Goal: Task Accomplishment & Management: Manage account settings

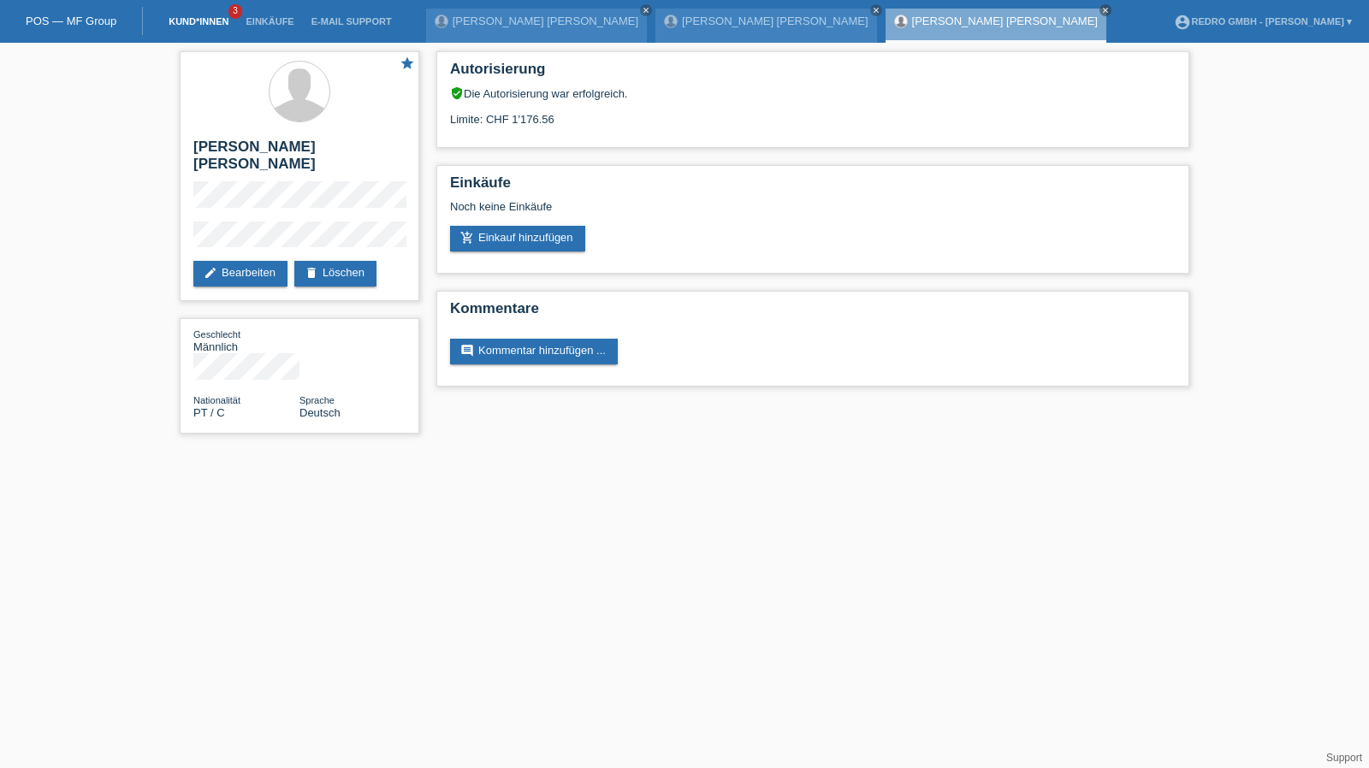
click at [199, 18] on link "Kund*innen" at bounding box center [198, 21] width 77 height 10
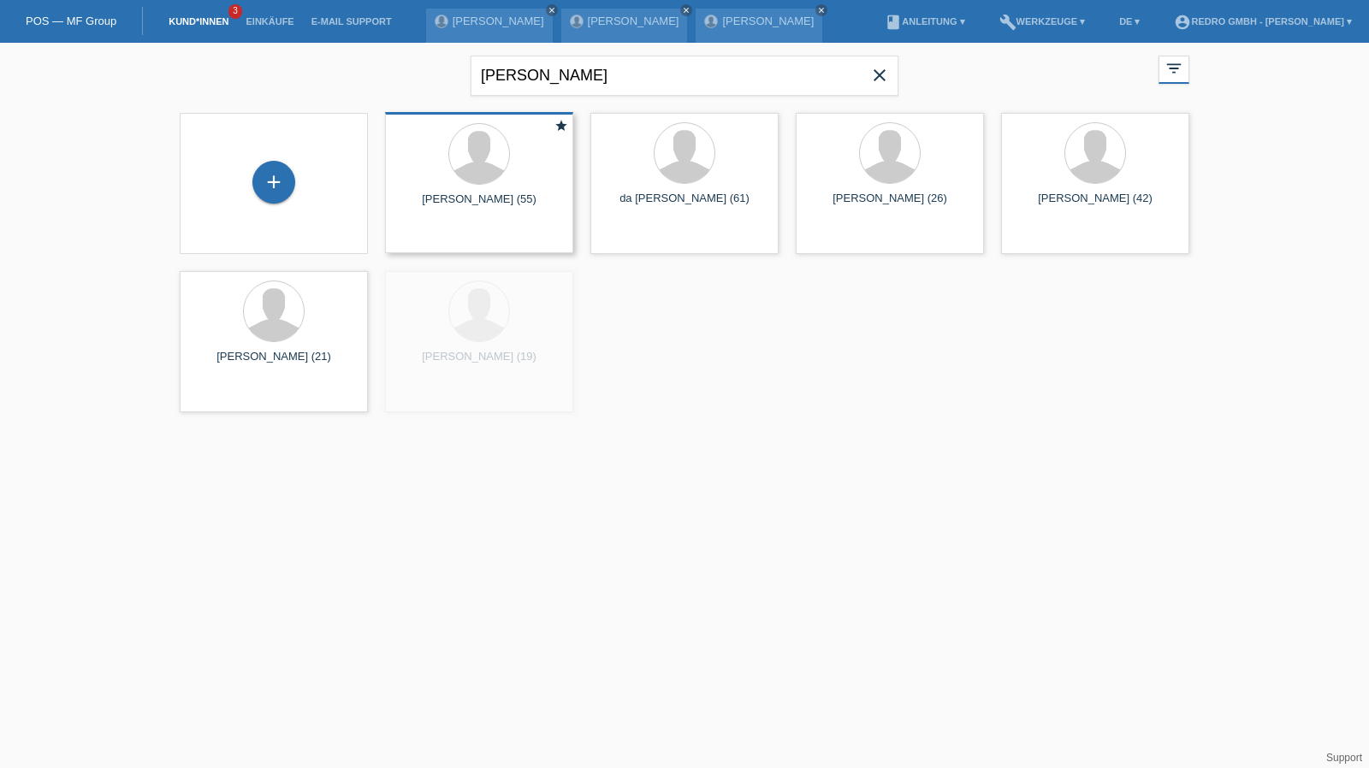
drag, startPoint x: 268, startPoint y: 178, endPoint x: 548, endPoint y: 145, distance: 281.6
click at [268, 177] on div "+" at bounding box center [273, 182] width 43 height 43
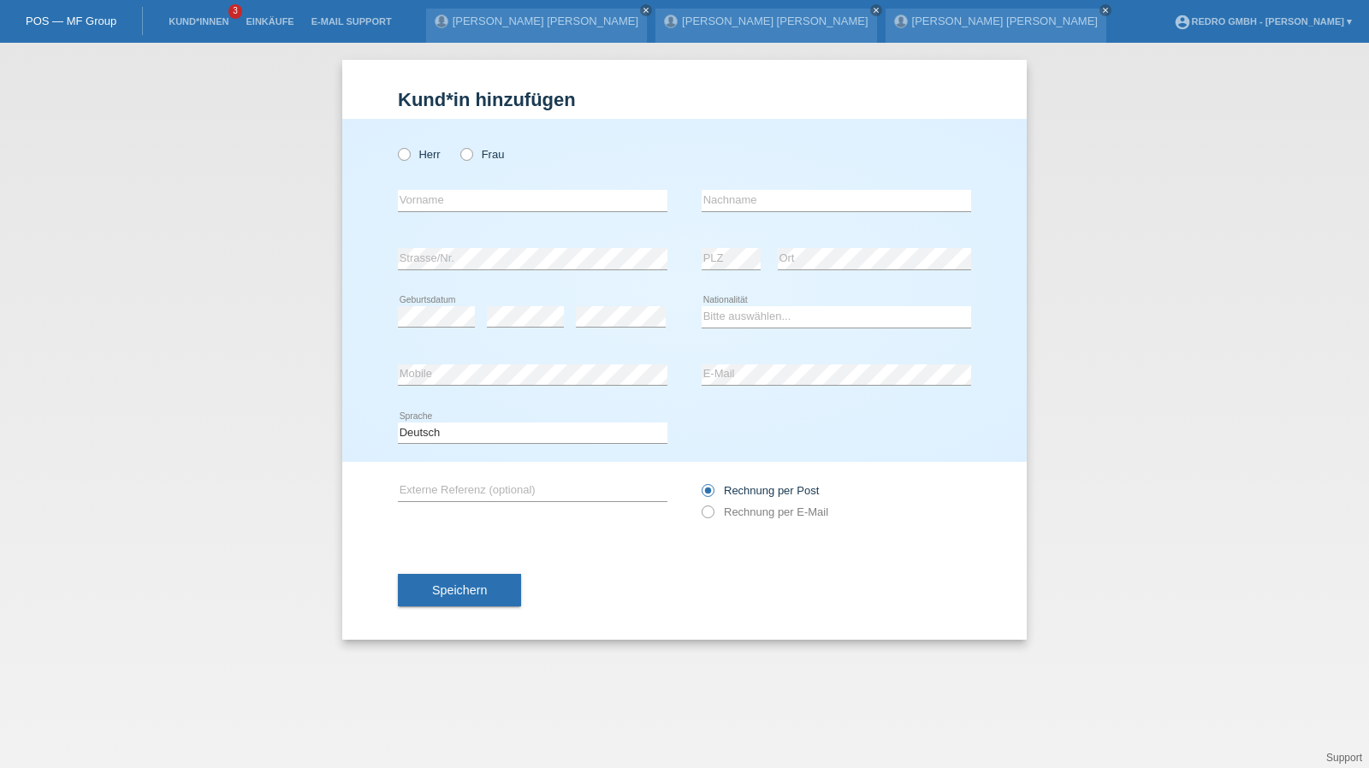
click at [773, 328] on icon at bounding box center [836, 328] width 269 height 1
click at [775, 319] on select "Bitte auswählen... Schweiz Deutschland Liechtenstein Österreich ------------ Af…" at bounding box center [836, 316] width 269 height 21
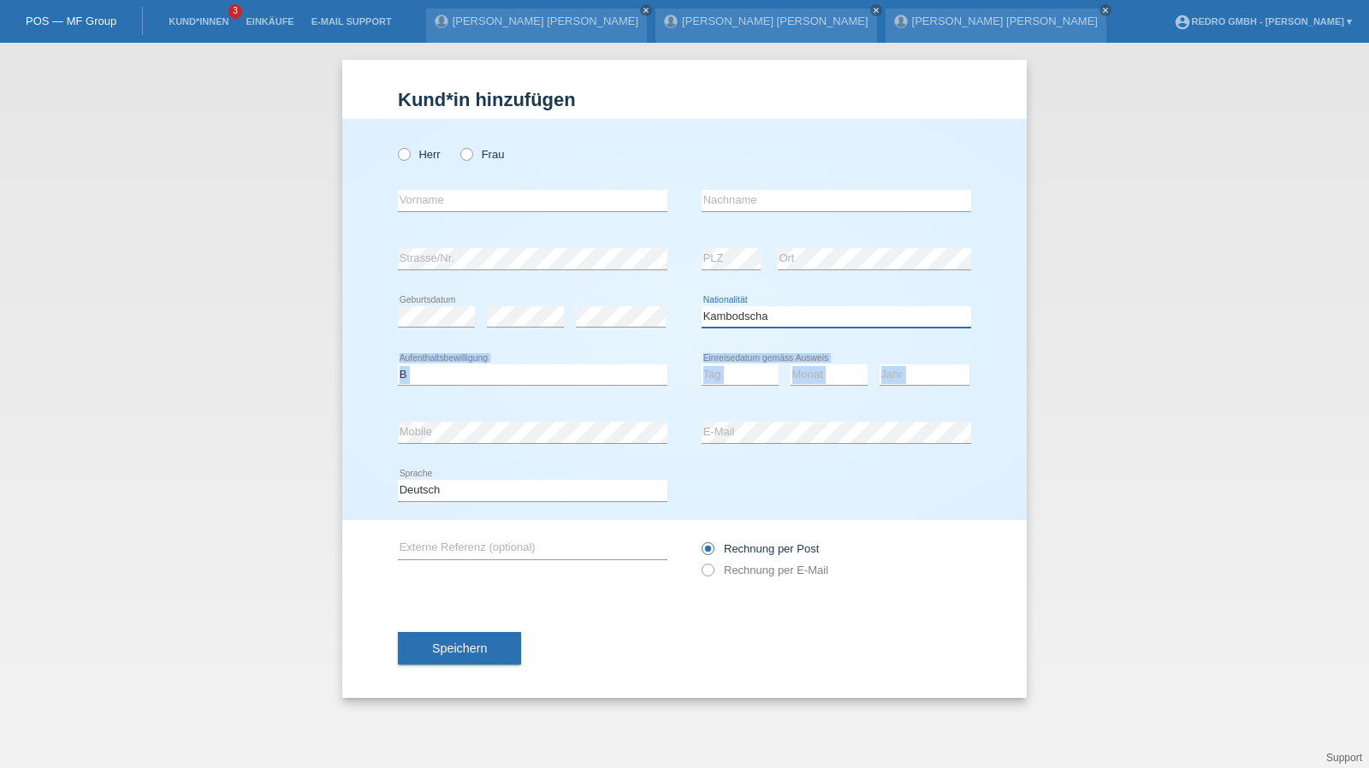
select select "CM"
click at [527, 205] on input "text" at bounding box center [532, 200] width 269 height 21
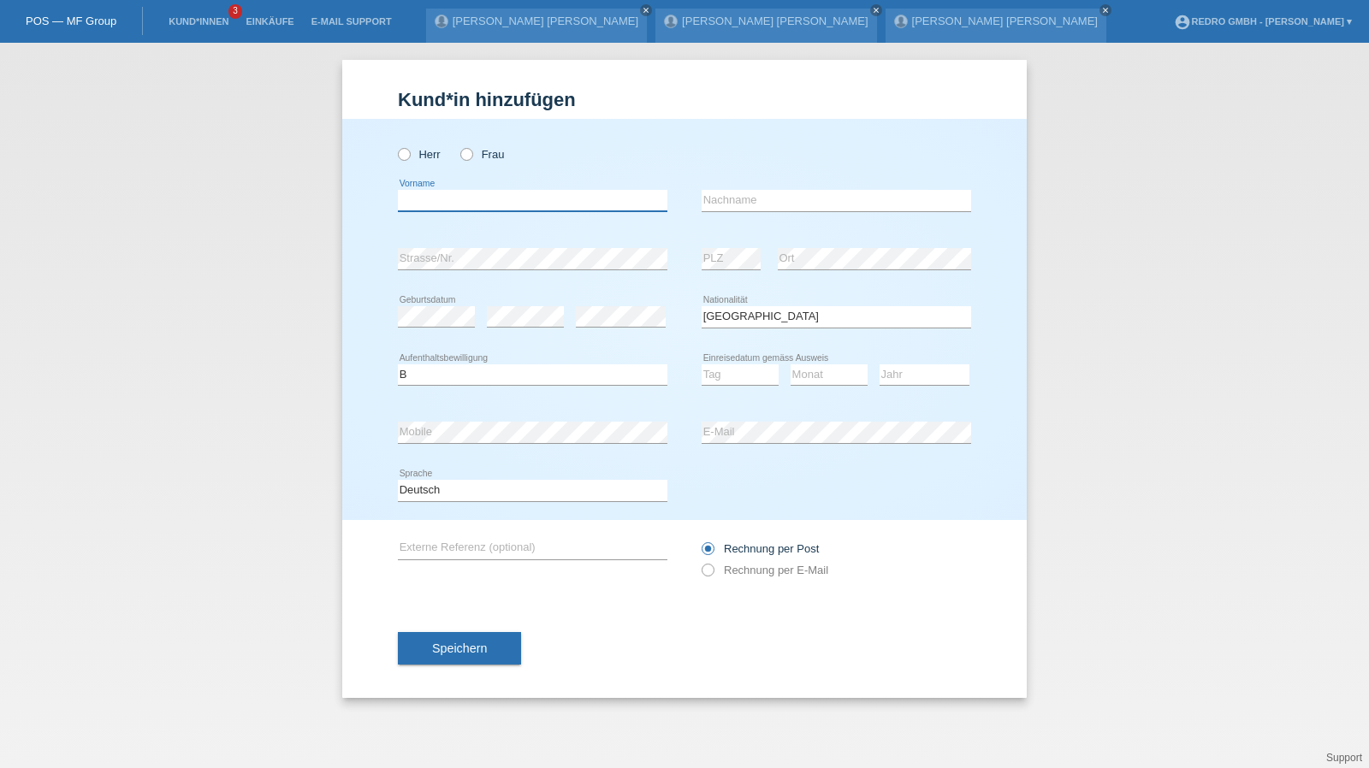
type input "[PERSON_NAME]"
type input "Nyama"
select select "B"
select select "01"
select select "08"
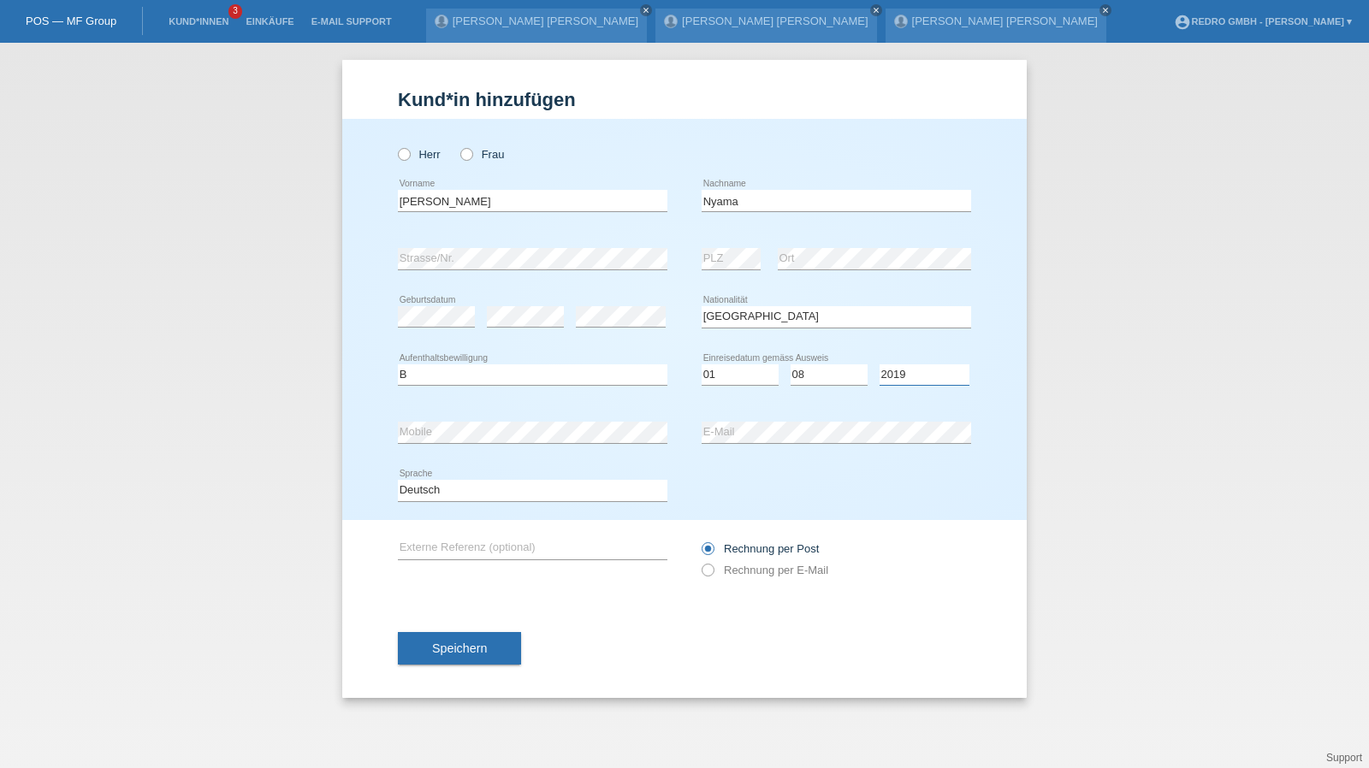
select select "2016"
click at [486, 494] on select "Deutsch Français Italiano English" at bounding box center [532, 490] width 269 height 21
select select "fr"
click at [398, 480] on select "Deutsch Français Italiano English" at bounding box center [532, 490] width 269 height 21
click at [431, 618] on div "Speichern" at bounding box center [684, 648] width 573 height 99
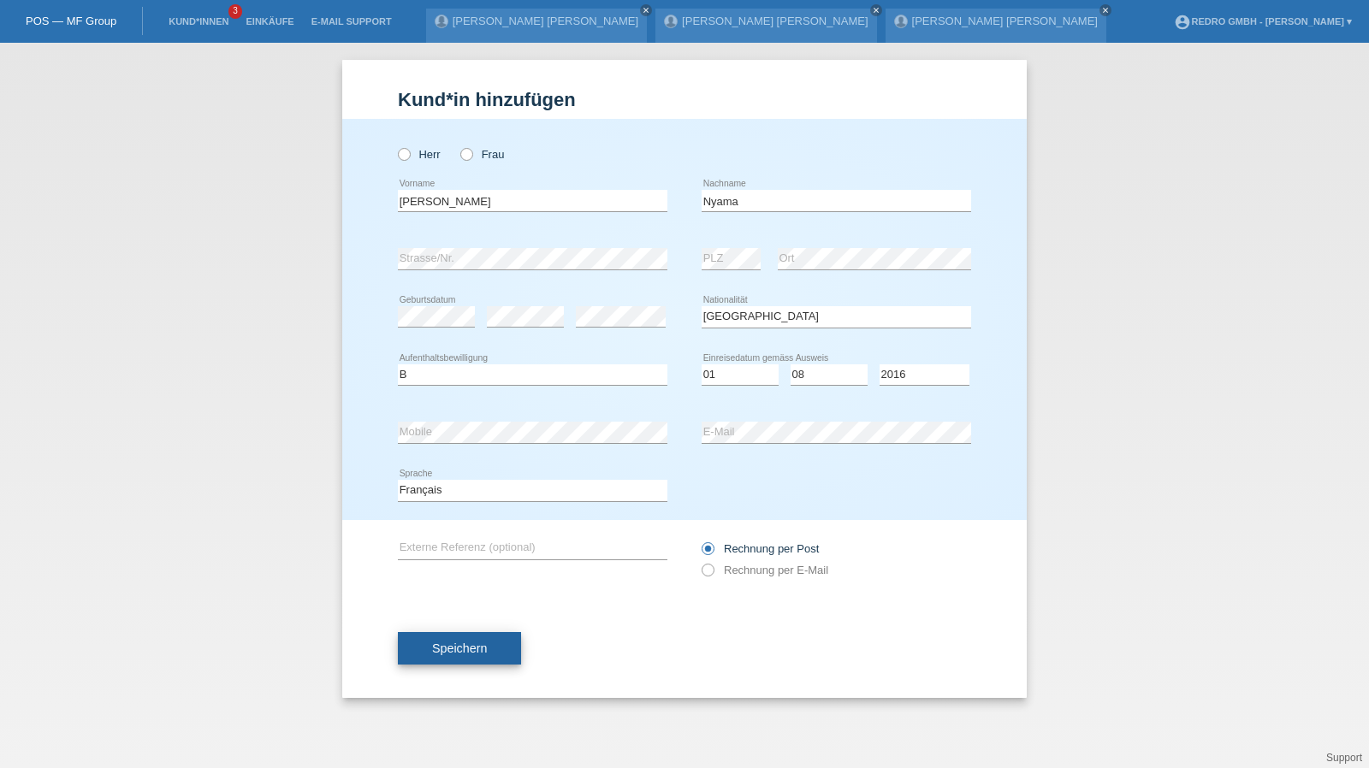
click at [421, 658] on button "Speichern" at bounding box center [459, 648] width 123 height 33
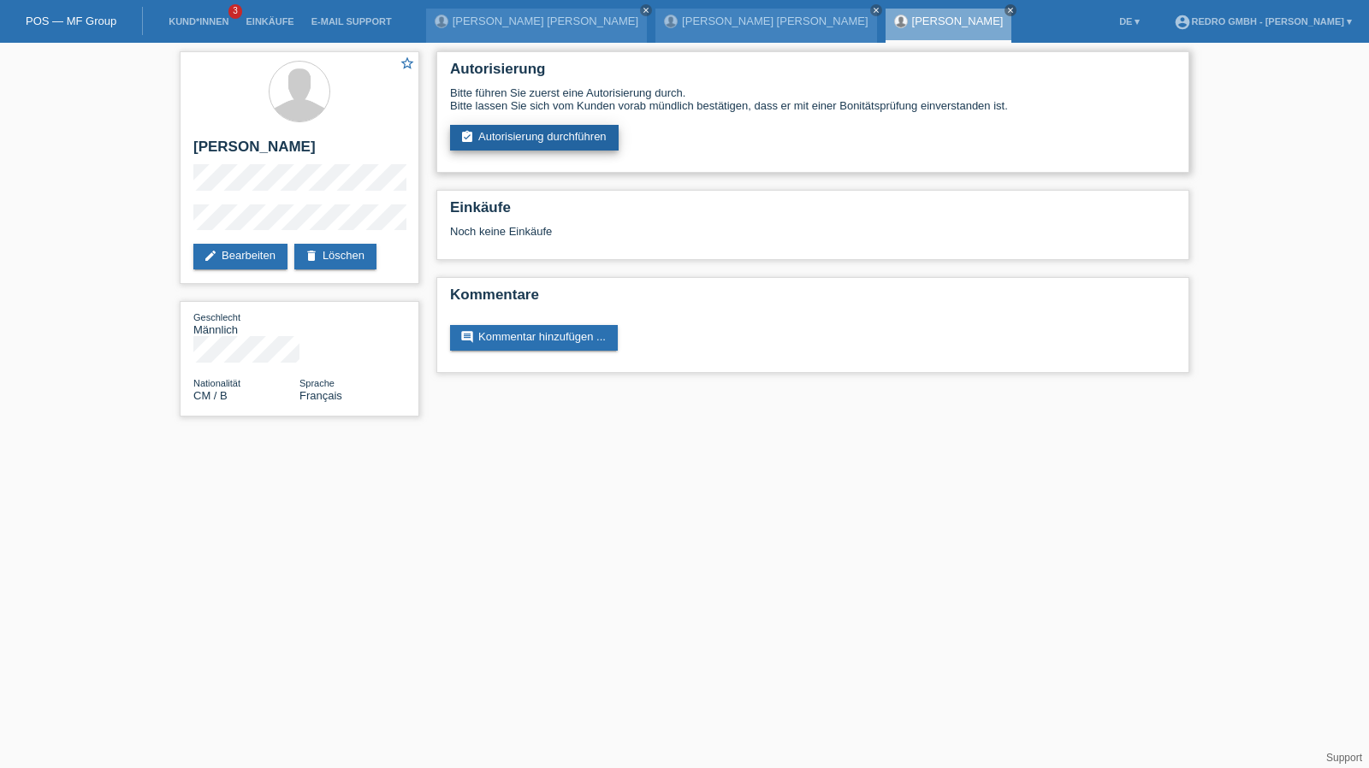
click at [598, 129] on link "assignment_turned_in Autorisierung durchführen" at bounding box center [534, 138] width 169 height 26
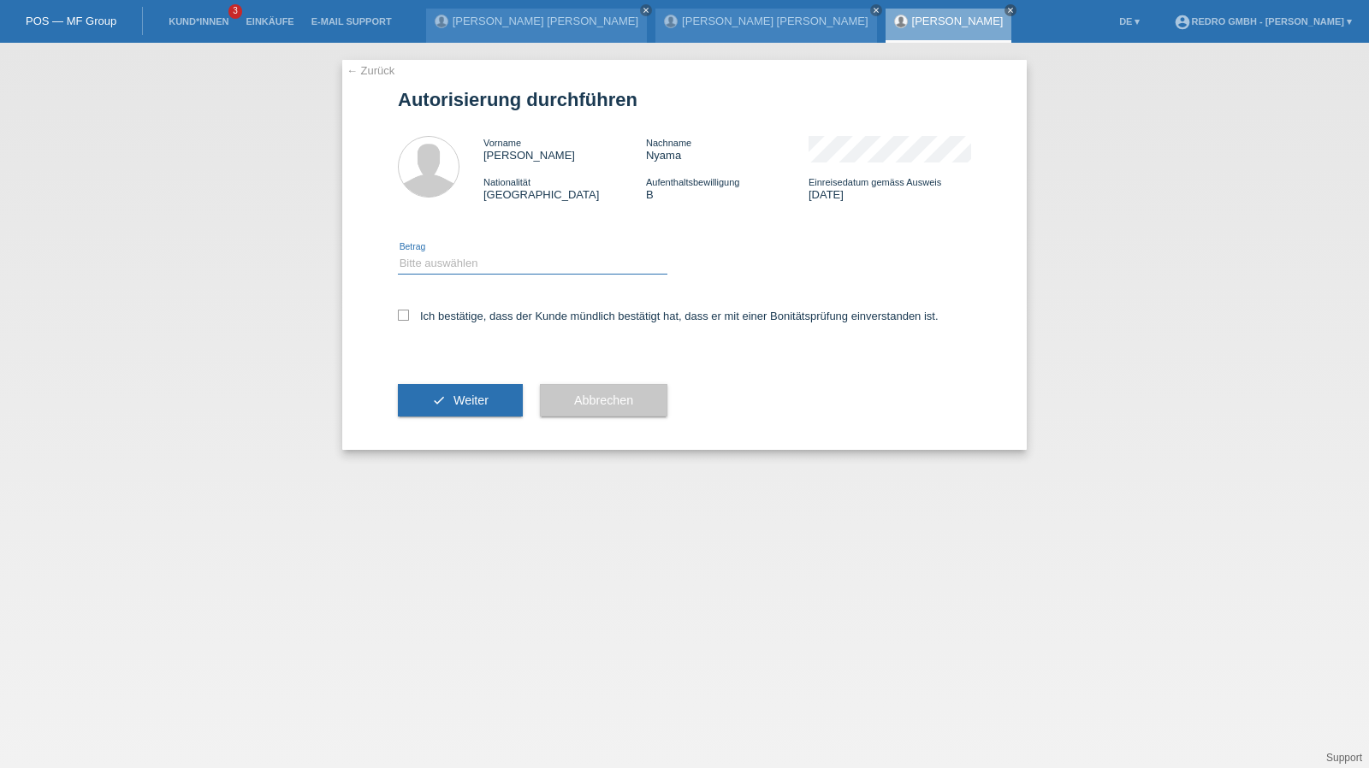
click at [484, 273] on select "Bitte auswählen CHF 1.00 - CHF 499.00 CHF 500.00 - CHF 1'999.00 CHF 2'000.00 - …" at bounding box center [532, 263] width 269 height 21
select select "1"
click at [398, 253] on select "Bitte auswählen CHF 1.00 - CHF 499.00 CHF 500.00 - CHF 1'999.00 CHF 2'000.00 - …" at bounding box center [532, 263] width 269 height 21
click at [491, 314] on label "Ich bestätige, dass der Kunde mündlich bestätigt hat, dass er mit einer Bonität…" at bounding box center [668, 316] width 541 height 13
click at [409, 314] on input "Ich bestätige, dass der Kunde mündlich bestätigt hat, dass er mit einer Bonität…" at bounding box center [403, 315] width 11 height 11
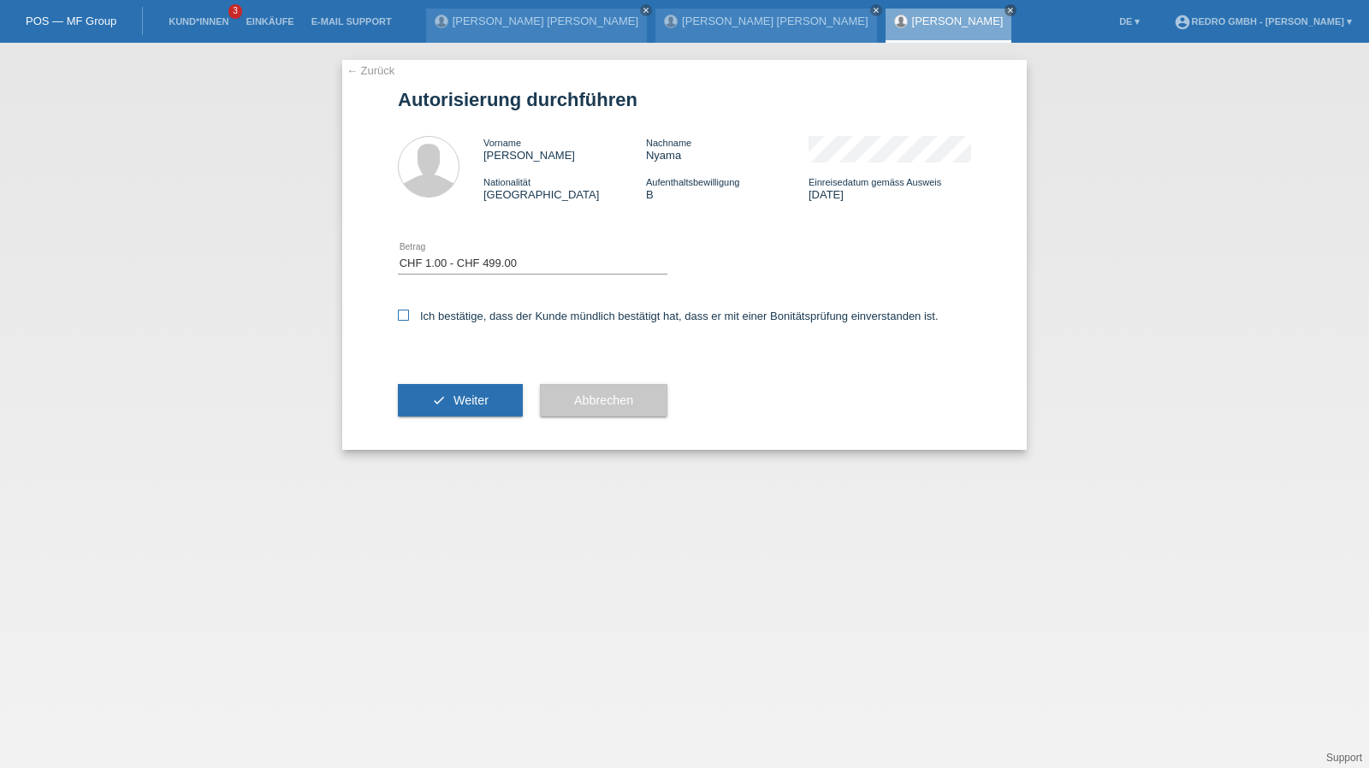
checkbox input "true"
click at [482, 387] on button "check Weiter" at bounding box center [460, 400] width 125 height 33
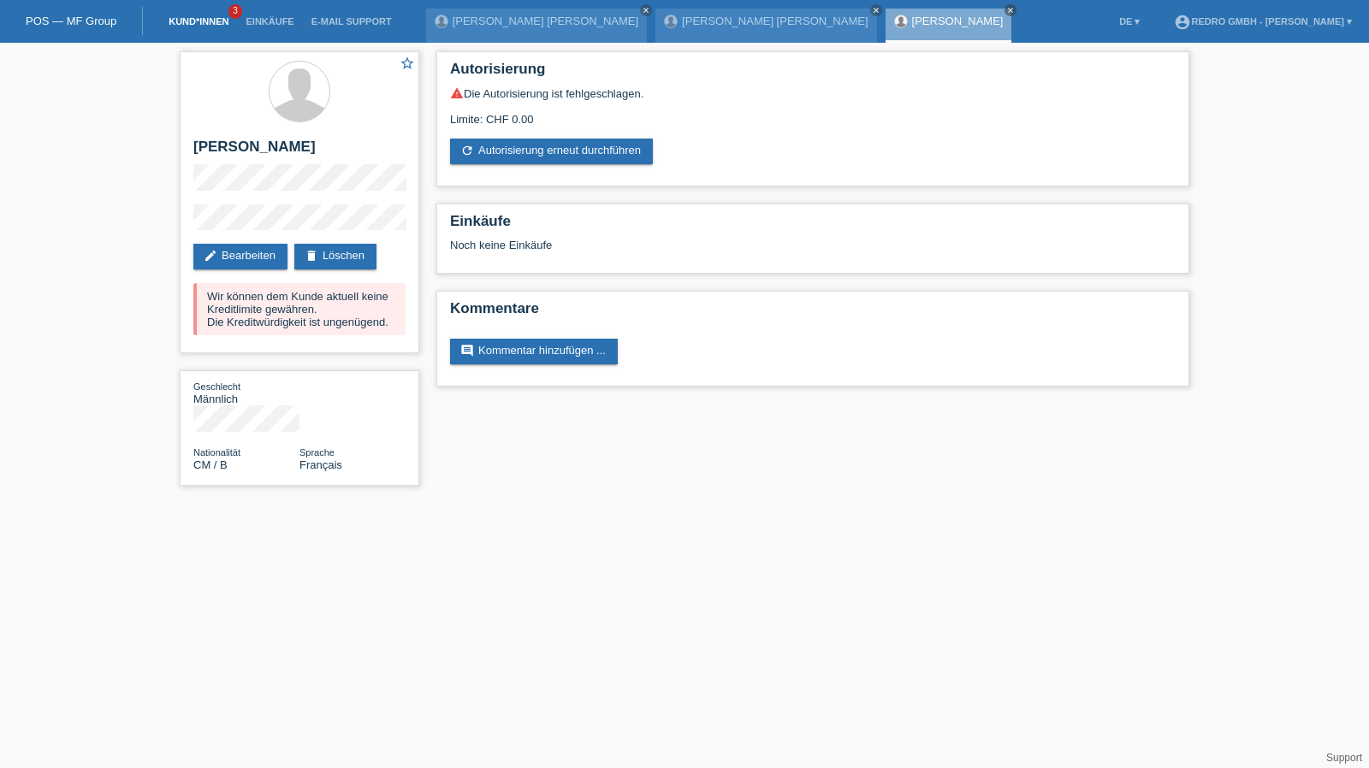
click at [215, 23] on link "Kund*innen" at bounding box center [198, 21] width 77 height 10
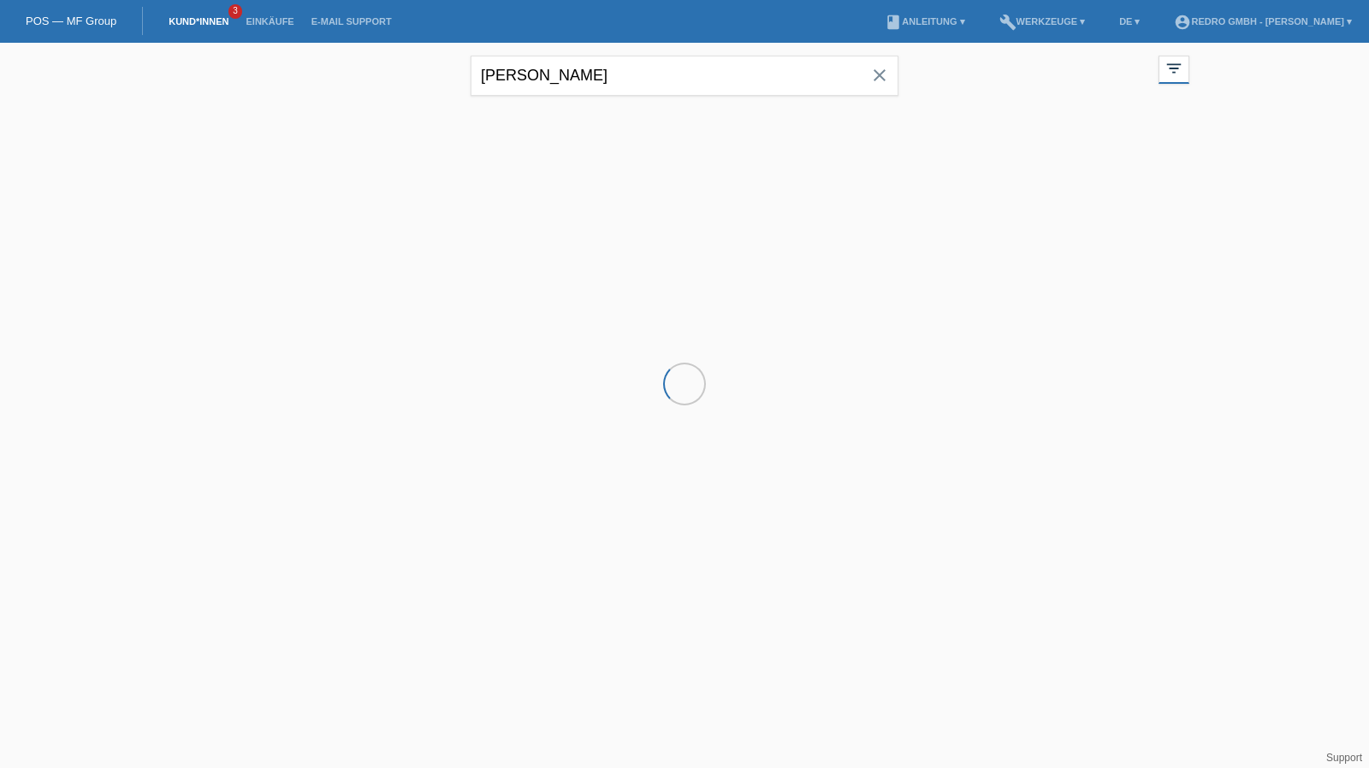
click at [637, 80] on input "[PERSON_NAME] [PERSON_NAME]" at bounding box center [685, 76] width 428 height 40
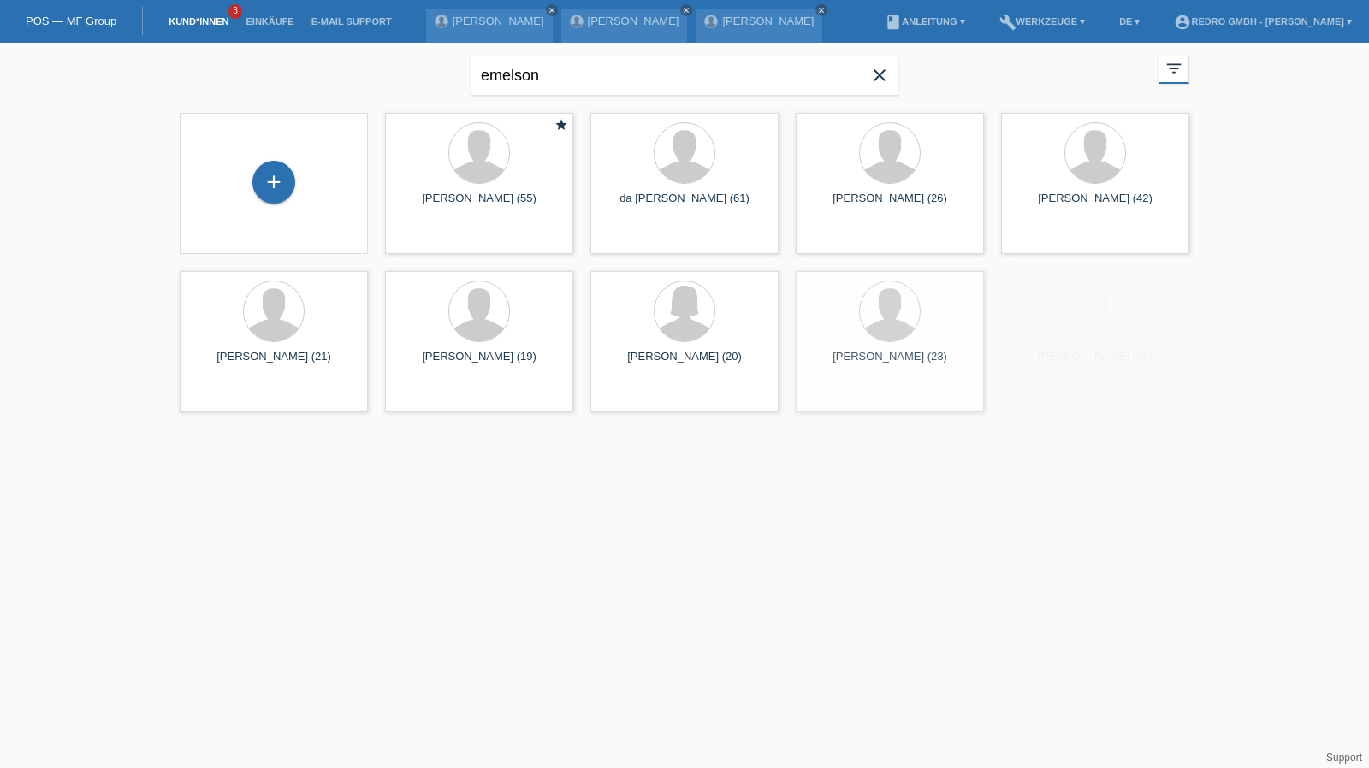
type input "emelson"
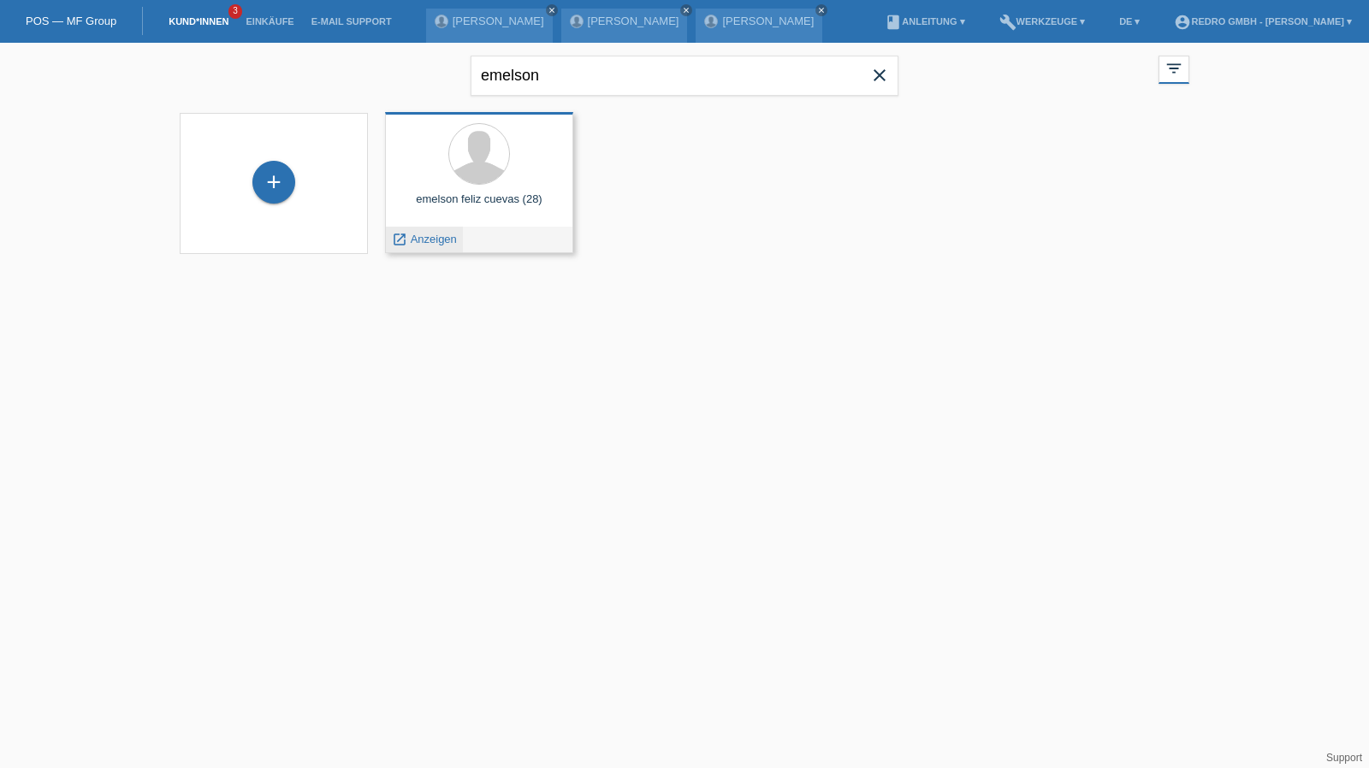
click at [424, 241] on span "Anzeigen" at bounding box center [434, 239] width 46 height 13
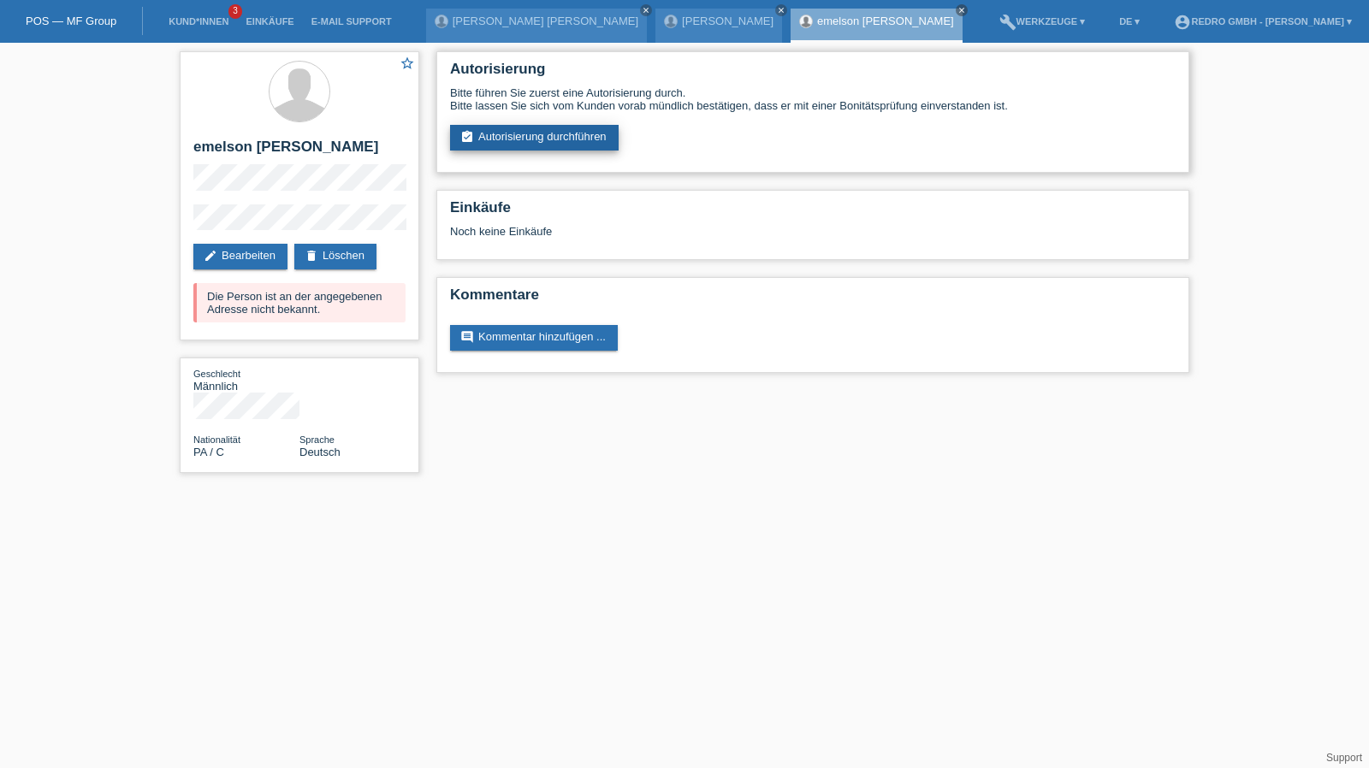
click at [524, 145] on link "assignment_turned_in Autorisierung durchführen" at bounding box center [534, 138] width 169 height 26
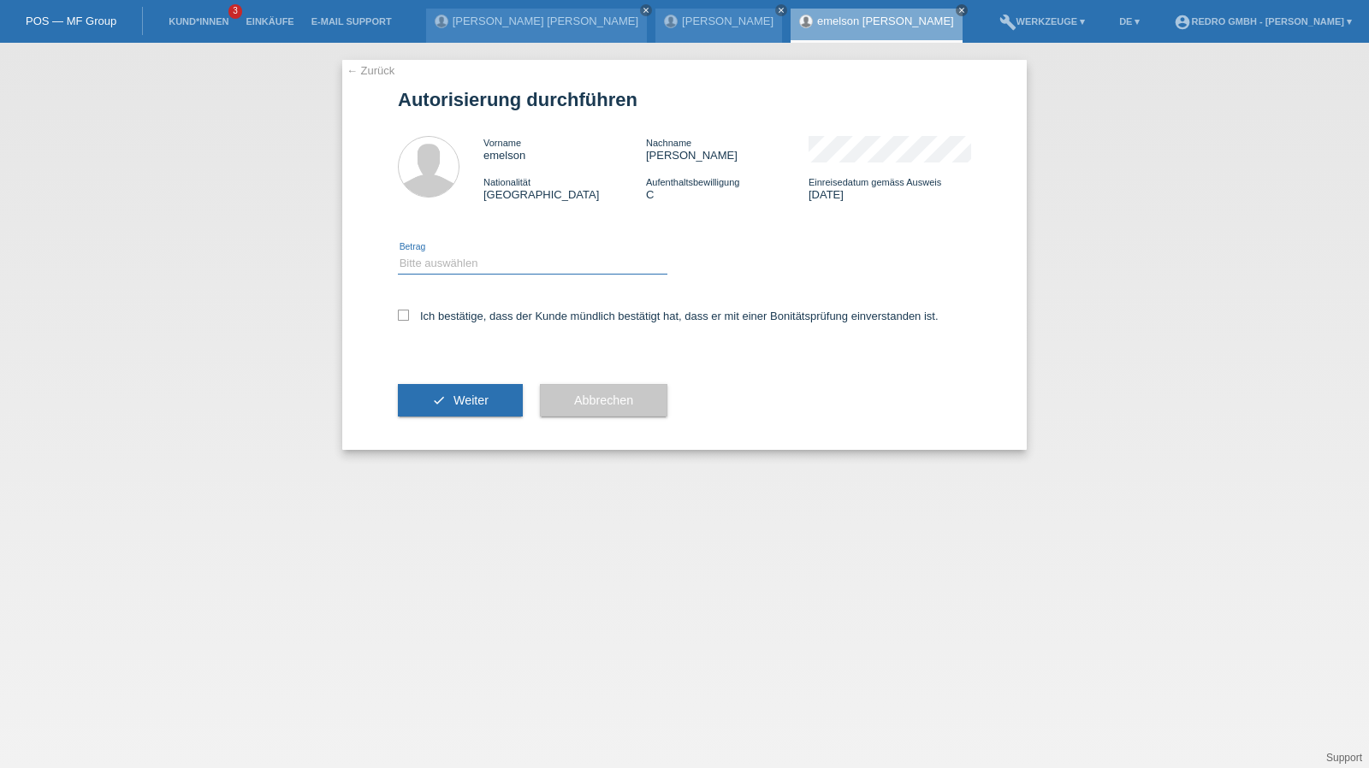
drag, startPoint x: 441, startPoint y: 261, endPoint x: 441, endPoint y: 272, distance: 11.1
click at [441, 261] on select "Bitte auswählen CHF 1.00 - CHF 499.00 CHF 500.00 - CHF 1'999.00 CHF 2'000.00 - …" at bounding box center [532, 263] width 269 height 21
select select "1"
click at [398, 253] on select "Bitte auswählen CHF 1.00 - CHF 499.00 CHF 500.00 - CHF 1'999.00 CHF 2'000.00 - …" at bounding box center [532, 263] width 269 height 21
click at [436, 325] on div "Ich bestätige, dass der Kunde mündlich bestätigt hat, dass er mit einer Bonität…" at bounding box center [684, 322] width 573 height 58
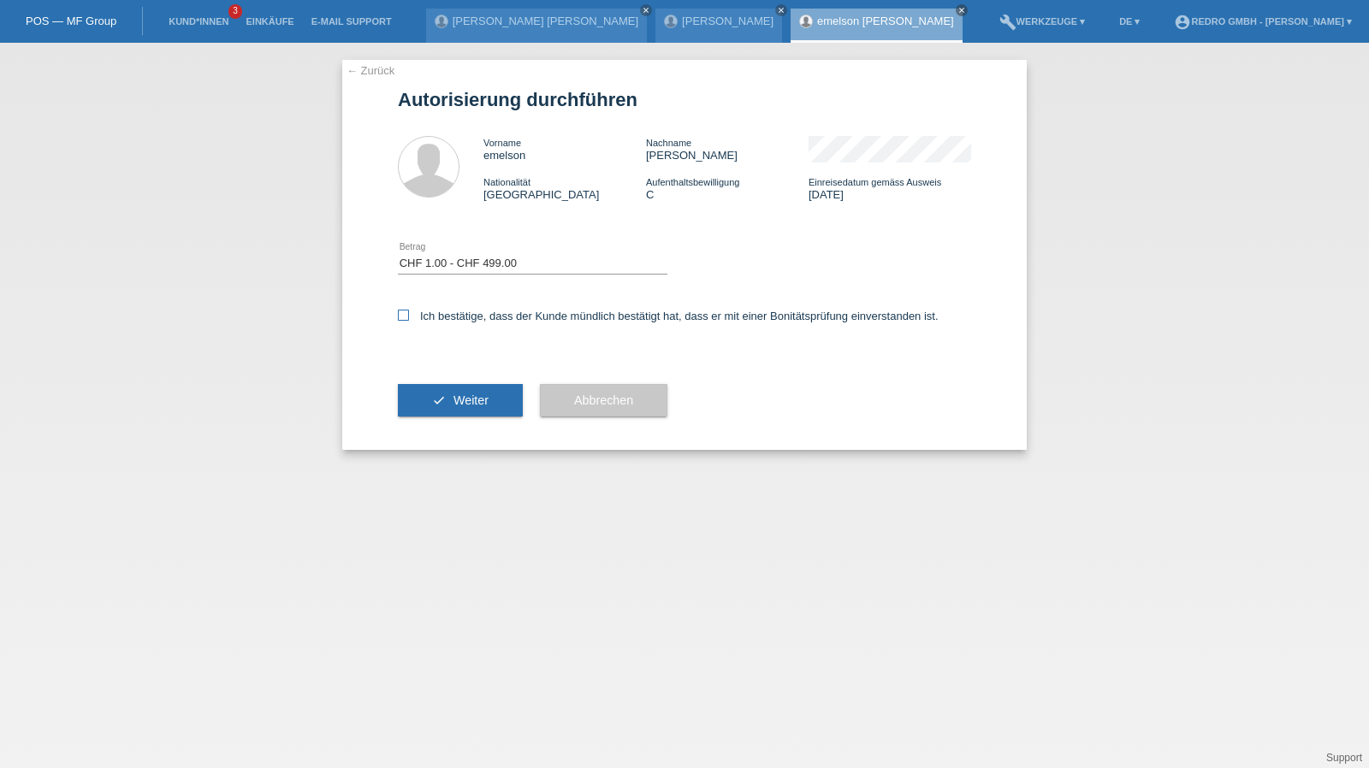
click at [467, 317] on label "Ich bestätige, dass der Kunde mündlich bestätigt hat, dass er mit einer Bonität…" at bounding box center [668, 316] width 541 height 13
click at [409, 317] on input "Ich bestätige, dass der Kunde mündlich bestätigt hat, dass er mit einer Bonität…" at bounding box center [403, 315] width 11 height 11
checkbox input "true"
click at [427, 421] on div "check Weiter" at bounding box center [460, 400] width 125 height 99
click at [443, 390] on button "check Weiter" at bounding box center [460, 400] width 125 height 33
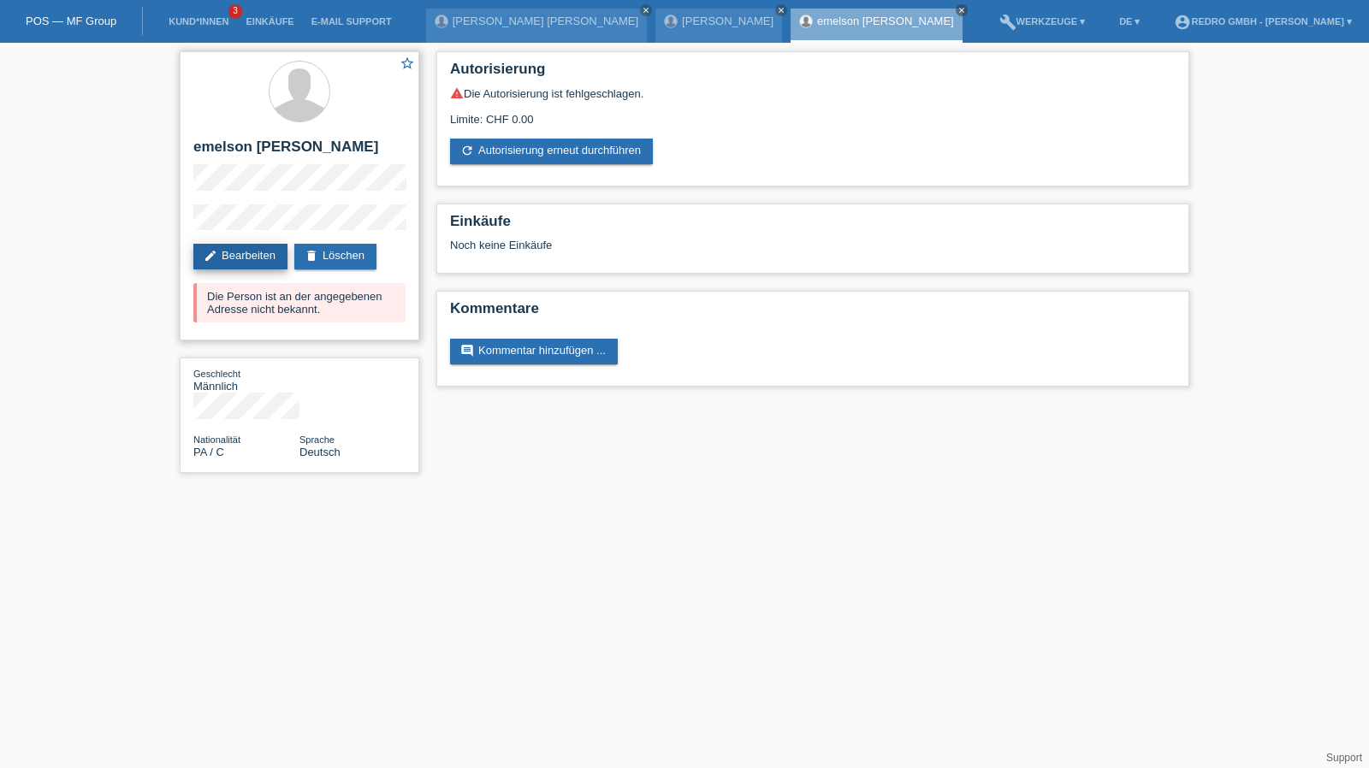
click at [238, 256] on link "edit Bearbeiten" at bounding box center [240, 257] width 94 height 26
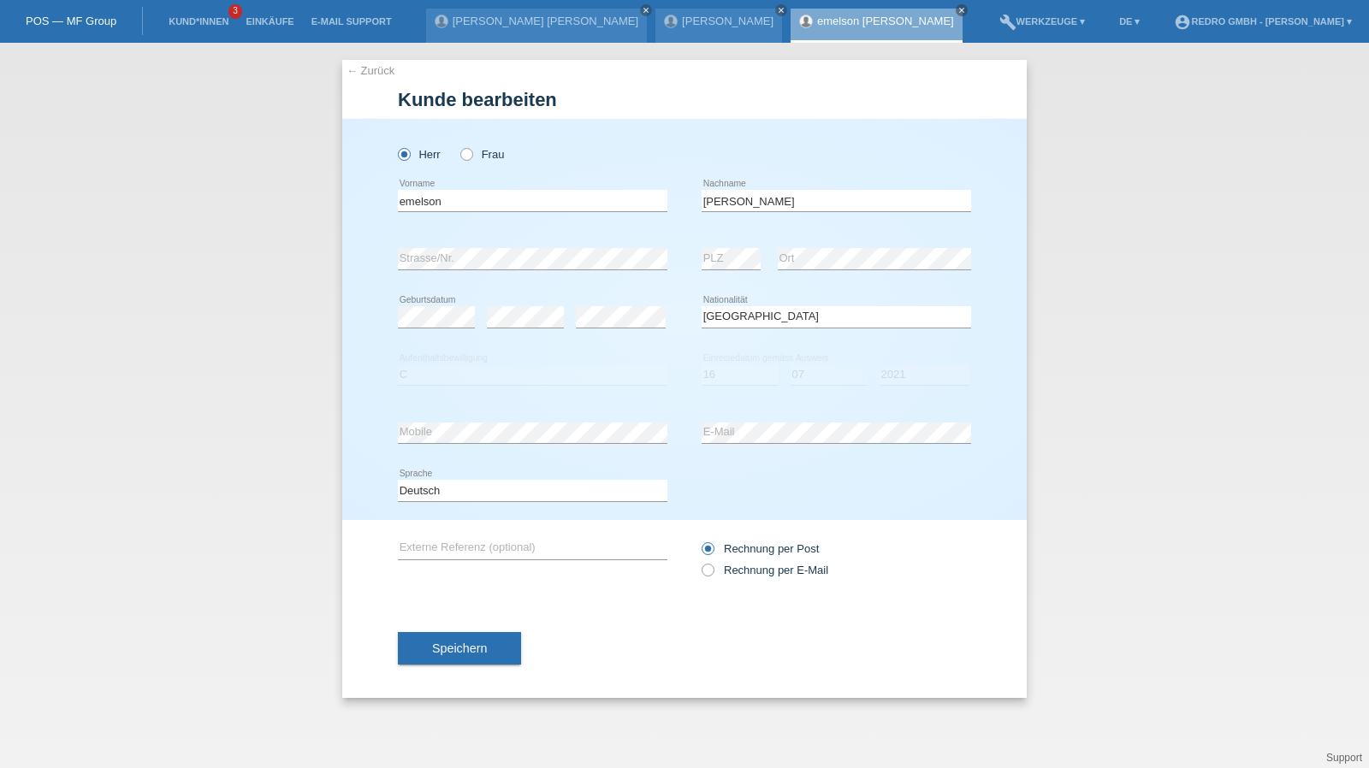
select select "PA"
select select "C"
select select "16"
select select "07"
select select "2021"
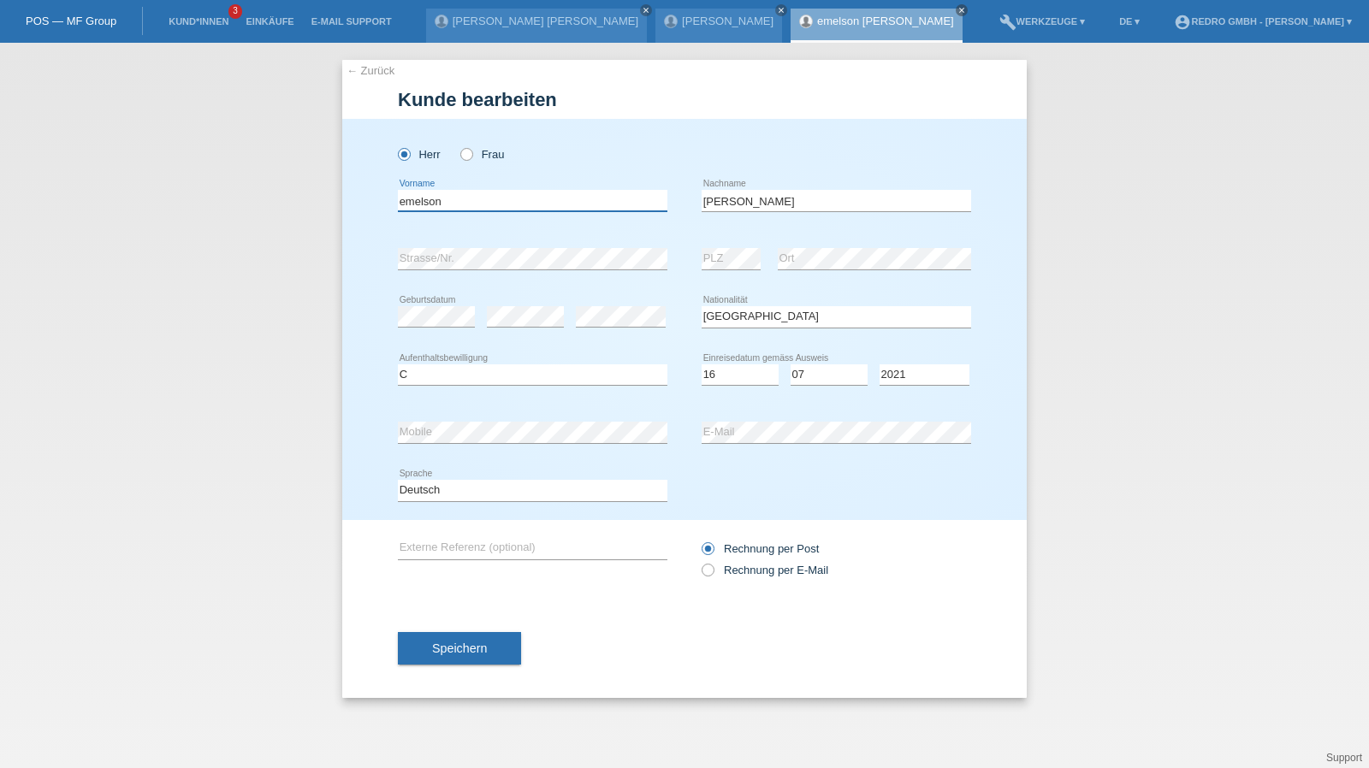
click at [404, 201] on input "emelson" at bounding box center [532, 200] width 269 height 21
type input "Emelson"
type input "[PERSON_NAME]"
click at [846, 196] on input "[PERSON_NAME]" at bounding box center [836, 200] width 269 height 21
click at [524, 370] on select "Bitte auswählen... C B B - Flüchtlingsstatus Andere" at bounding box center [532, 374] width 269 height 21
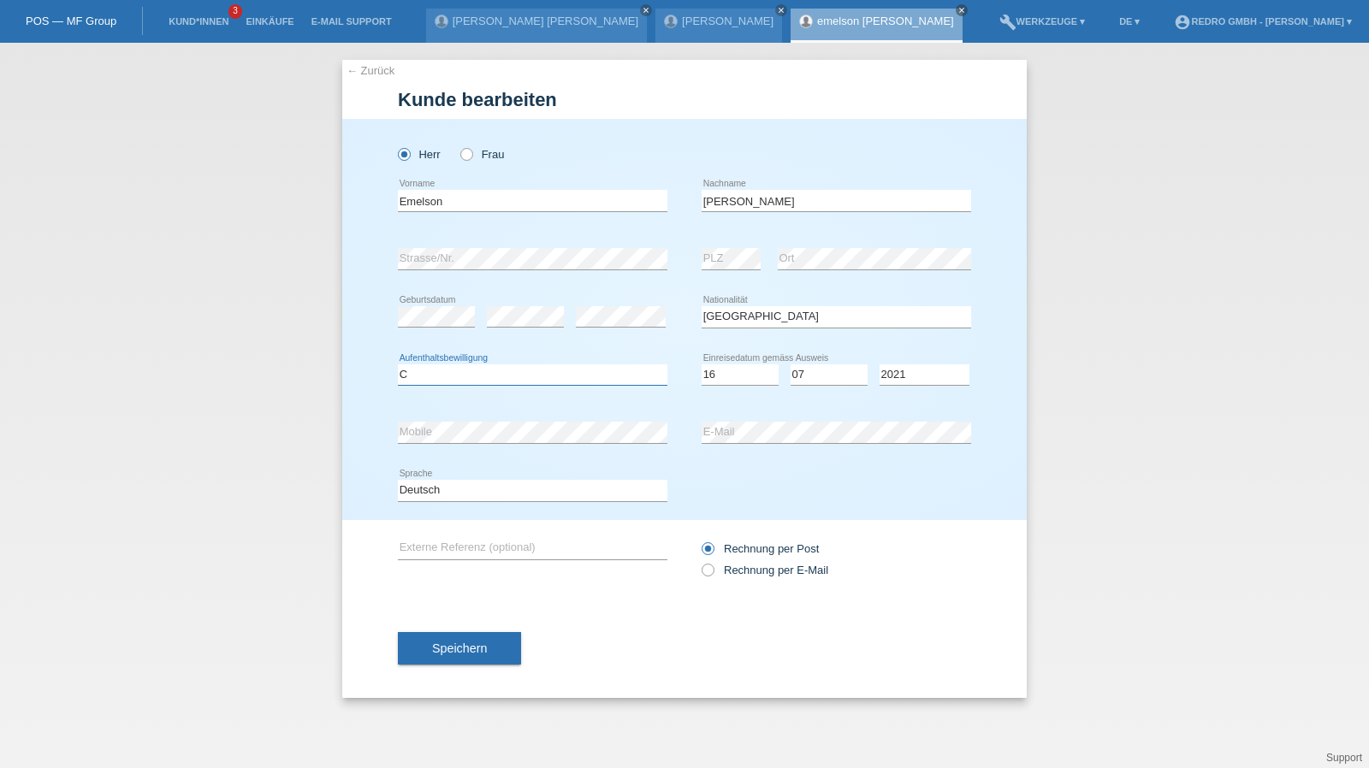
click at [524, 370] on select "Bitte auswählen... C B B - Flüchtlingsstatus Andere" at bounding box center [532, 374] width 269 height 21
select select "B"
click at [489, 643] on button "Speichern" at bounding box center [459, 648] width 123 height 33
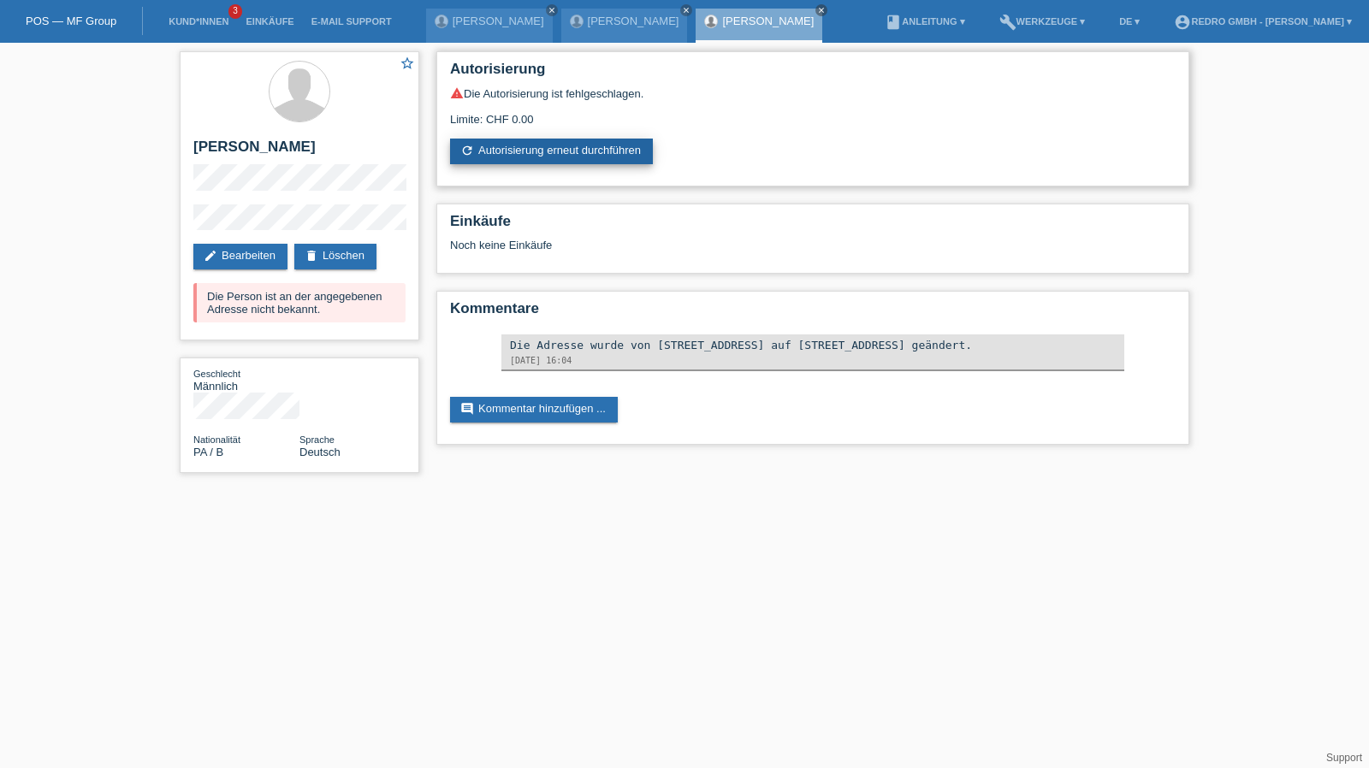
click at [553, 155] on link "refresh Autorisierung erneut durchführen" at bounding box center [551, 152] width 203 height 26
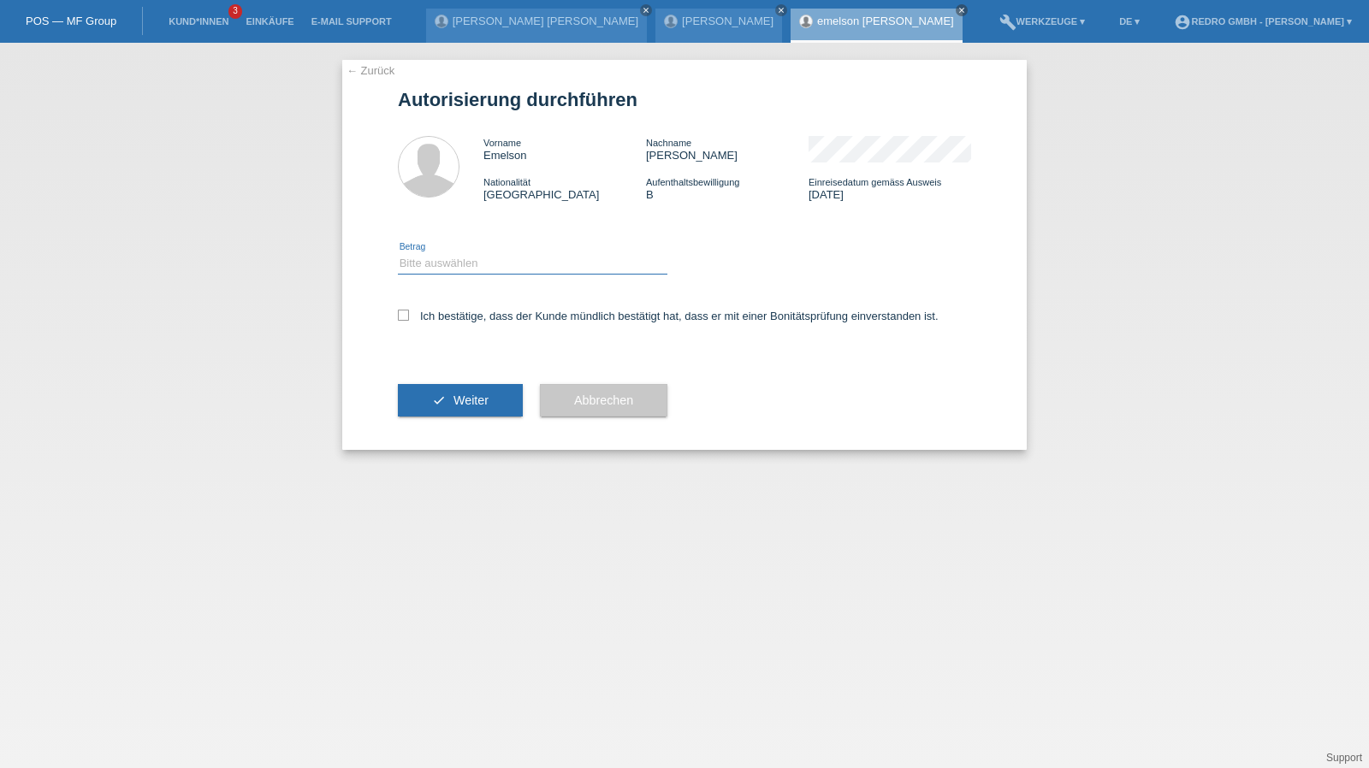
click at [455, 269] on select "Bitte auswählen CHF 1.00 - CHF 499.00 CHF 500.00 - CHF 1'999.00 CHF 2'000.00 - …" at bounding box center [532, 263] width 269 height 21
select select "1"
click at [398, 253] on select "Bitte auswählen CHF 1.00 - CHF 499.00 CHF 500.00 - CHF 1'999.00 CHF 2'000.00 - …" at bounding box center [532, 263] width 269 height 21
click at [441, 318] on label "Ich bestätige, dass der Kunde mündlich bestätigt hat, dass er mit einer Bonität…" at bounding box center [668, 316] width 541 height 13
click at [409, 318] on input "Ich bestätige, dass der Kunde mündlich bestätigt hat, dass er mit einer Bonität…" at bounding box center [403, 315] width 11 height 11
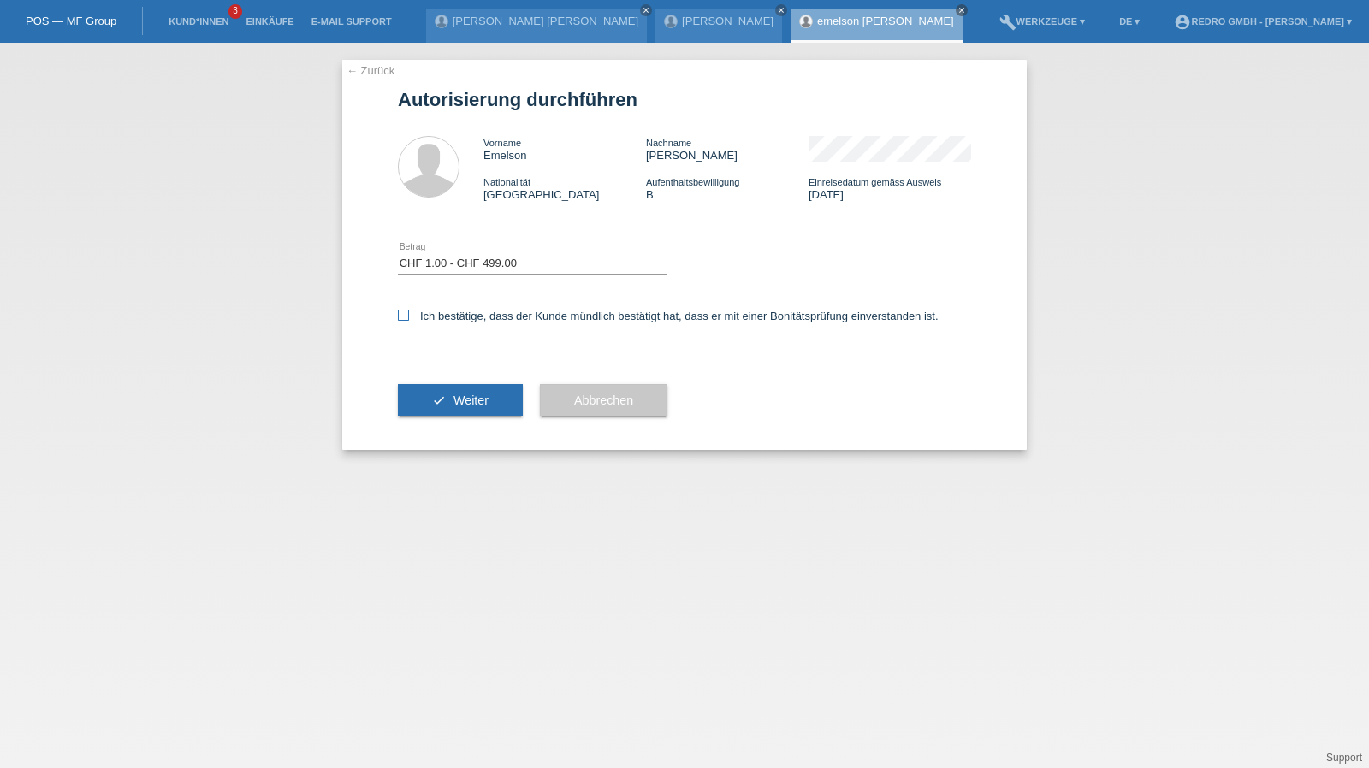
checkbox input "true"
click at [433, 401] on icon "check" at bounding box center [439, 401] width 14 height 14
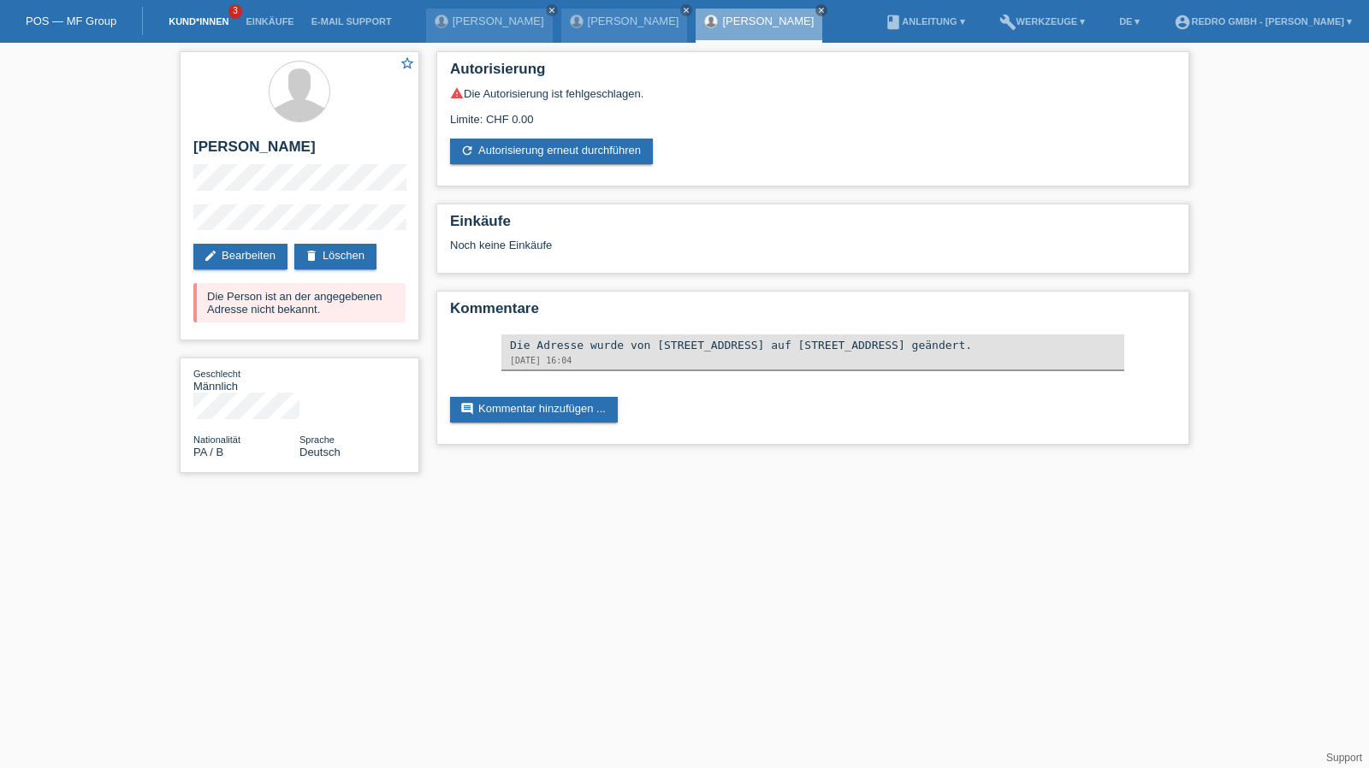
click at [216, 21] on link "Kund*innen" at bounding box center [198, 21] width 77 height 10
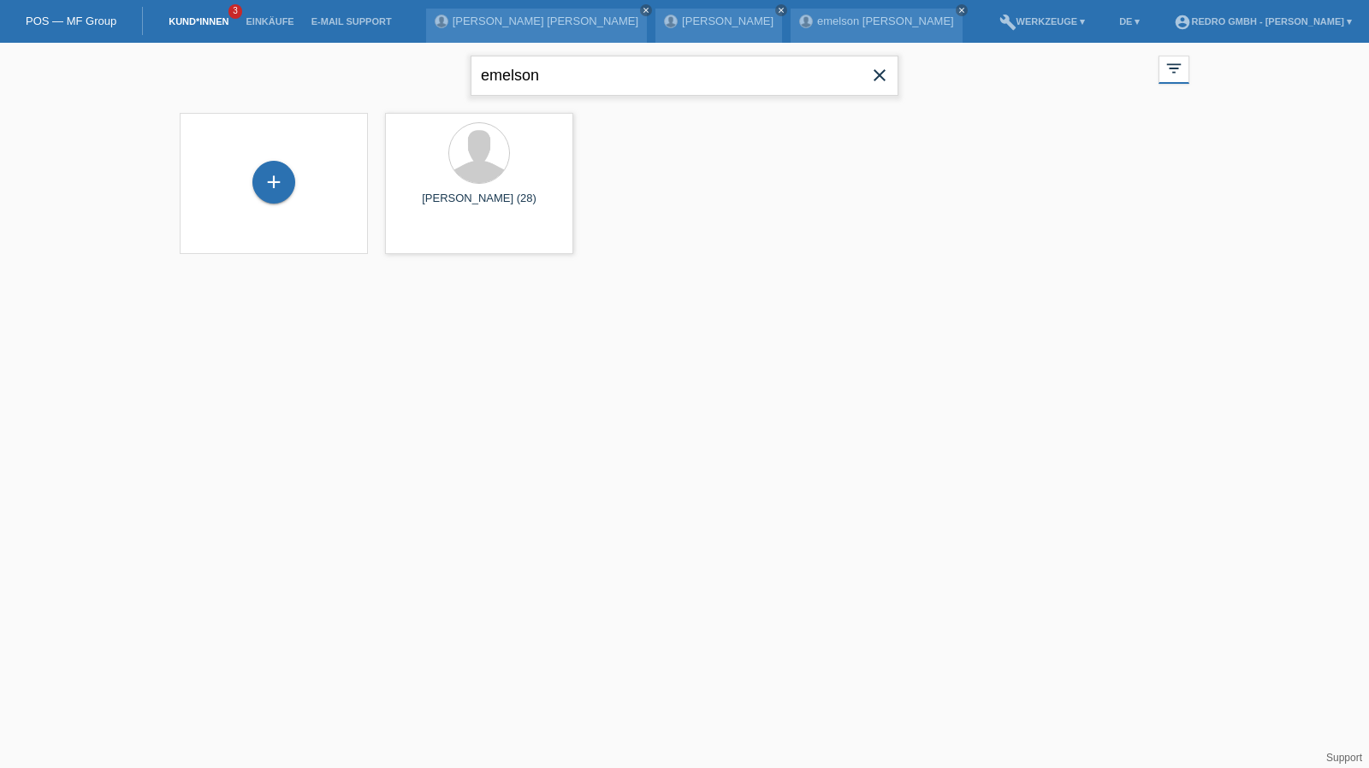
click at [558, 73] on input "emelson" at bounding box center [685, 76] width 428 height 40
click at [558, 72] on input "emelson" at bounding box center [685, 76] width 428 height 40
paste input "Marinela"
type input "Marinela"
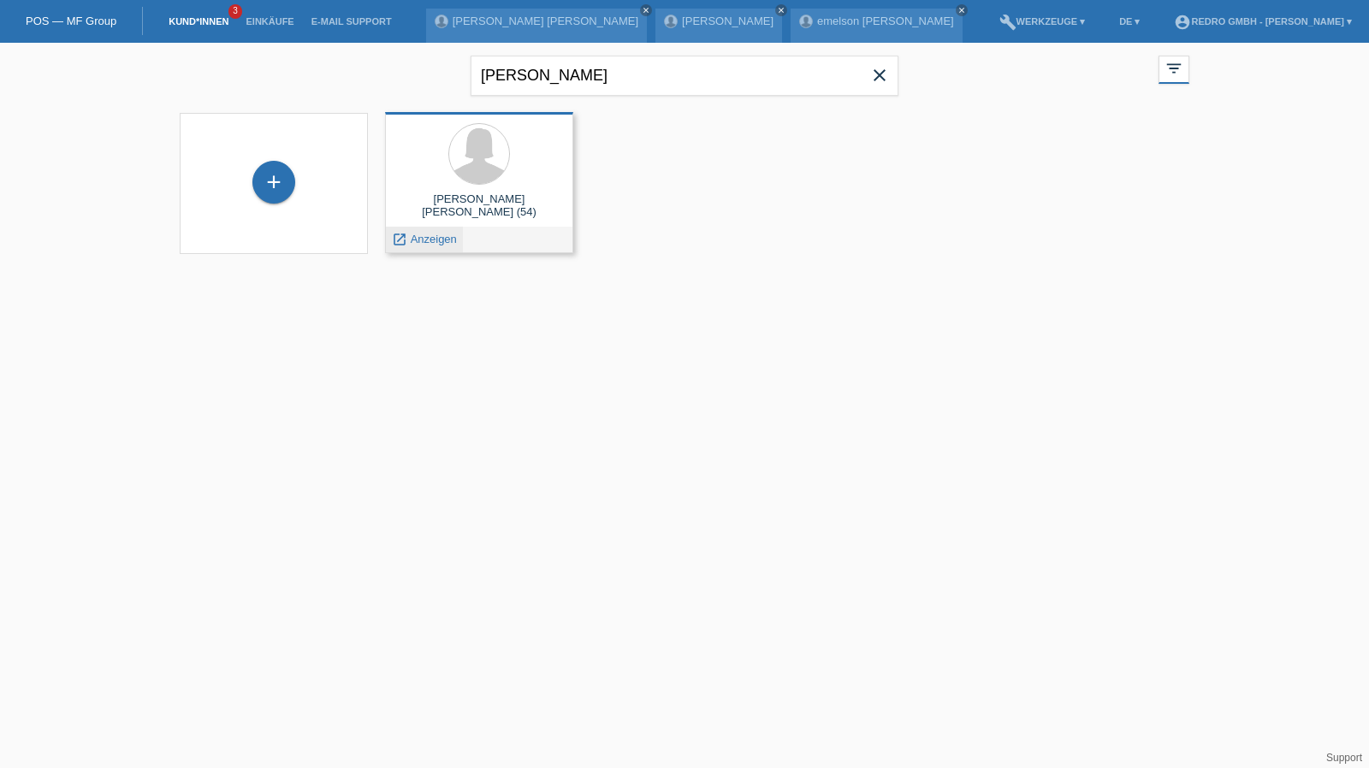
click at [426, 241] on span "Anzeigen" at bounding box center [434, 239] width 46 height 13
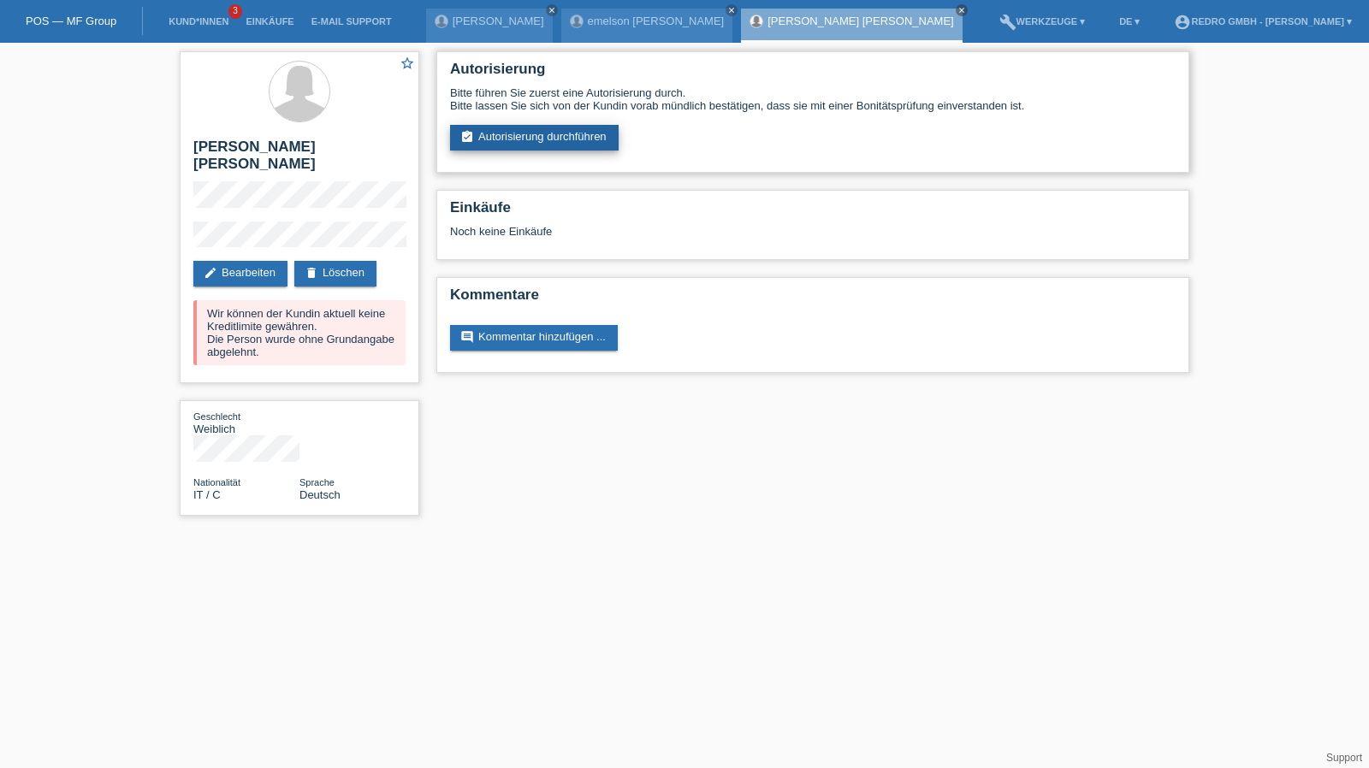
click at [519, 131] on link "assignment_turned_in Autorisierung durchführen" at bounding box center [534, 138] width 169 height 26
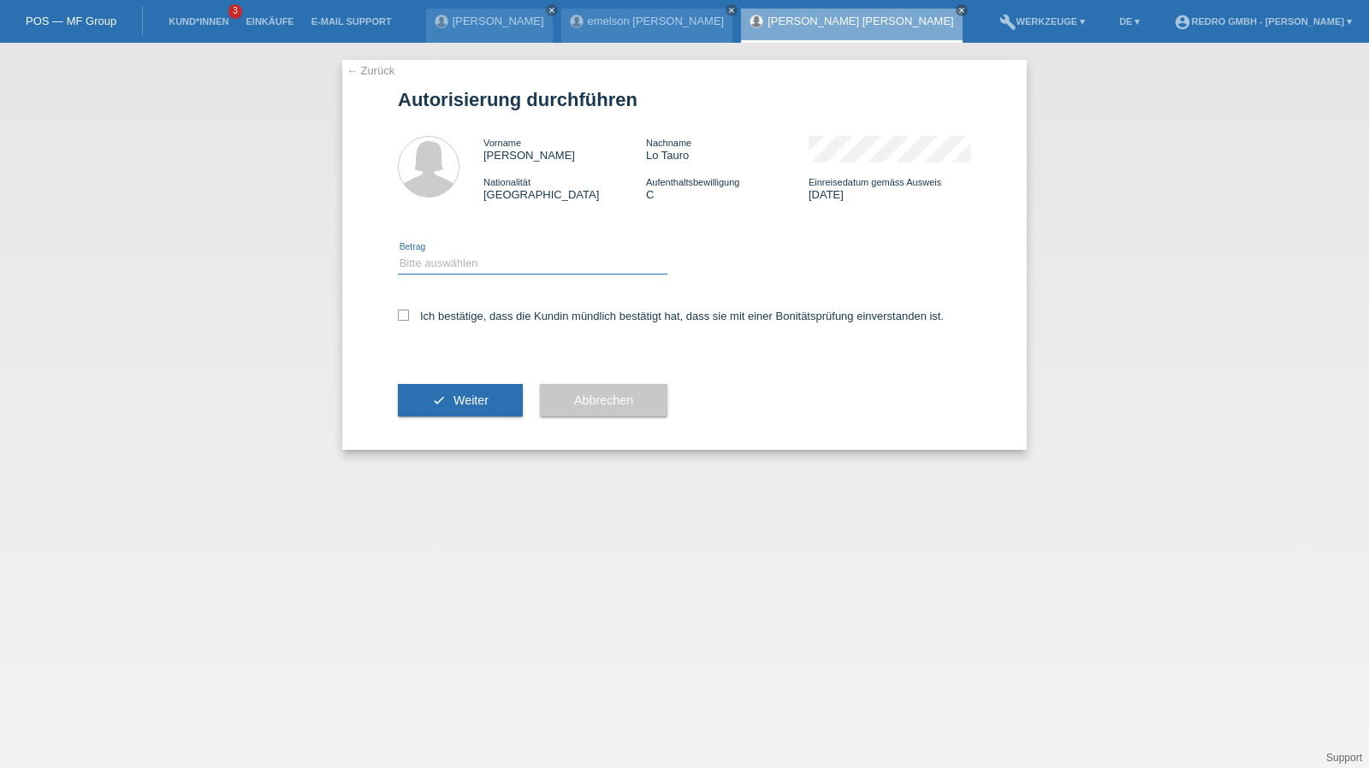
click at [465, 273] on select "Bitte auswählen CHF 1.00 - CHF 499.00 CHF 500.00 - CHF 1'999.00 CHF 2'000.00 - …" at bounding box center [532, 263] width 269 height 21
select select "1"
click at [398, 253] on select "Bitte auswählen CHF 1.00 - CHF 499.00 CHF 500.00 - CHF 1'999.00 CHF 2'000.00 - …" at bounding box center [532, 263] width 269 height 21
click at [436, 314] on label "Ich bestätige, dass die Kundin mündlich bestätigt hat, dass sie mit einer Bonit…" at bounding box center [671, 316] width 546 height 13
click at [409, 314] on input "Ich bestätige, dass die Kundin mündlich bestätigt hat, dass sie mit einer Bonit…" at bounding box center [403, 315] width 11 height 11
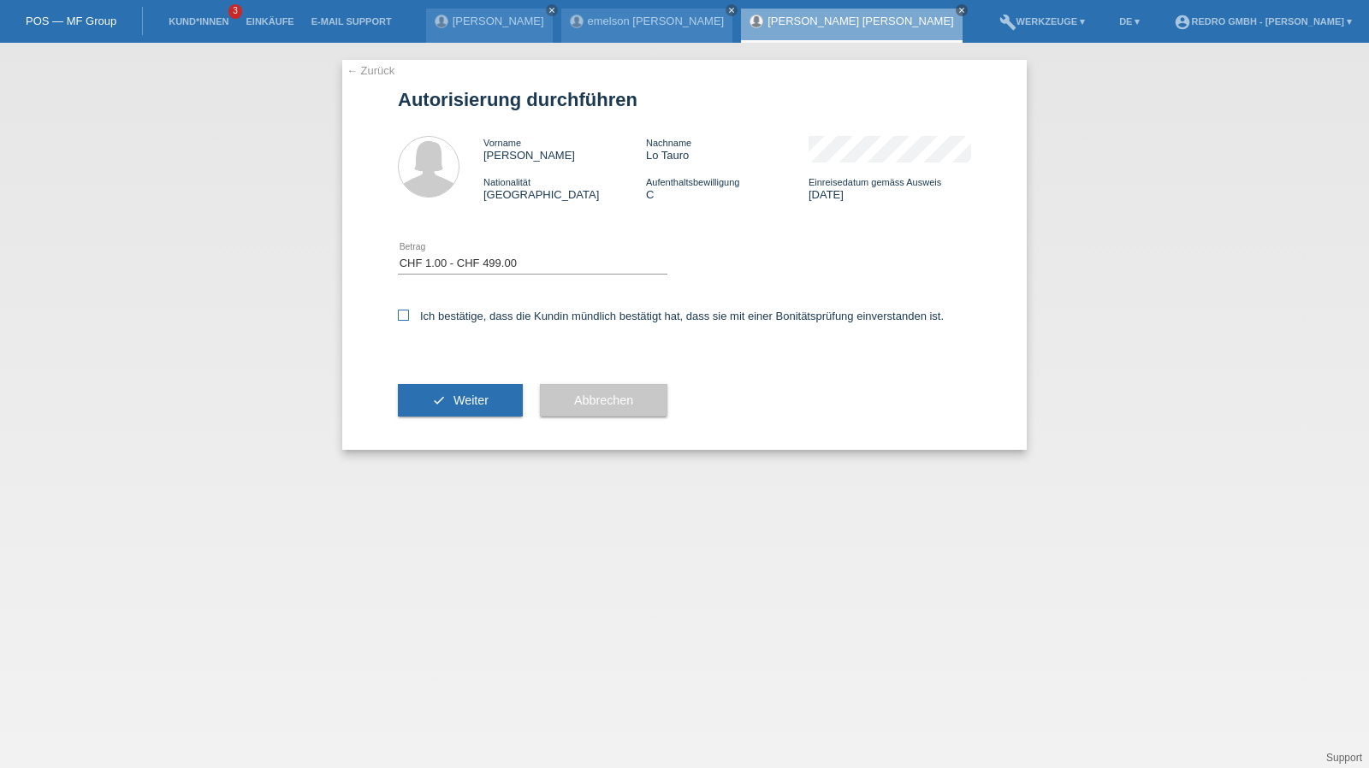
checkbox input "true"
click at [444, 396] on icon "check" at bounding box center [439, 401] width 14 height 14
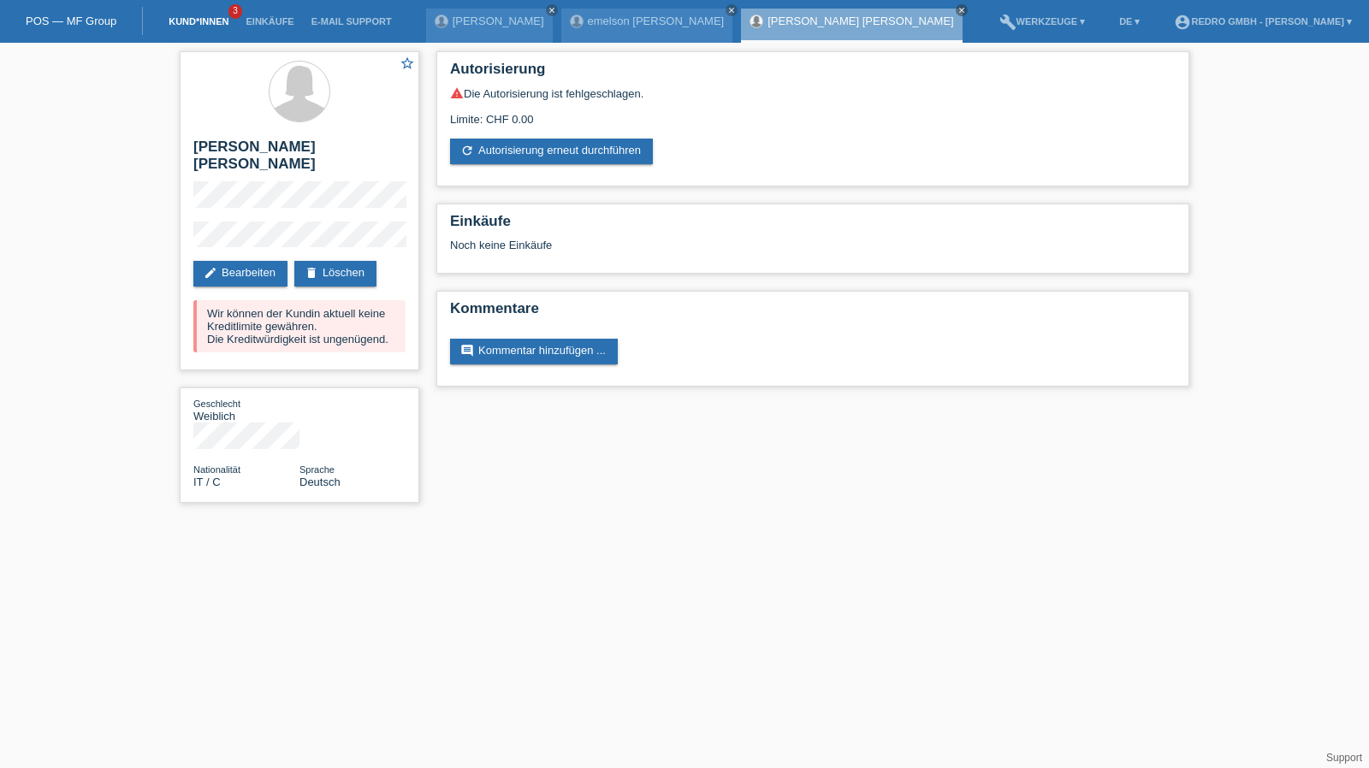
click at [183, 21] on link "Kund*innen" at bounding box center [198, 21] width 77 height 10
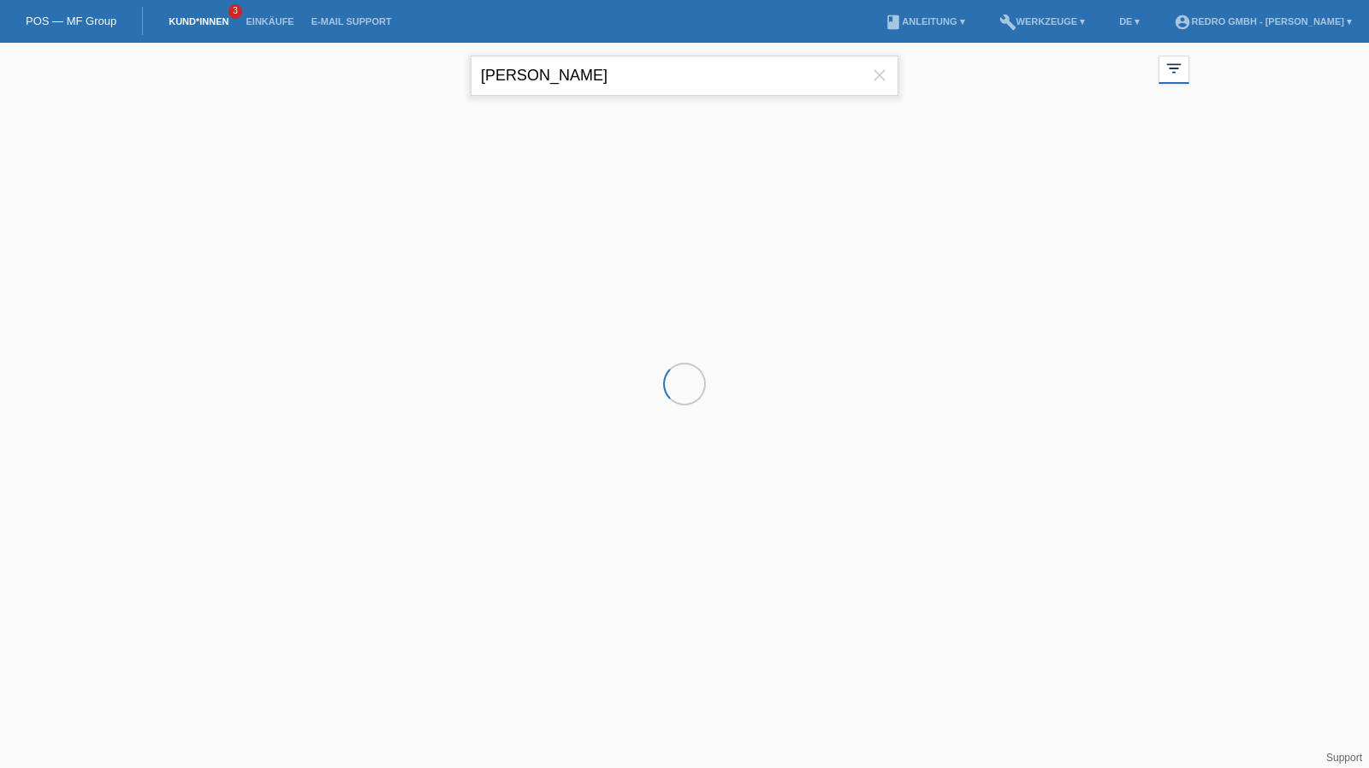
click at [569, 59] on input "[PERSON_NAME]" at bounding box center [685, 76] width 428 height 40
paste input "Ezzrari"
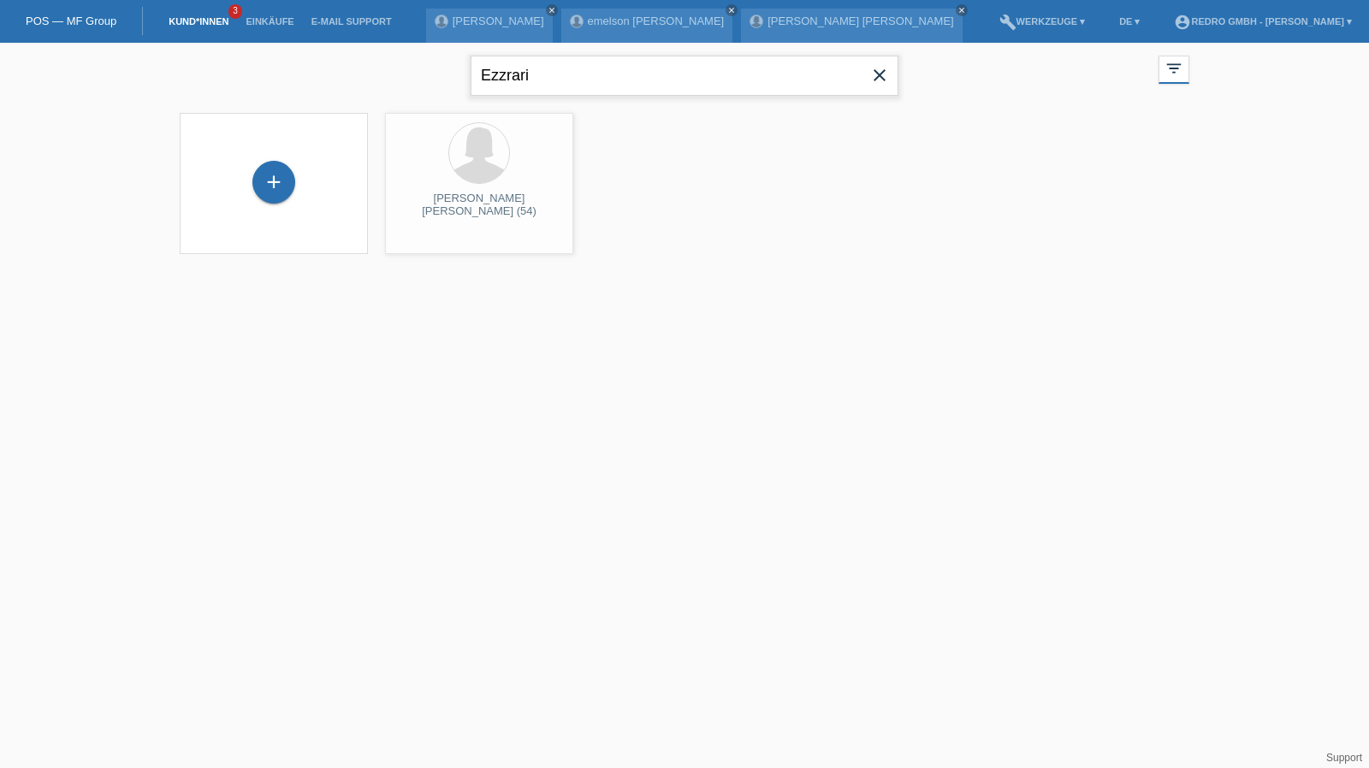
type input "Ezzrari"
click at [426, 235] on span "Anzeigen" at bounding box center [434, 239] width 46 height 13
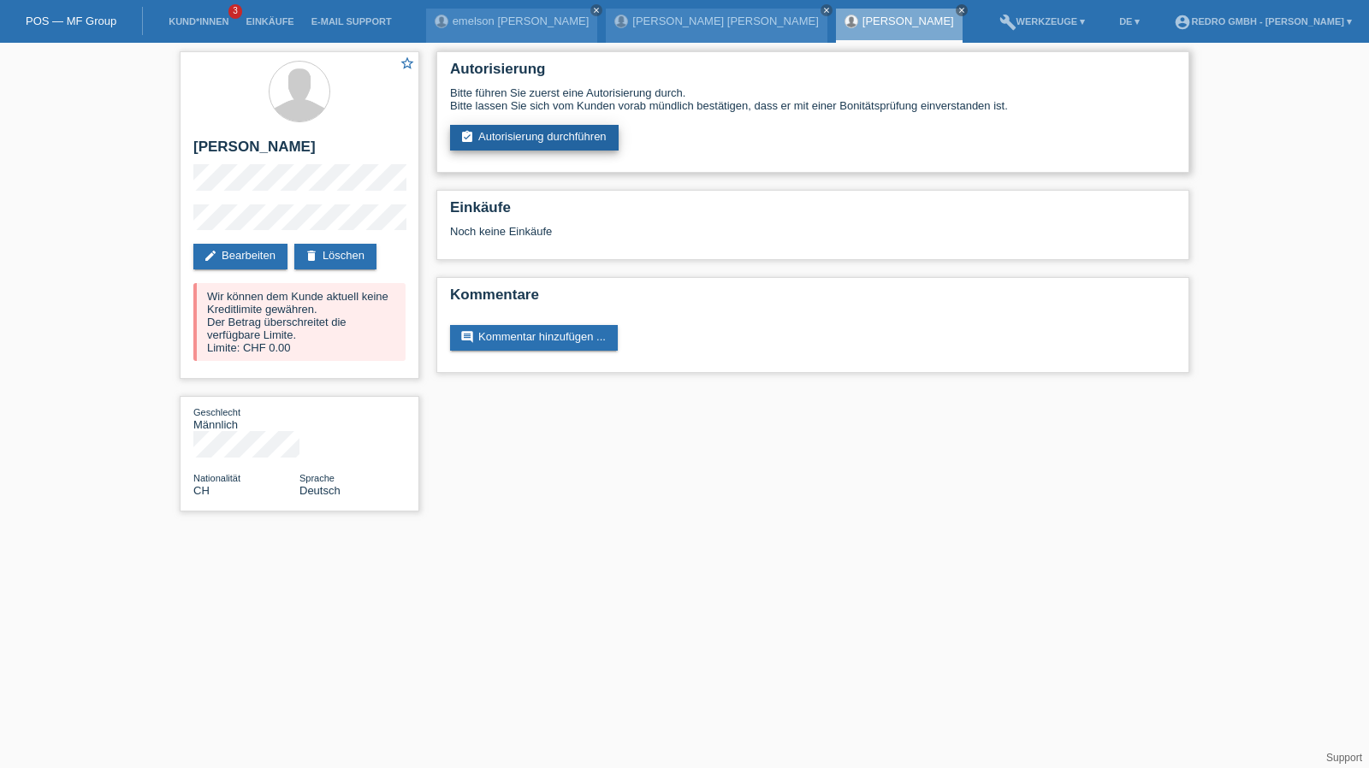
click at [527, 146] on link "assignment_turned_in Autorisierung durchführen" at bounding box center [534, 138] width 169 height 26
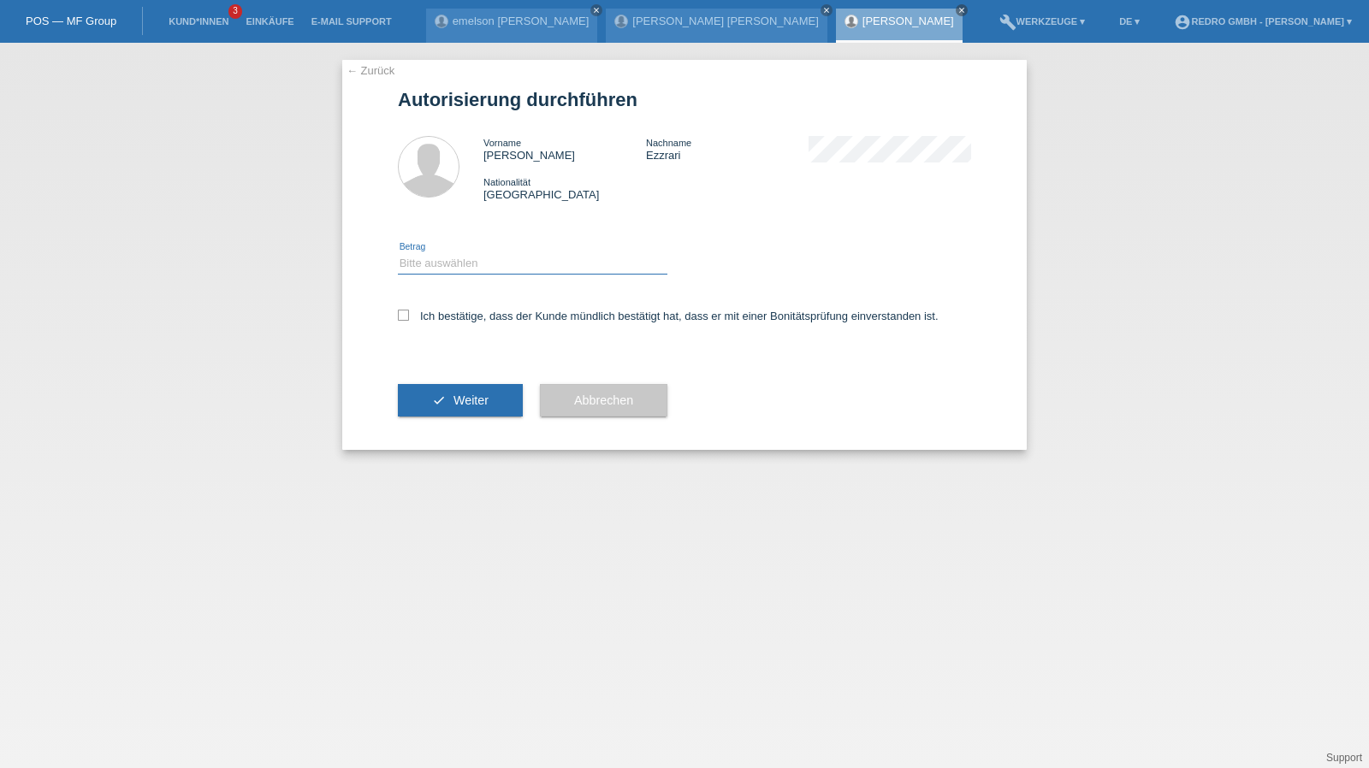
drag, startPoint x: 472, startPoint y: 257, endPoint x: 465, endPoint y: 273, distance: 17.6
click at [472, 257] on select "Bitte auswählen CHF 1.00 - CHF 499.00 CHF 500.00 - CHF 1'999.00 CHF 2'000.00 - …" at bounding box center [532, 263] width 269 height 21
select select "1"
click at [398, 253] on select "Bitte auswählen CHF 1.00 - CHF 499.00 CHF 500.00 - CHF 1'999.00 CHF 2'000.00 - …" at bounding box center [532, 263] width 269 height 21
click at [438, 322] on label "Ich bestätige, dass der Kunde mündlich bestätigt hat, dass er mit einer Bonität…" at bounding box center [668, 316] width 541 height 13
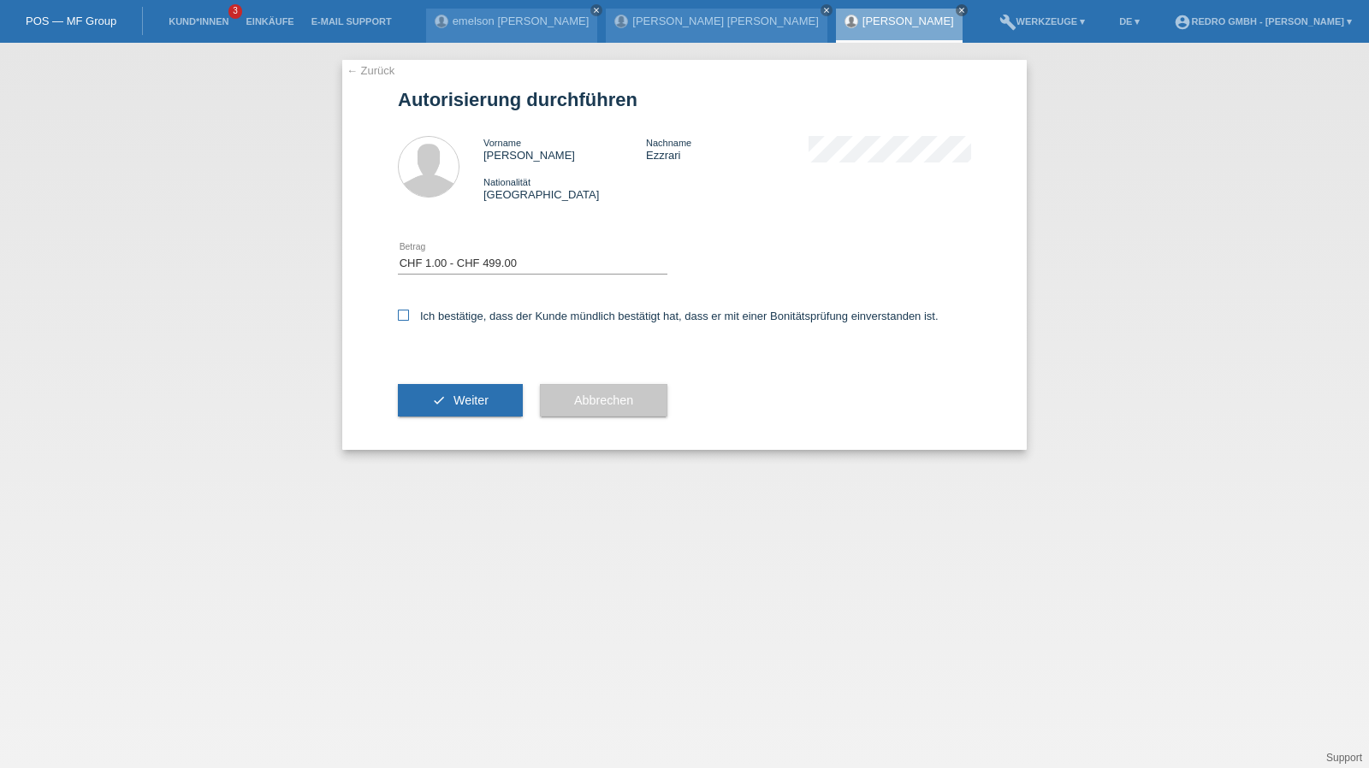
click at [409, 321] on input "Ich bestätige, dass der Kunde mündlich bestätigt hat, dass er mit einer Bonität…" at bounding box center [403, 315] width 11 height 11
checkbox input "true"
click at [447, 420] on div "check Weiter" at bounding box center [460, 400] width 125 height 99
click at [461, 394] on span "Weiter" at bounding box center [470, 401] width 35 height 14
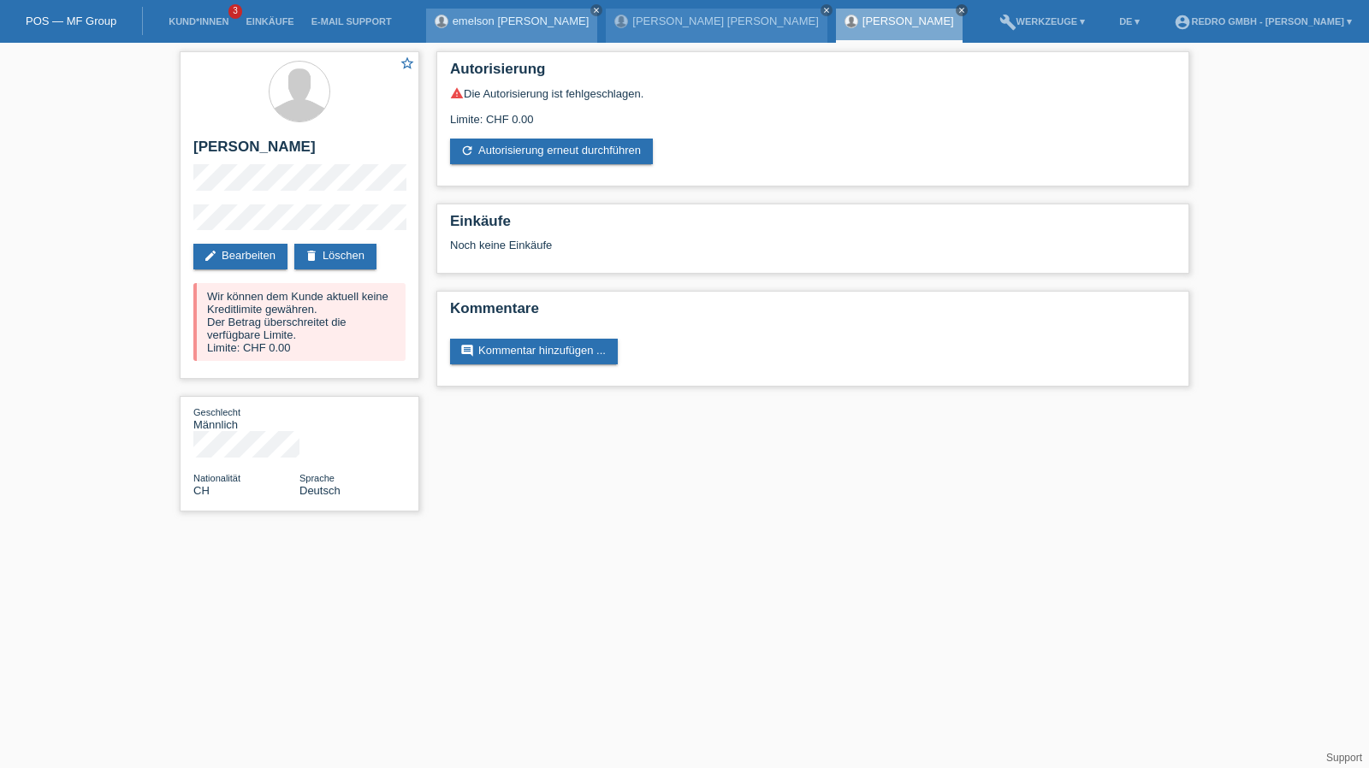
click at [475, 17] on link "emelson [PERSON_NAME]" at bounding box center [521, 21] width 137 height 13
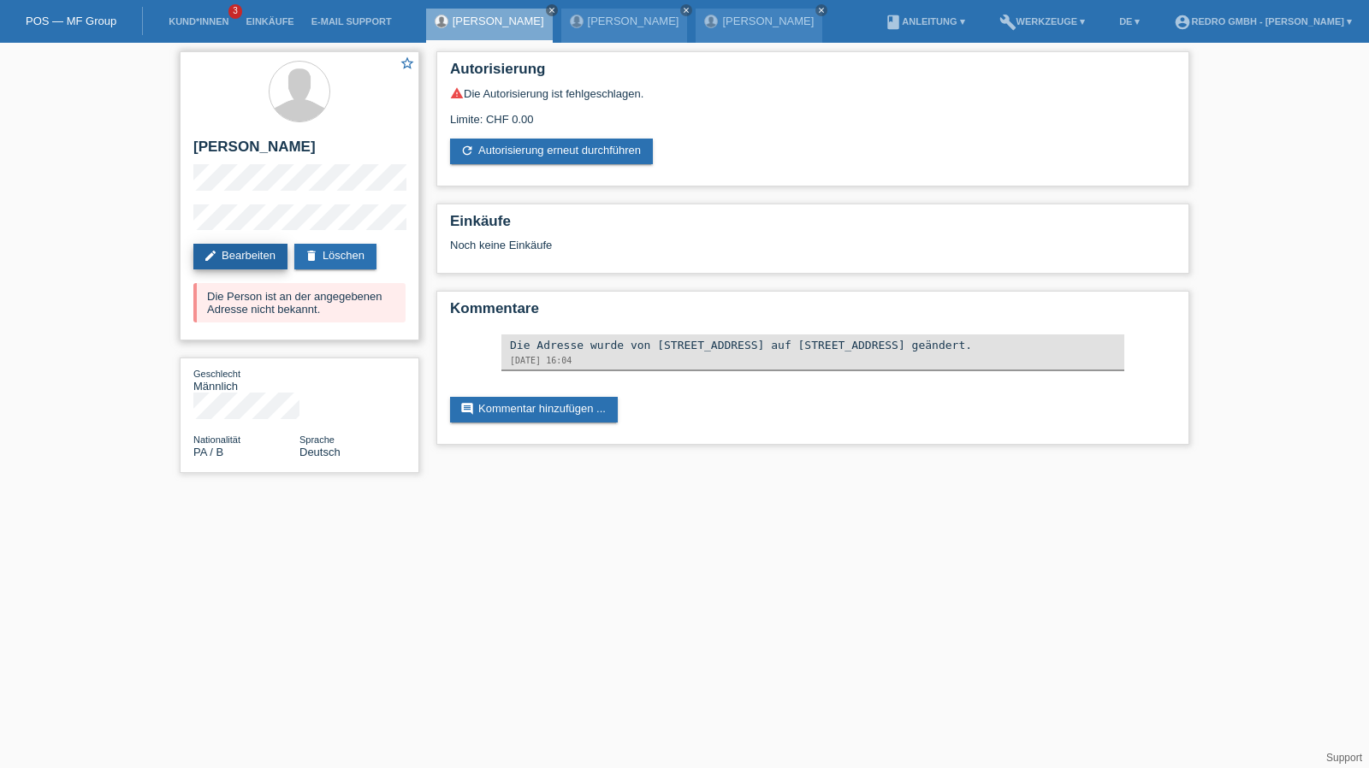
click at [236, 249] on link "edit Bearbeiten" at bounding box center [240, 257] width 94 height 26
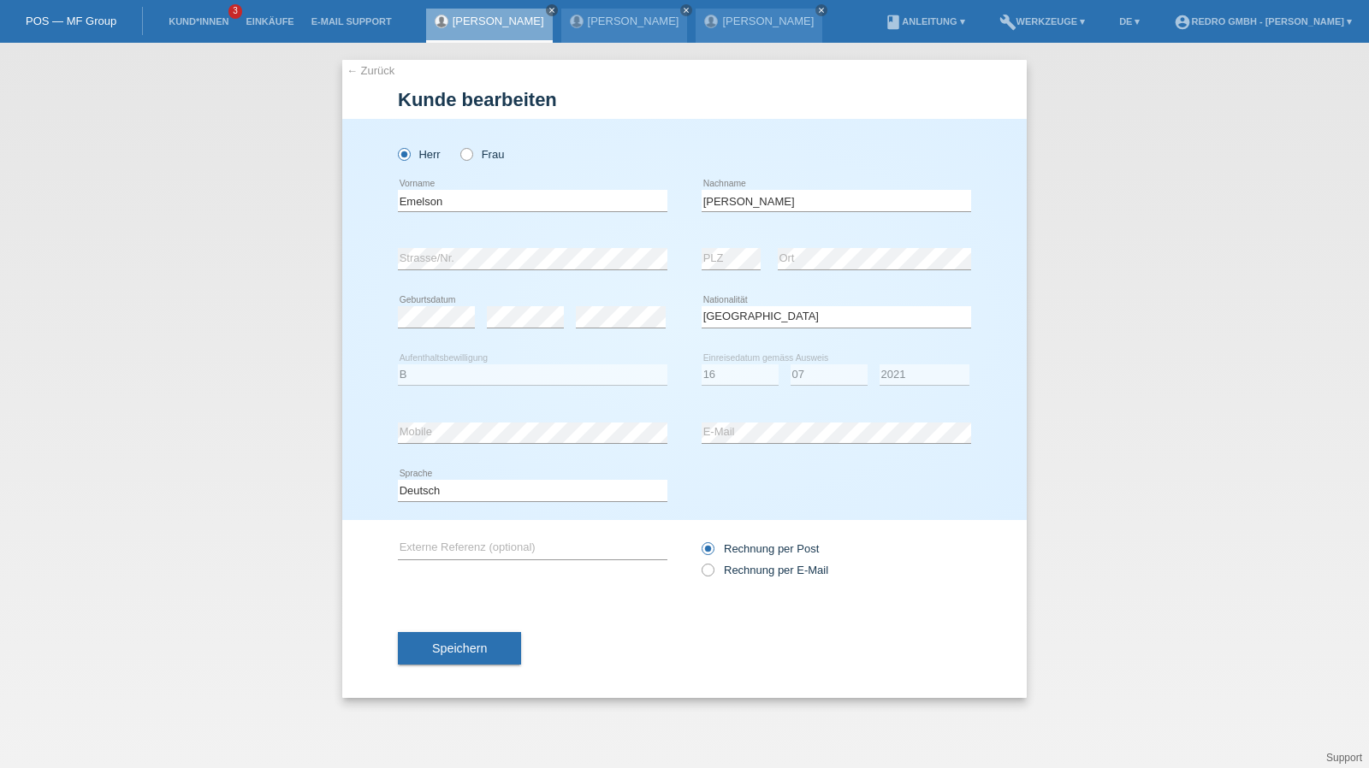
select select "PA"
select select "B"
select select "16"
select select "07"
select select "2021"
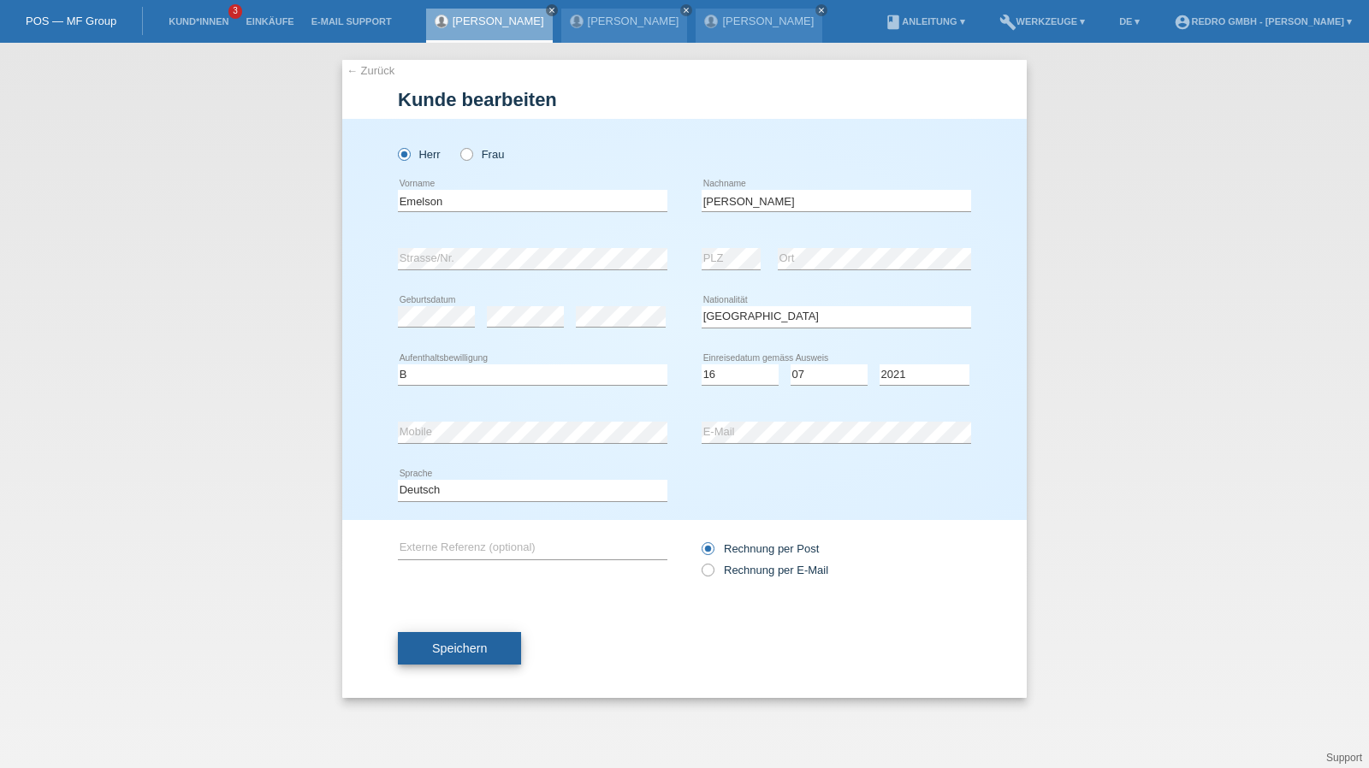
click at [478, 652] on span "Speichern" at bounding box center [459, 649] width 55 height 14
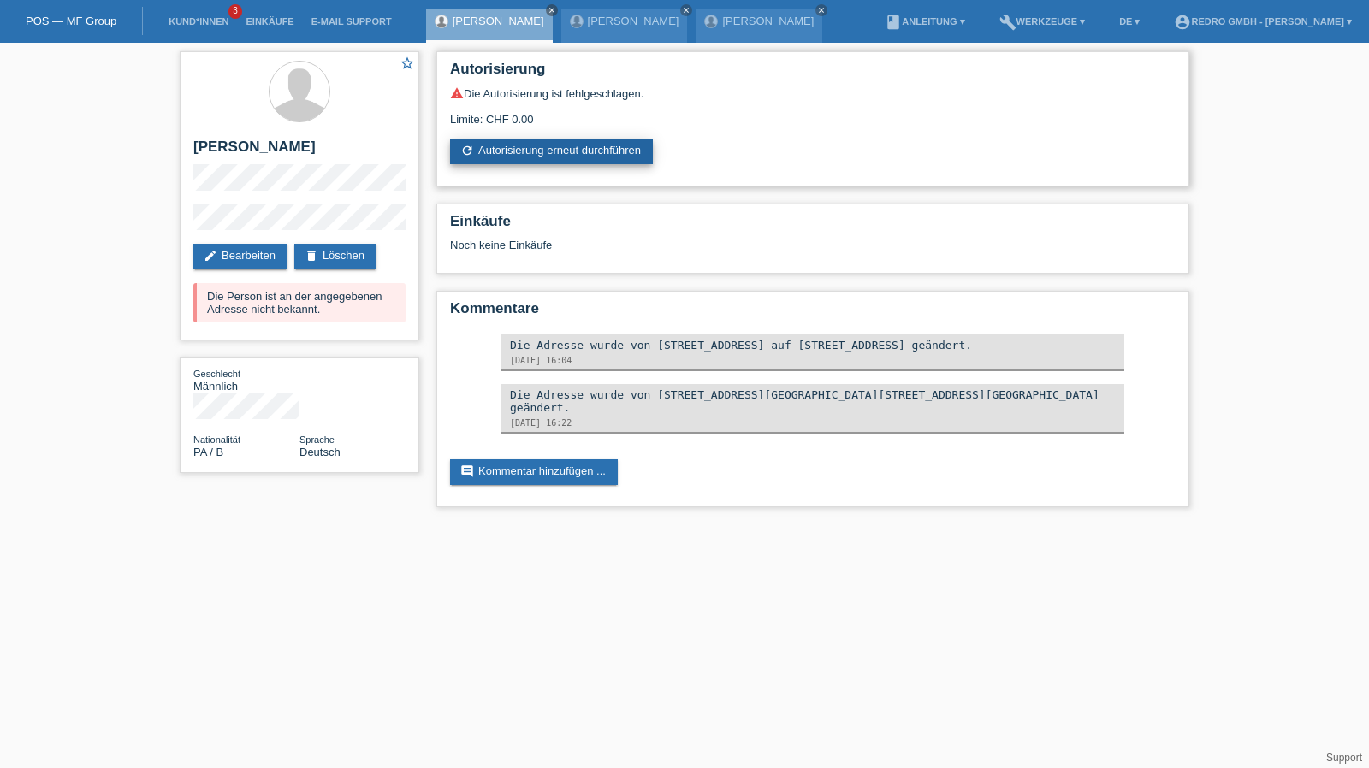
click at [608, 141] on link "refresh Autorisierung erneut durchführen" at bounding box center [551, 152] width 203 height 26
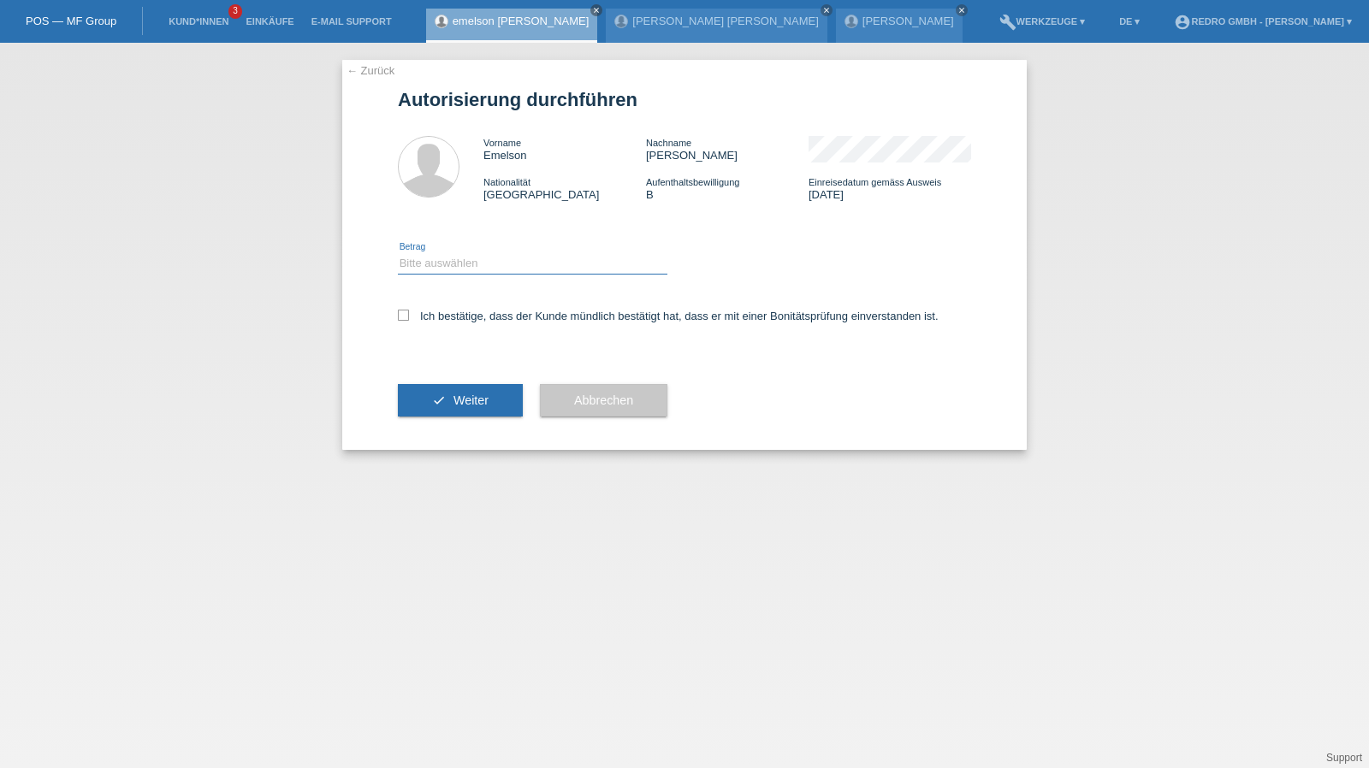
click at [450, 264] on select "Bitte auswählen CHF 1.00 - CHF 499.00 CHF 500.00 - CHF 1'999.00 CHF 2'000.00 - …" at bounding box center [532, 263] width 269 height 21
select select "1"
click at [398, 253] on select "Bitte auswählen CHF 1.00 - CHF 499.00 CHF 500.00 - CHF 1'999.00 CHF 2'000.00 - …" at bounding box center [532, 263] width 269 height 21
click at [434, 320] on label "Ich bestätige, dass der Kunde mündlich bestätigt hat, dass er mit einer Bonität…" at bounding box center [668, 316] width 541 height 13
click at [409, 320] on input "Ich bestätige, dass der Kunde mündlich bestätigt hat, dass er mit einer Bonität…" at bounding box center [403, 315] width 11 height 11
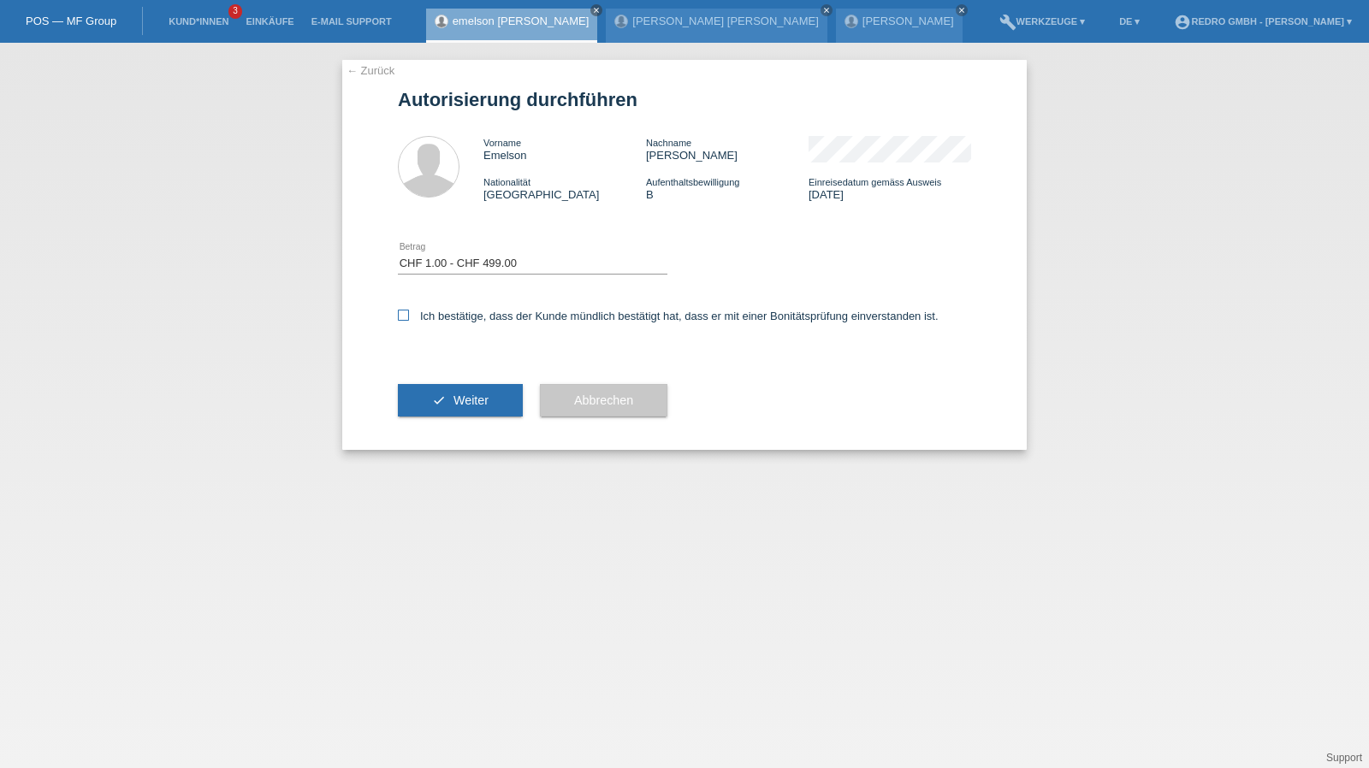
checkbox input "true"
click at [431, 429] on div "check Weiter" at bounding box center [460, 400] width 125 height 99
click at [440, 415] on button "check Weiter" at bounding box center [460, 400] width 125 height 33
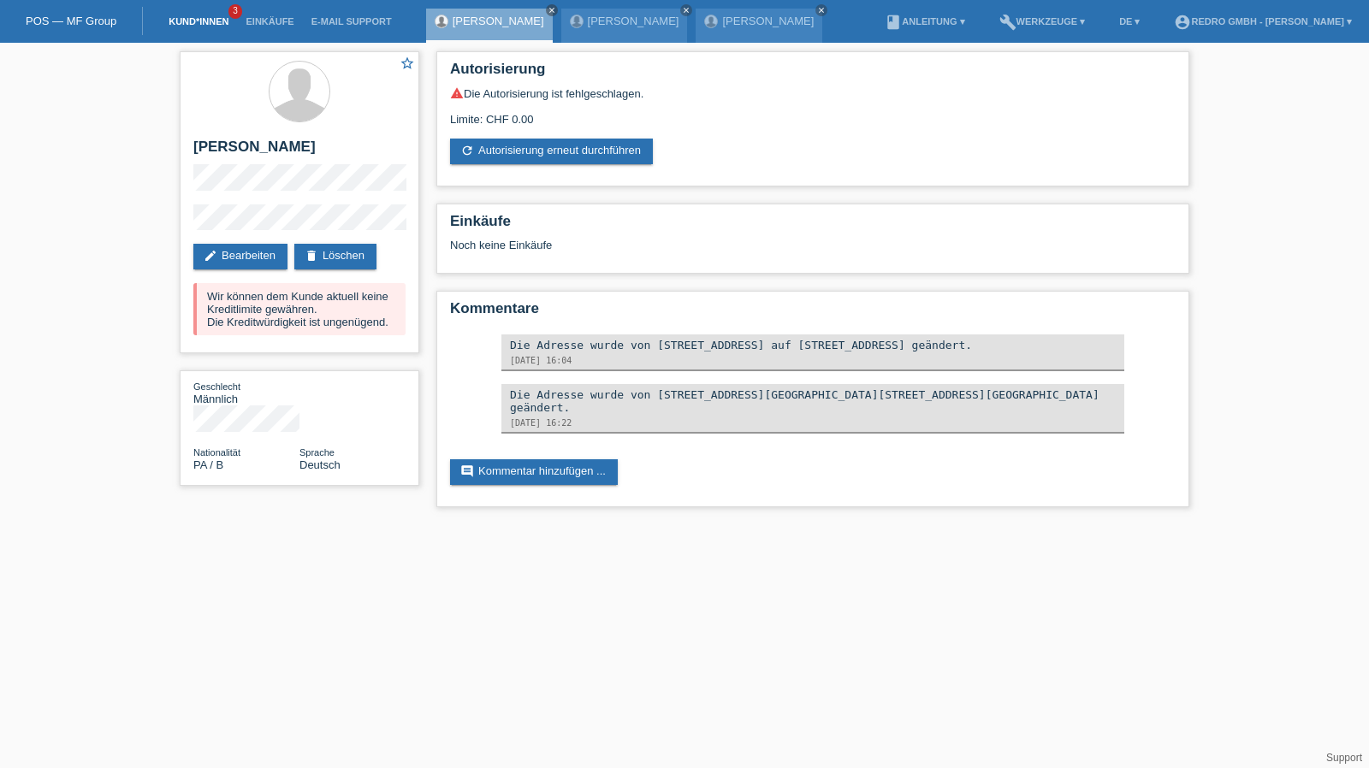
click at [197, 20] on link "Kund*innen" at bounding box center [198, 21] width 77 height 10
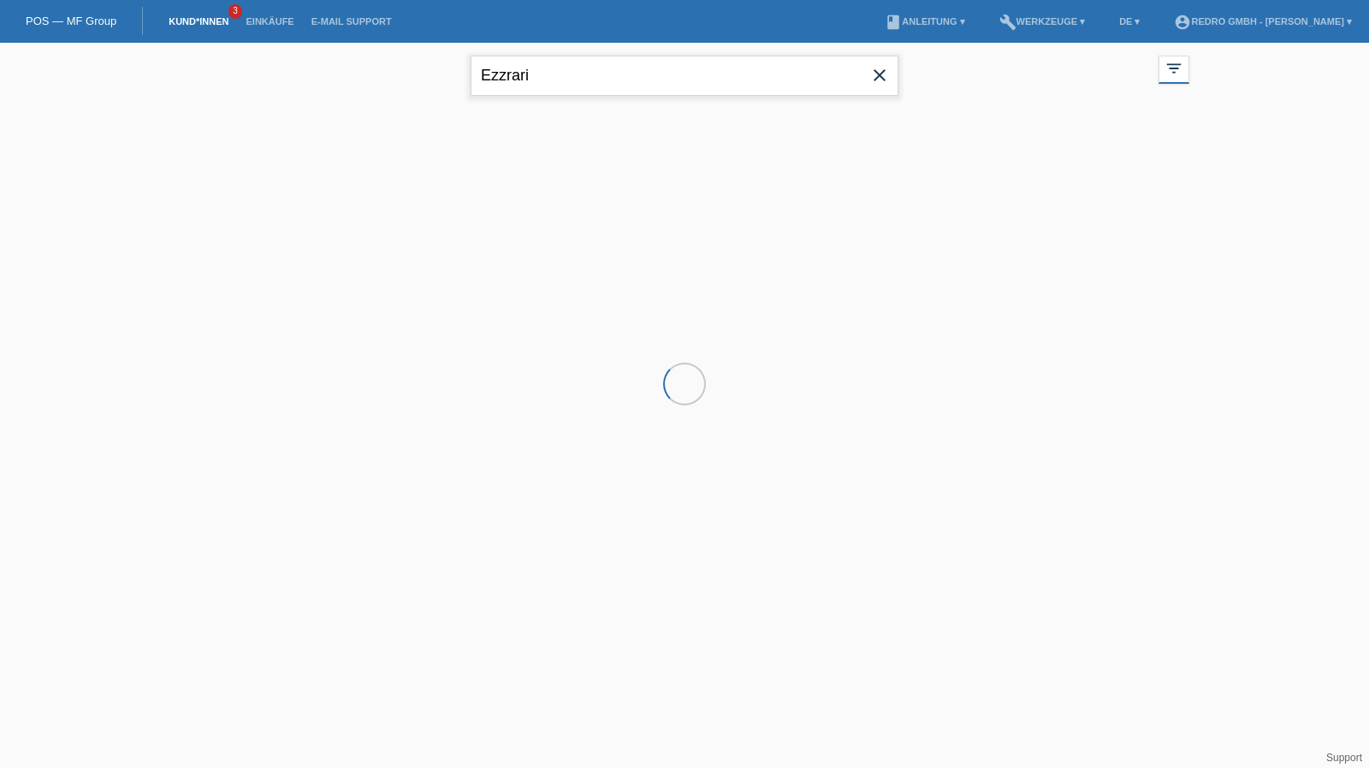
click at [670, 81] on input "Ezzrari" at bounding box center [685, 76] width 428 height 40
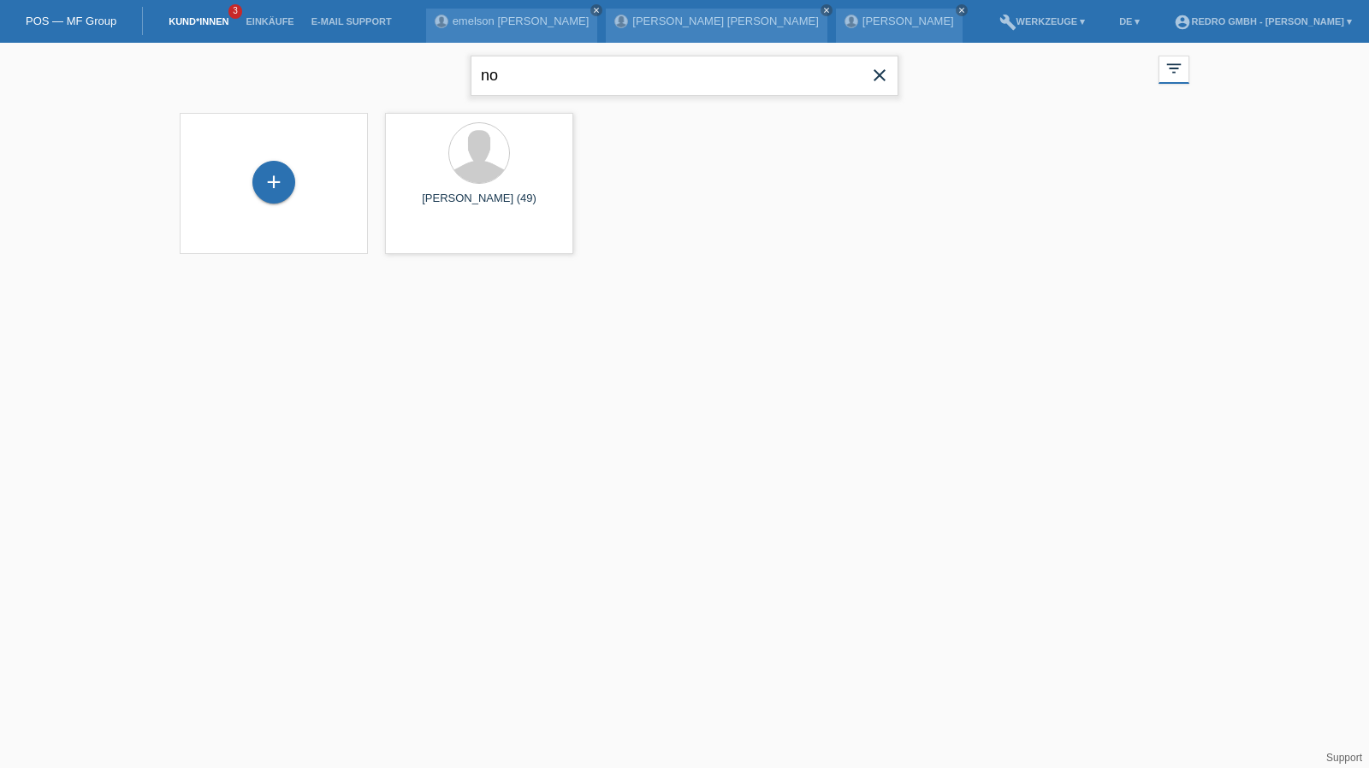
type input "n"
type input "noelia"
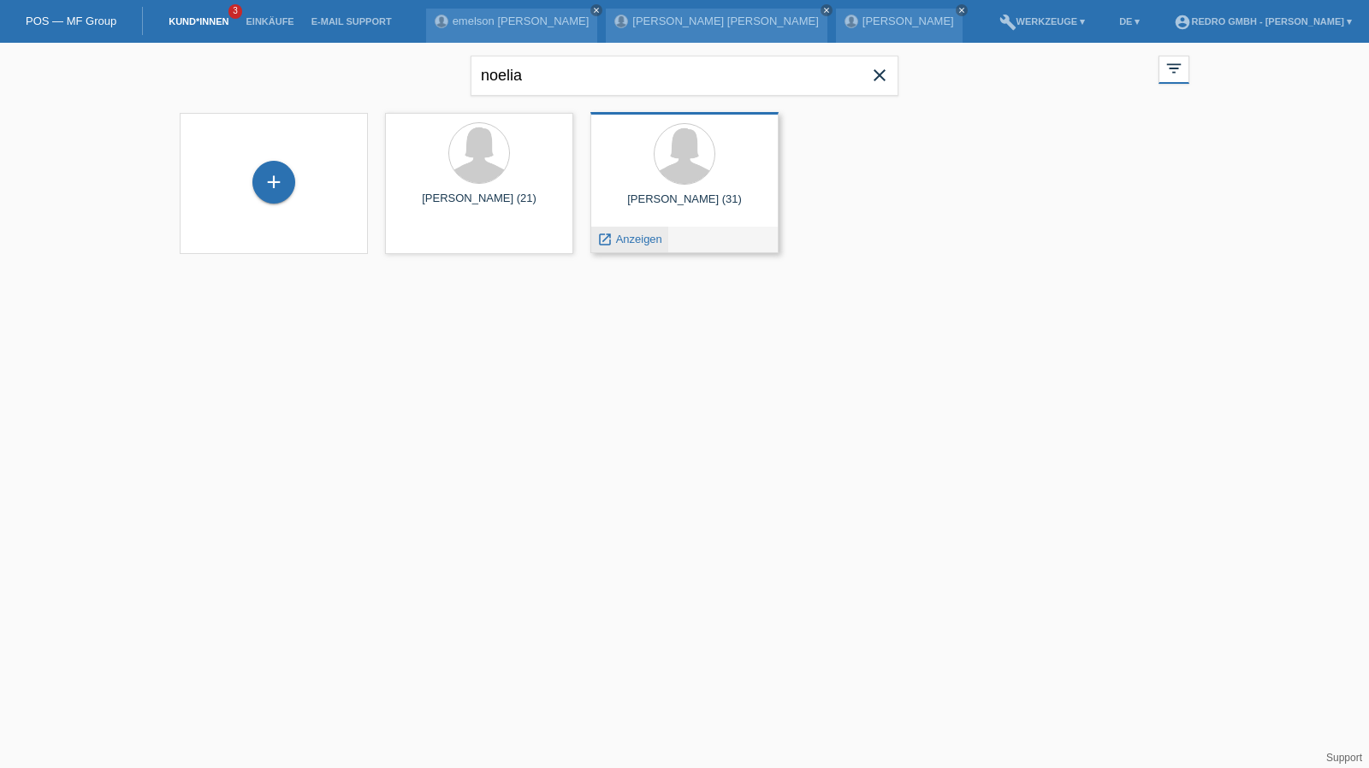
click at [626, 236] on span "Anzeigen" at bounding box center [639, 239] width 46 height 13
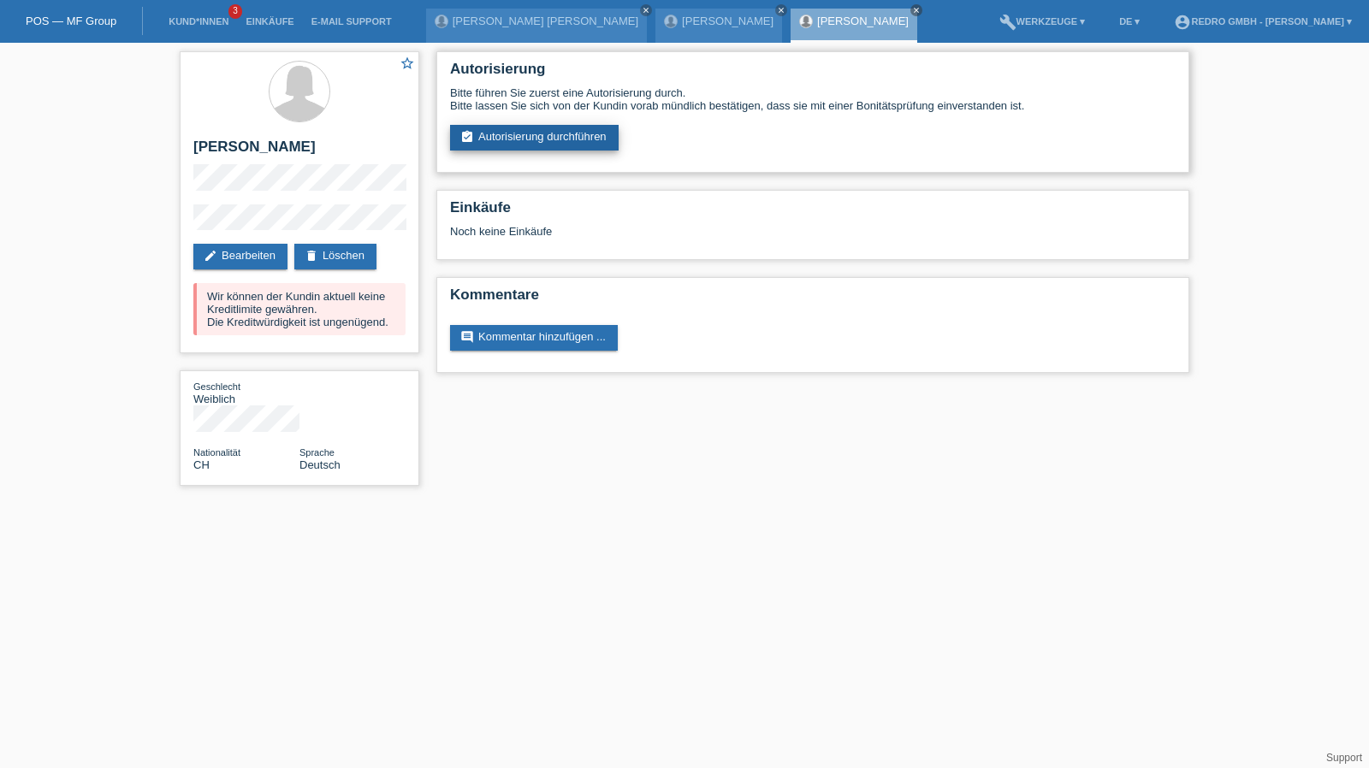
click at [565, 148] on link "assignment_turned_in Autorisierung durchführen" at bounding box center [534, 138] width 169 height 26
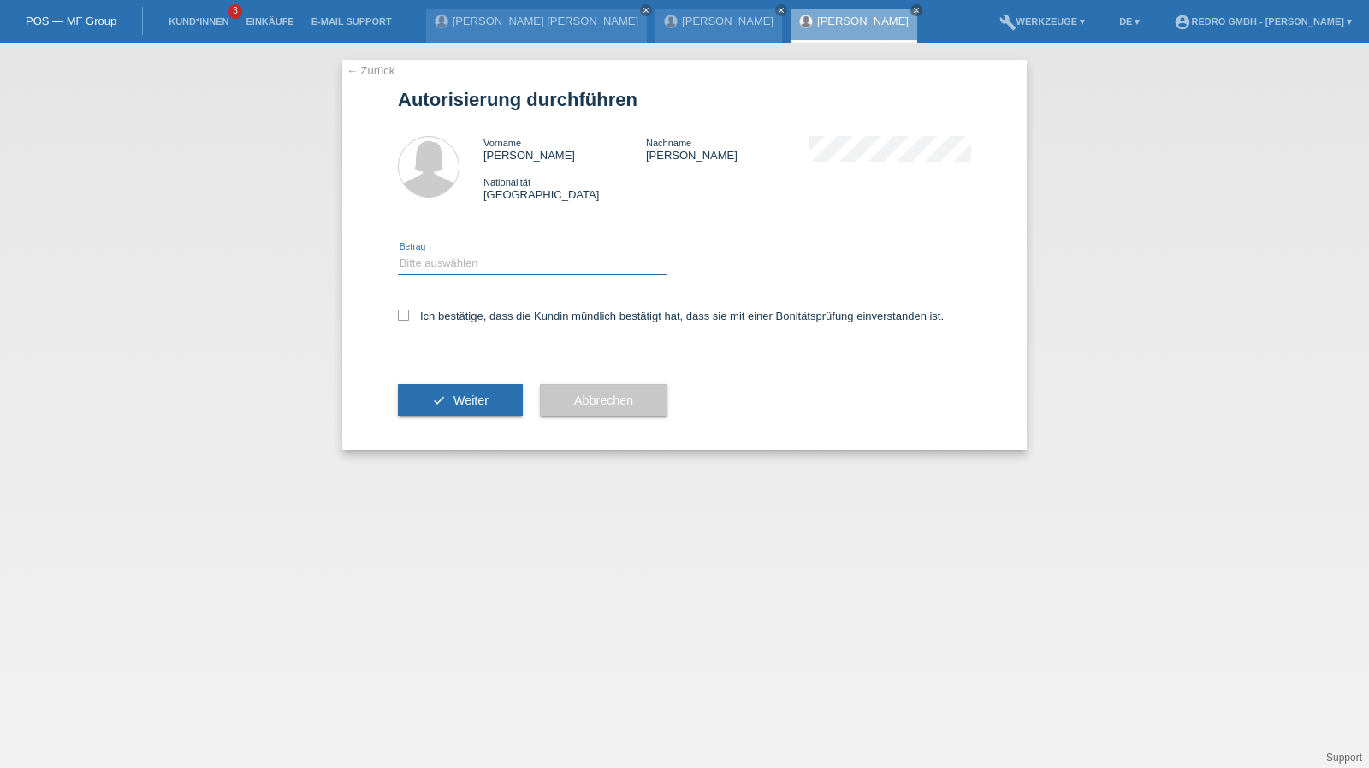
drag, startPoint x: 475, startPoint y: 255, endPoint x: 474, endPoint y: 271, distance: 16.3
click at [475, 256] on select "Bitte auswählen CHF 1.00 - CHF 499.00 CHF 500.00 - CHF 1'999.00 CHF 2'000.00 - …" at bounding box center [532, 263] width 269 height 21
select select "1"
click at [398, 253] on select "Bitte auswählen CHF 1.00 - CHF 499.00 CHF 500.00 - CHF 1'999.00 CHF 2'000.00 - …" at bounding box center [532, 263] width 269 height 21
click at [453, 314] on label "Ich bestätige, dass die Kundin mündlich bestätigt hat, dass sie mit einer Bonit…" at bounding box center [671, 316] width 546 height 13
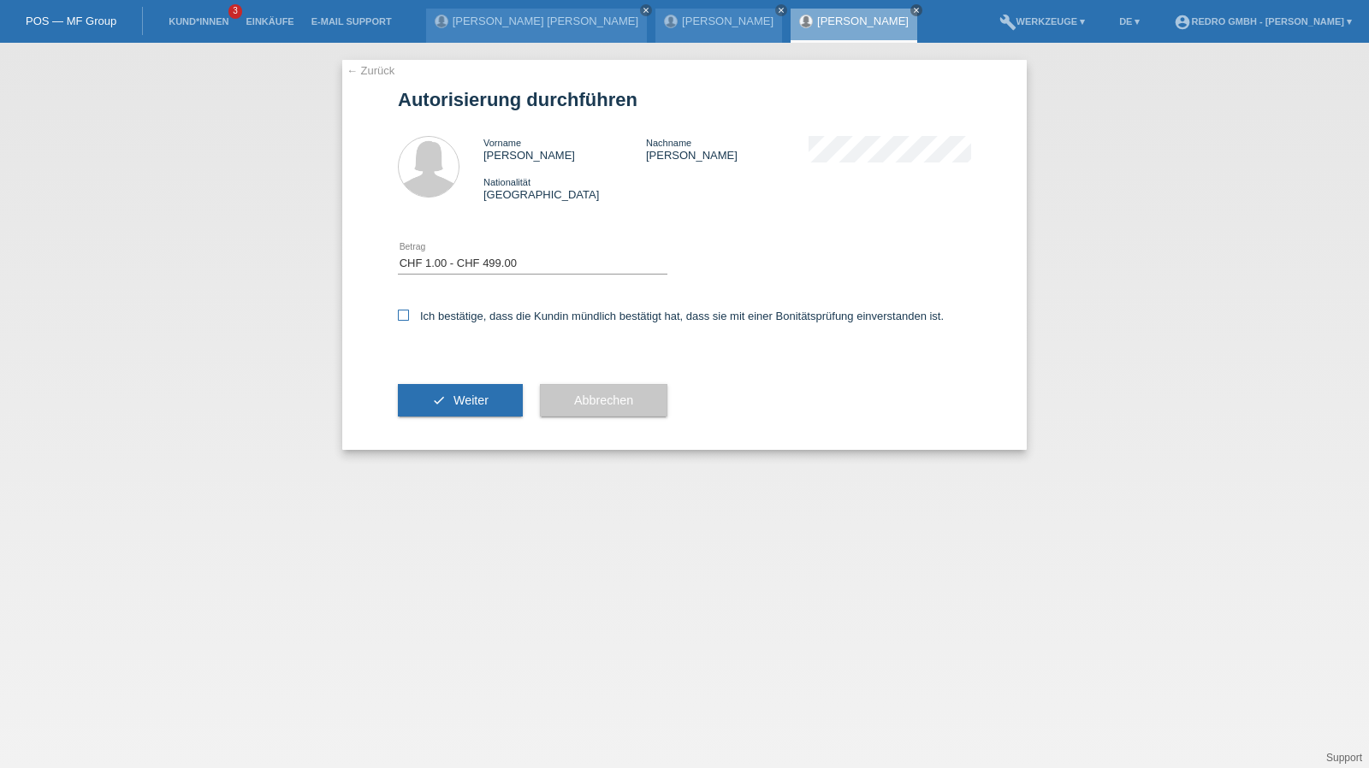
click at [409, 314] on input "Ich bestätige, dass die Kundin mündlich bestätigt hat, dass sie mit einer Bonit…" at bounding box center [403, 315] width 11 height 11
checkbox input "true"
click at [459, 398] on span "Weiter" at bounding box center [470, 401] width 35 height 14
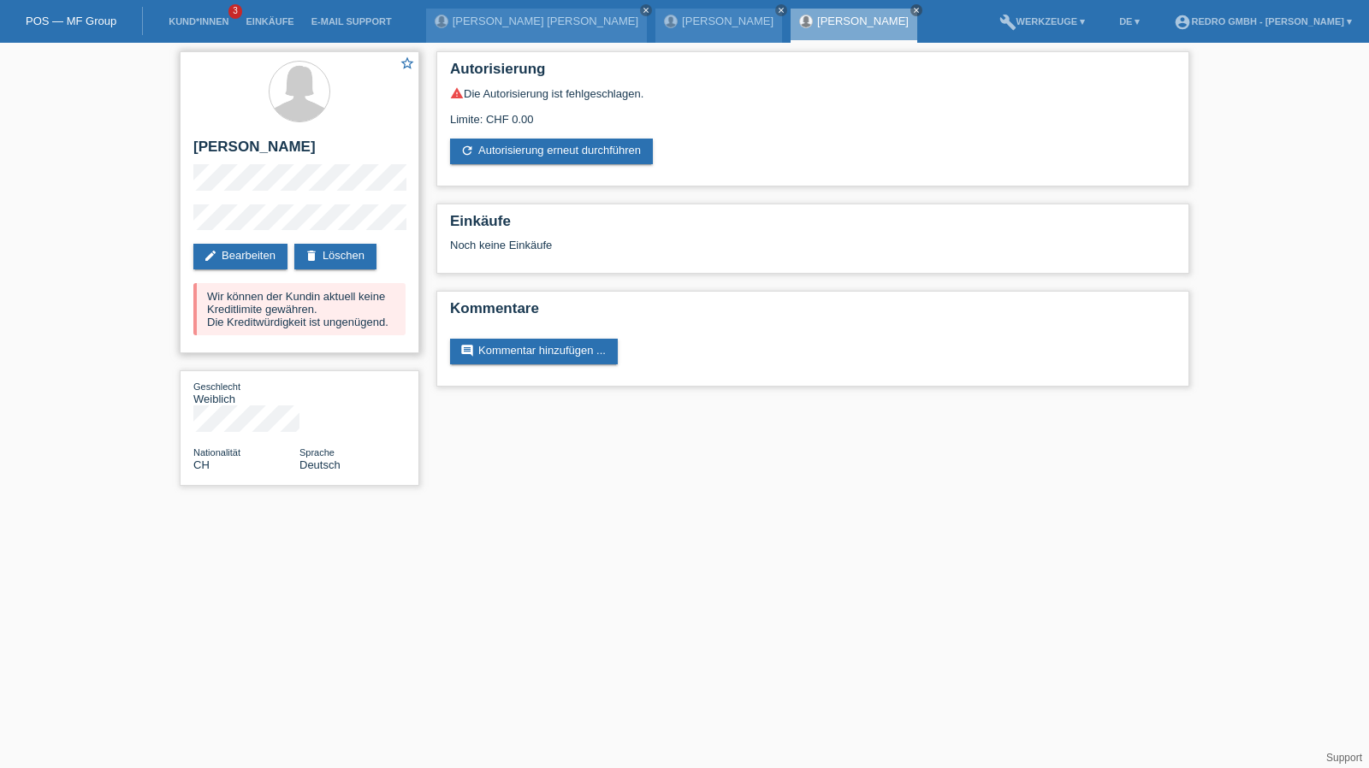
click at [241, 146] on h2 "[PERSON_NAME]" at bounding box center [299, 152] width 212 height 26
copy div "[PERSON_NAME]"
click at [211, 27] on link "Kund*innen" at bounding box center [198, 21] width 77 height 10
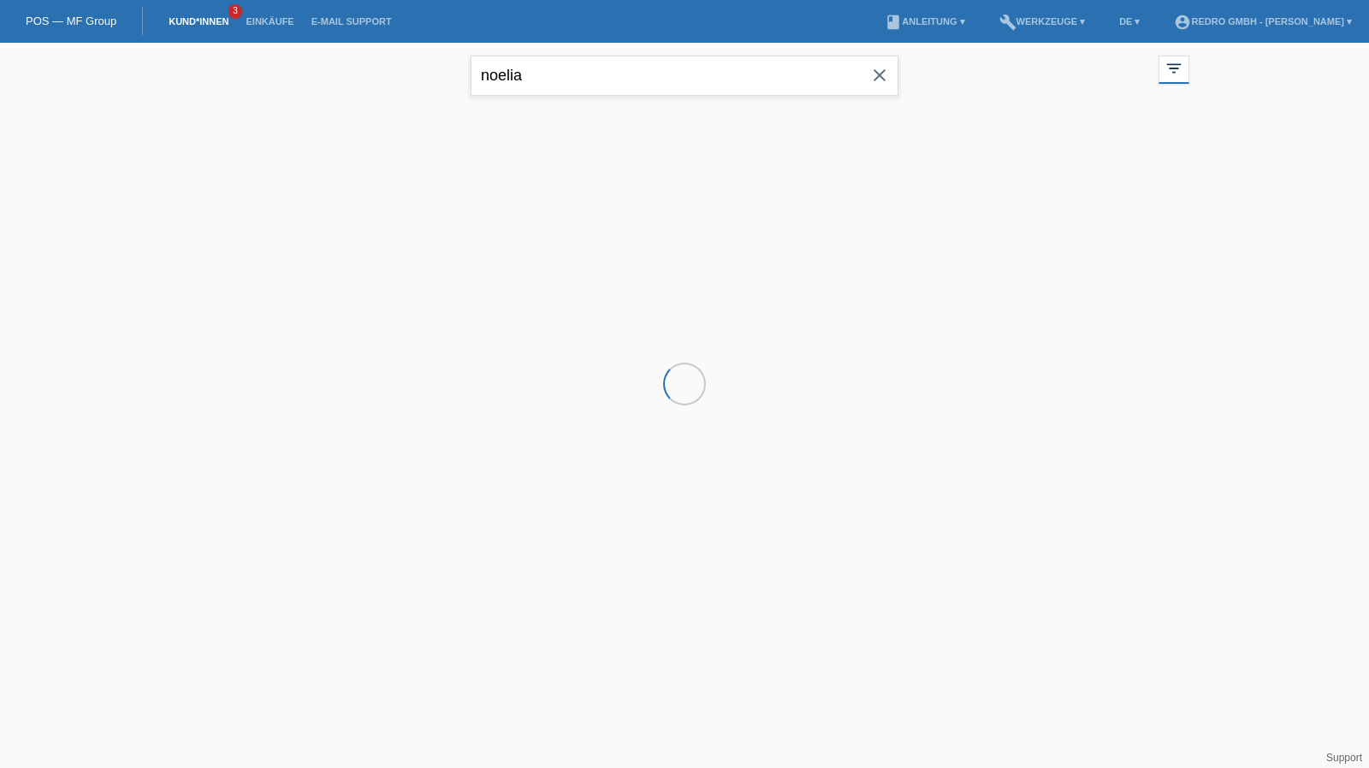
click at [654, 70] on input "noelia" at bounding box center [685, 76] width 428 height 40
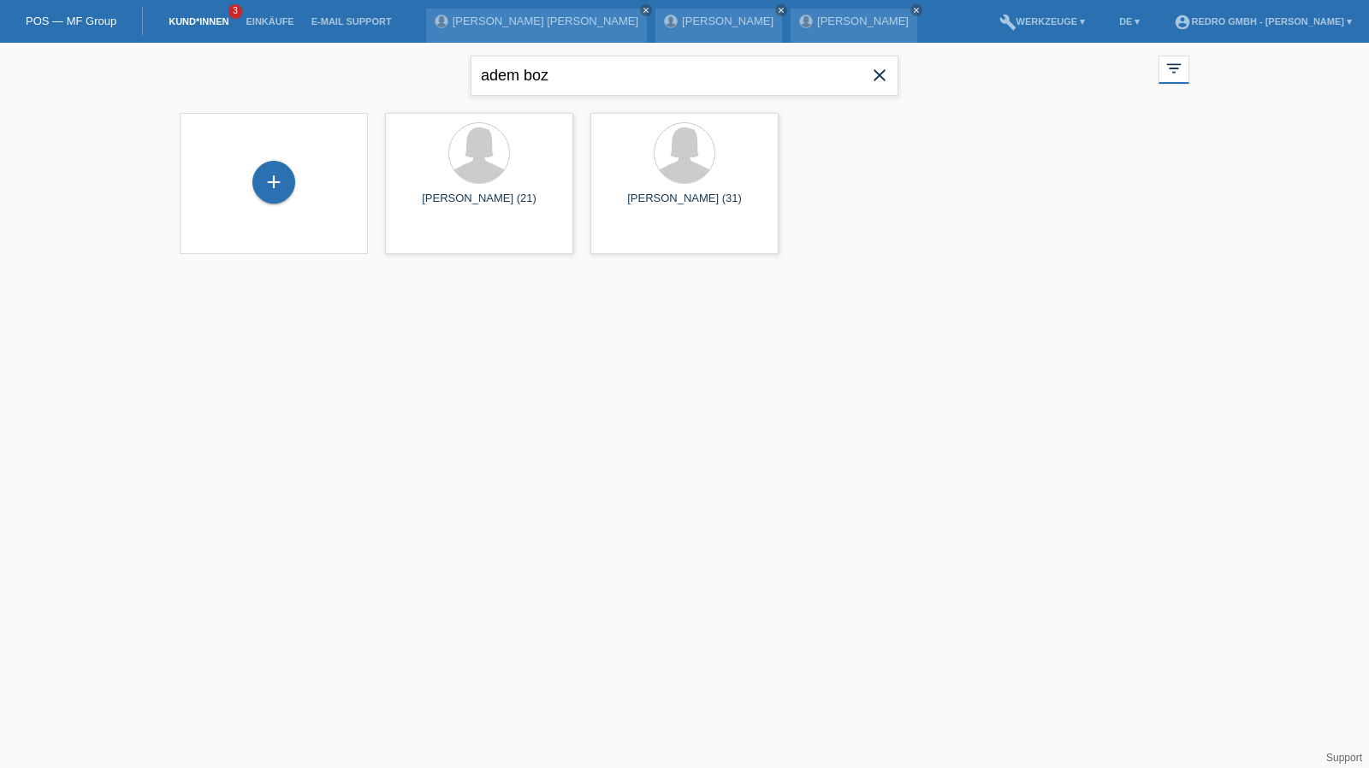
type input "adem boz"
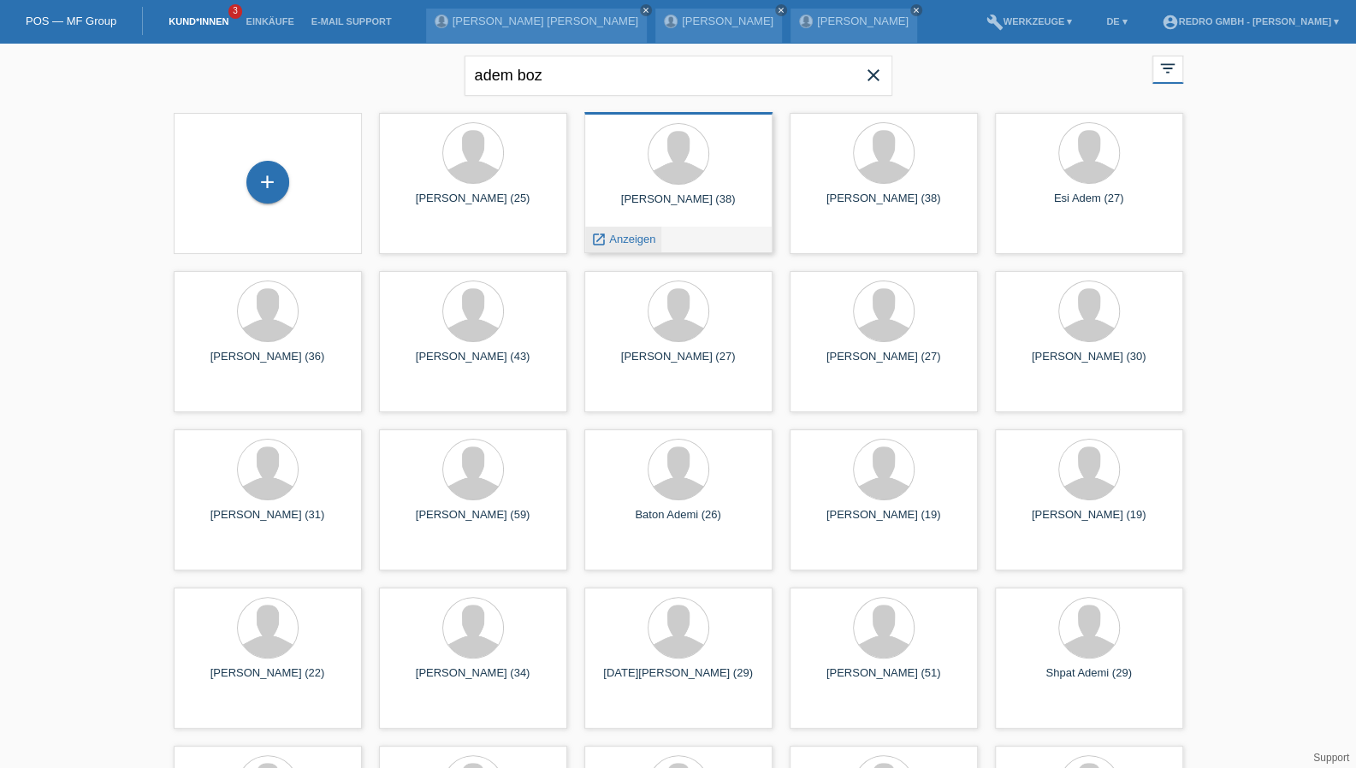
click at [618, 244] on span "Anzeigen" at bounding box center [632, 239] width 46 height 13
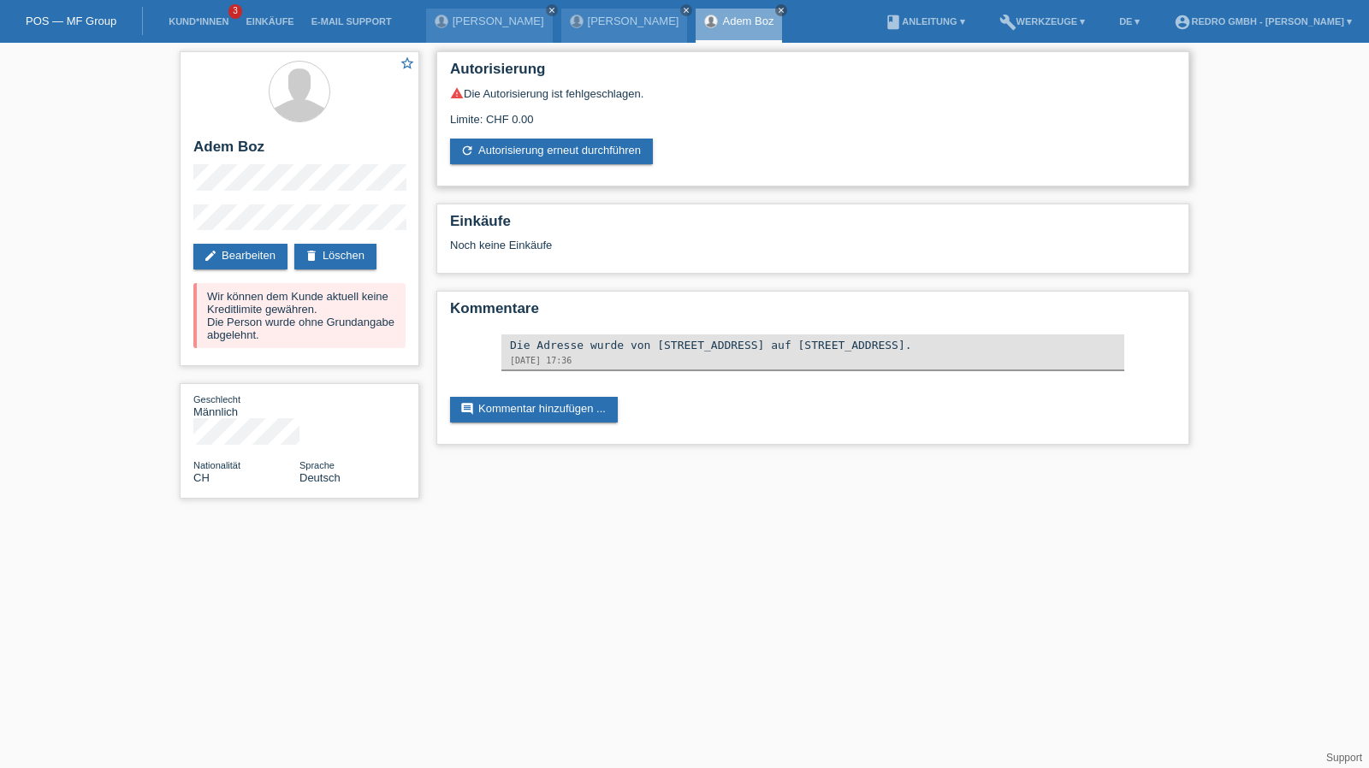
click at [567, 162] on link "refresh Autorisierung erneut durchführen" at bounding box center [551, 152] width 203 height 26
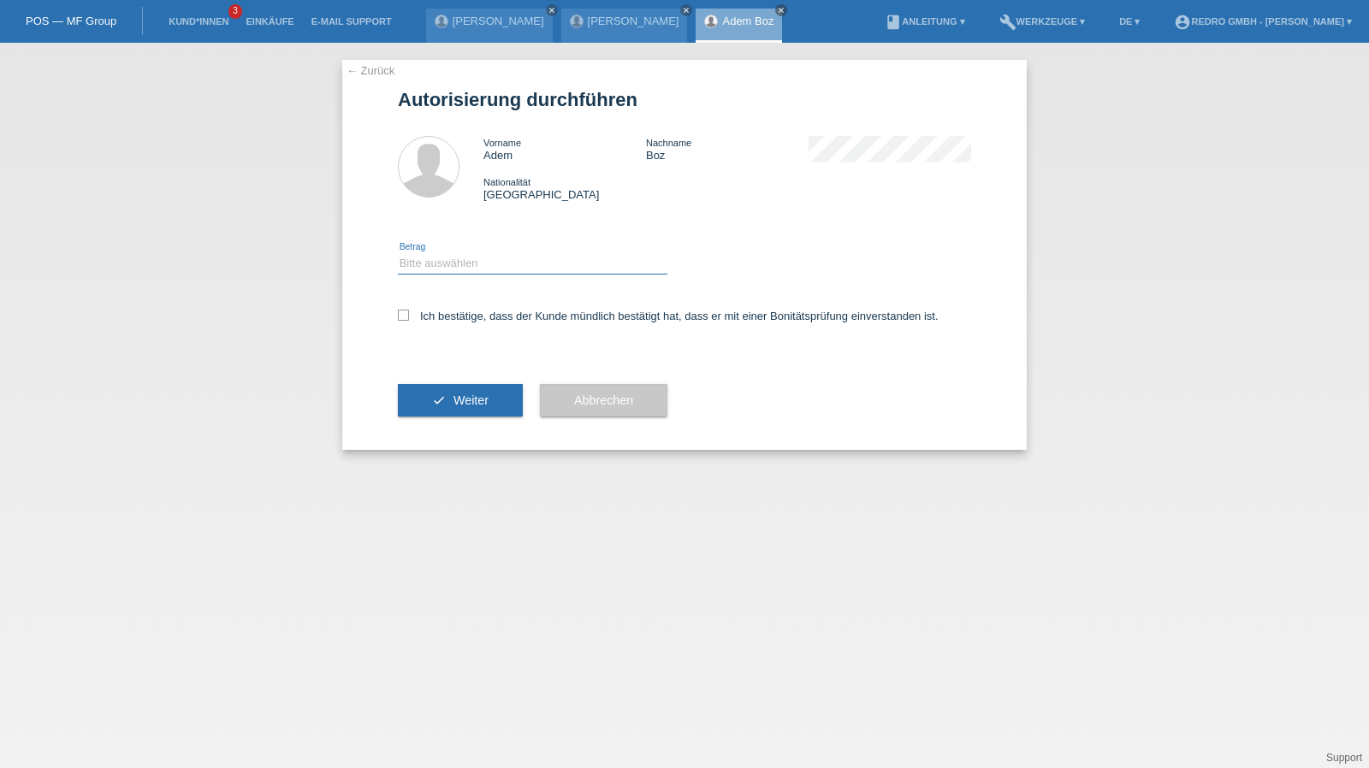
drag, startPoint x: 464, startPoint y: 256, endPoint x: 460, endPoint y: 273, distance: 17.4
click at [464, 256] on select "Bitte auswählen CHF 1.00 - CHF 499.00 CHF 500.00 - CHF 1'999.00 CHF 2'000.00 - …" at bounding box center [532, 263] width 269 height 21
select select "1"
click at [398, 253] on select "Bitte auswählen CHF 1.00 - CHF 499.00 CHF 500.00 - CHF 1'999.00 CHF 2'000.00 - …" at bounding box center [532, 263] width 269 height 21
click at [445, 314] on label "Ich bestätige, dass der Kunde mündlich bestätigt hat, dass er mit einer Bonität…" at bounding box center [668, 316] width 541 height 13
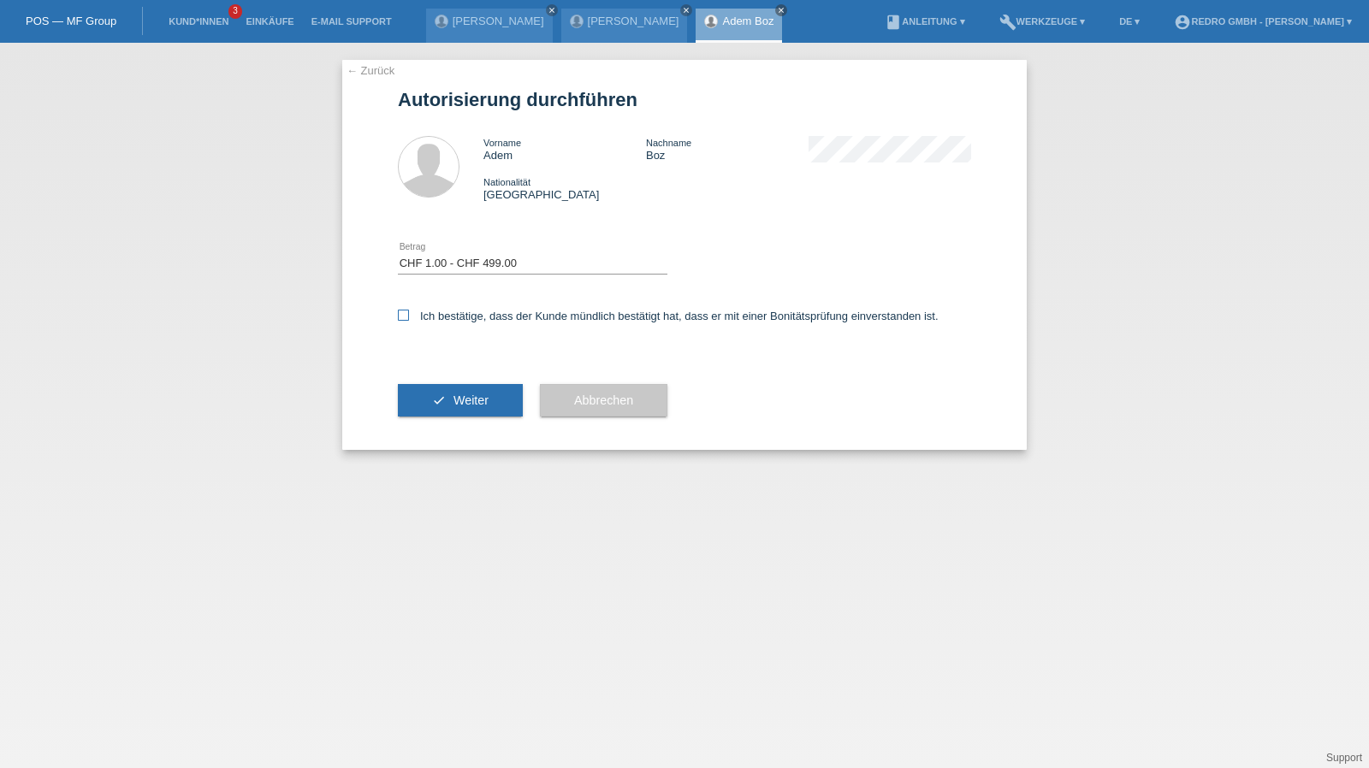
click at [409, 314] on input "Ich bestätige, dass der Kunde mündlich bestätigt hat, dass er mit einer Bonität…" at bounding box center [403, 315] width 11 height 11
checkbox input "true"
click at [443, 415] on button "check Weiter" at bounding box center [460, 400] width 125 height 33
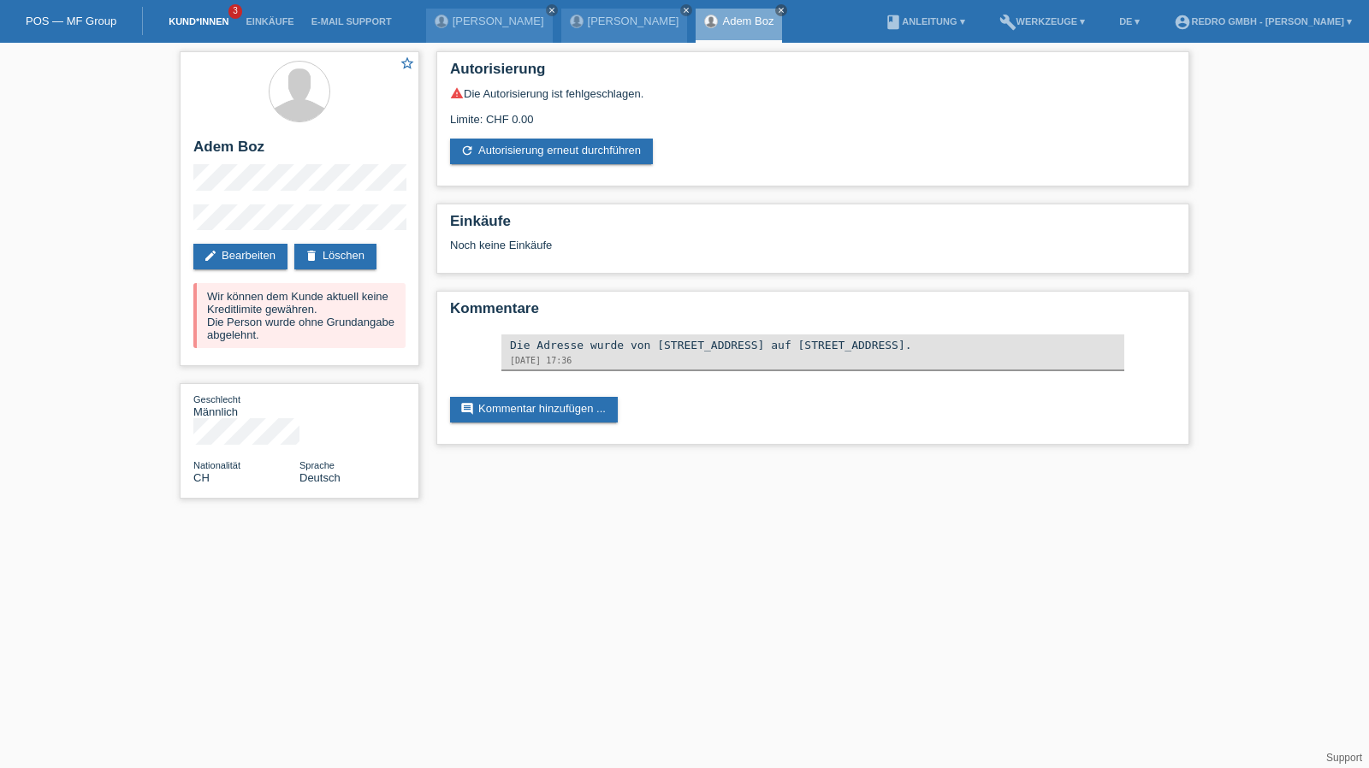
click at [204, 22] on link "Kund*innen" at bounding box center [198, 21] width 77 height 10
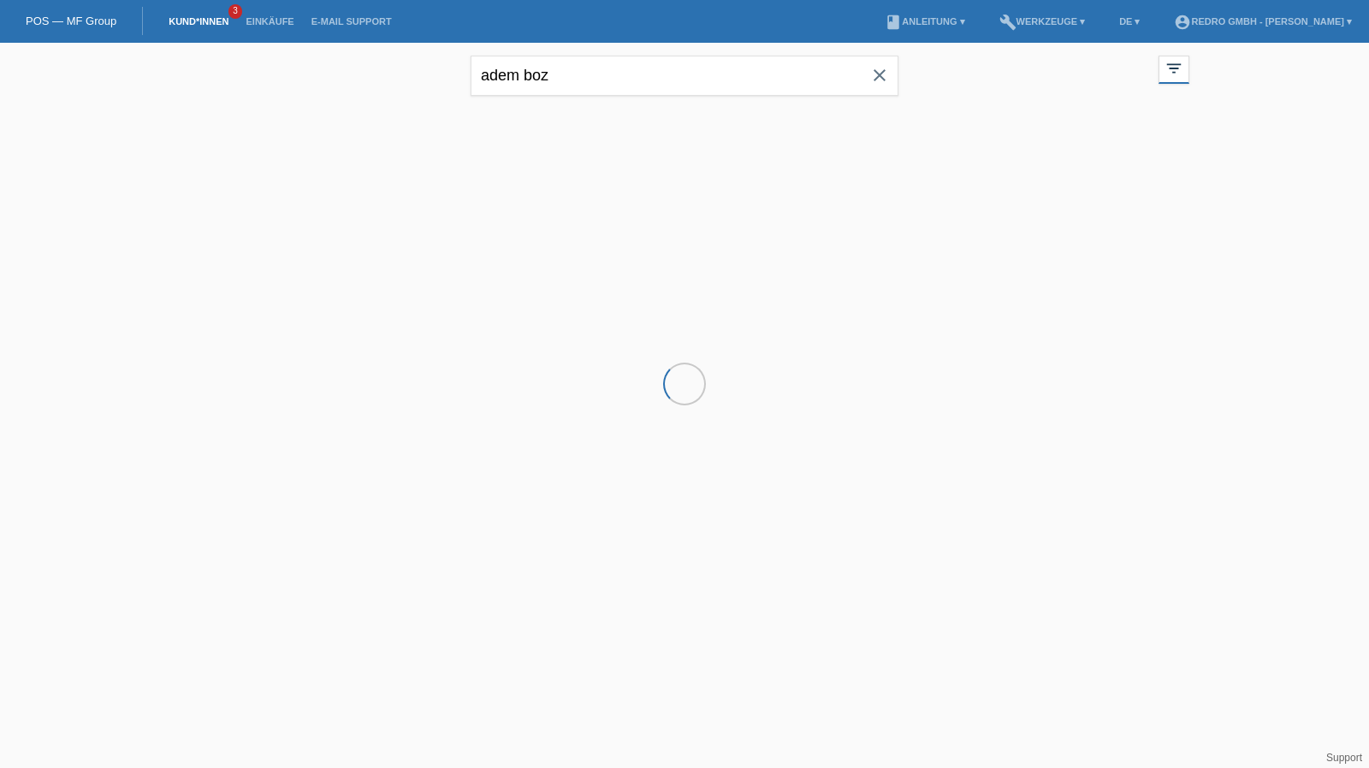
click at [558, 76] on input "adem boz" at bounding box center [685, 76] width 428 height 40
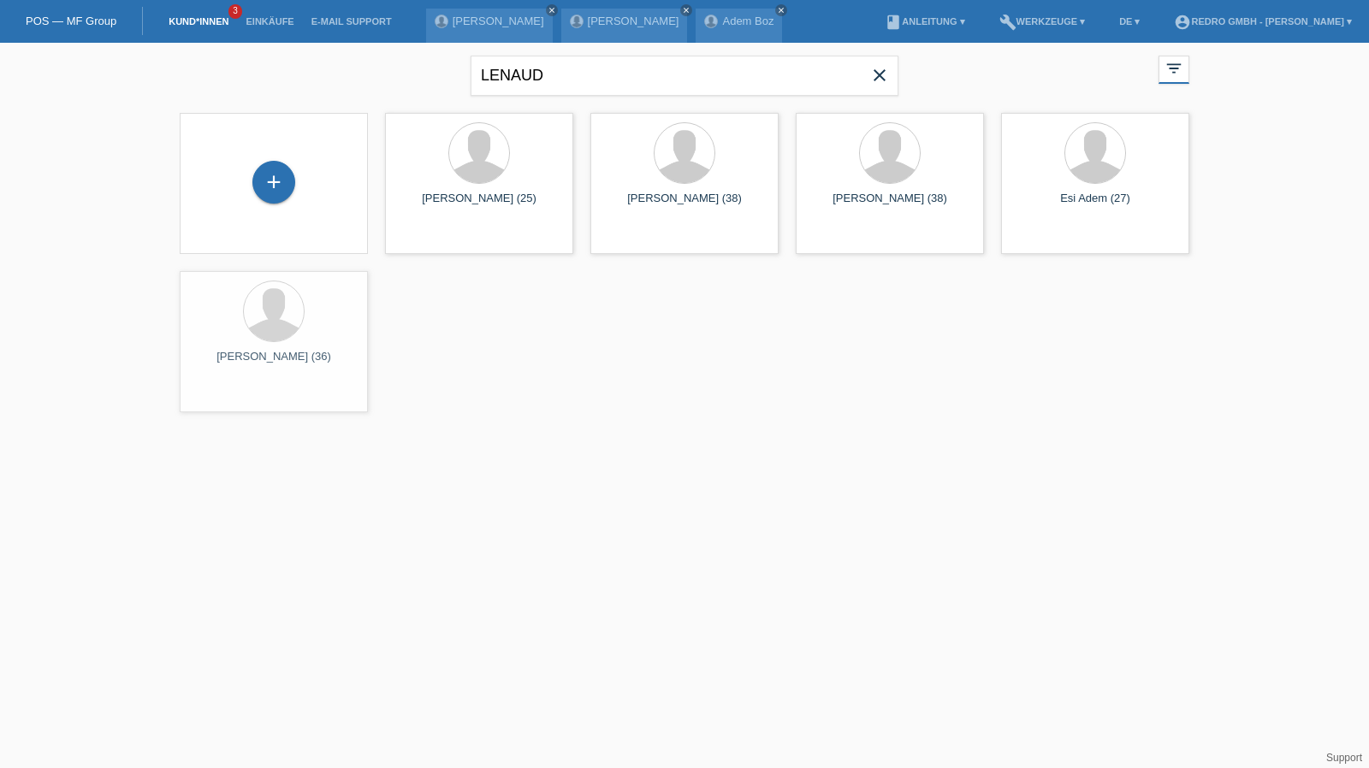
type input "LENAUD"
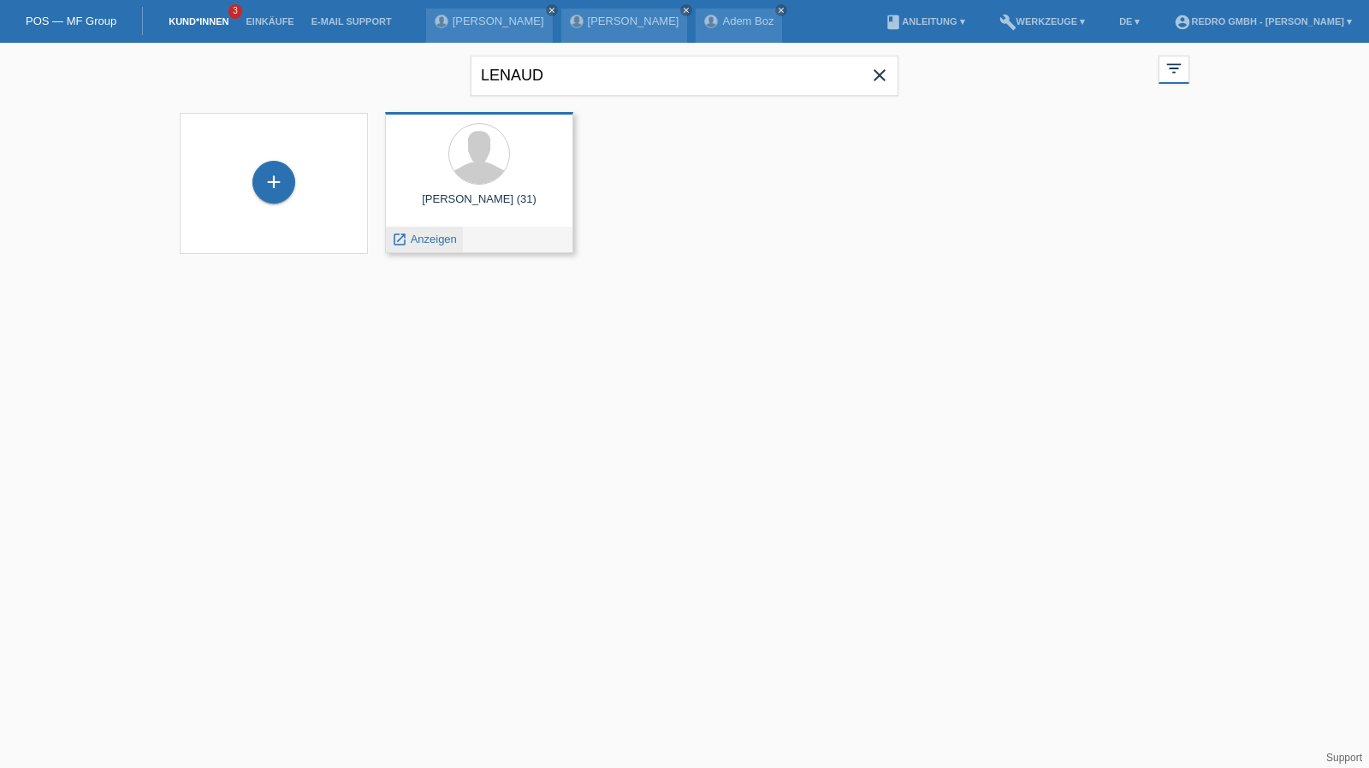
click at [436, 242] on span "Anzeigen" at bounding box center [434, 239] width 46 height 13
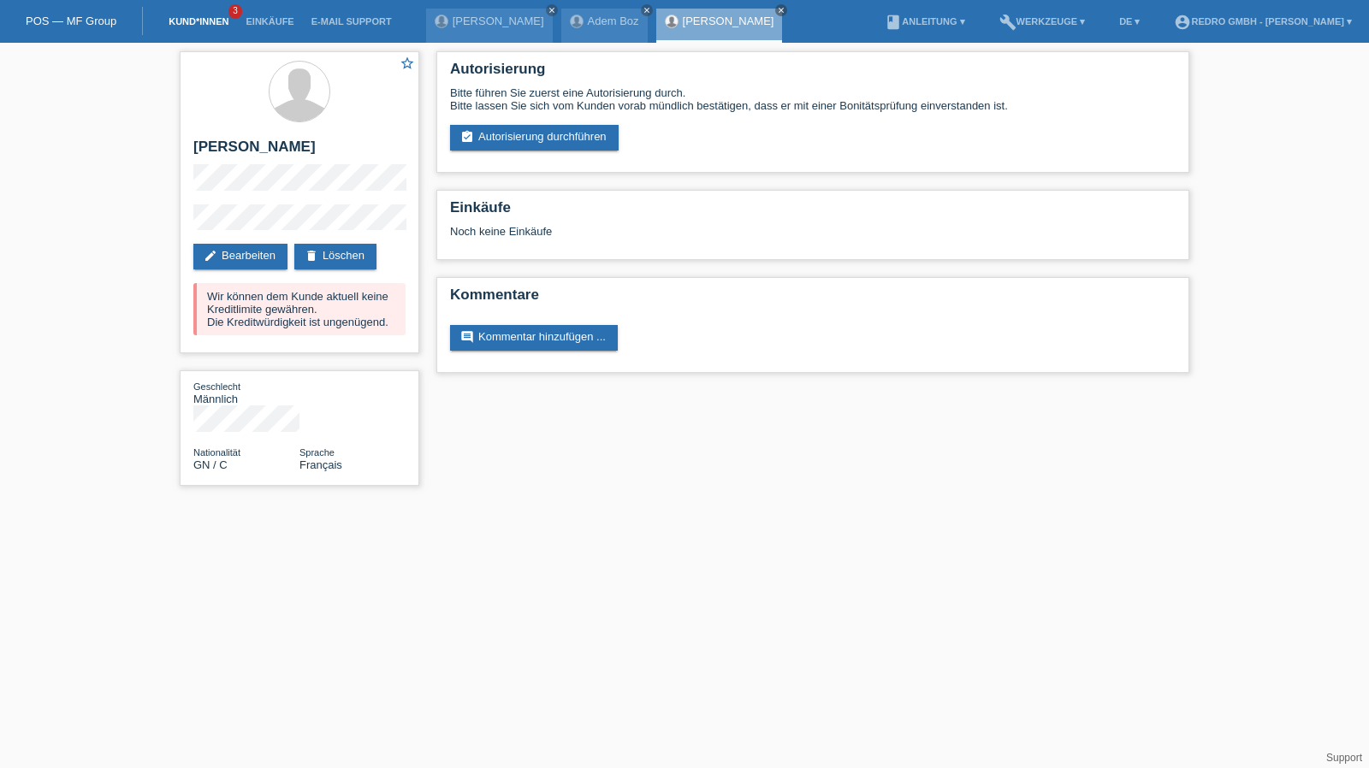
click at [214, 24] on link "Kund*innen" at bounding box center [198, 21] width 77 height 10
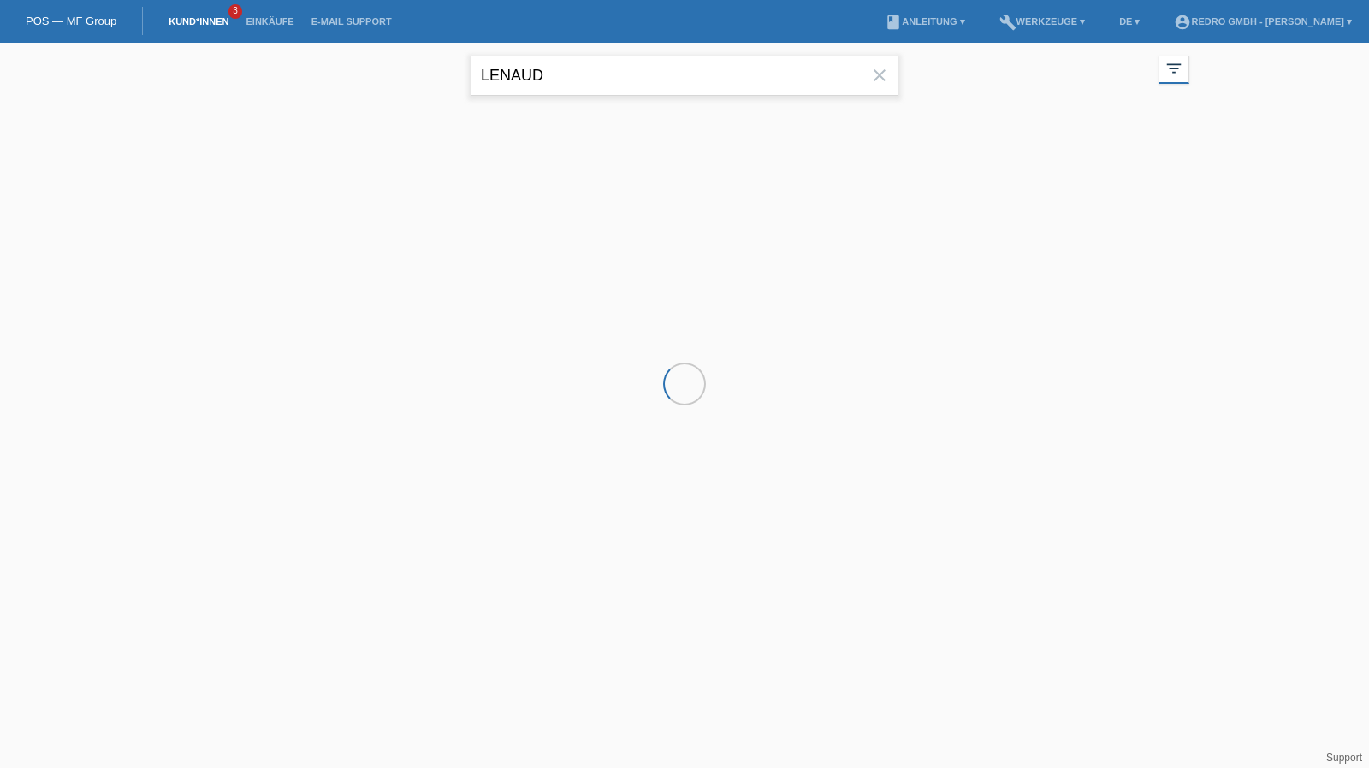
click at [571, 67] on input "LENAUD" at bounding box center [685, 76] width 428 height 40
paste input "üthi"
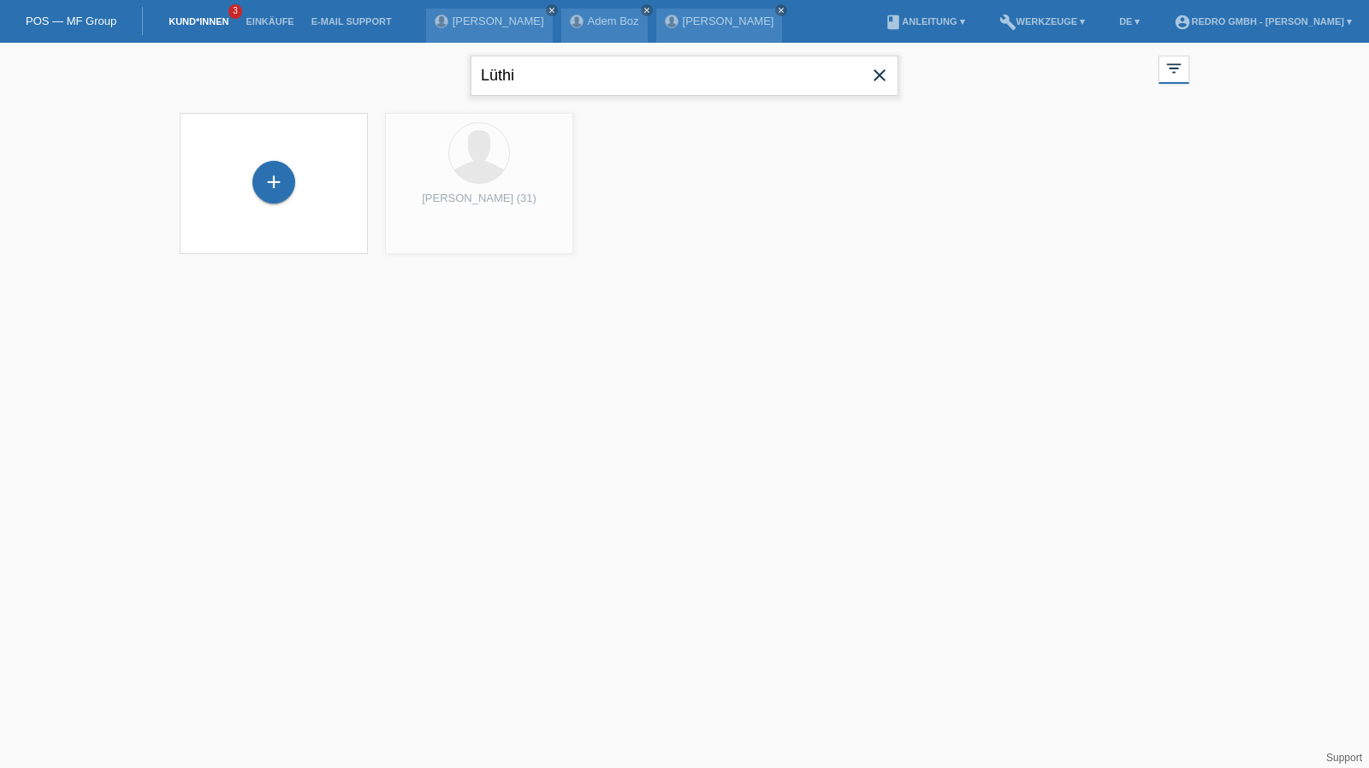
type input "Lüthi"
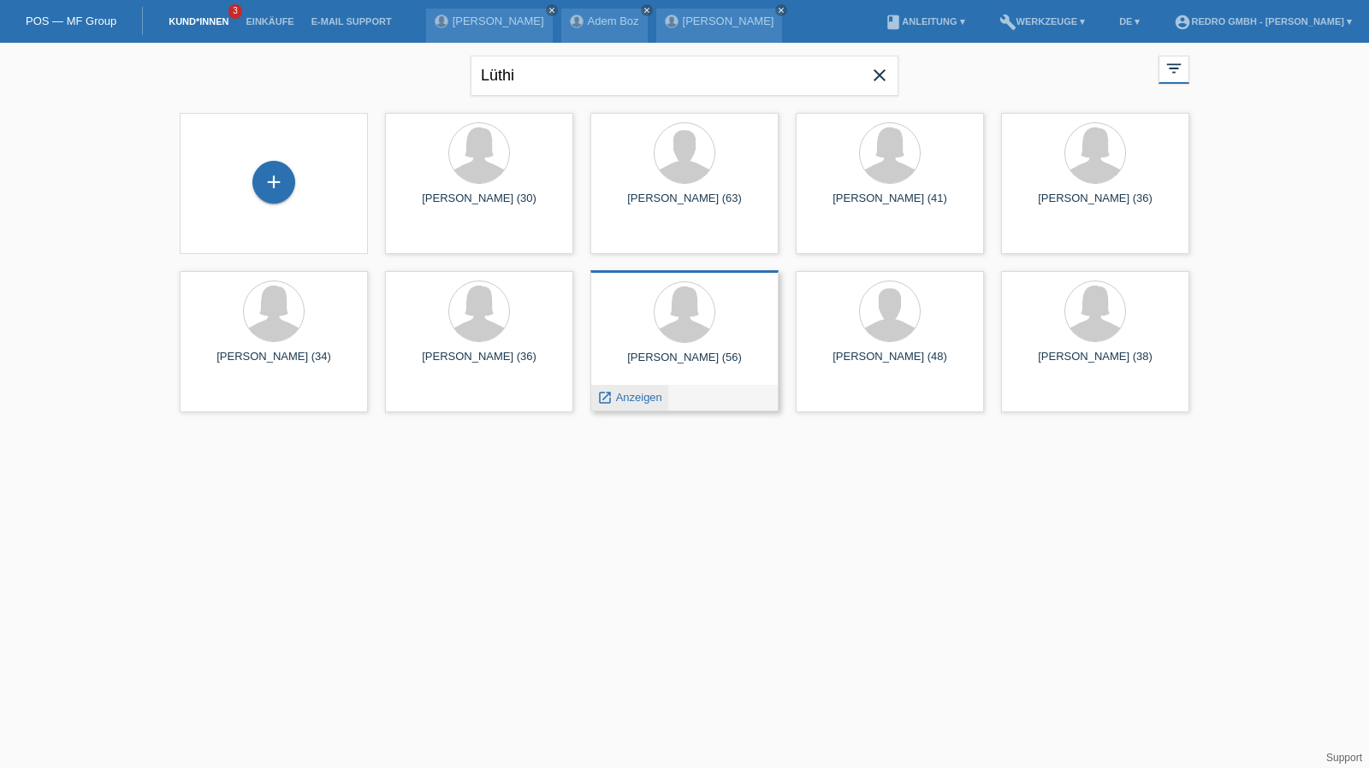
click at [618, 401] on span "Anzeigen" at bounding box center [639, 397] width 46 height 13
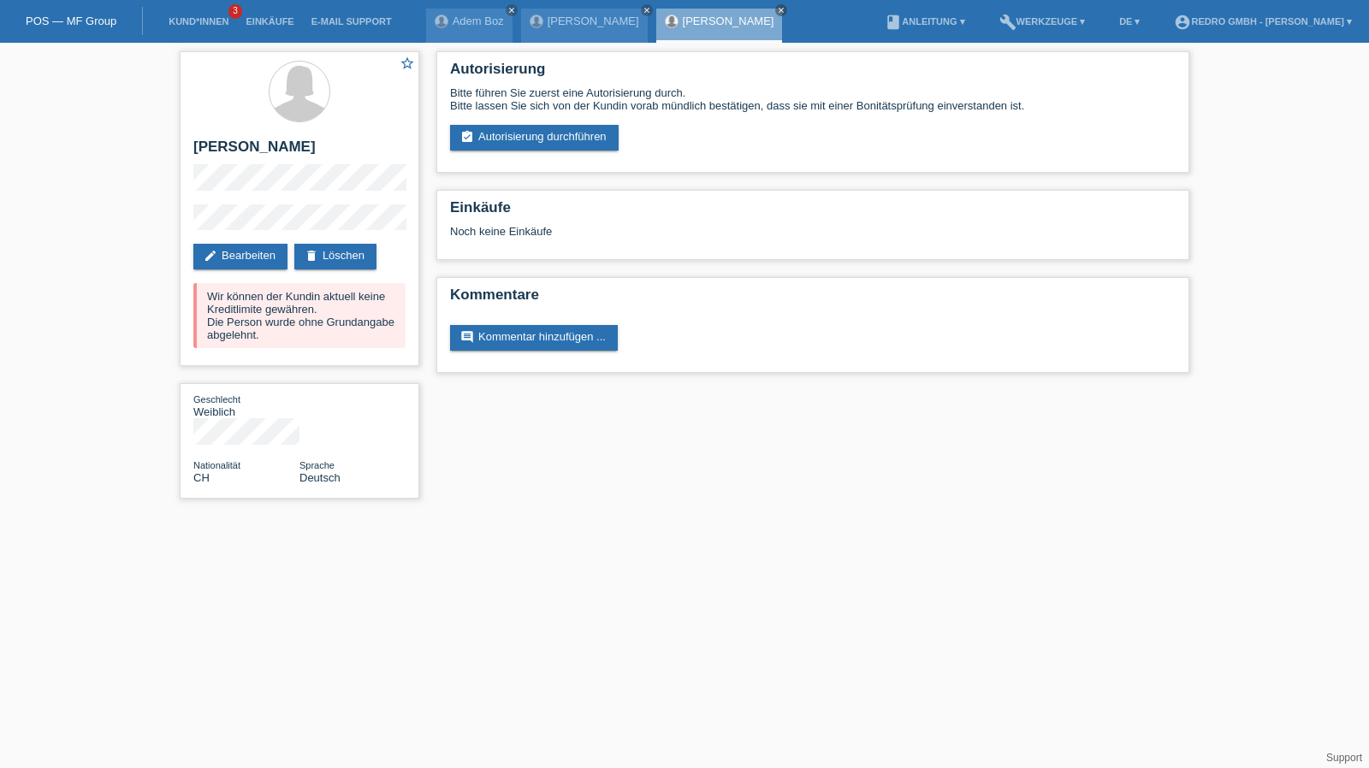
click at [181, 15] on li "Kund*innen 3" at bounding box center [198, 22] width 77 height 44
click at [187, 23] on link "Kund*innen" at bounding box center [198, 21] width 77 height 10
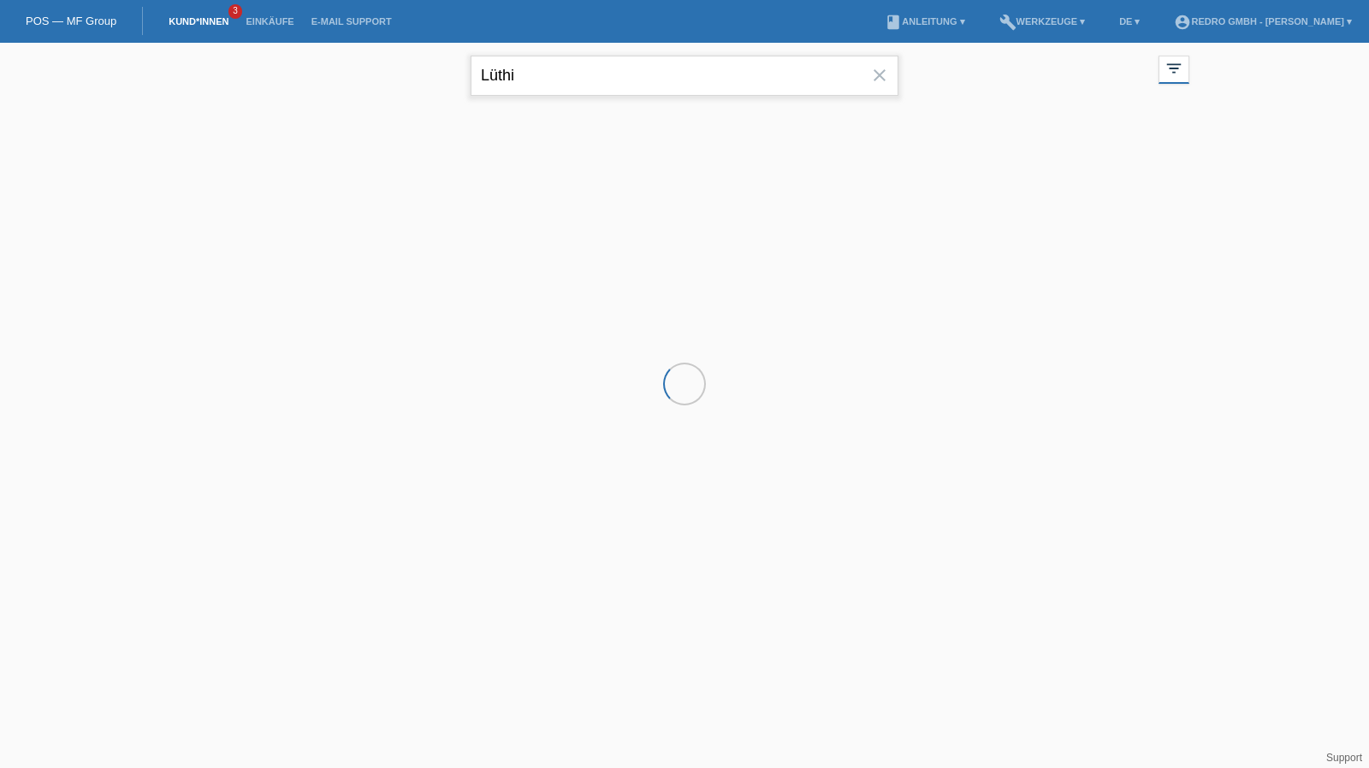
click at [592, 73] on input "Lüthi" at bounding box center [685, 76] width 428 height 40
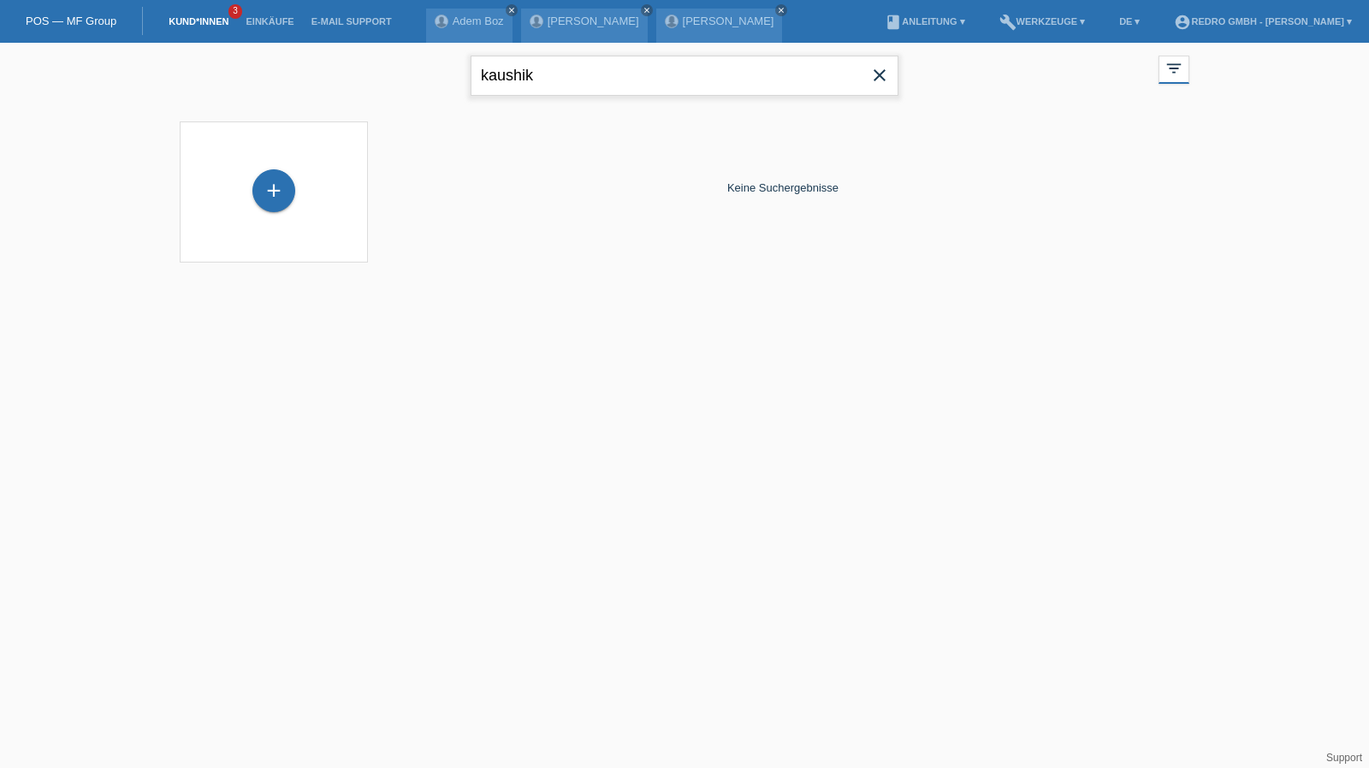
click at [509, 85] on input "kaushik" at bounding box center [685, 76] width 428 height 40
type input "[PERSON_NAME]"
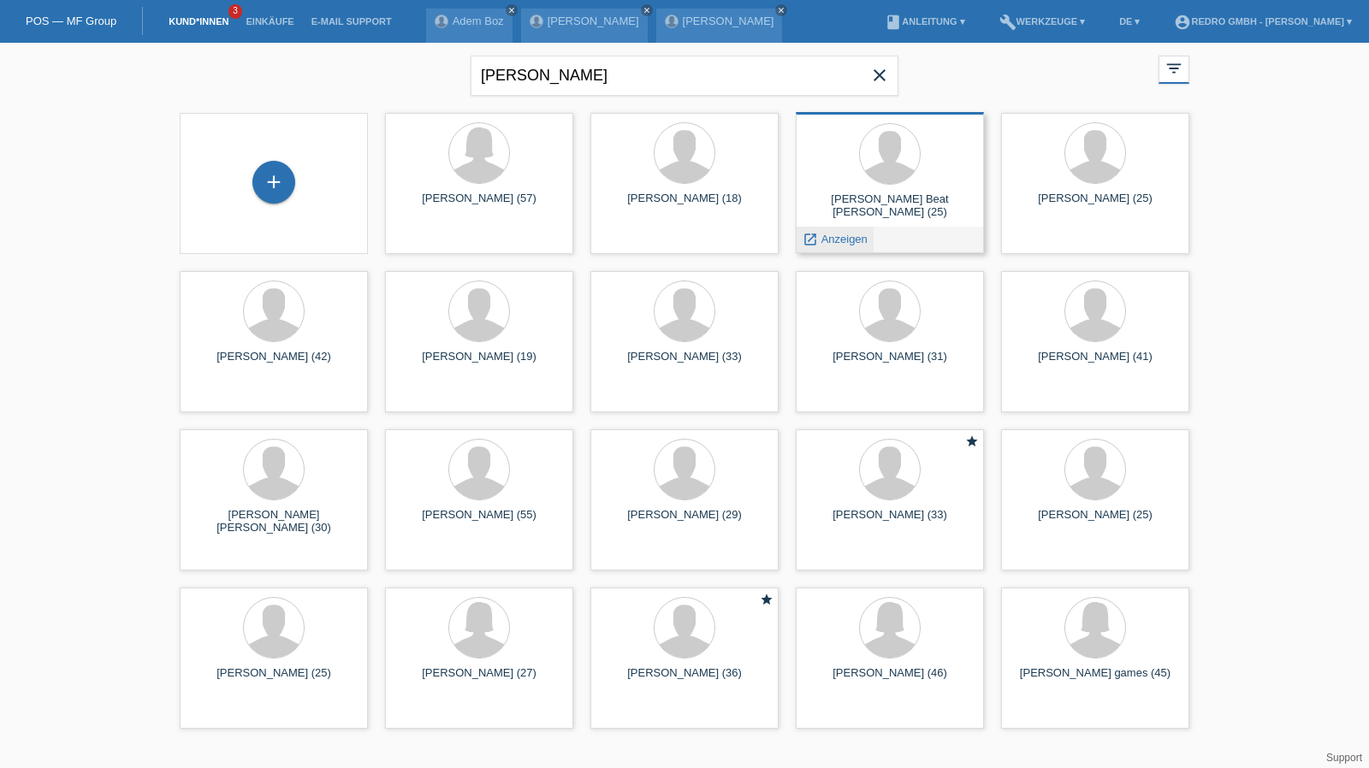
click at [842, 244] on span "Anzeigen" at bounding box center [844, 239] width 46 height 13
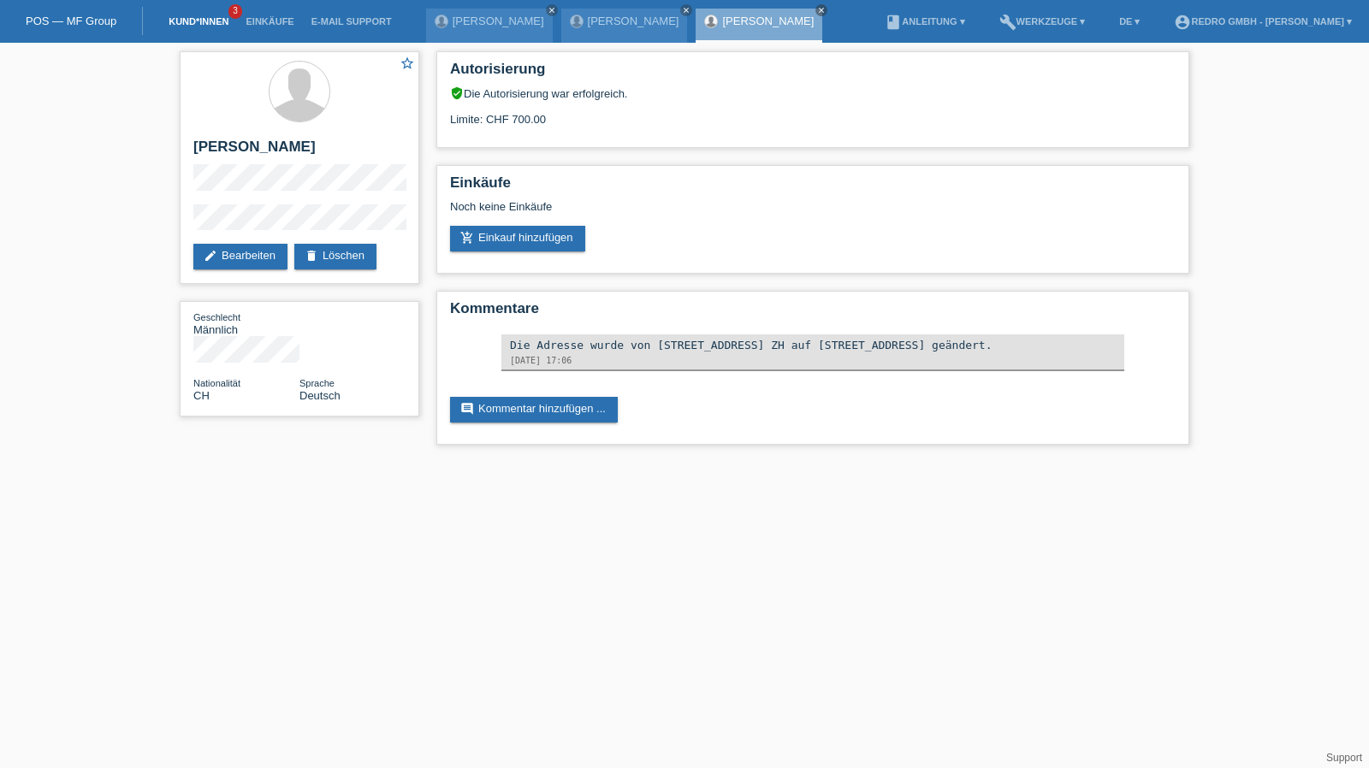
click at [175, 20] on link "Kund*innen" at bounding box center [198, 21] width 77 height 10
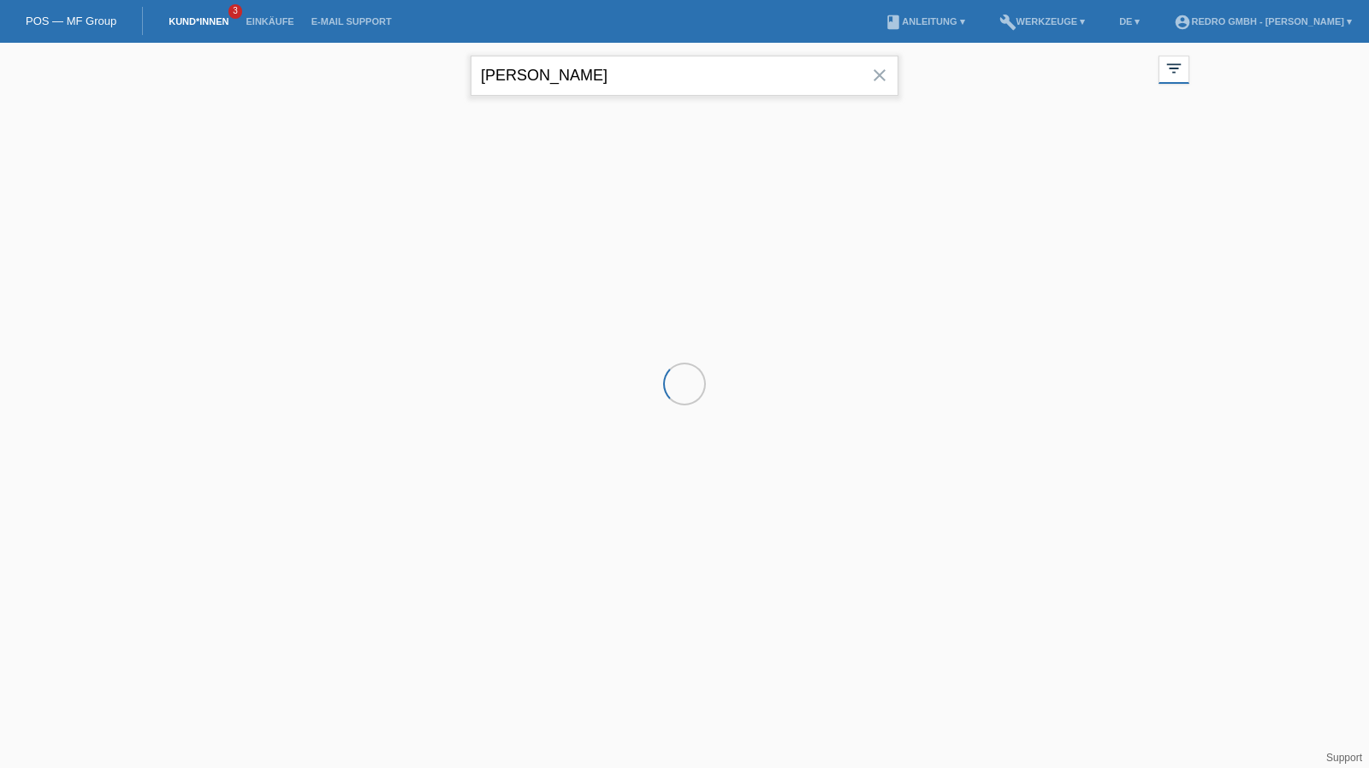
click at [630, 69] on input "[PERSON_NAME]" at bounding box center [685, 76] width 428 height 40
paste input "arrau"
type input "barrau"
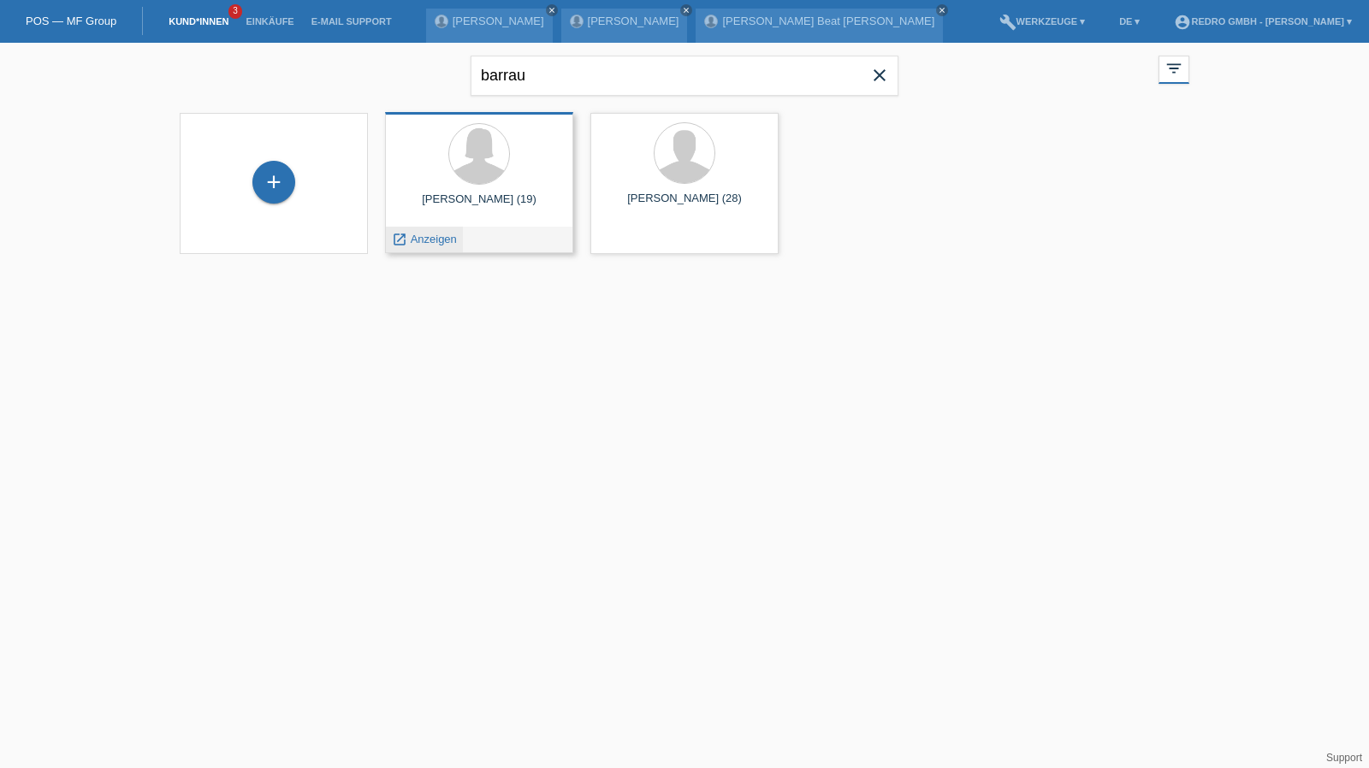
click at [443, 238] on span "Anzeigen" at bounding box center [434, 239] width 46 height 13
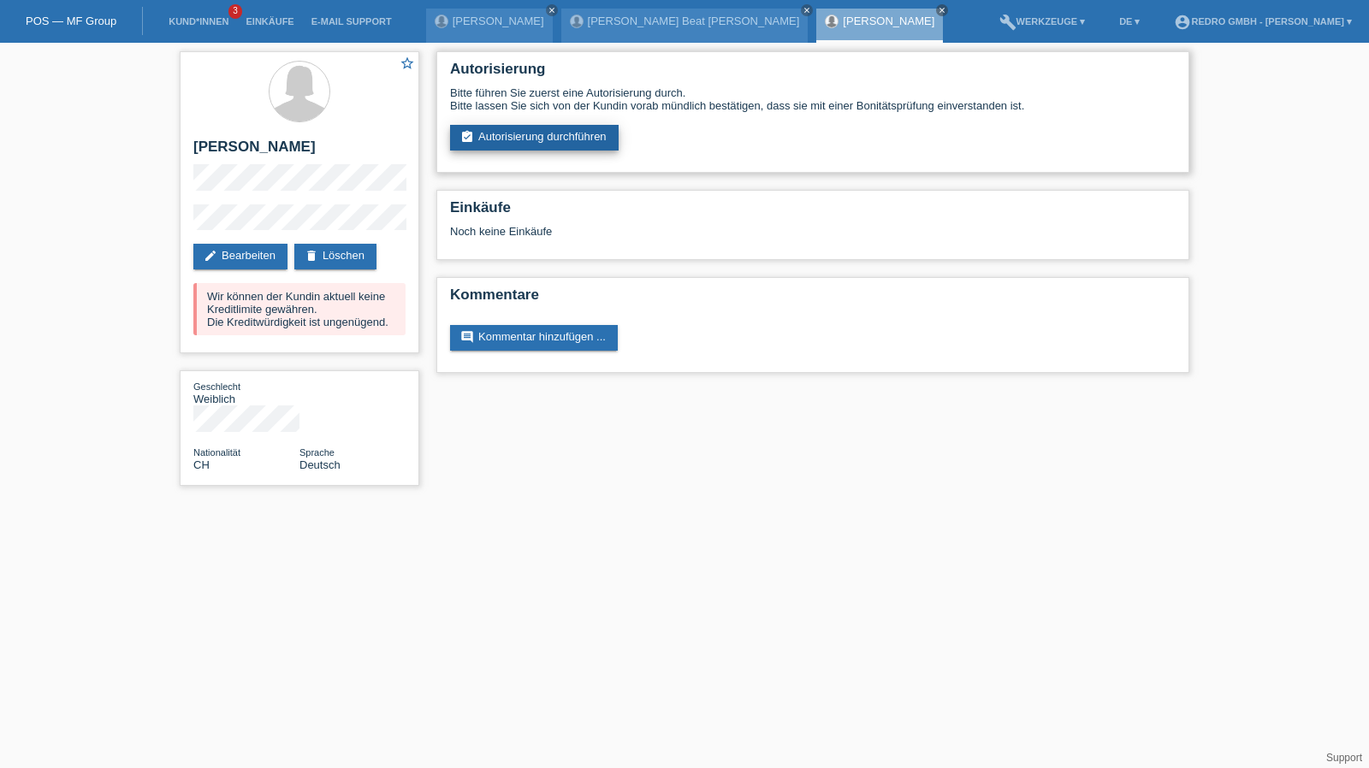
click at [542, 145] on link "assignment_turned_in Autorisierung durchführen" at bounding box center [534, 138] width 169 height 26
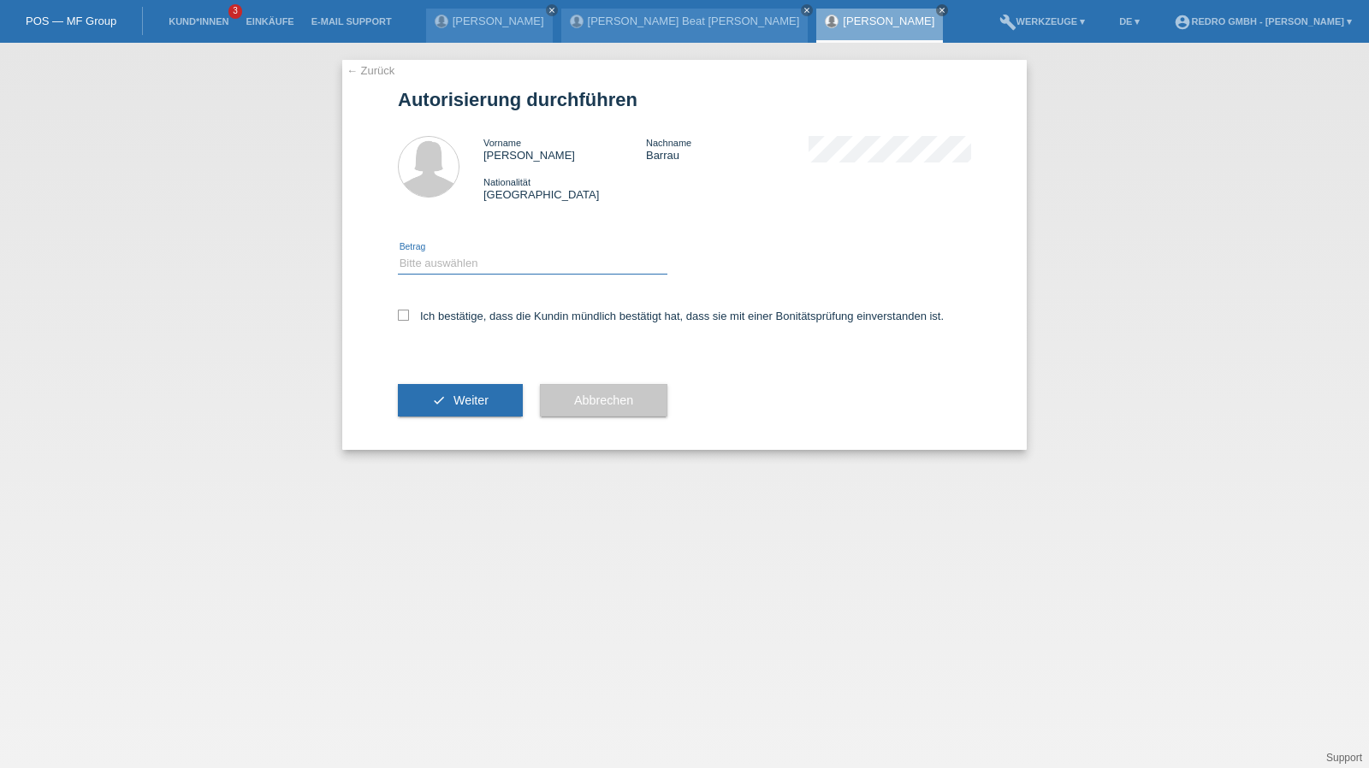
click at [460, 265] on select "Bitte auswählen CHF 1.00 - CHF 499.00 CHF 500.00 - CHF 1'999.00 CHF 2'000.00 - …" at bounding box center [532, 263] width 269 height 21
select select "1"
click at [398, 253] on select "Bitte auswählen CHF 1.00 - CHF 499.00 CHF 500.00 - CHF 1'999.00 CHF 2'000.00 - …" at bounding box center [532, 263] width 269 height 21
click at [439, 318] on label "Ich bestätige, dass die Kundin mündlich bestätigt hat, dass sie mit einer Bonit…" at bounding box center [671, 316] width 546 height 13
click at [409, 318] on input "Ich bestätige, dass die Kundin mündlich bestätigt hat, dass sie mit einer Bonit…" at bounding box center [403, 315] width 11 height 11
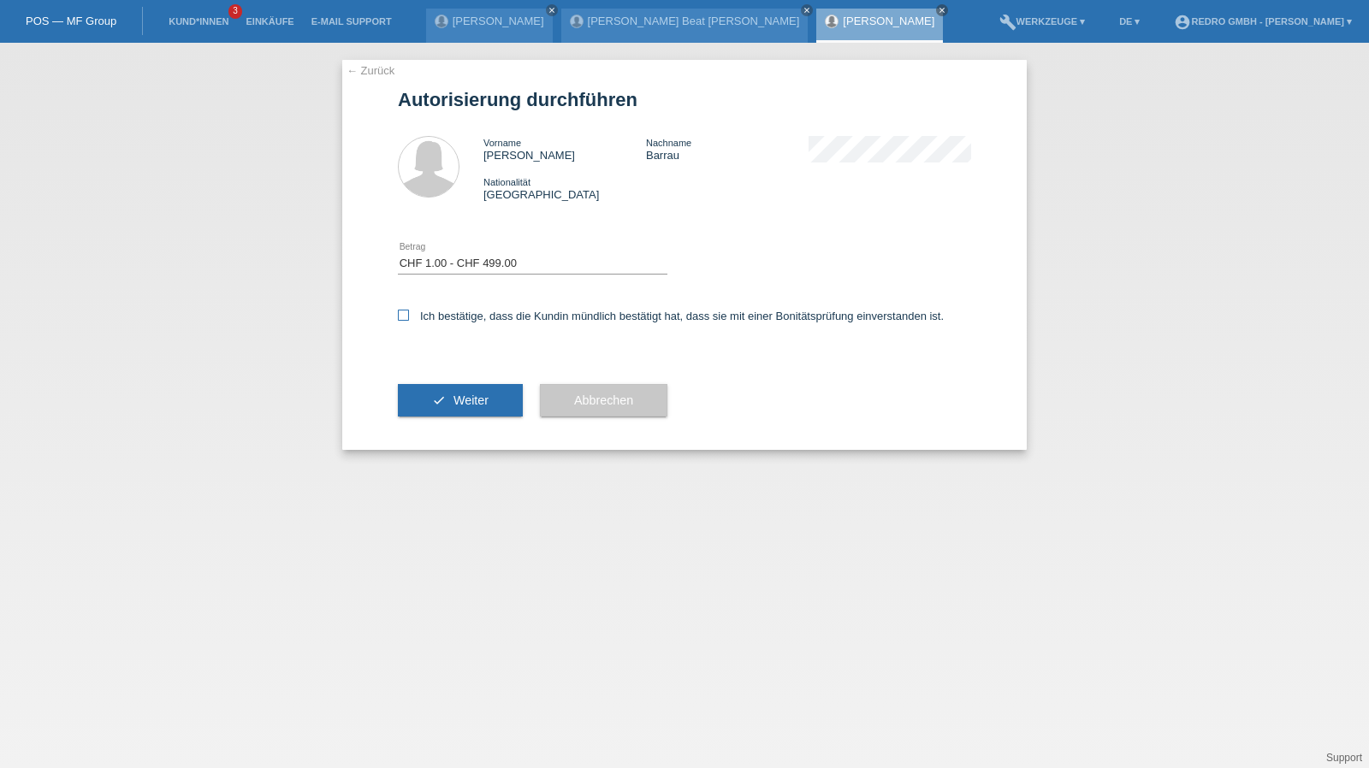
checkbox input "true"
click at [453, 386] on button "check Weiter" at bounding box center [460, 400] width 125 height 33
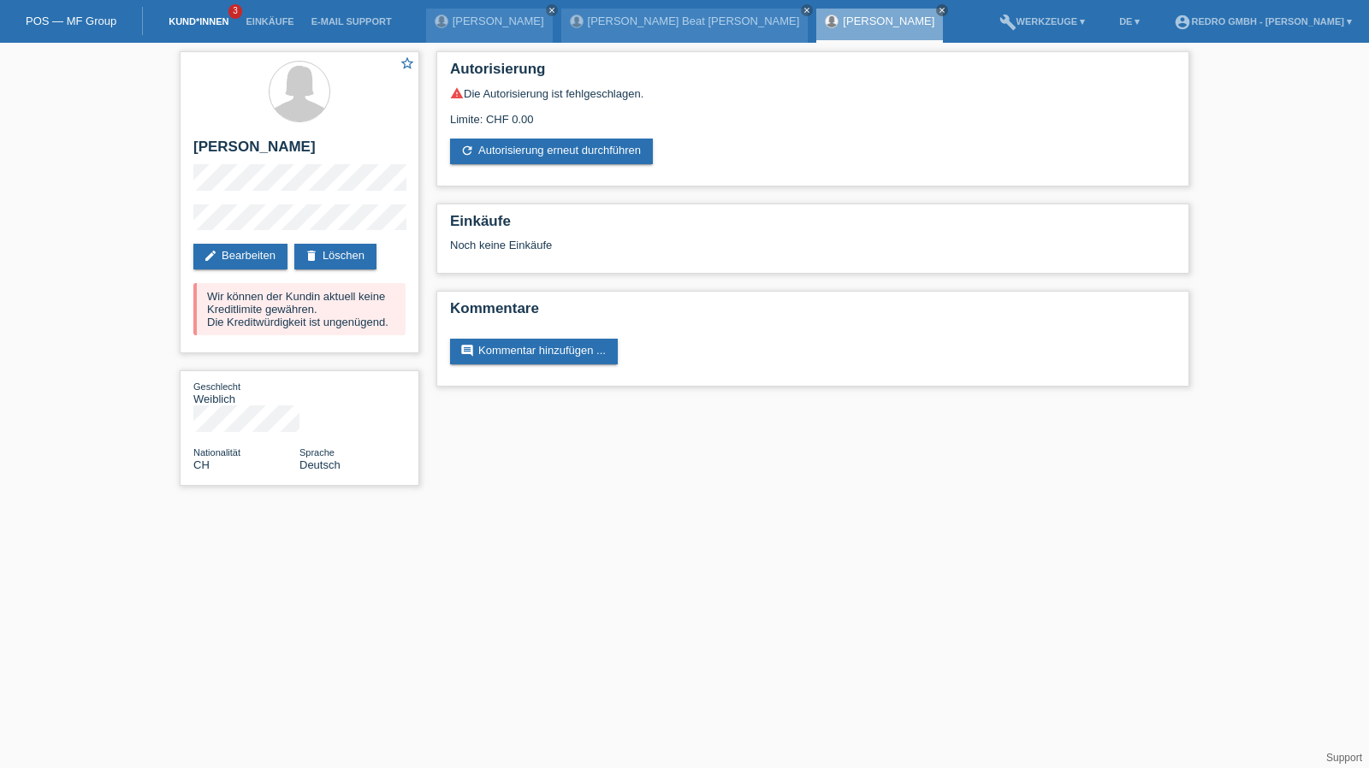
click at [202, 18] on link "Kund*innen" at bounding box center [198, 21] width 77 height 10
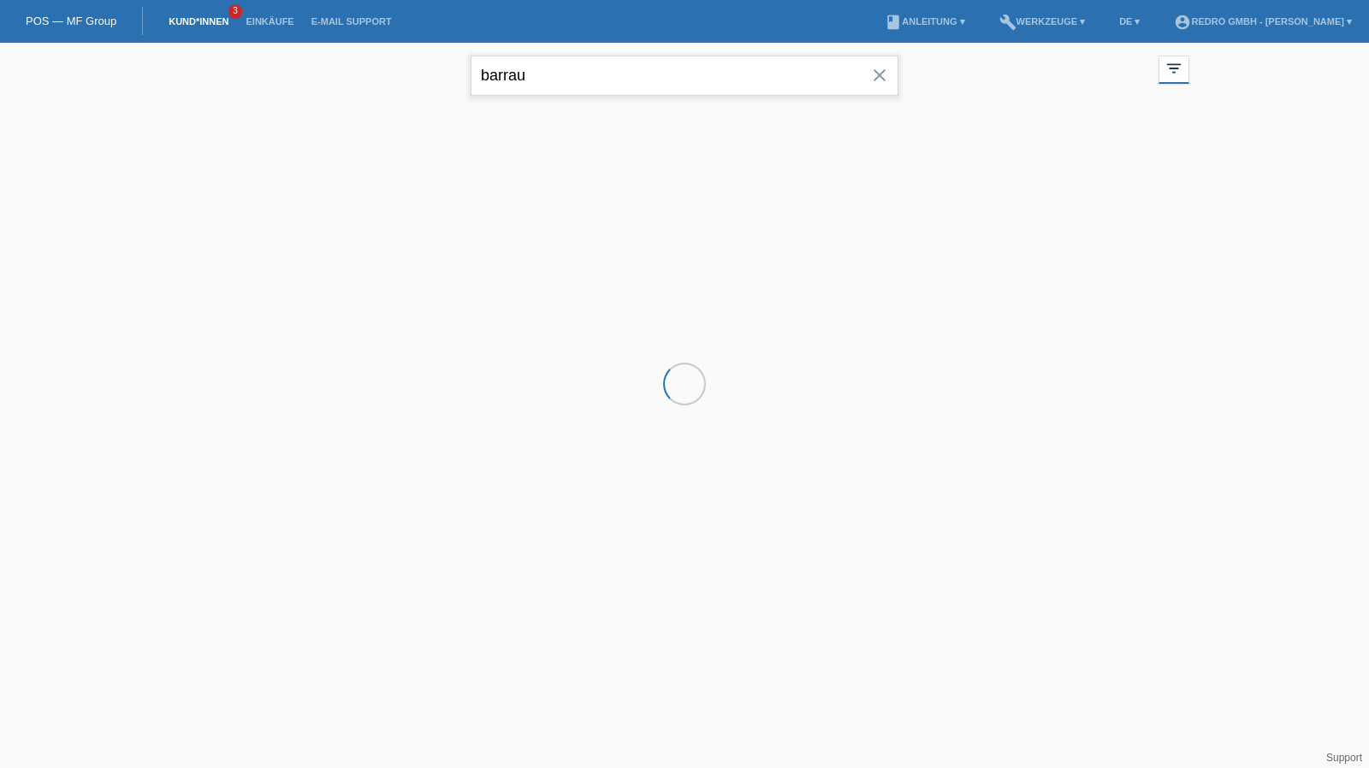
click at [585, 73] on input "barrau" at bounding box center [685, 76] width 428 height 40
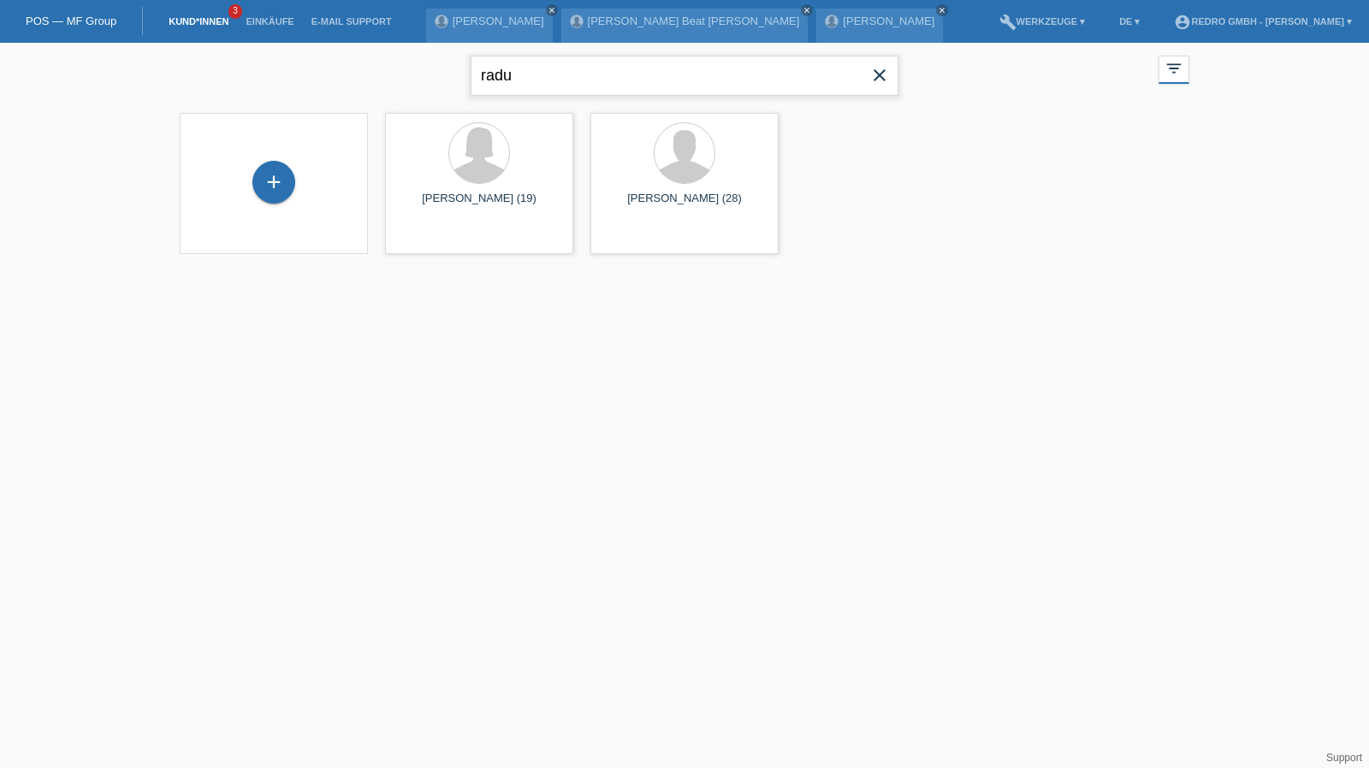
type input "radu"
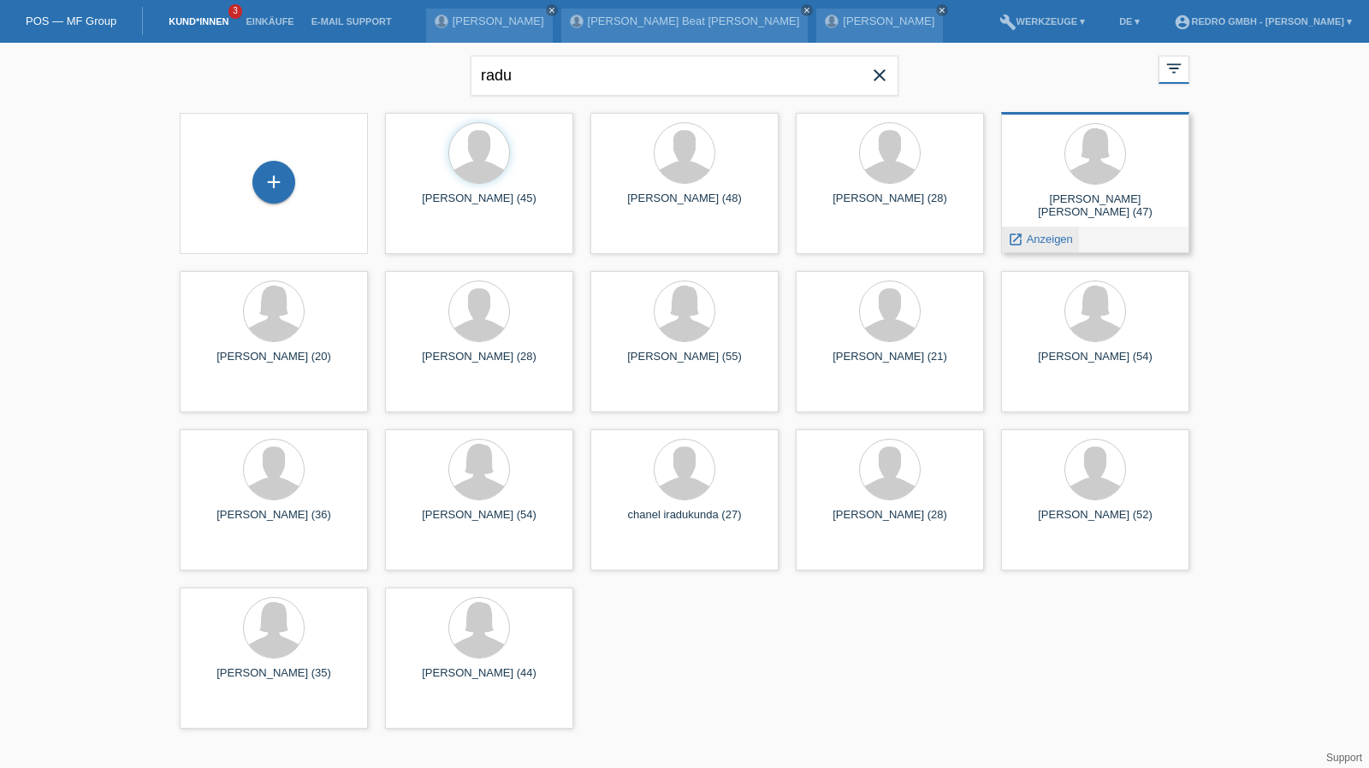
click at [1051, 240] on span "Anzeigen" at bounding box center [1050, 239] width 46 height 13
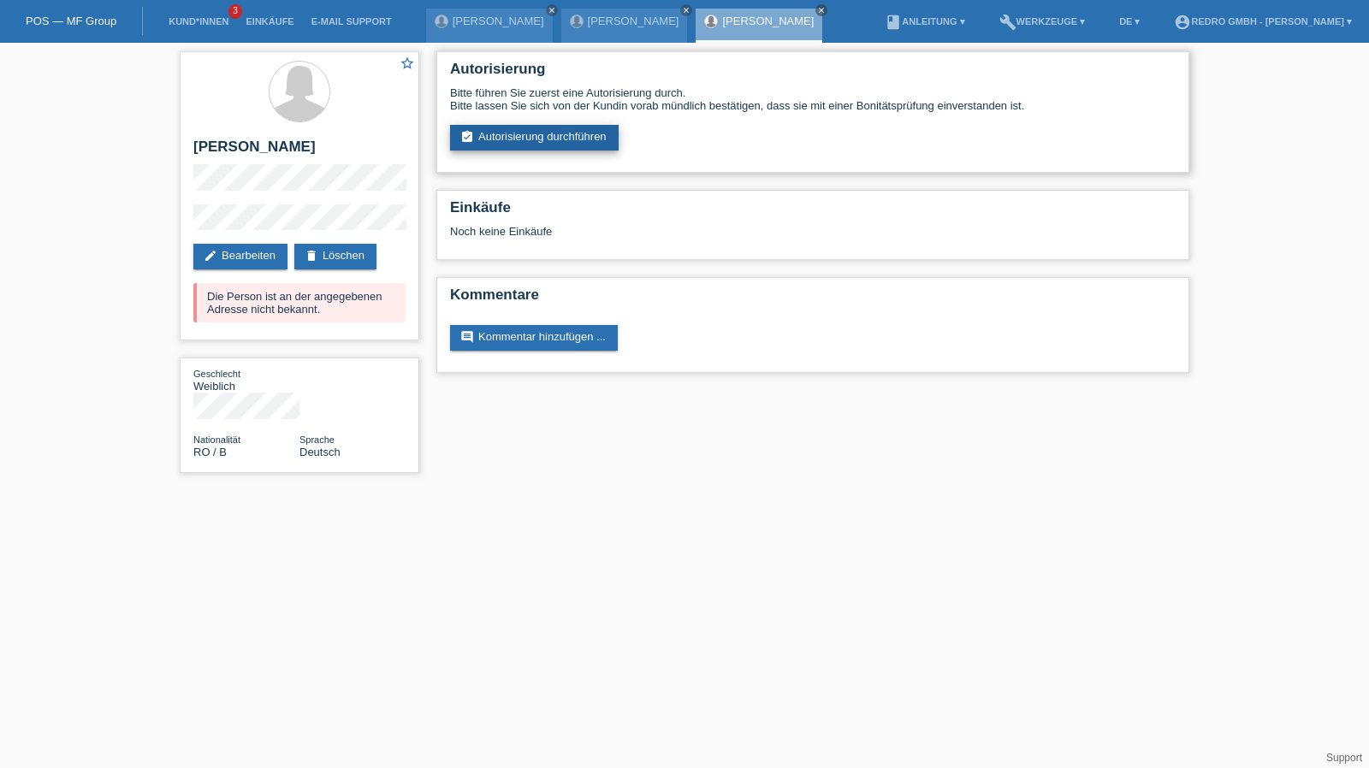
click at [536, 145] on link "assignment_turned_in Autorisierung durchführen" at bounding box center [534, 138] width 169 height 26
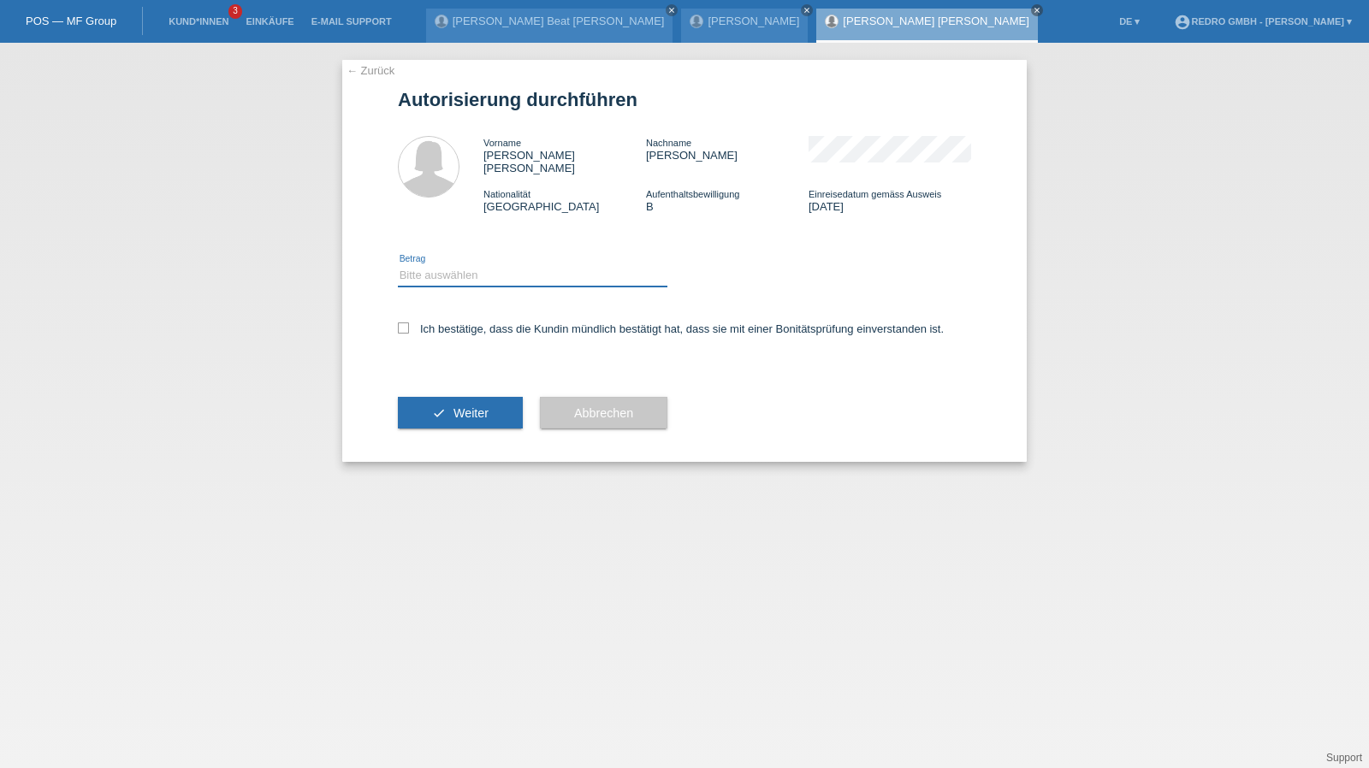
click at [491, 269] on select "Bitte auswählen CHF 1.00 - CHF 499.00 CHF 500.00 - CHF 1'999.00 CHF 2'000.00 - …" at bounding box center [532, 275] width 269 height 21
select select "1"
click at [398, 265] on select "Bitte auswählen CHF 1.00 - CHF 499.00 CHF 500.00 - CHF 1'999.00 CHF 2'000.00 - …" at bounding box center [532, 275] width 269 height 21
click at [452, 323] on label "Ich bestätige, dass die Kundin mündlich bestätigt hat, dass sie mit einer Bonit…" at bounding box center [671, 329] width 546 height 13
click at [409, 323] on input "Ich bestätige, dass die Kundin mündlich bestätigt hat, dass sie mit einer Bonit…" at bounding box center [403, 328] width 11 height 11
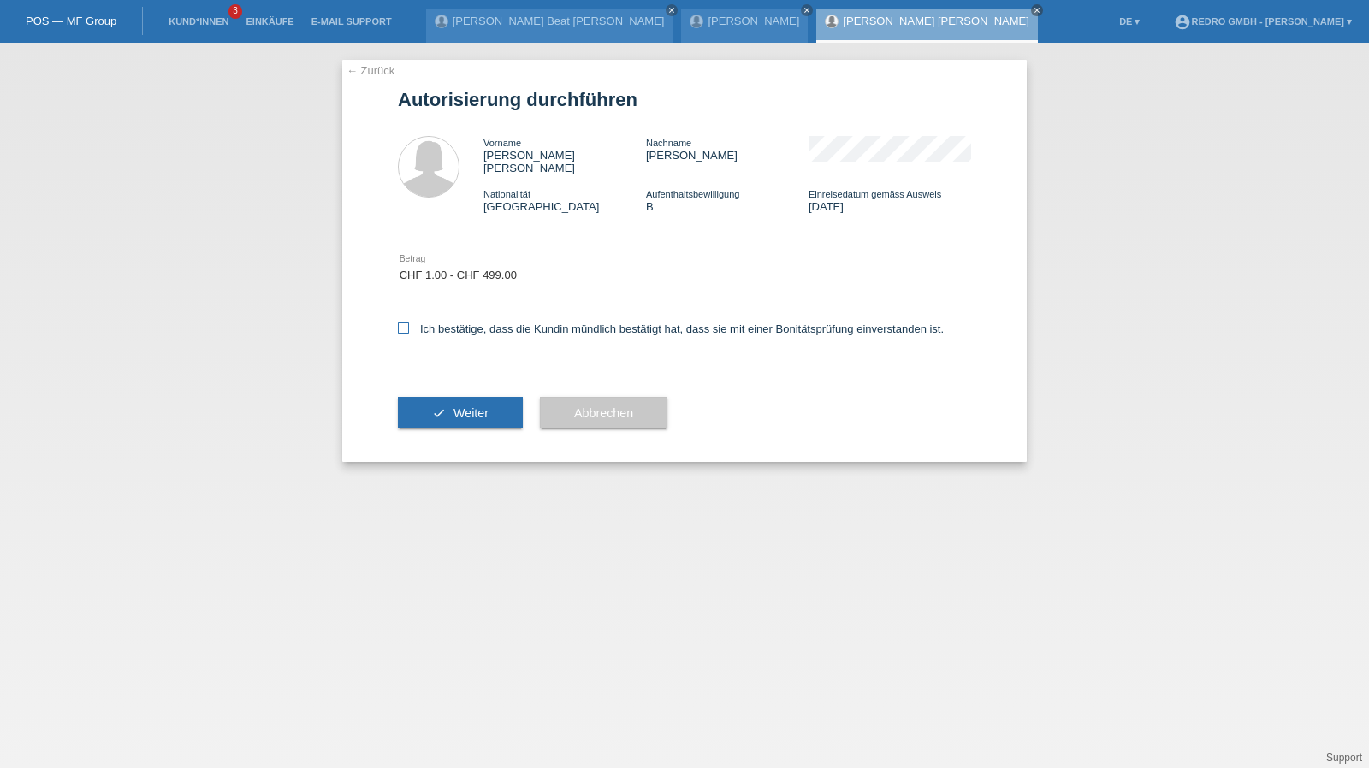
checkbox input "true"
click at [450, 397] on button "check Weiter" at bounding box center [460, 413] width 125 height 33
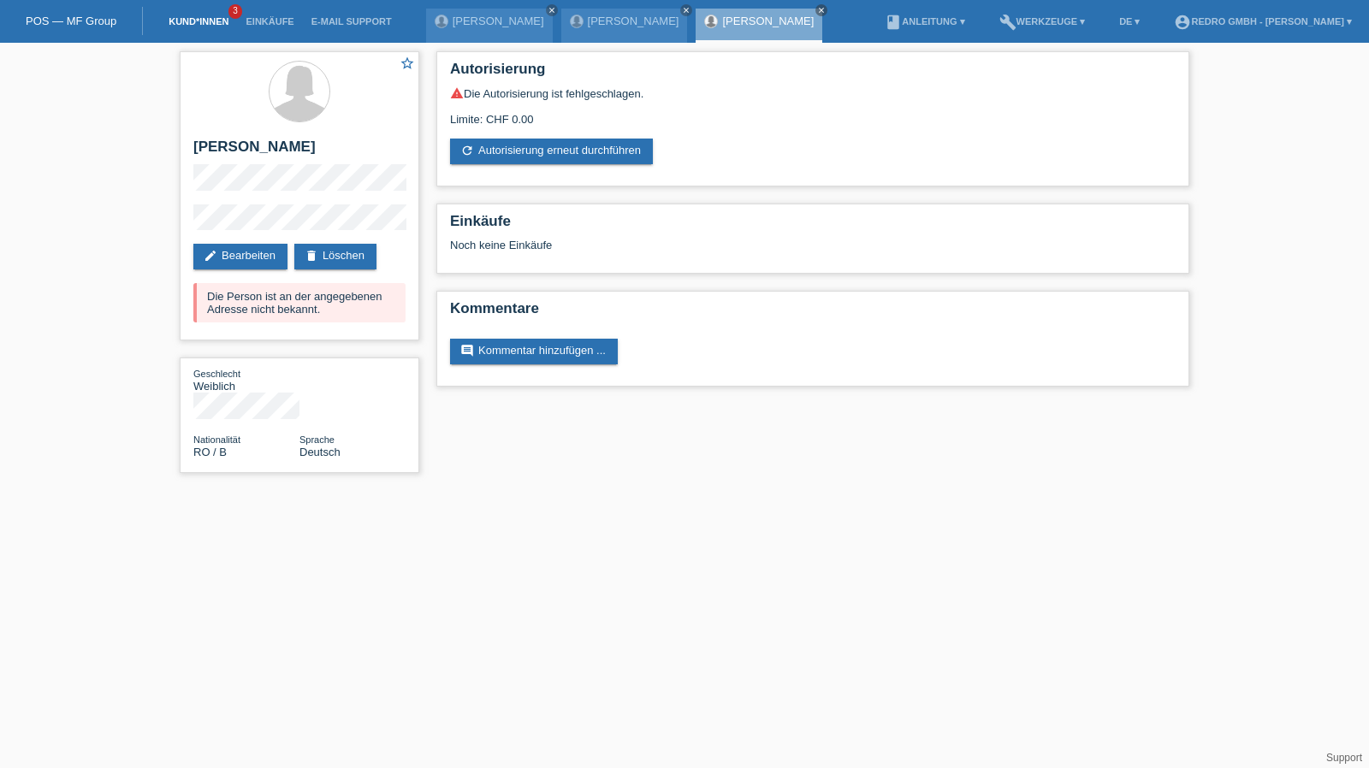
click at [203, 23] on link "Kund*innen" at bounding box center [198, 21] width 77 height 10
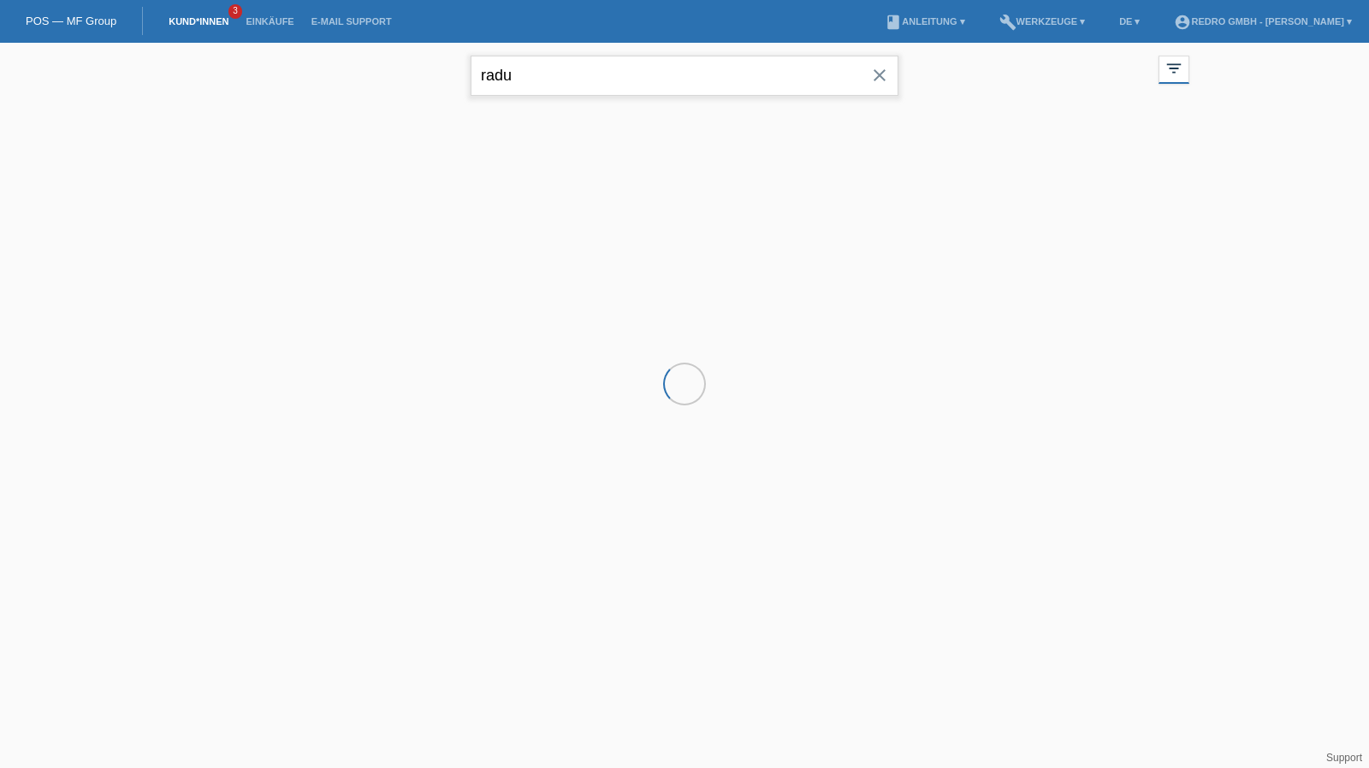
click at [631, 68] on input "radu" at bounding box center [685, 76] width 428 height 40
drag, startPoint x: 0, startPoint y: 0, endPoint x: 631, endPoint y: 68, distance: 634.1
click at [631, 68] on input "radu" at bounding box center [685, 76] width 428 height 40
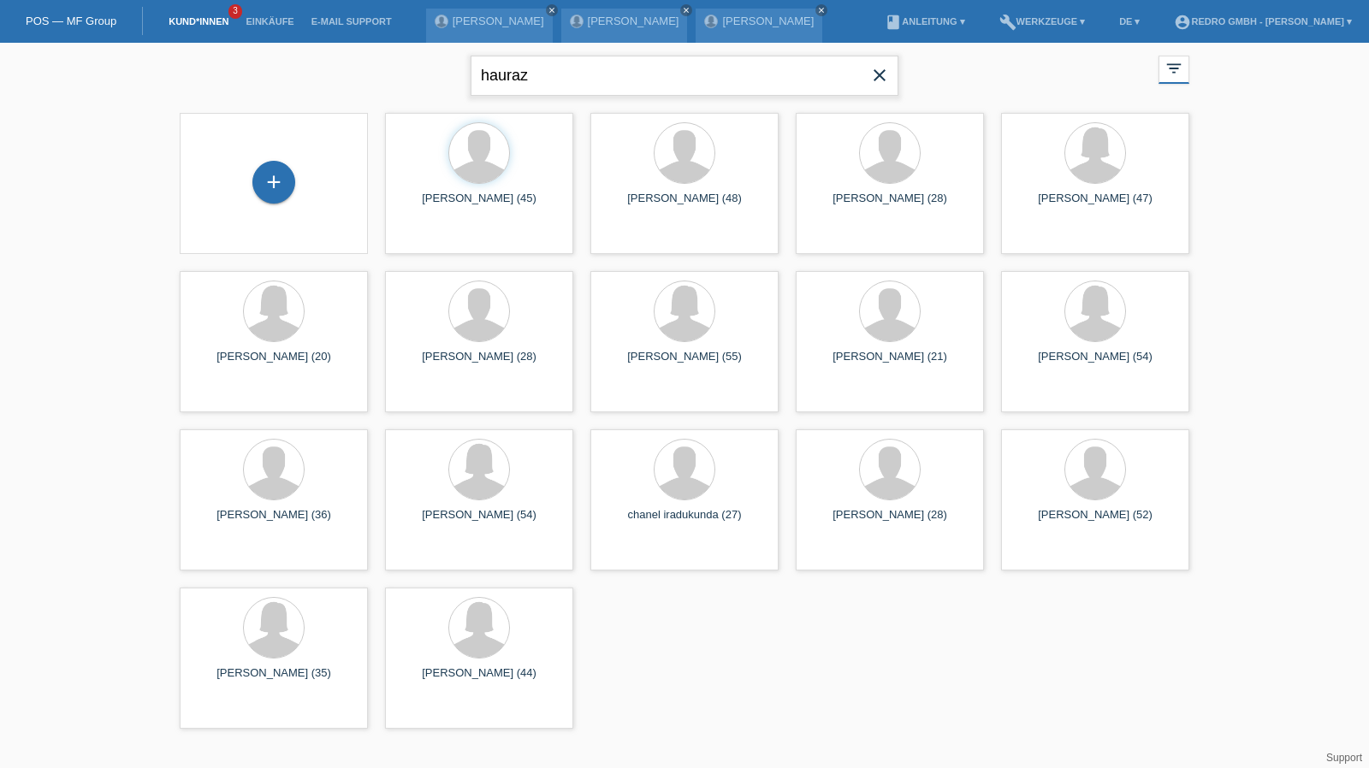
type input "hauraz"
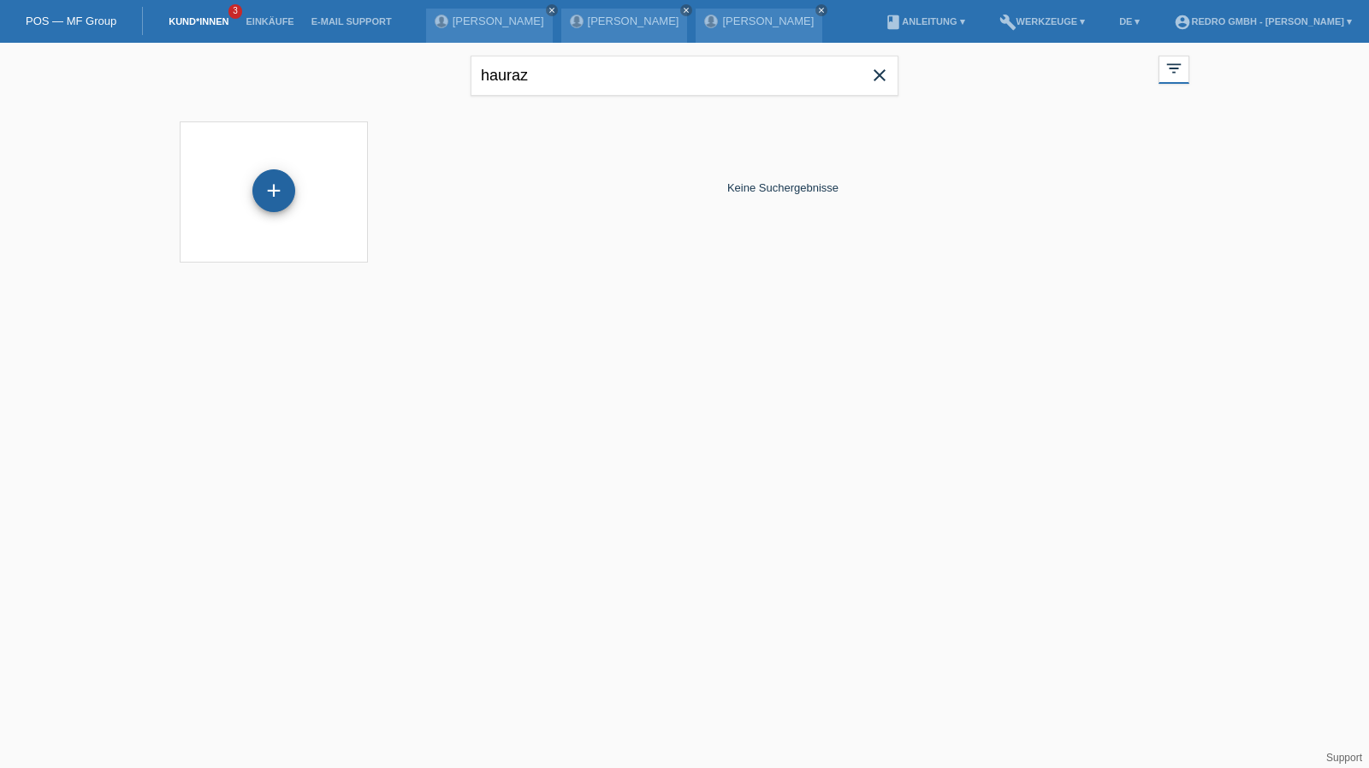
click at [262, 182] on div "+" at bounding box center [273, 190] width 43 height 43
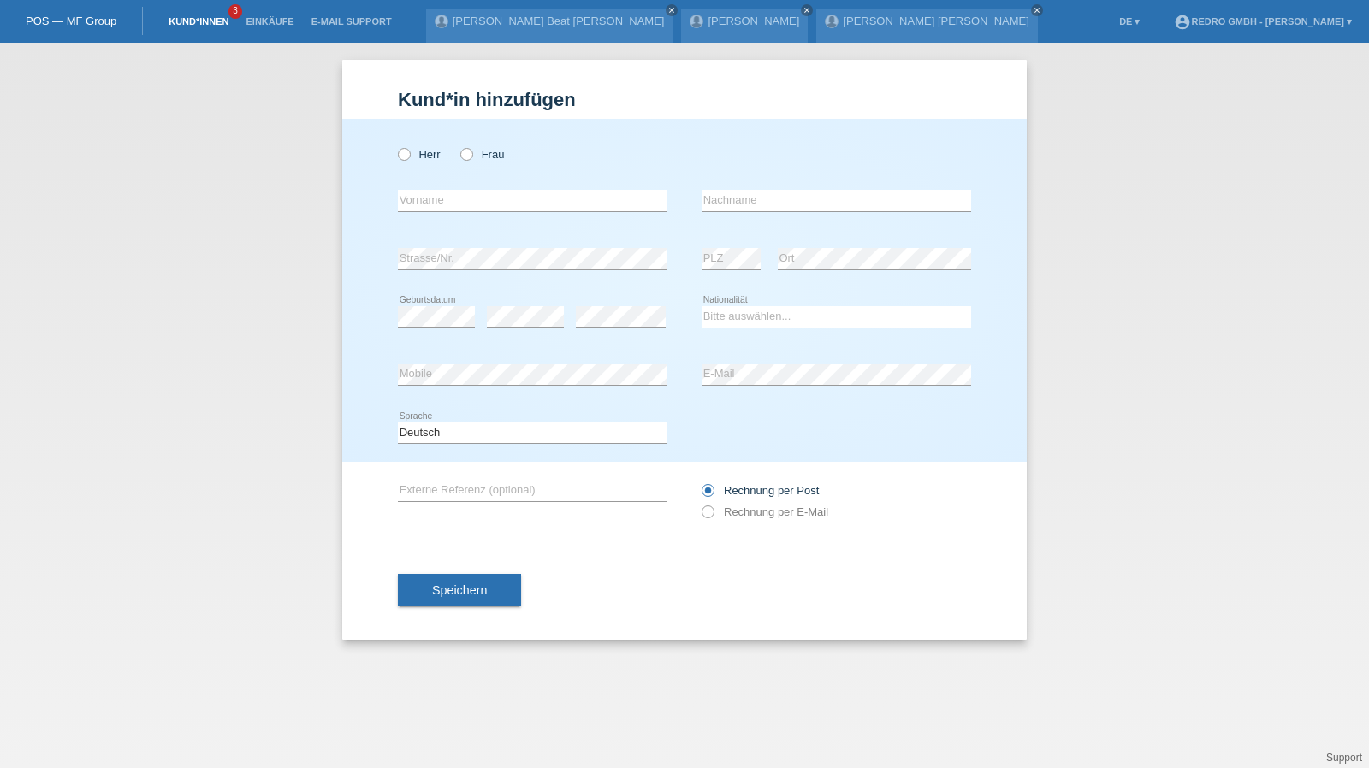
click at [217, 26] on link "Kund*innen" at bounding box center [198, 21] width 77 height 10
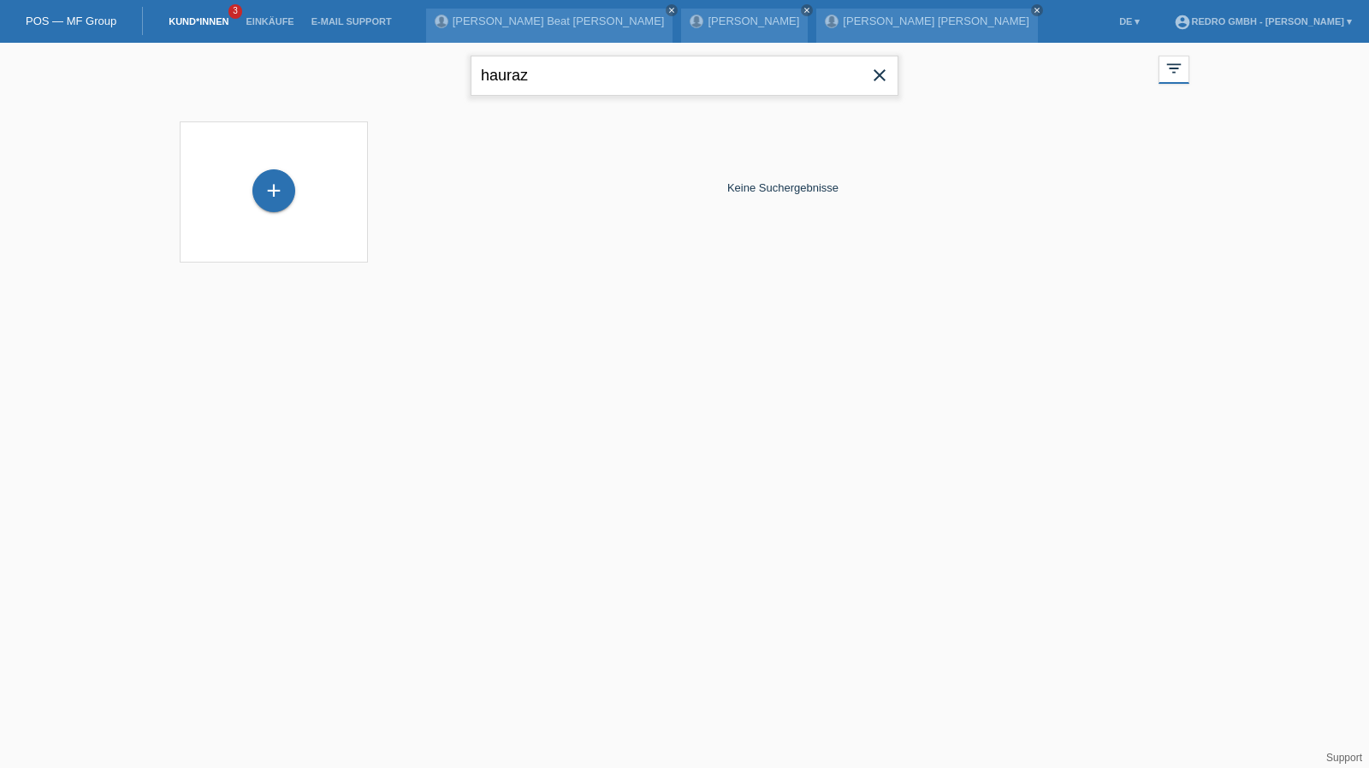
click at [544, 82] on input "hauraz" at bounding box center [685, 76] width 428 height 40
click at [546, 81] on input "damhani" at bounding box center [685, 76] width 428 height 40
type input "dahmani"
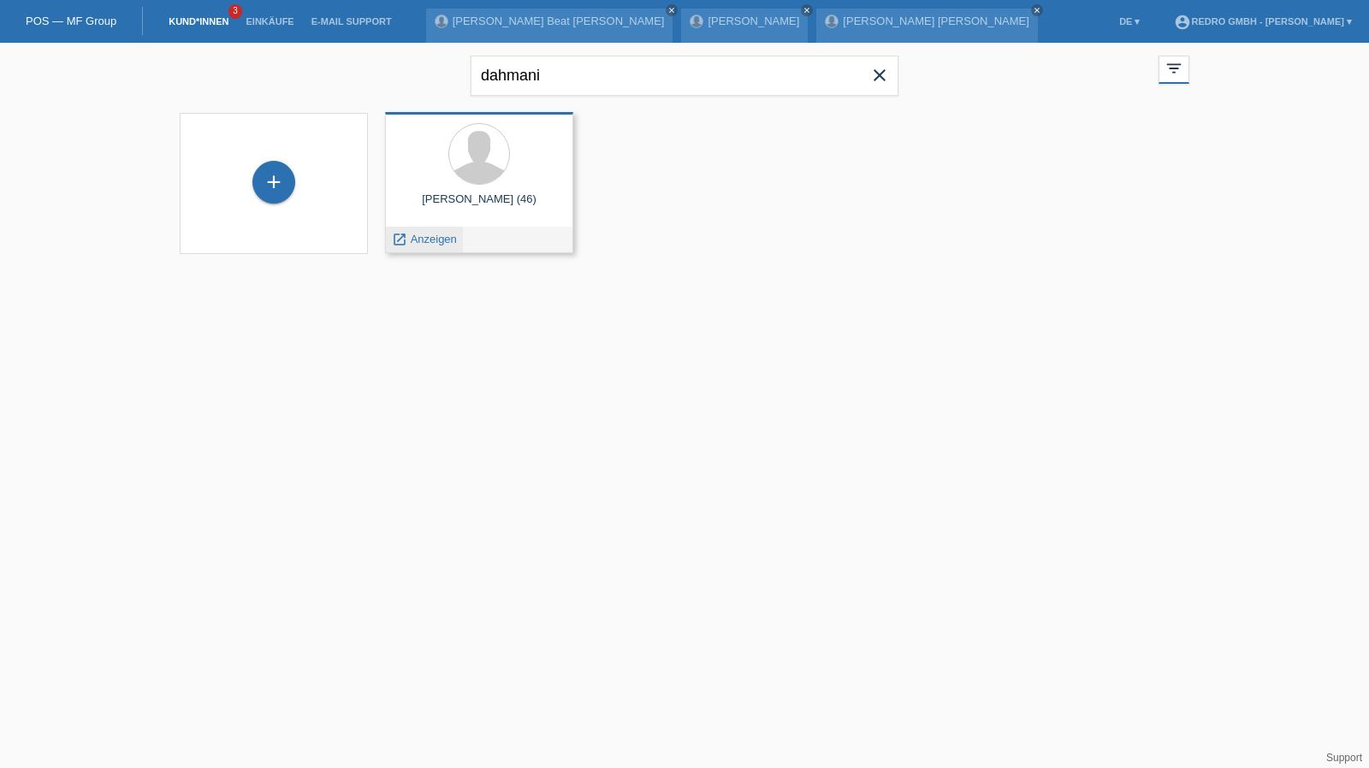
click at [427, 237] on span "Anzeigen" at bounding box center [434, 239] width 46 height 13
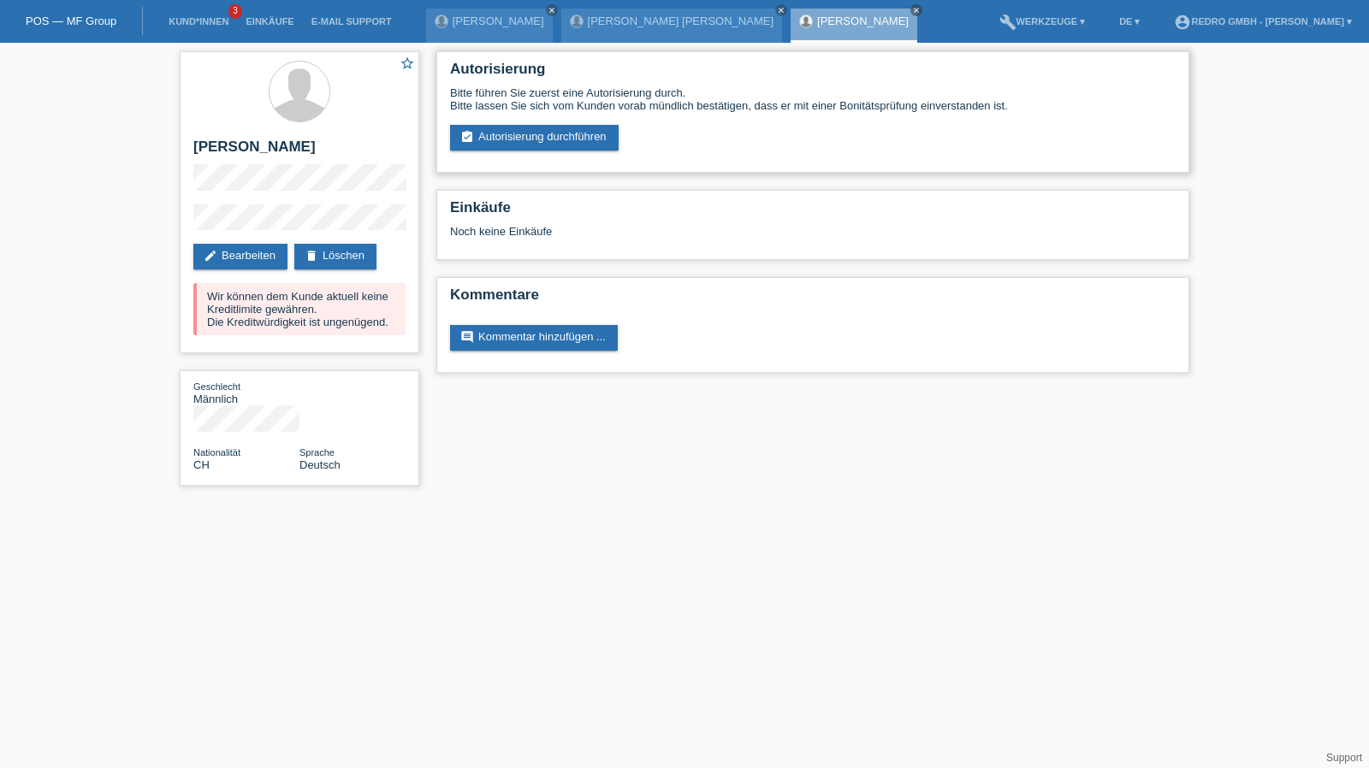
click at [595, 155] on div "Autorisierung Bitte führen Sie zuerst eine Autorisierung durch. Bitte lassen Si…" at bounding box center [812, 111] width 753 height 121
click at [593, 134] on link "assignment_turned_in Autorisierung durchführen" at bounding box center [534, 138] width 169 height 26
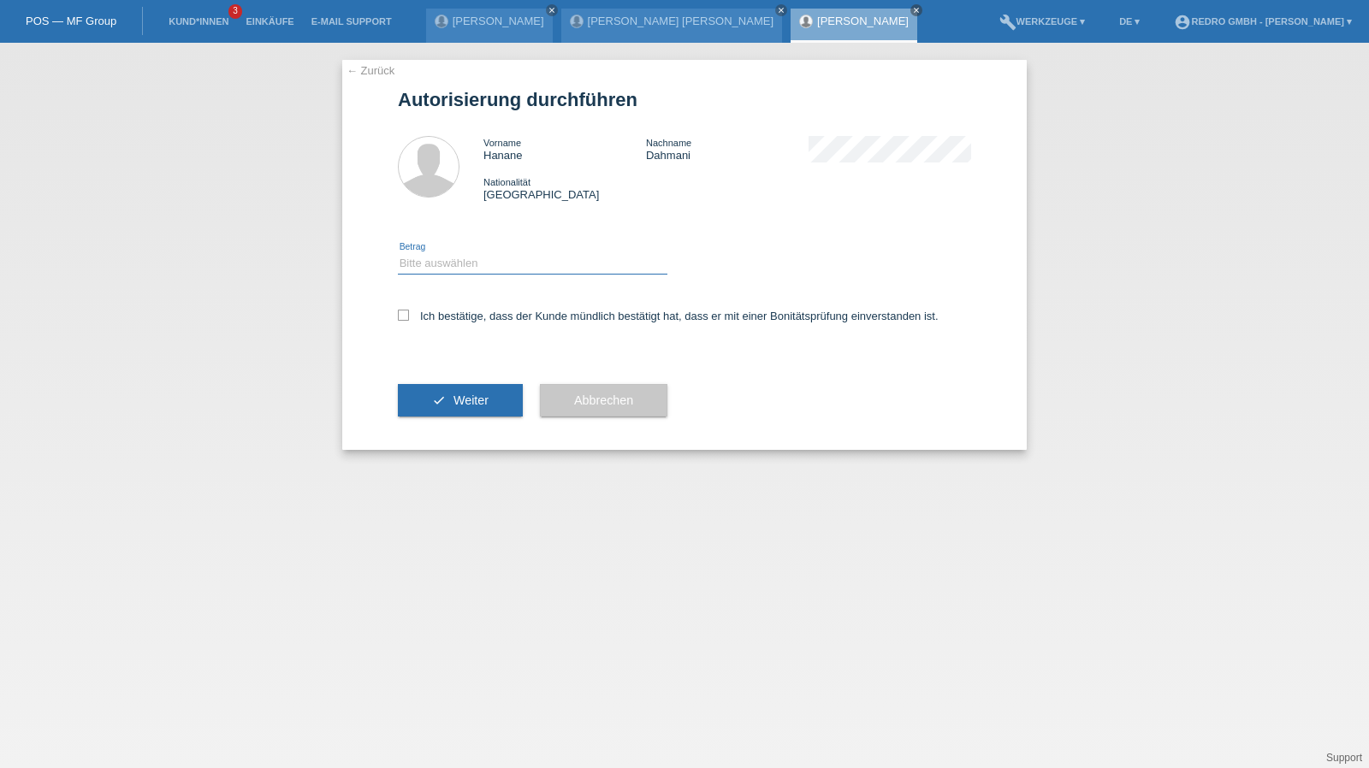
click at [472, 265] on select "Bitte auswählen CHF 1.00 - CHF 499.00 CHF 500.00 - CHF 1'999.00 CHF 2'000.00 - …" at bounding box center [532, 263] width 269 height 21
select select "1"
click at [398, 253] on select "Bitte auswählen CHF 1.00 - CHF 499.00 CHF 500.00 - CHF 1'999.00 CHF 2'000.00 - …" at bounding box center [532, 263] width 269 height 21
click at [453, 317] on label "Ich bestätige, dass der Kunde mündlich bestätigt hat, dass er mit einer Bonität…" at bounding box center [668, 316] width 541 height 13
click at [409, 317] on input "Ich bestätige, dass der Kunde mündlich bestätigt hat, dass er mit einer Bonität…" at bounding box center [403, 315] width 11 height 11
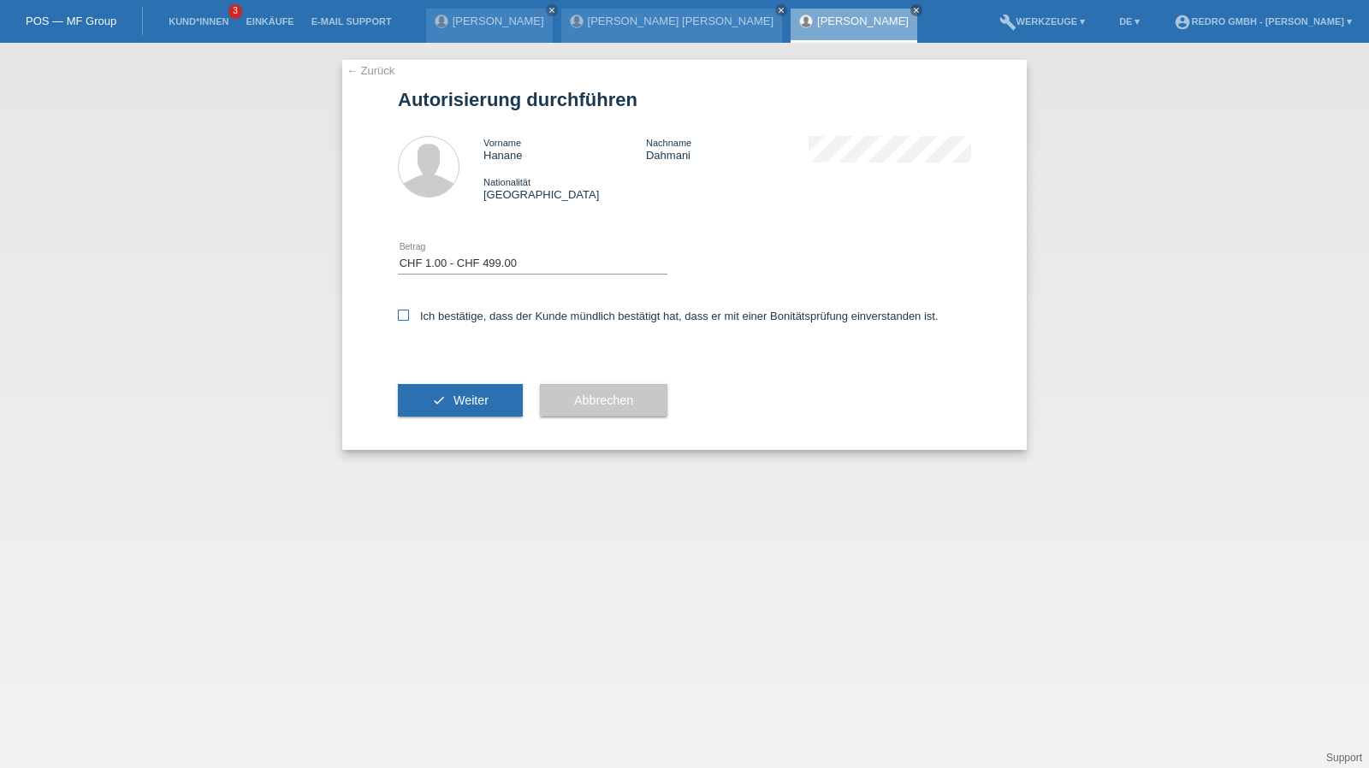
checkbox input "true"
click at [437, 416] on button "check Weiter" at bounding box center [460, 400] width 125 height 33
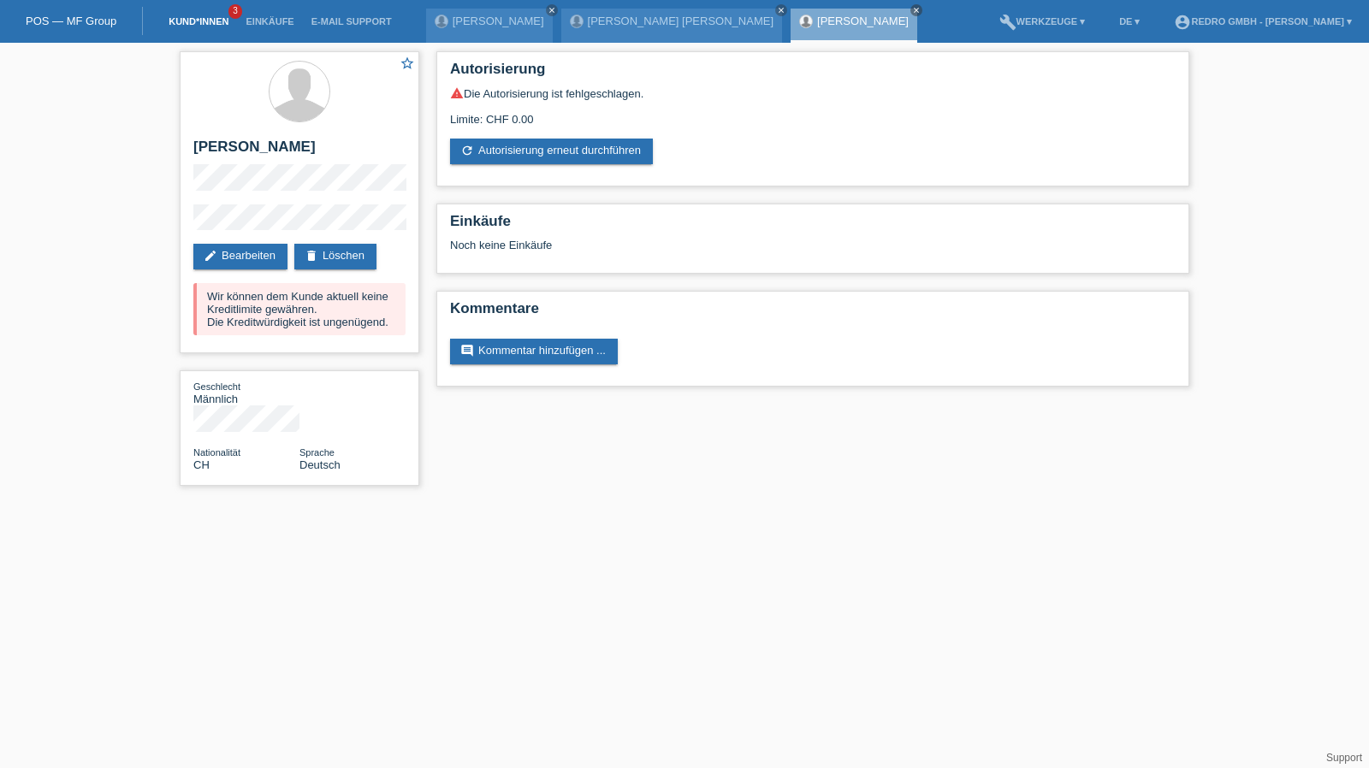
click at [204, 16] on link "Kund*innen" at bounding box center [198, 21] width 77 height 10
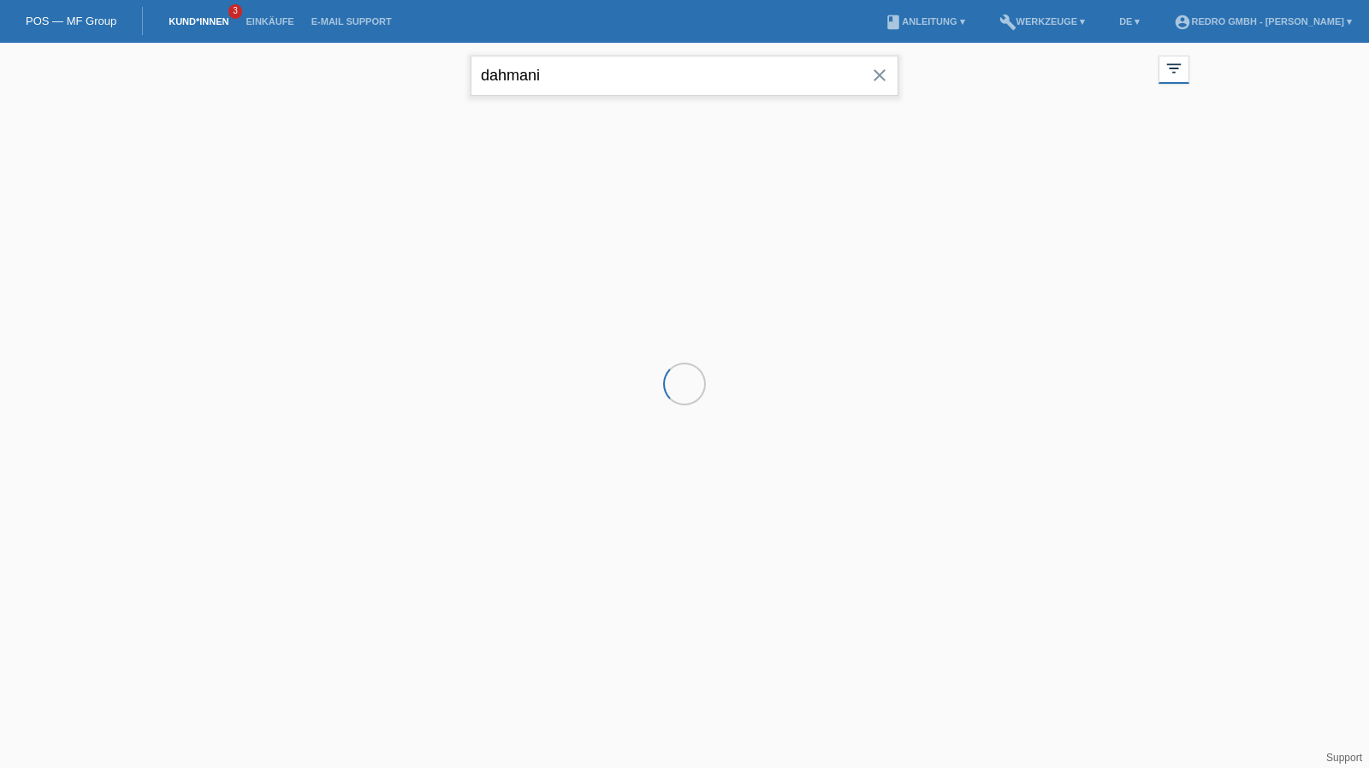
click at [589, 65] on input "dahmani" at bounding box center [685, 76] width 428 height 40
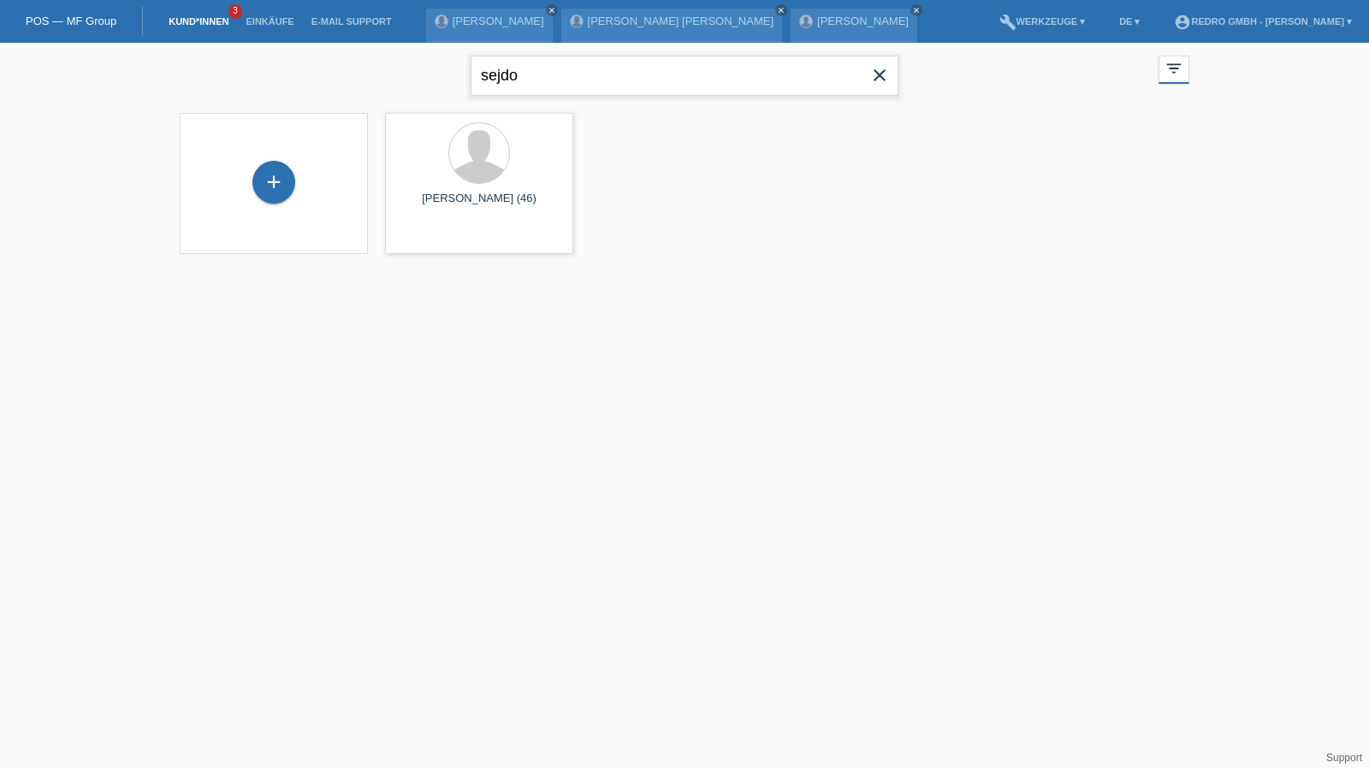
type input "sejdo"
click at [431, 242] on span "Anzeigen" at bounding box center [434, 239] width 46 height 13
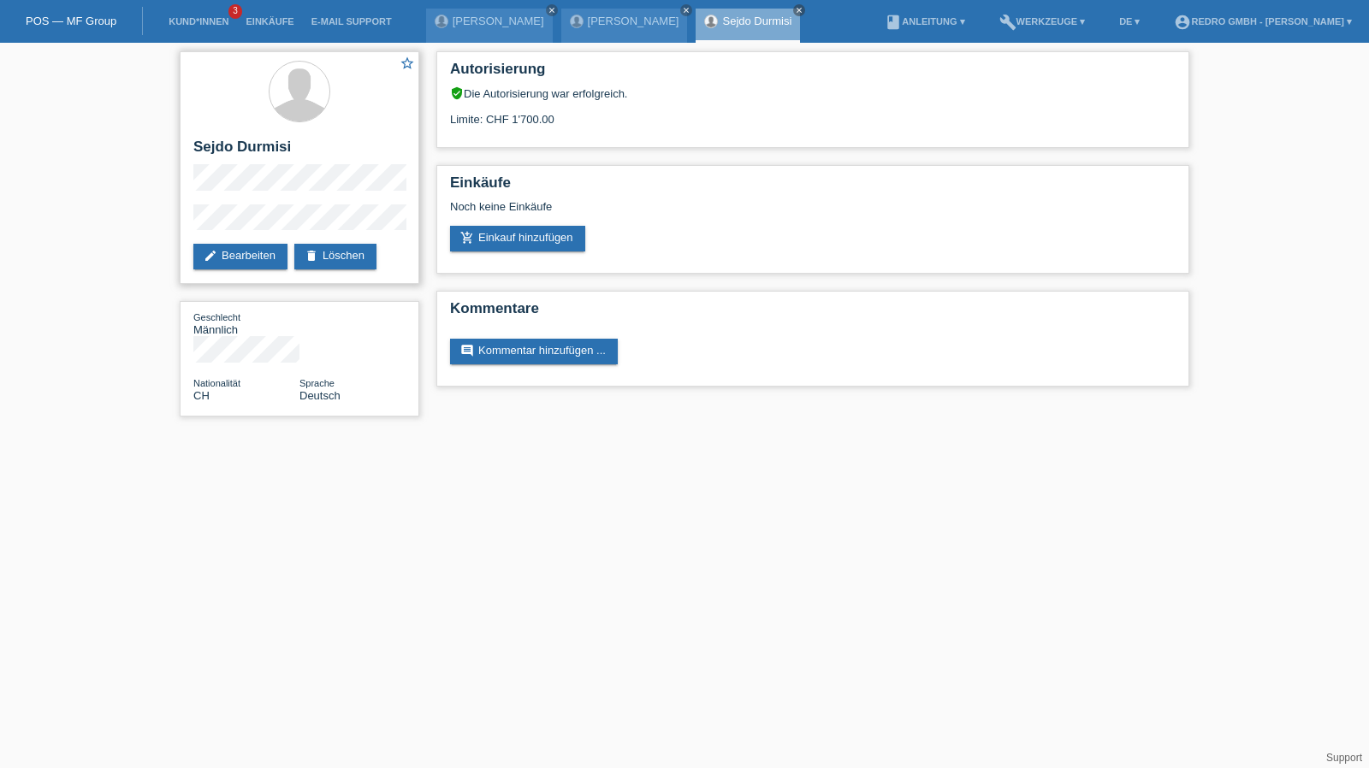
click at [242, 143] on h2 "Sejdo Durmisi" at bounding box center [299, 152] width 212 height 26
copy div "Sejdo Durmisi"
click at [176, 222] on div "star_border Sejdo Durmisi edit Bearbeiten delete Löschen Geschlecht Männlich Na…" at bounding box center [299, 238] width 257 height 391
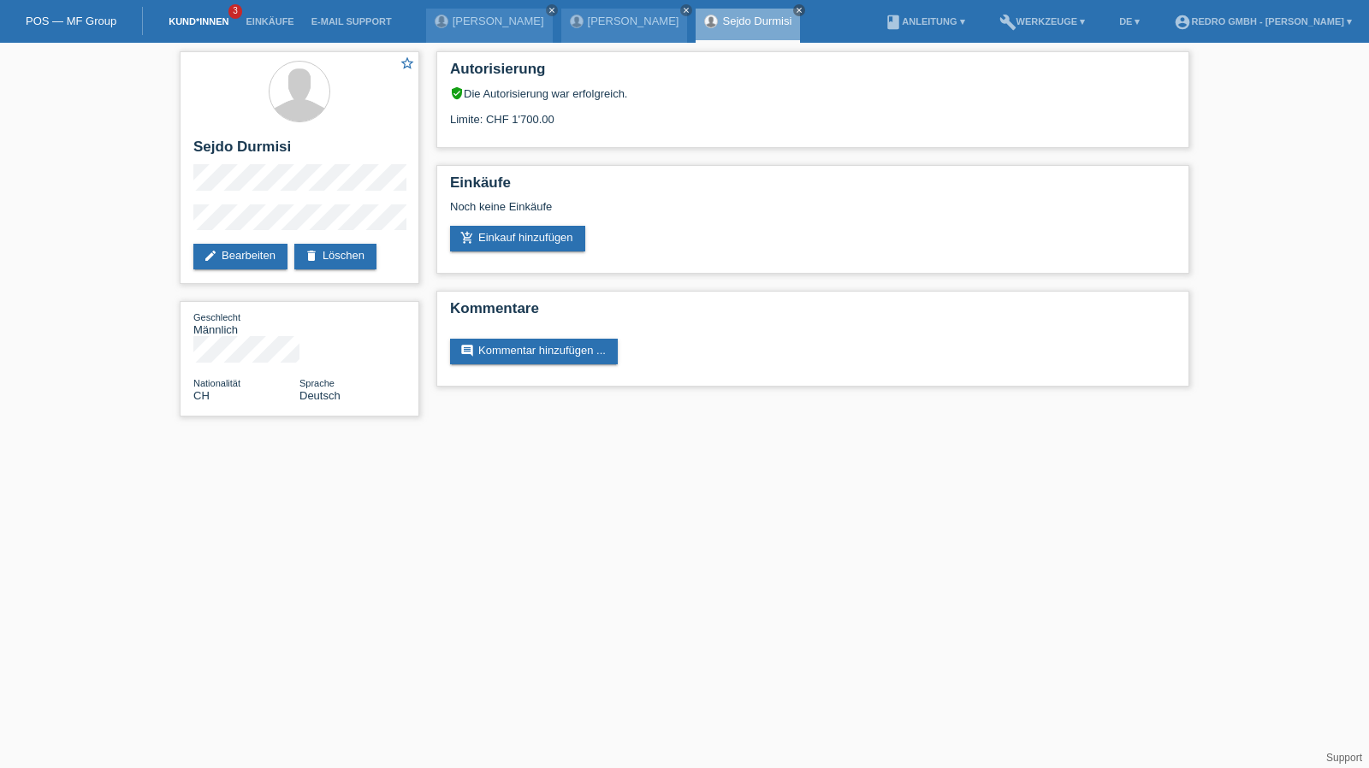
click at [198, 22] on link "Kund*innen" at bounding box center [198, 21] width 77 height 10
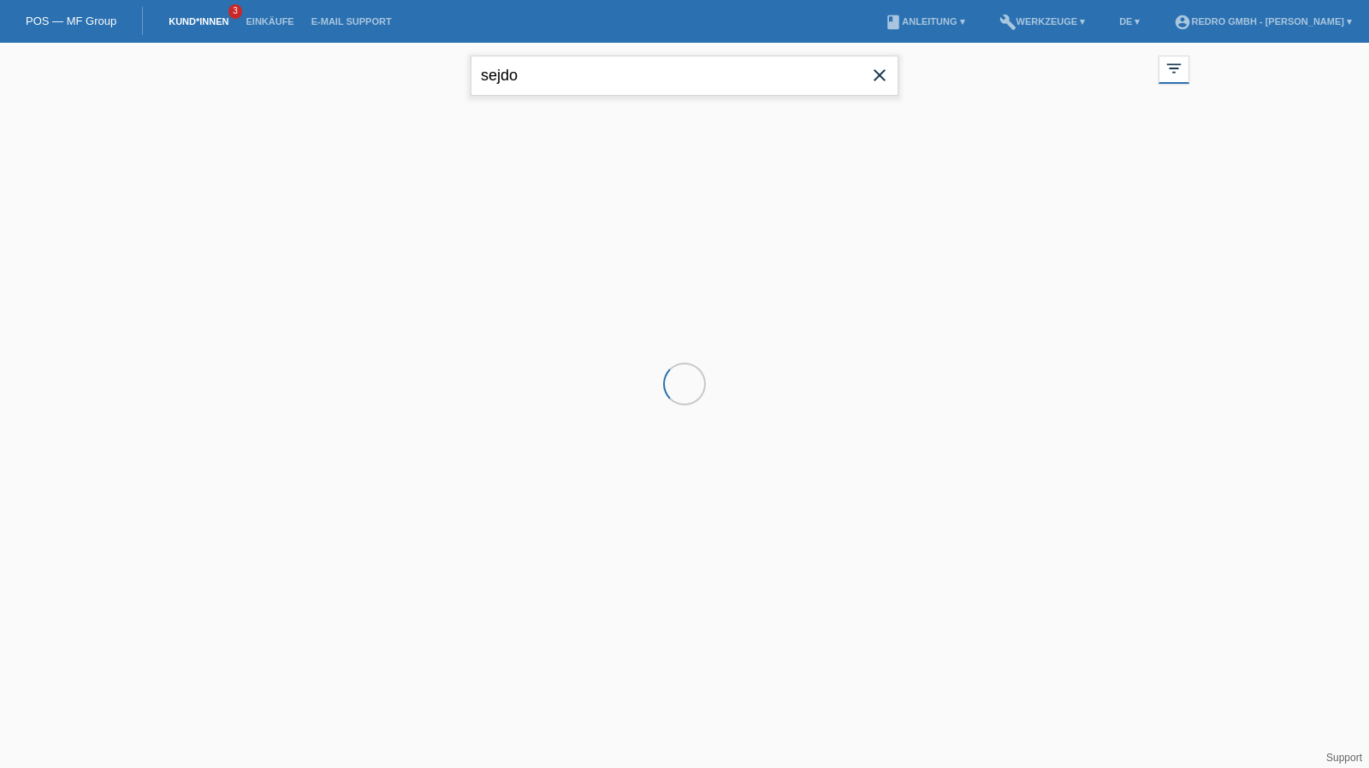
click at [534, 57] on input "sejdo" at bounding box center [685, 76] width 428 height 40
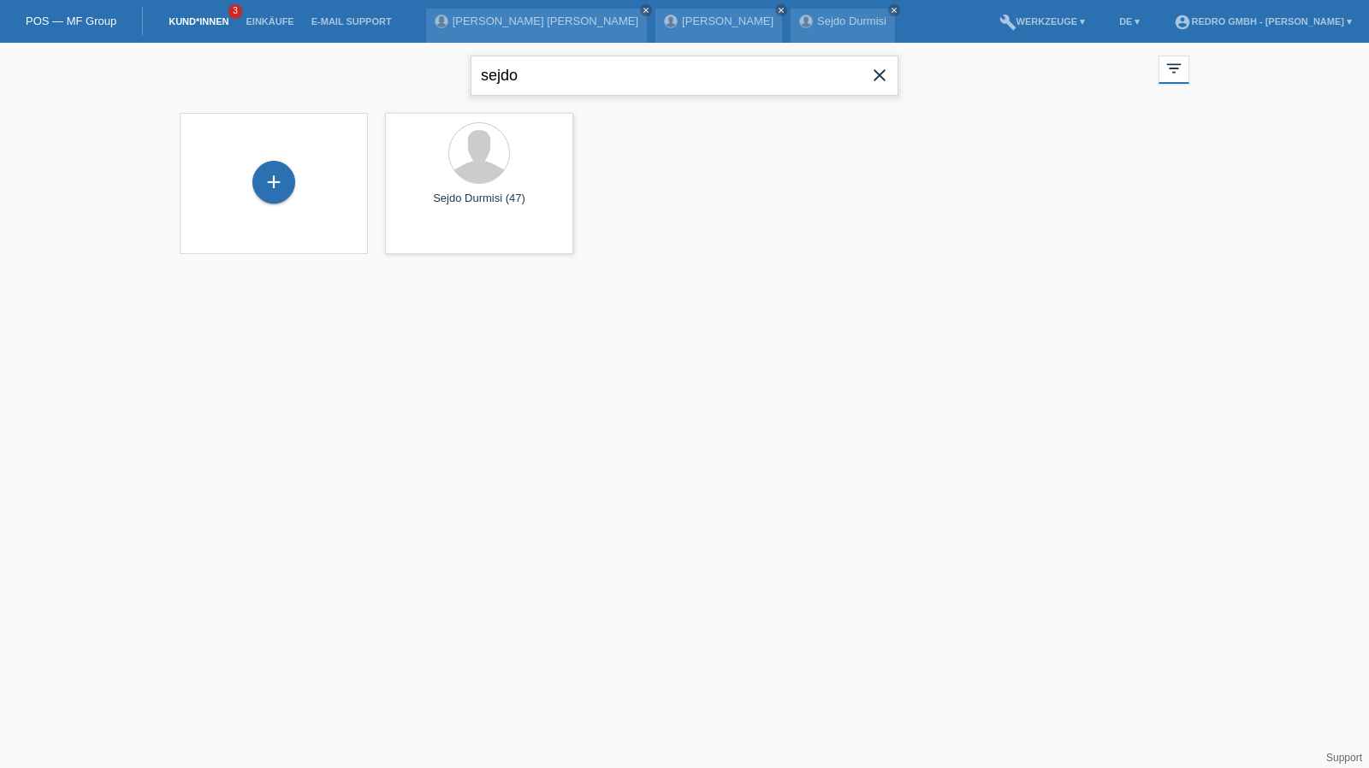
paste input "Veselin"
type input "Veselin"
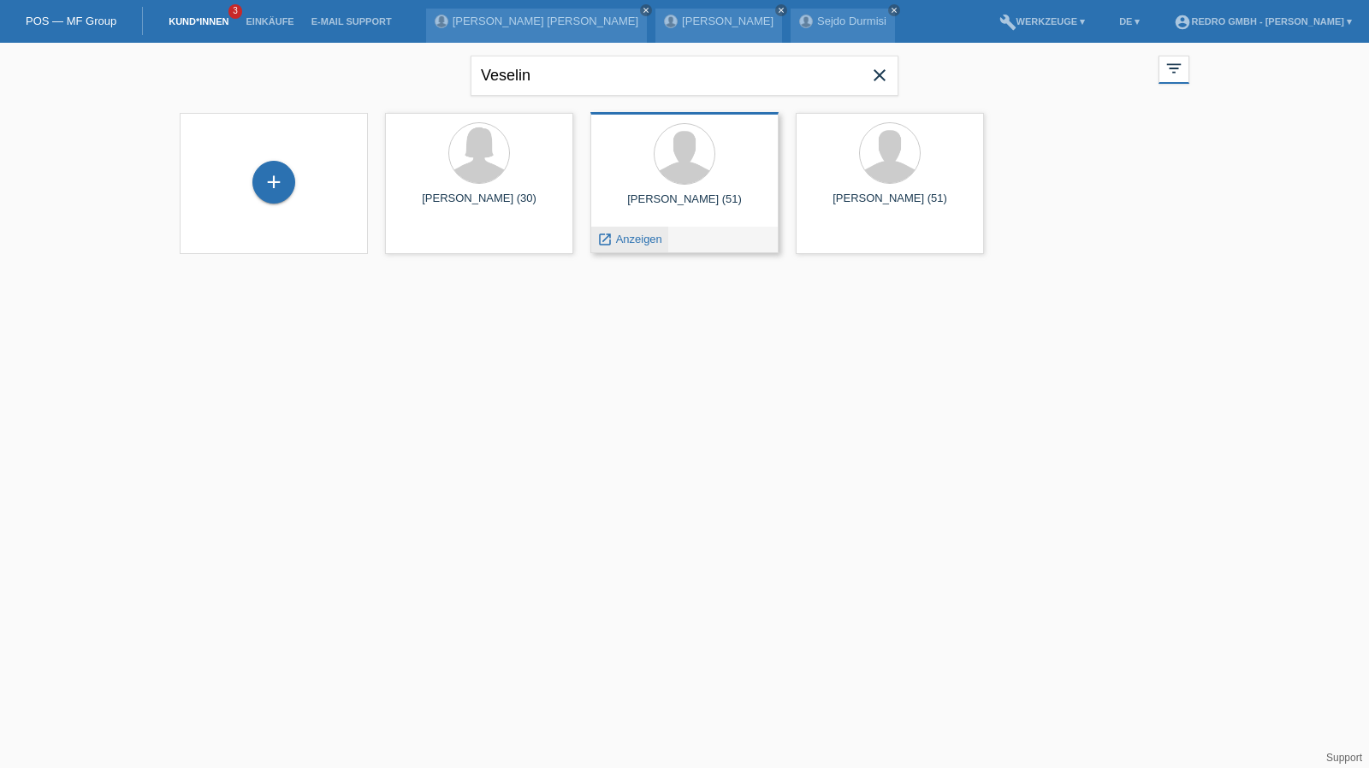
click at [648, 236] on span "Anzeigen" at bounding box center [639, 239] width 46 height 13
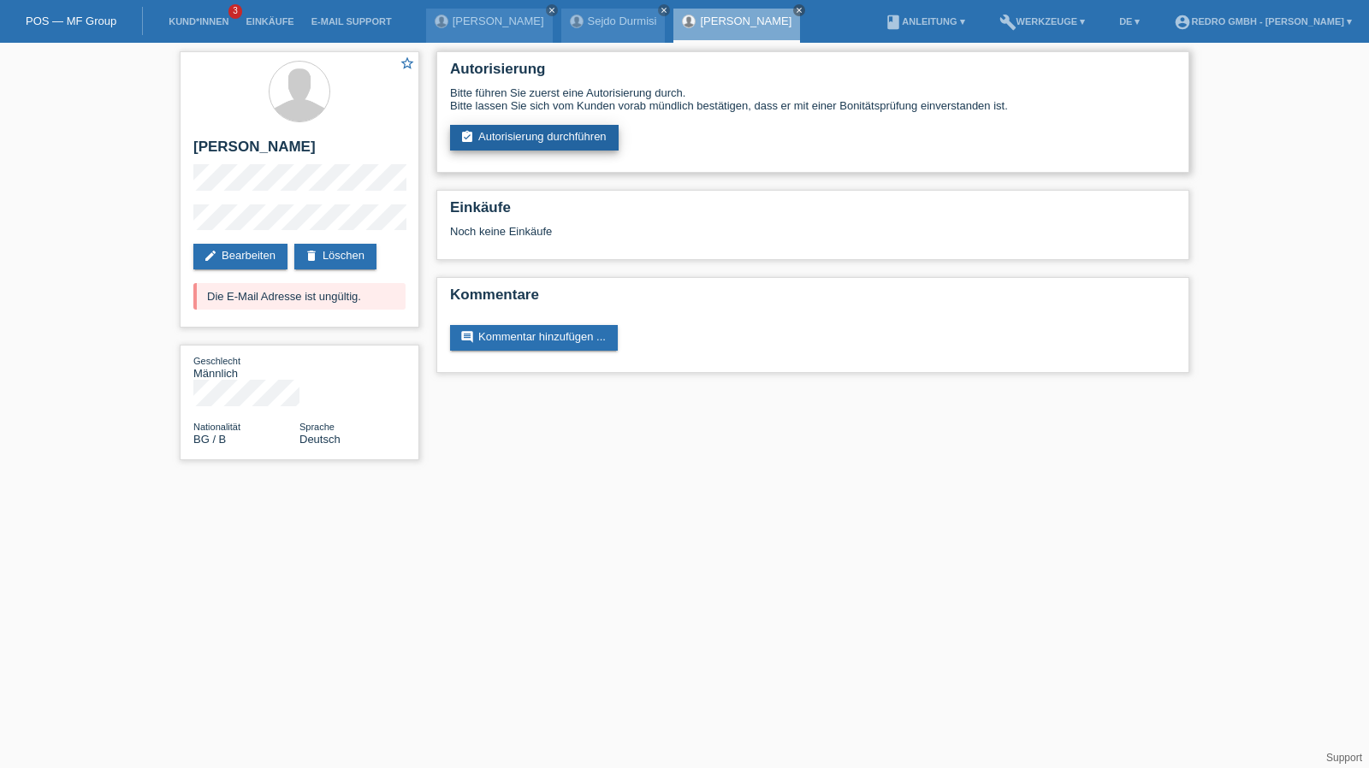
click at [512, 148] on link "assignment_turned_in Autorisierung durchführen" at bounding box center [534, 138] width 169 height 26
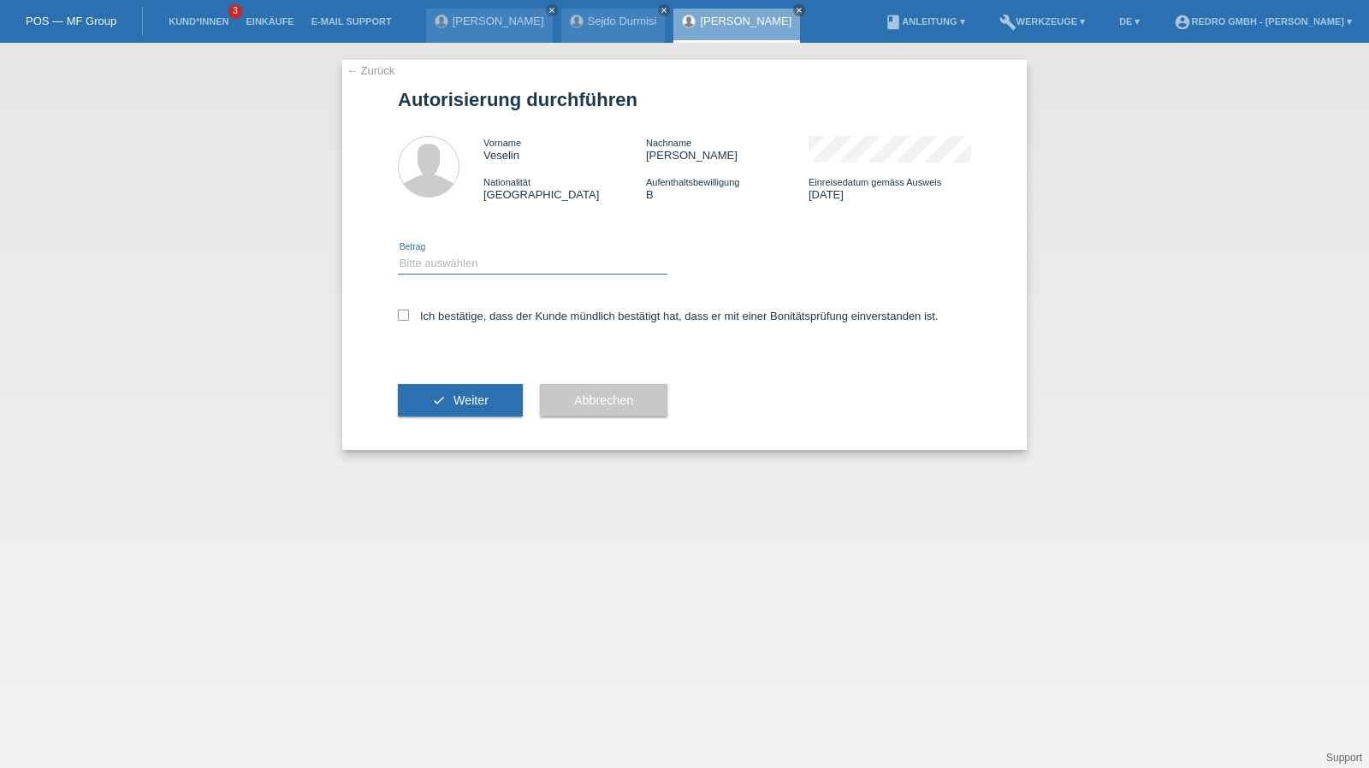
drag, startPoint x: 467, startPoint y: 264, endPoint x: 464, endPoint y: 273, distance: 9.2
click at [467, 264] on select "Bitte auswählen CHF 1.00 - CHF 499.00 CHF 500.00 - CHF 1'999.00 CHF 2'000.00 - …" at bounding box center [532, 263] width 269 height 21
select select "1"
click at [398, 253] on select "Bitte auswählen CHF 1.00 - CHF 499.00 CHF 500.00 - CHF 1'999.00 CHF 2'000.00 - …" at bounding box center [532, 263] width 269 height 21
click at [443, 315] on label "Ich bestätige, dass der Kunde mündlich bestätigt hat, dass er mit einer Bonität…" at bounding box center [668, 316] width 541 height 13
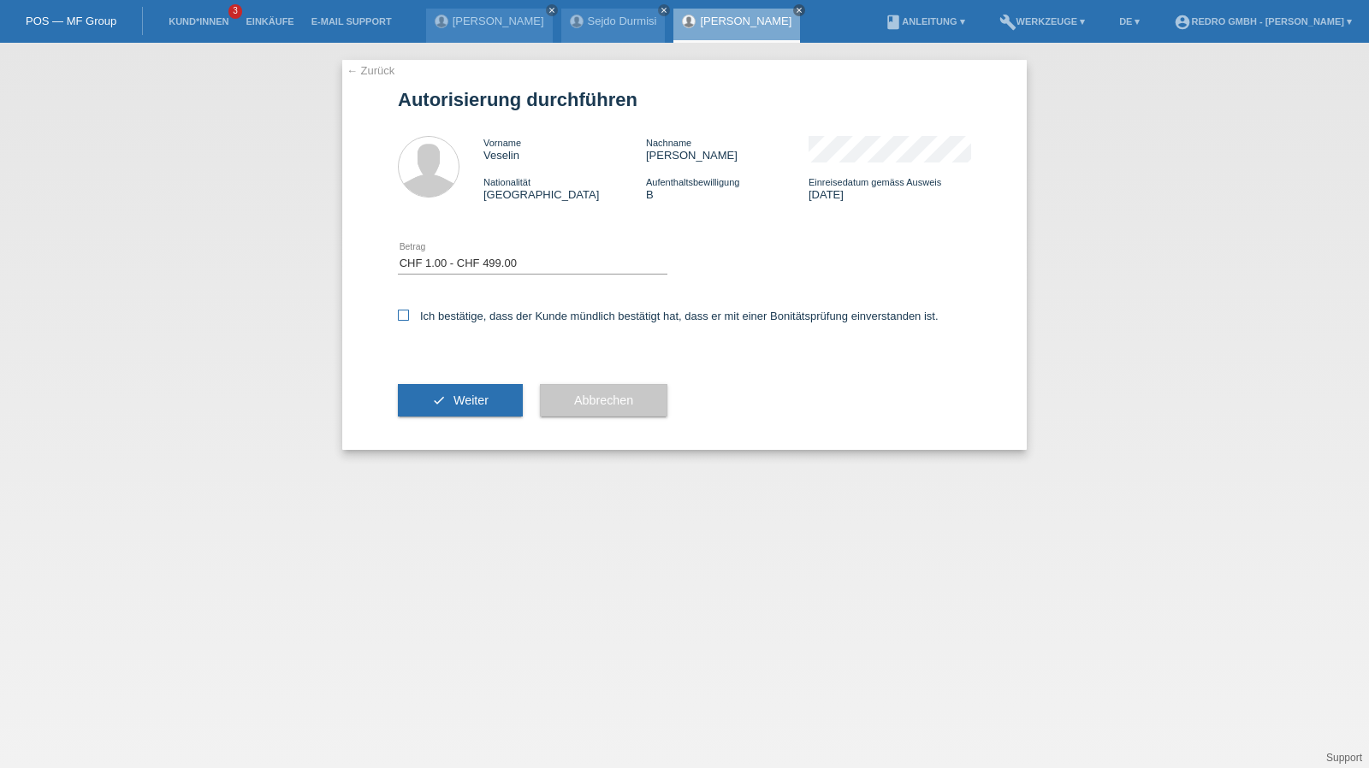
click at [409, 315] on input "Ich bestätige, dass der Kunde mündlich bestätigt hat, dass er mit einer Bonität…" at bounding box center [403, 315] width 11 height 11
checkbox input "true"
click at [435, 389] on button "check Weiter" at bounding box center [460, 400] width 125 height 33
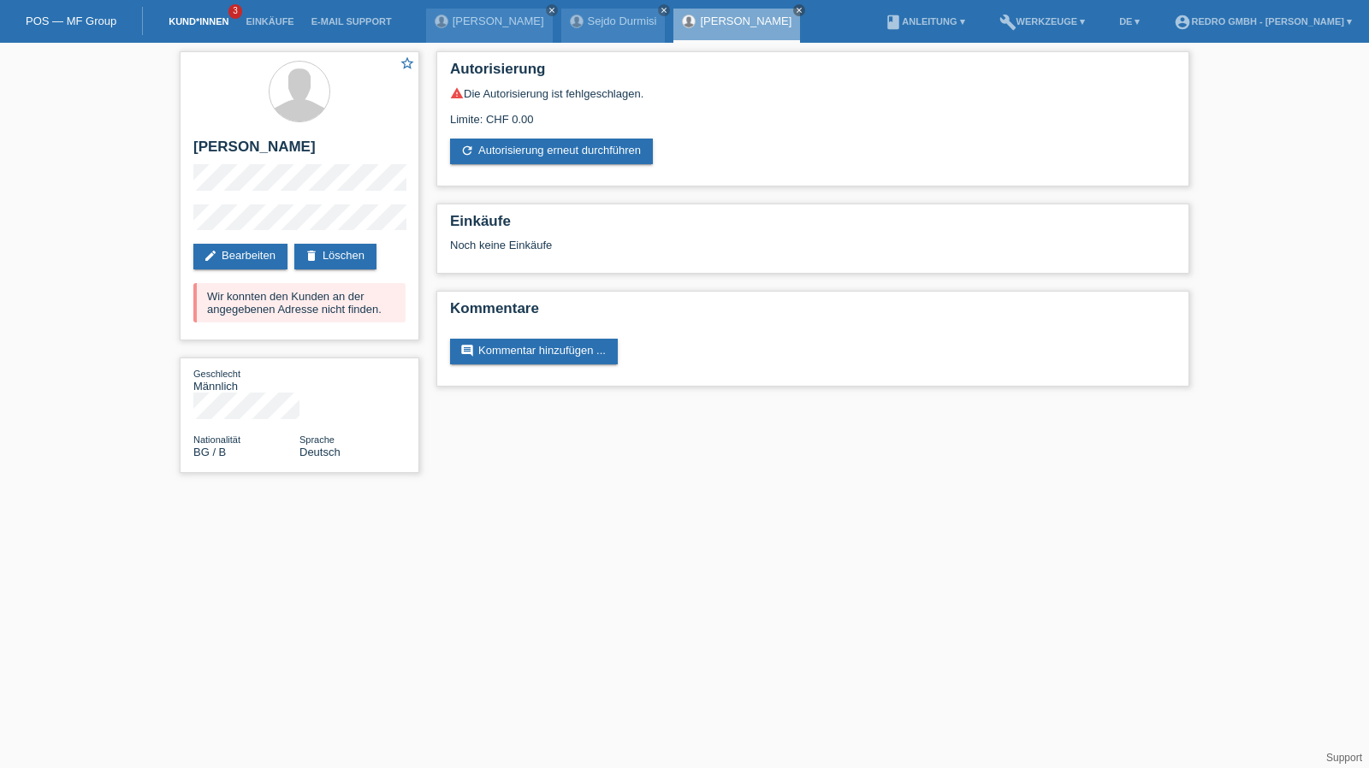
click at [184, 18] on link "Kund*innen" at bounding box center [198, 21] width 77 height 10
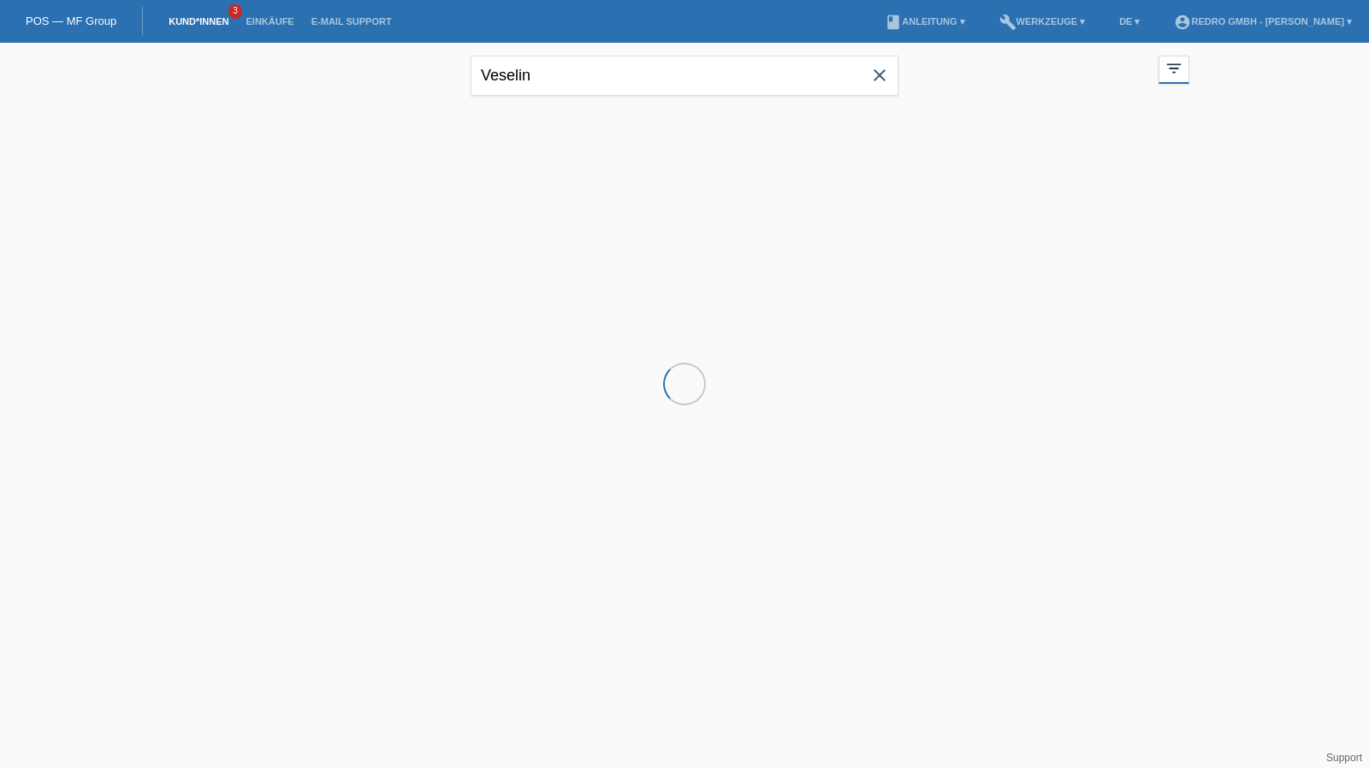
click at [707, 73] on input "Veselin" at bounding box center [685, 76] width 428 height 40
type input "Rebetez"
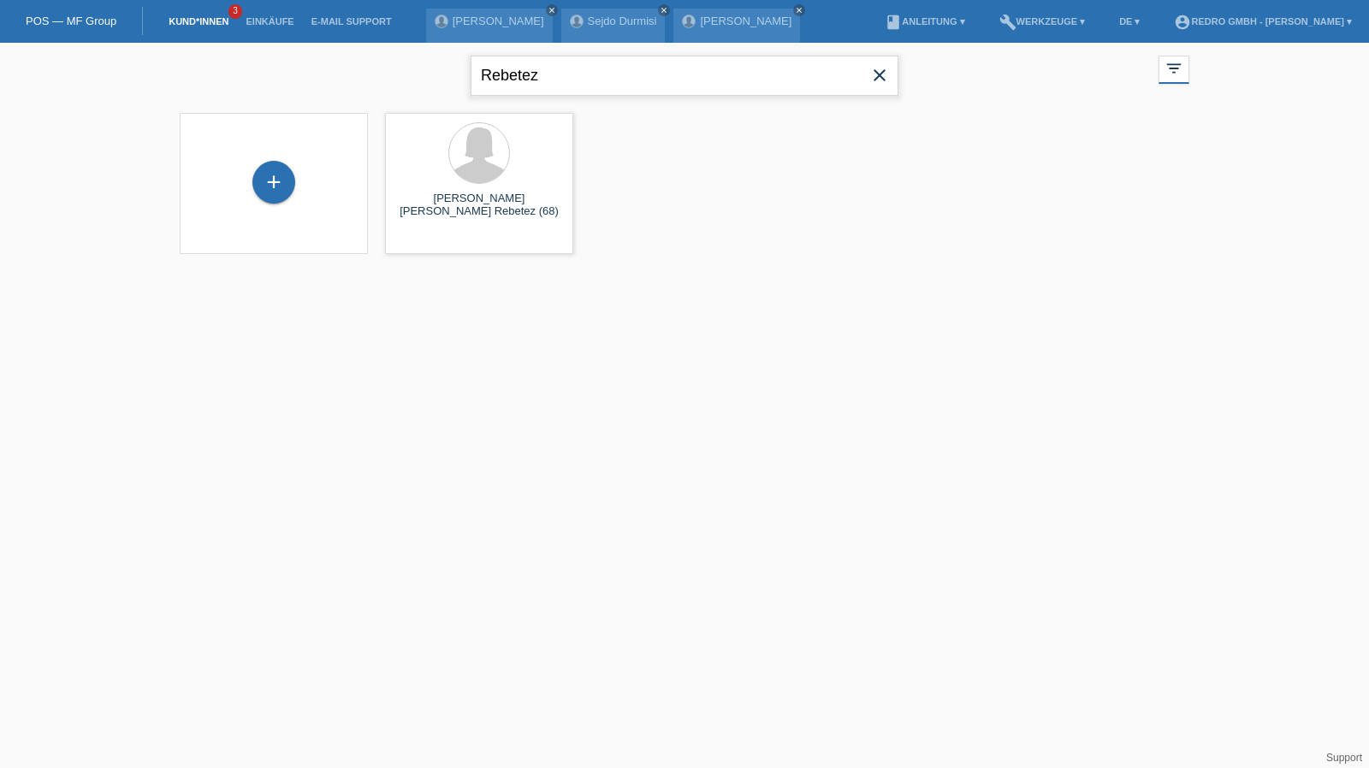
click at [637, 75] on input "Rebetez" at bounding box center [685, 76] width 428 height 40
click at [422, 243] on span "Anzeigen" at bounding box center [434, 239] width 46 height 13
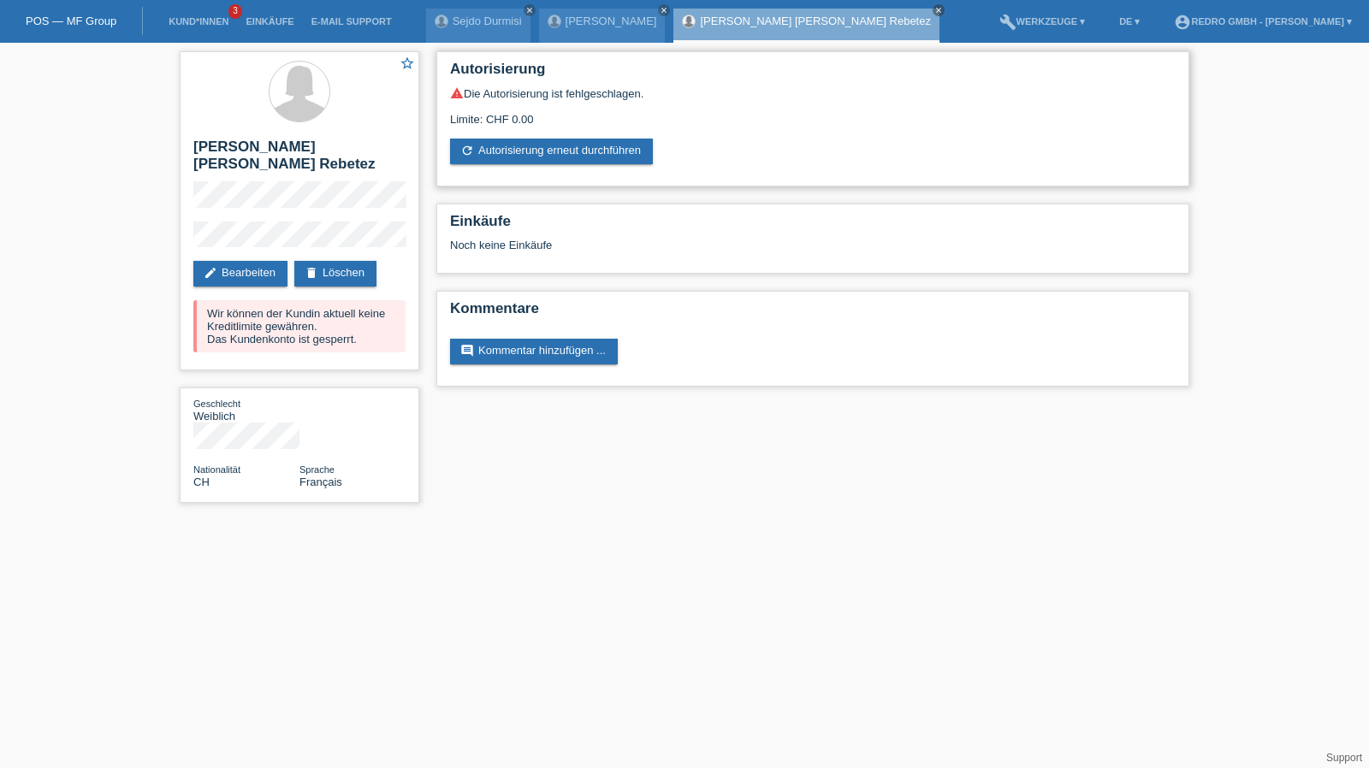
click at [506, 136] on div "warning Die Autorisierung ist fehlgeschlagen. Limite: CHF 0.00 refresh Autorisi…" at bounding box center [812, 125] width 725 height 78
click at [505, 140] on link "refresh Autorisierung erneut durchführen" at bounding box center [551, 152] width 203 height 26
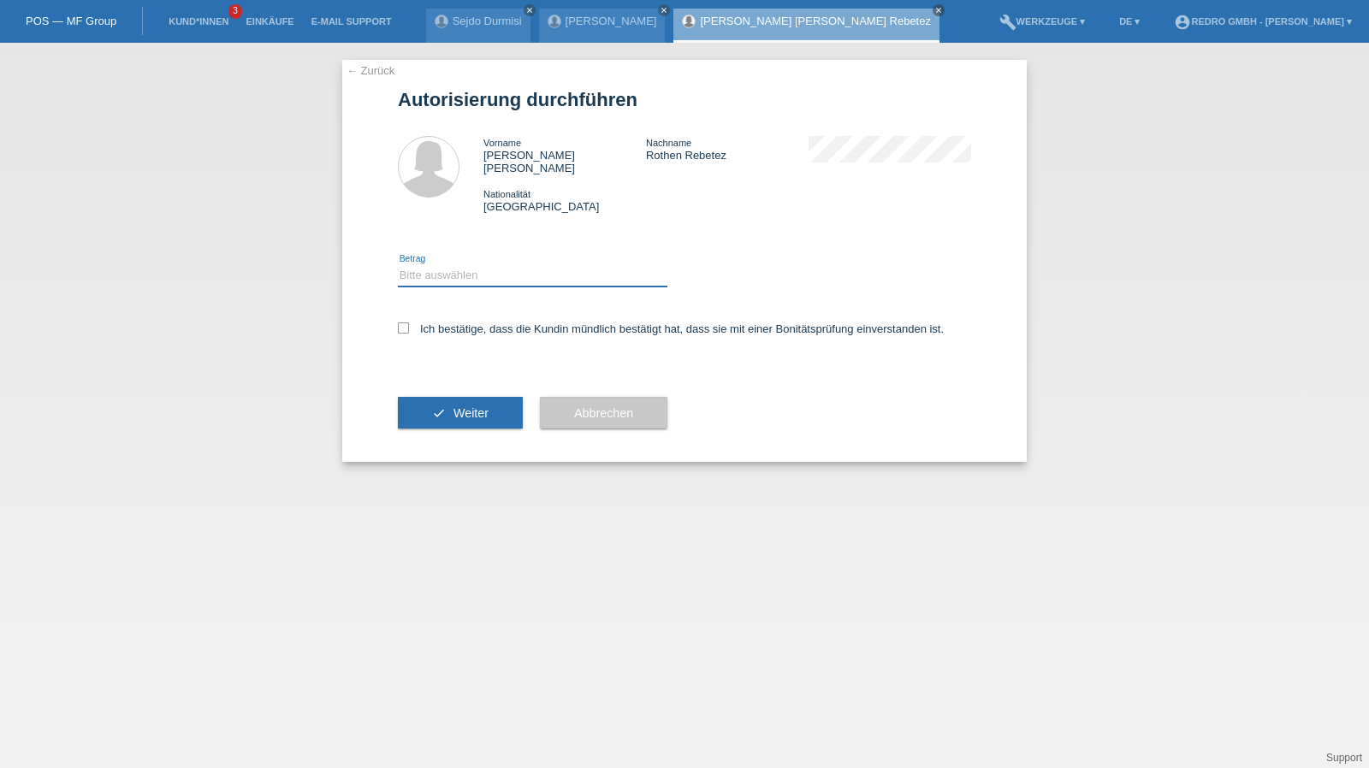
click at [474, 268] on select "Bitte auswählen CHF 1.00 - CHF 499.00 CHF 500.00 - CHF 1'999.00 CHF 2'000.00 - …" at bounding box center [532, 275] width 269 height 21
select select "1"
click at [398, 265] on select "Bitte auswählen CHF 1.00 - CHF 499.00 CHF 500.00 - CHF 1'999.00 CHF 2'000.00 - …" at bounding box center [532, 275] width 269 height 21
click at [447, 323] on label "Ich bestätige, dass die Kundin mündlich bestätigt hat, dass sie mit einer Bonit…" at bounding box center [671, 329] width 546 height 13
click at [409, 323] on input "Ich bestätige, dass die Kundin mündlich bestätigt hat, dass sie mit einer Bonit…" at bounding box center [403, 328] width 11 height 11
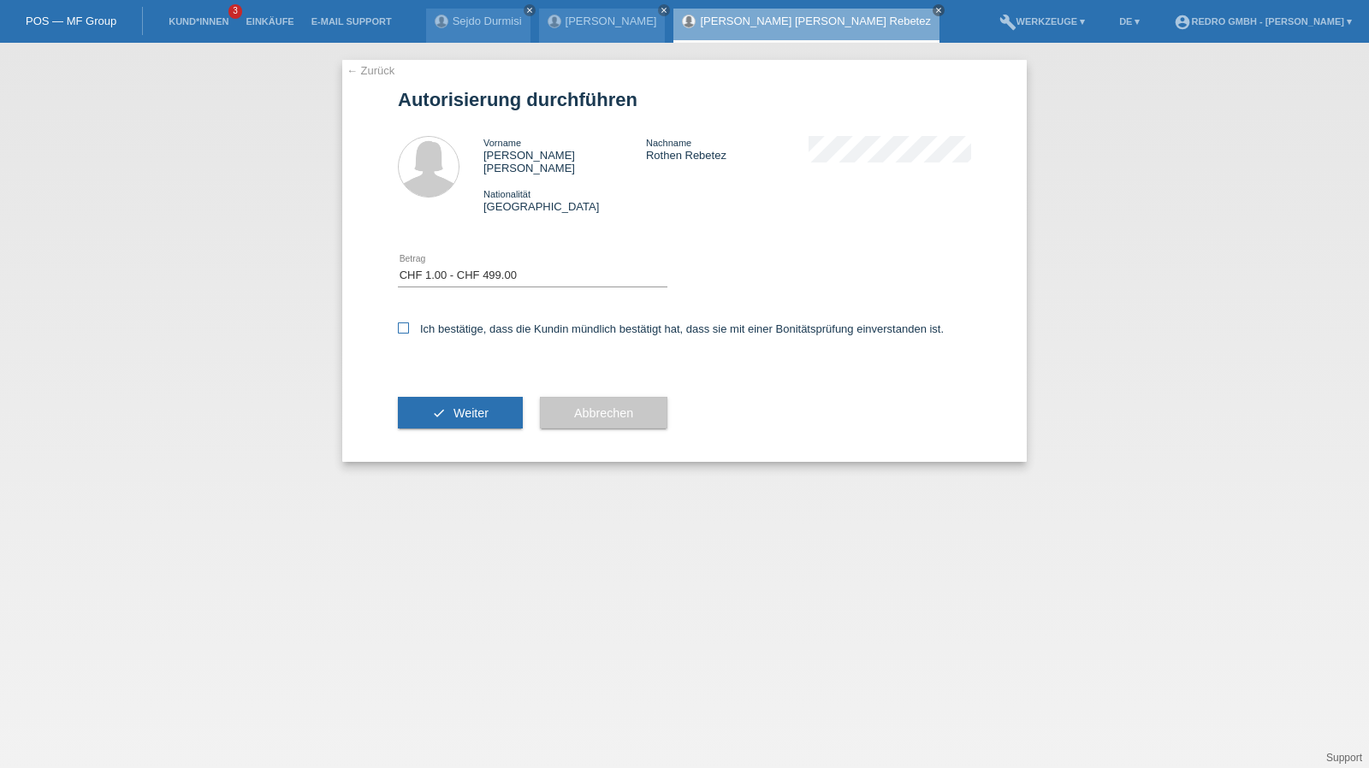
checkbox input "true"
click at [447, 406] on button "check Weiter" at bounding box center [460, 413] width 125 height 33
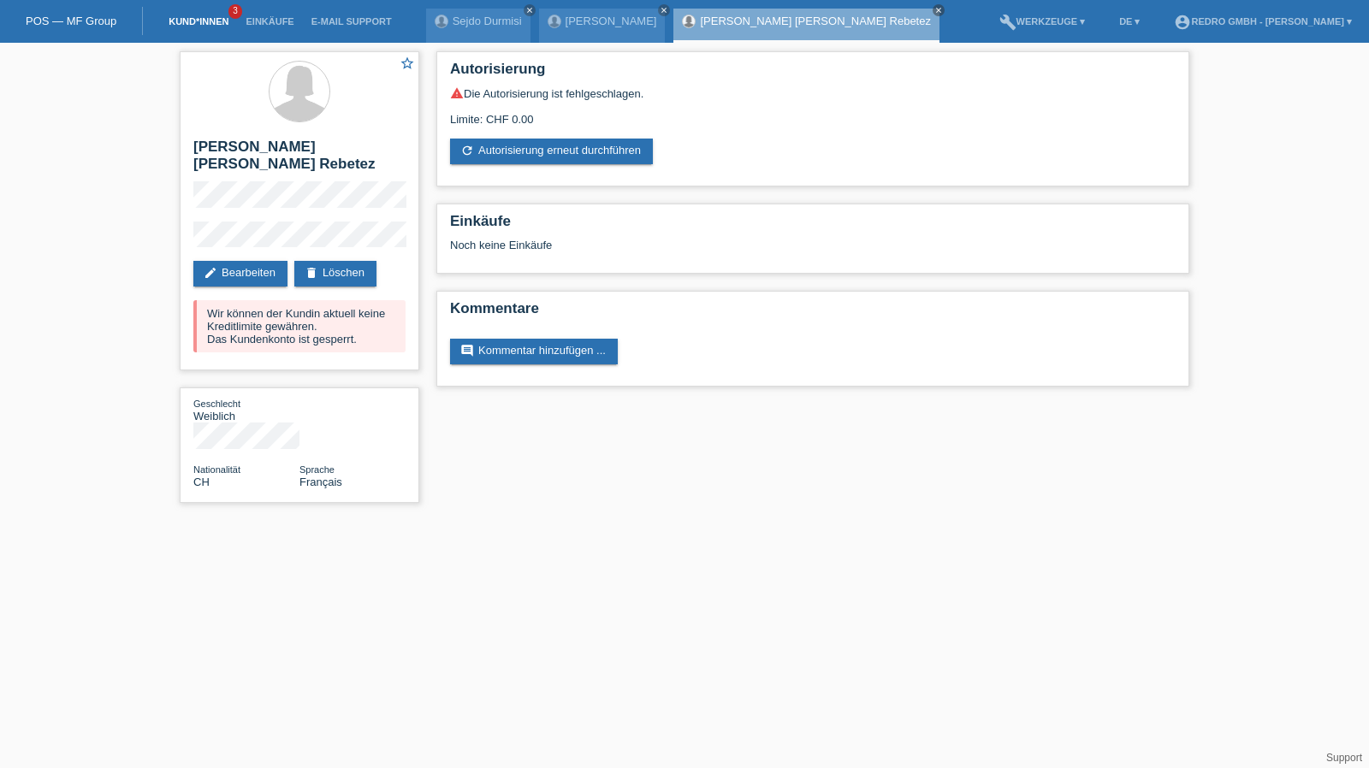
click at [208, 23] on link "Kund*innen" at bounding box center [198, 21] width 77 height 10
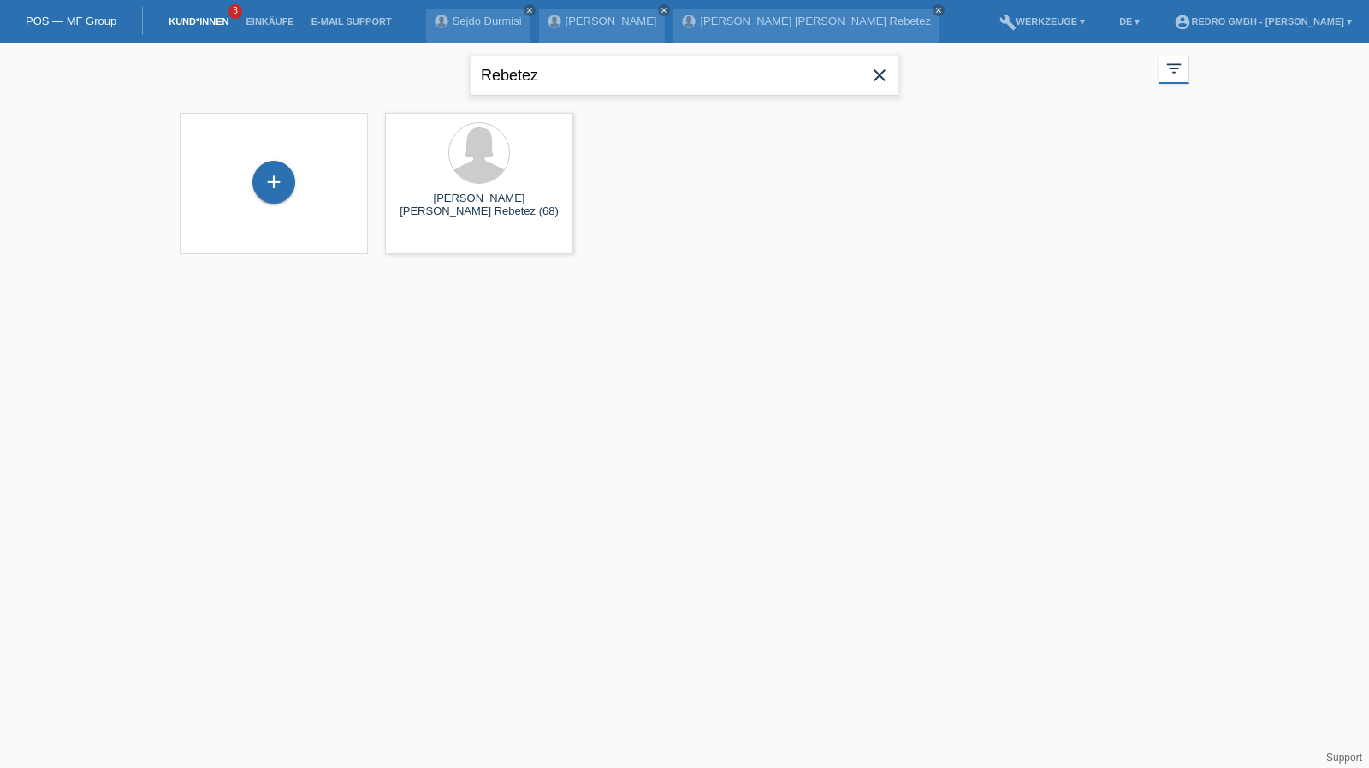
click at [551, 67] on input "Rebetez" at bounding box center [685, 76] width 428 height 40
type input "othenin"
click at [417, 238] on span "Anzeigen" at bounding box center [434, 239] width 46 height 13
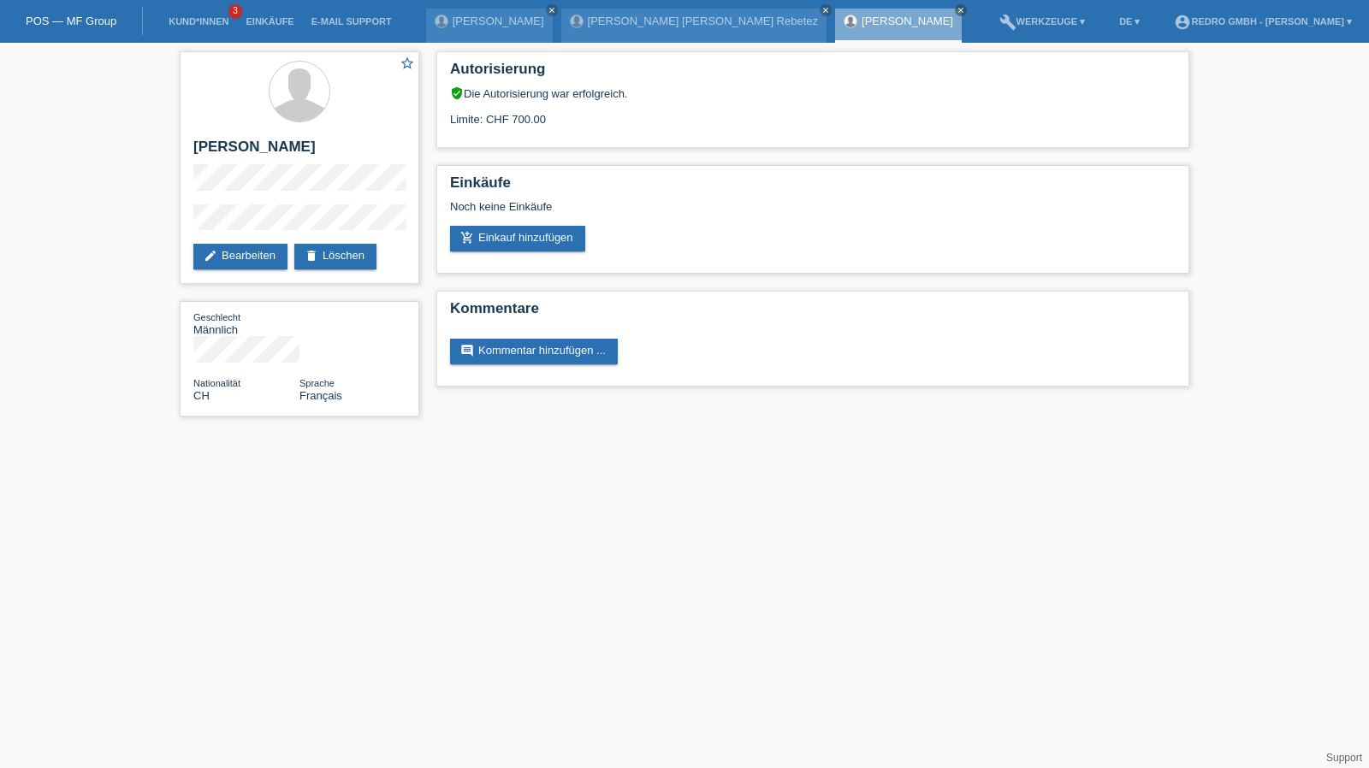
click at [190, 28] on li "Kund*innen 3" at bounding box center [198, 22] width 77 height 44
click at [192, 25] on link "Kund*innen" at bounding box center [198, 21] width 77 height 10
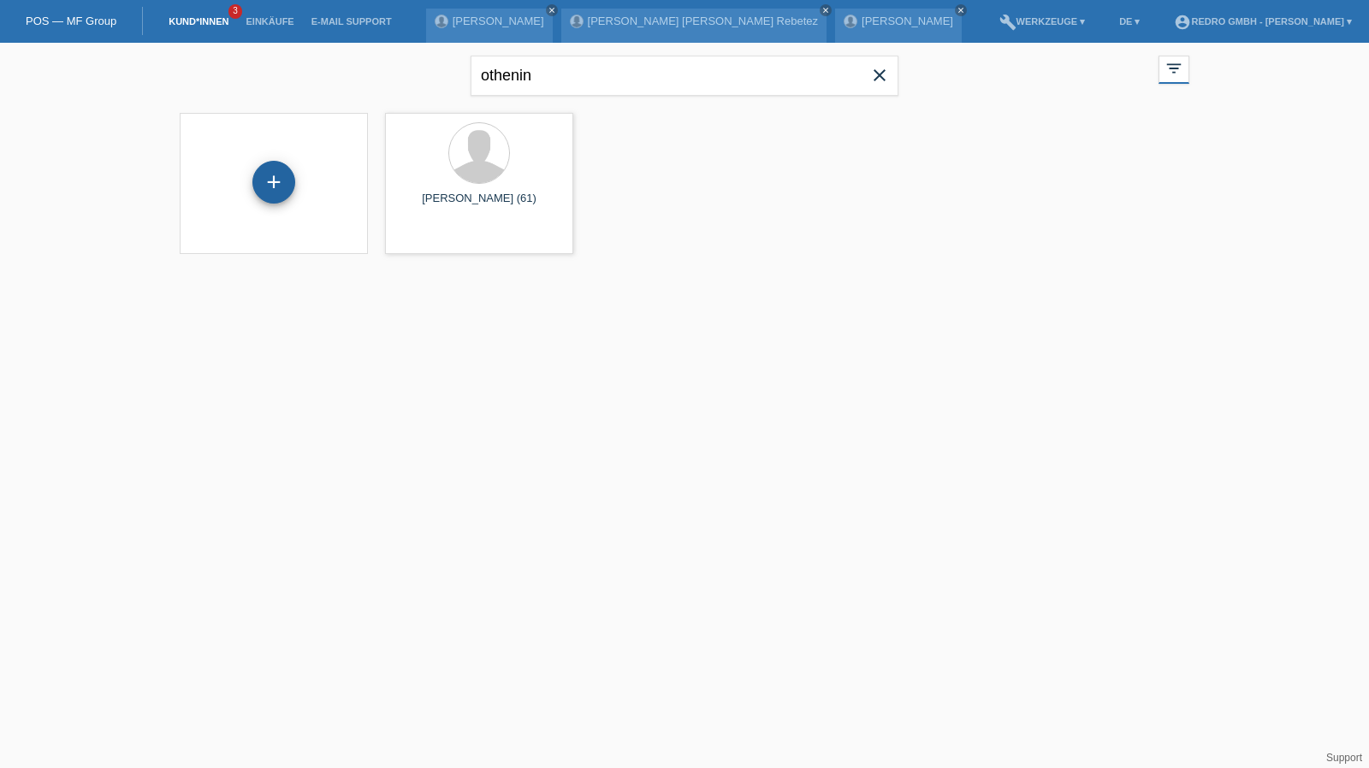
click at [282, 187] on div "+" at bounding box center [273, 182] width 43 height 43
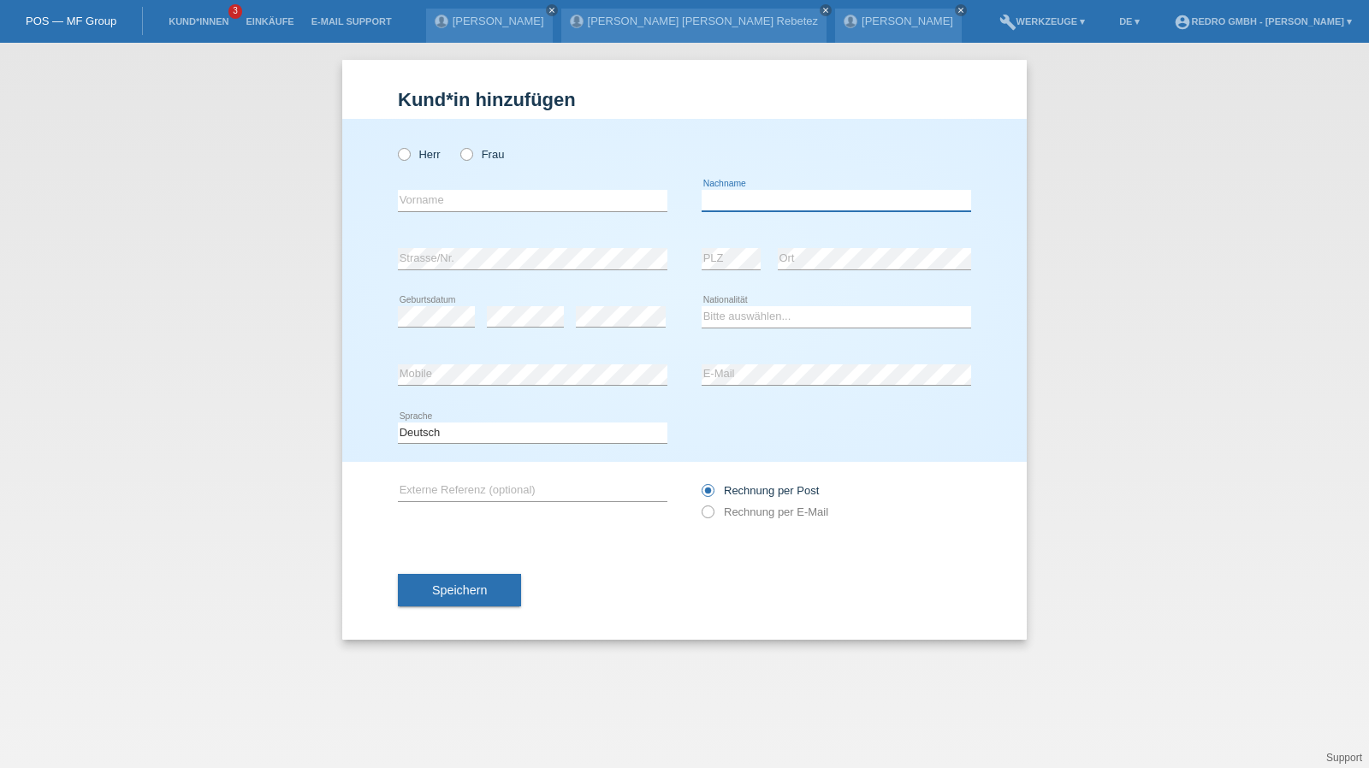
click at [741, 203] on input "text" at bounding box center [836, 200] width 269 height 21
paste input "[PERSON_NAME]"
type input "[PERSON_NAME]"
click at [435, 158] on label "Herr" at bounding box center [419, 154] width 43 height 13
click at [409, 158] on input "Herr" at bounding box center [403, 153] width 11 height 11
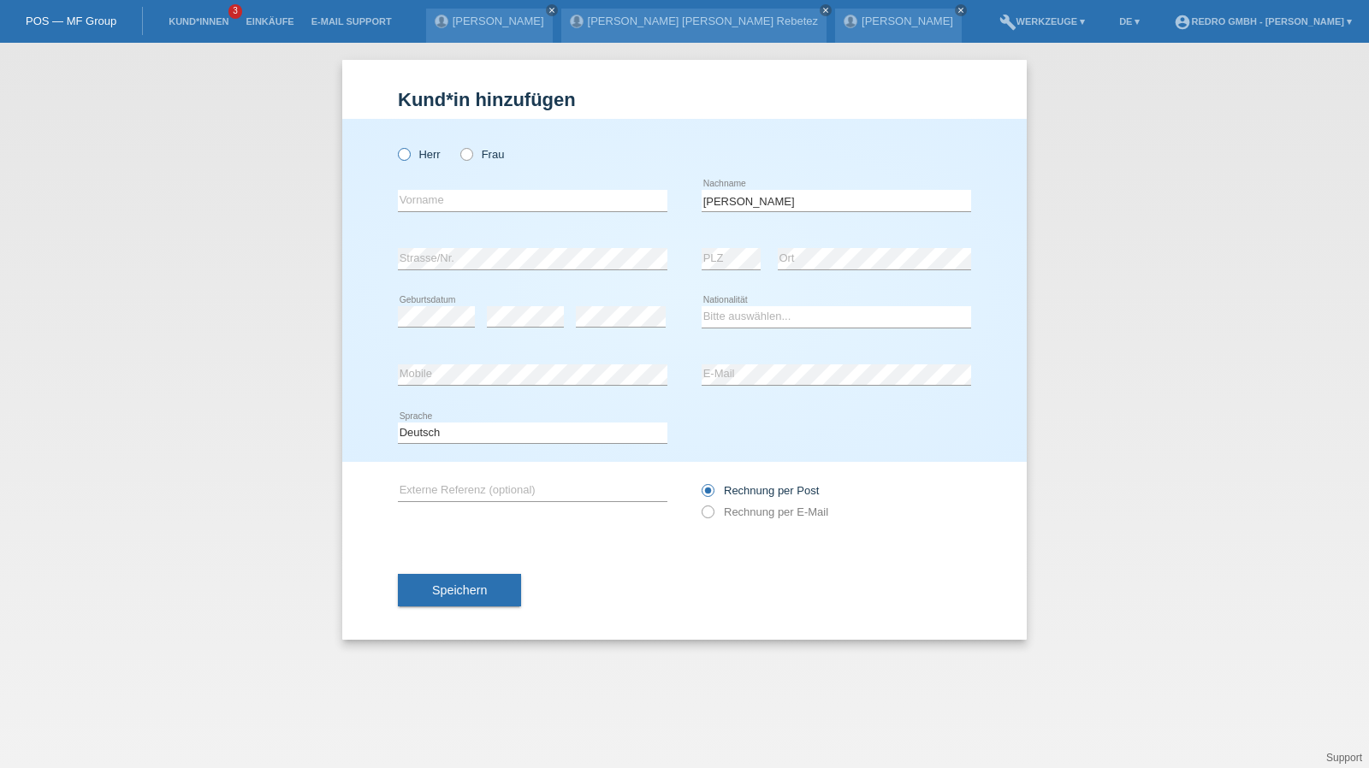
radio input "true"
click at [462, 196] on input "text" at bounding box center [532, 200] width 269 height 21
paste input "Nazif"
type input "Nazif"
select select "CH"
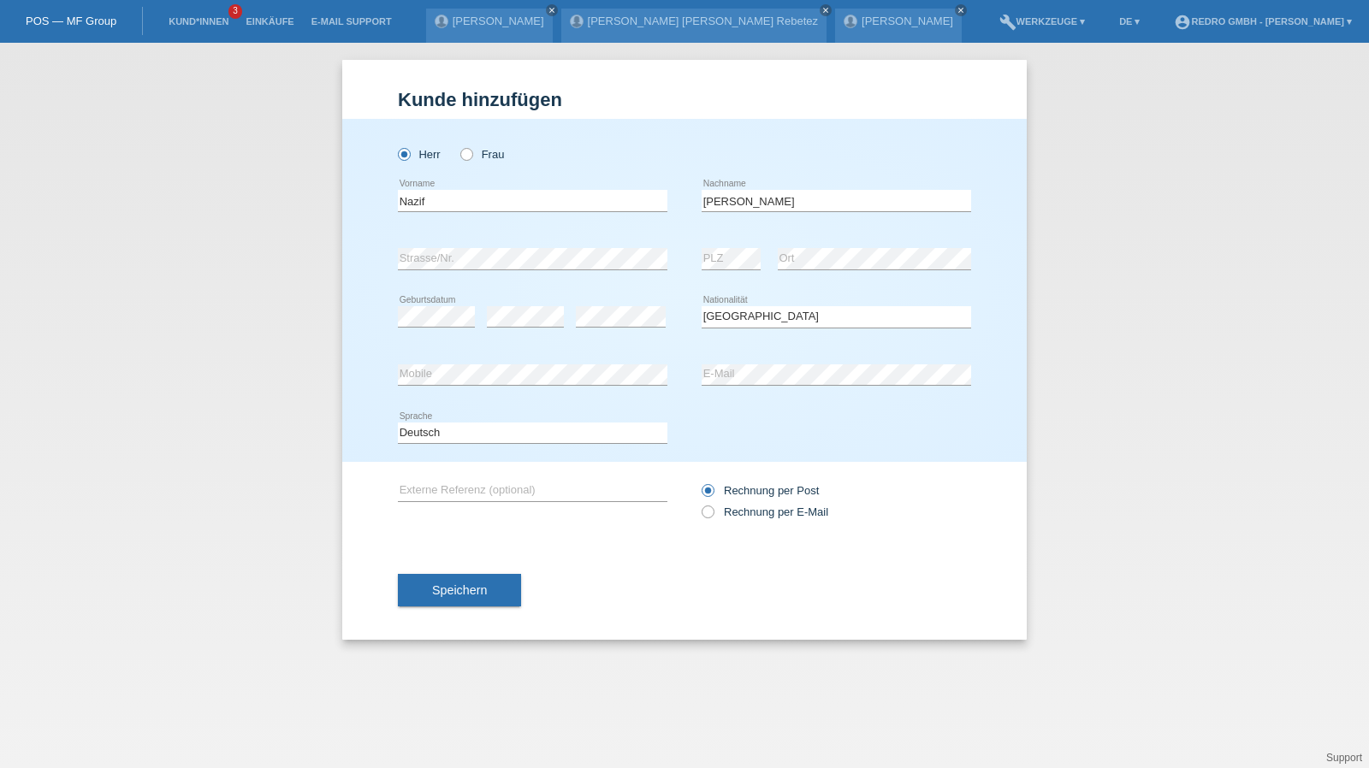
click at [465, 607] on div "Speichern" at bounding box center [684, 590] width 573 height 99
click at [465, 594] on span "Speichern" at bounding box center [459, 590] width 55 height 14
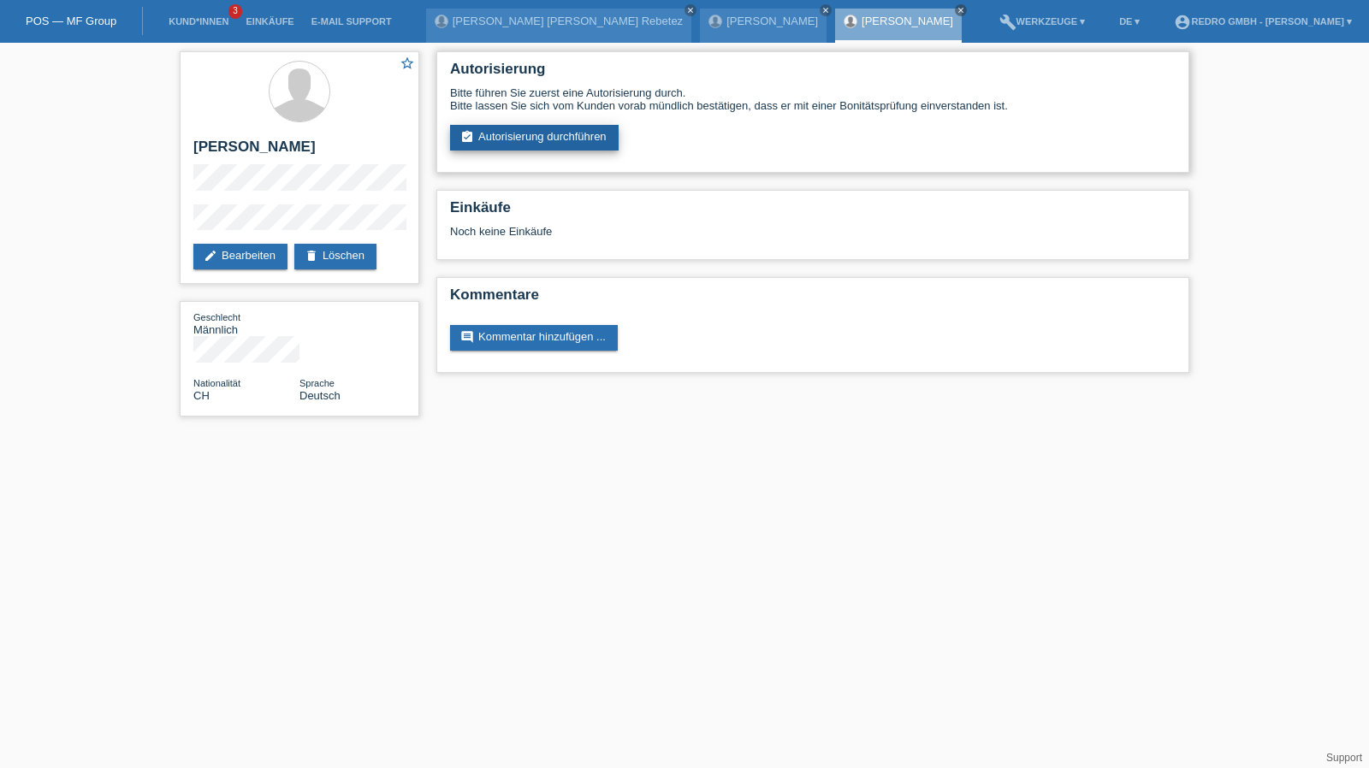
click at [524, 148] on link "assignment_turned_in Autorisierung durchführen" at bounding box center [534, 138] width 169 height 26
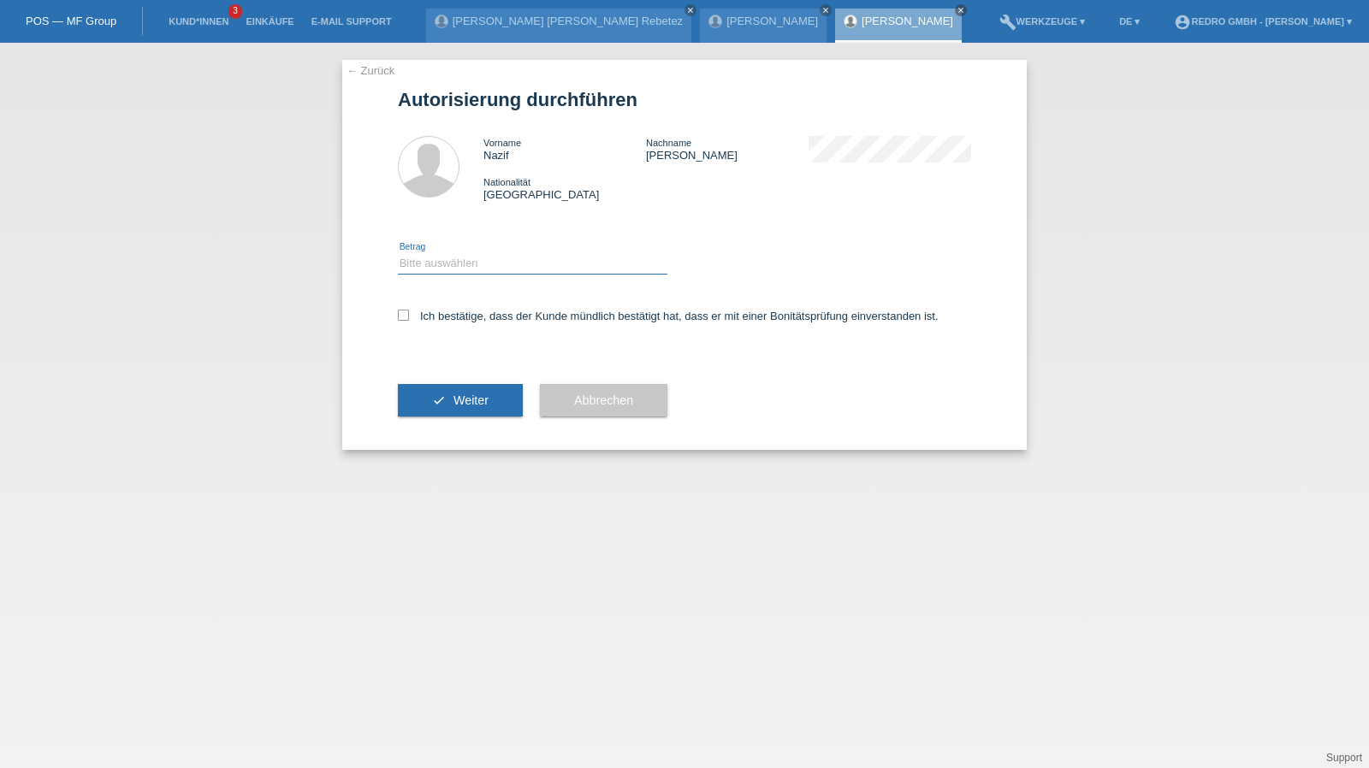
click at [424, 264] on select "Bitte auswählen CHF 1.00 - CHF 499.00 CHF 500.00 - CHF 1'999.00 CHF 2'000.00 - …" at bounding box center [532, 263] width 269 height 21
select select "1"
click at [398, 253] on select "Bitte auswählen CHF 1.00 - CHF 499.00 CHF 500.00 - CHF 1'999.00 CHF 2'000.00 - …" at bounding box center [532, 263] width 269 height 21
click at [441, 314] on label "Ich bestätige, dass der Kunde mündlich bestätigt hat, dass er mit einer Bonität…" at bounding box center [668, 316] width 541 height 13
click at [409, 314] on input "Ich bestätige, dass der Kunde mündlich bestätigt hat, dass er mit einer Bonität…" at bounding box center [403, 315] width 11 height 11
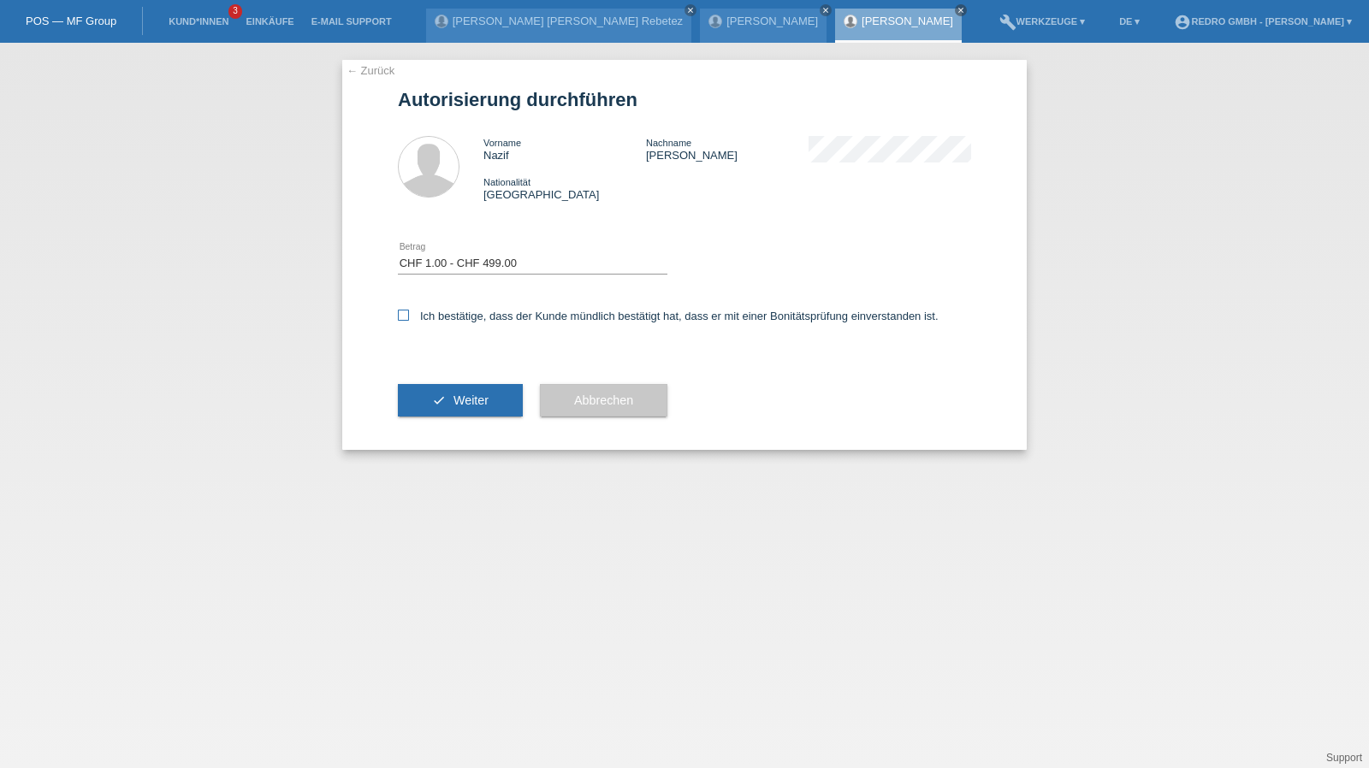
checkbox input "true"
click at [442, 398] on button "check Weiter" at bounding box center [460, 400] width 125 height 33
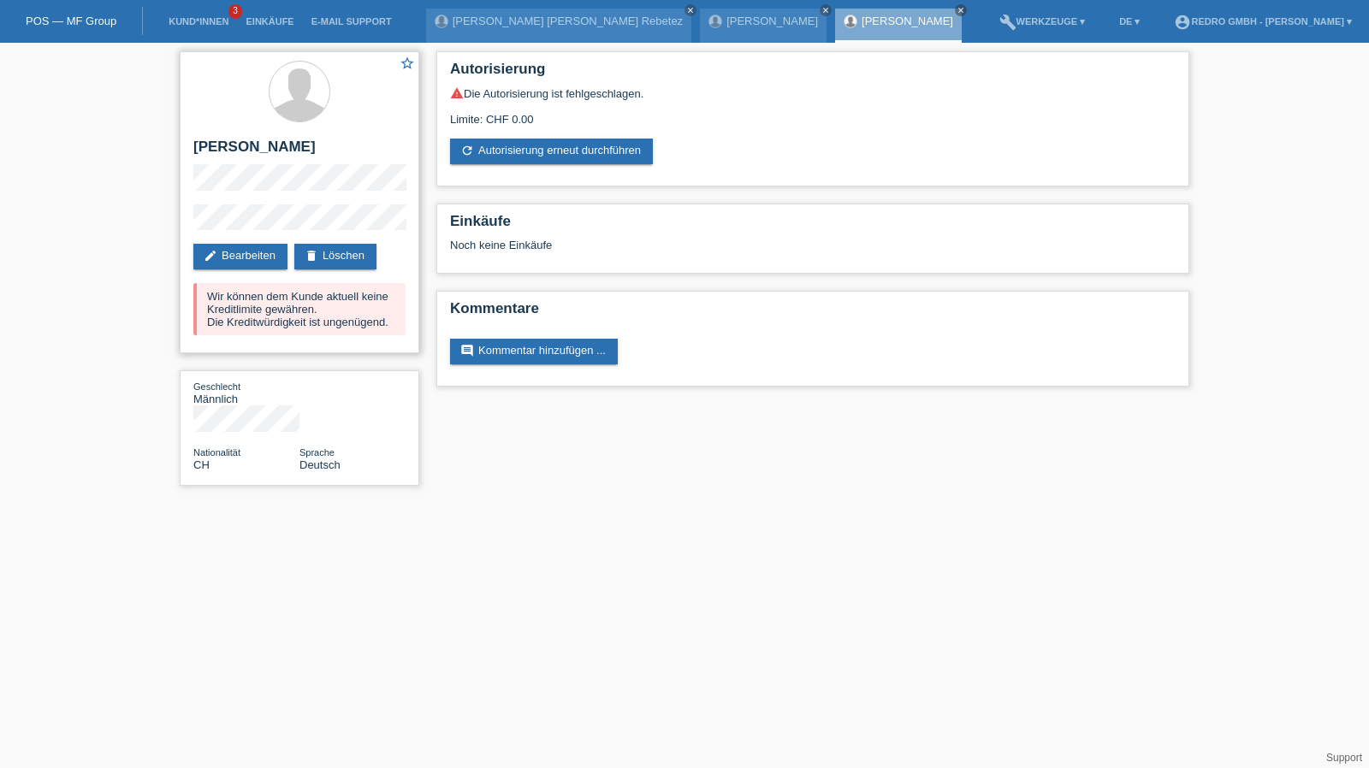
click at [265, 148] on h2 "[PERSON_NAME]" at bounding box center [299, 152] width 212 height 26
copy div "[PERSON_NAME]"
click at [196, 15] on li "Kund*innen 3" at bounding box center [198, 22] width 77 height 44
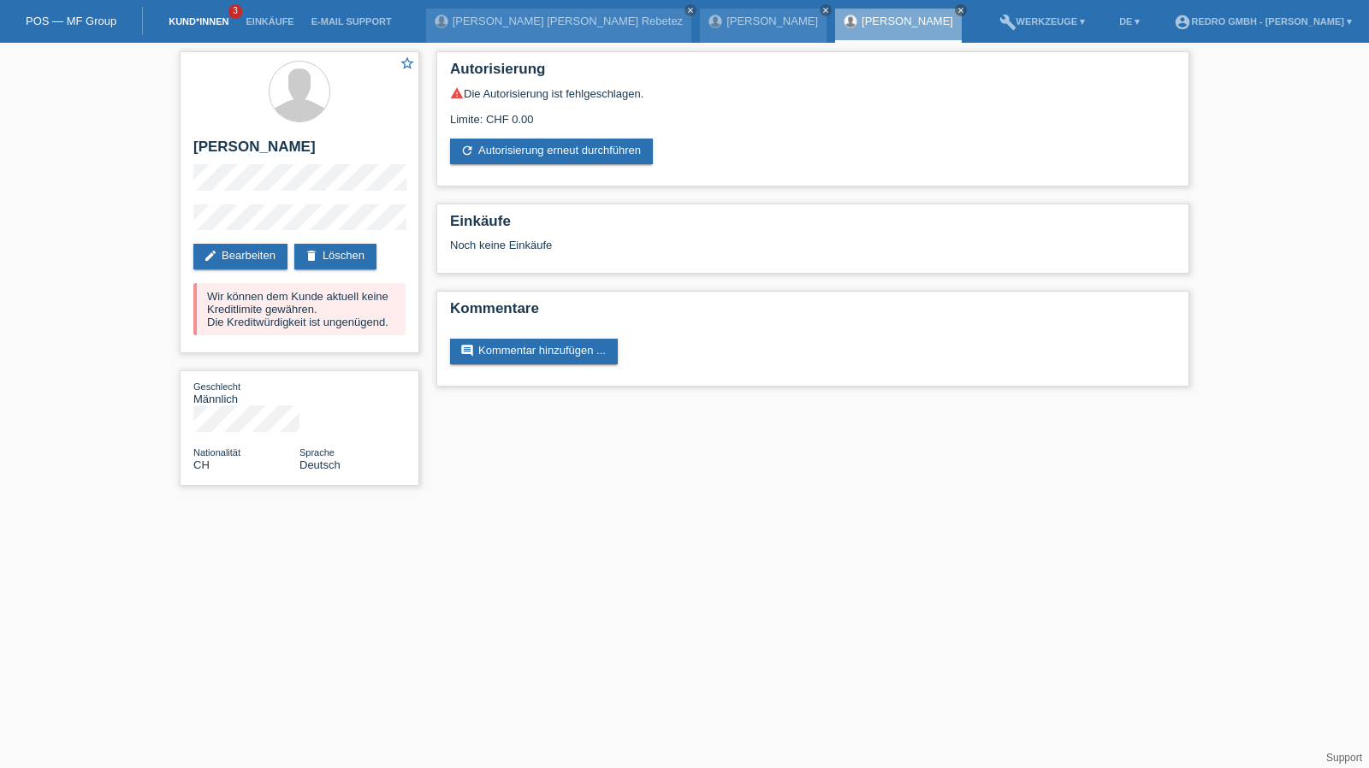
click at [195, 18] on link "Kund*innen" at bounding box center [198, 21] width 77 height 10
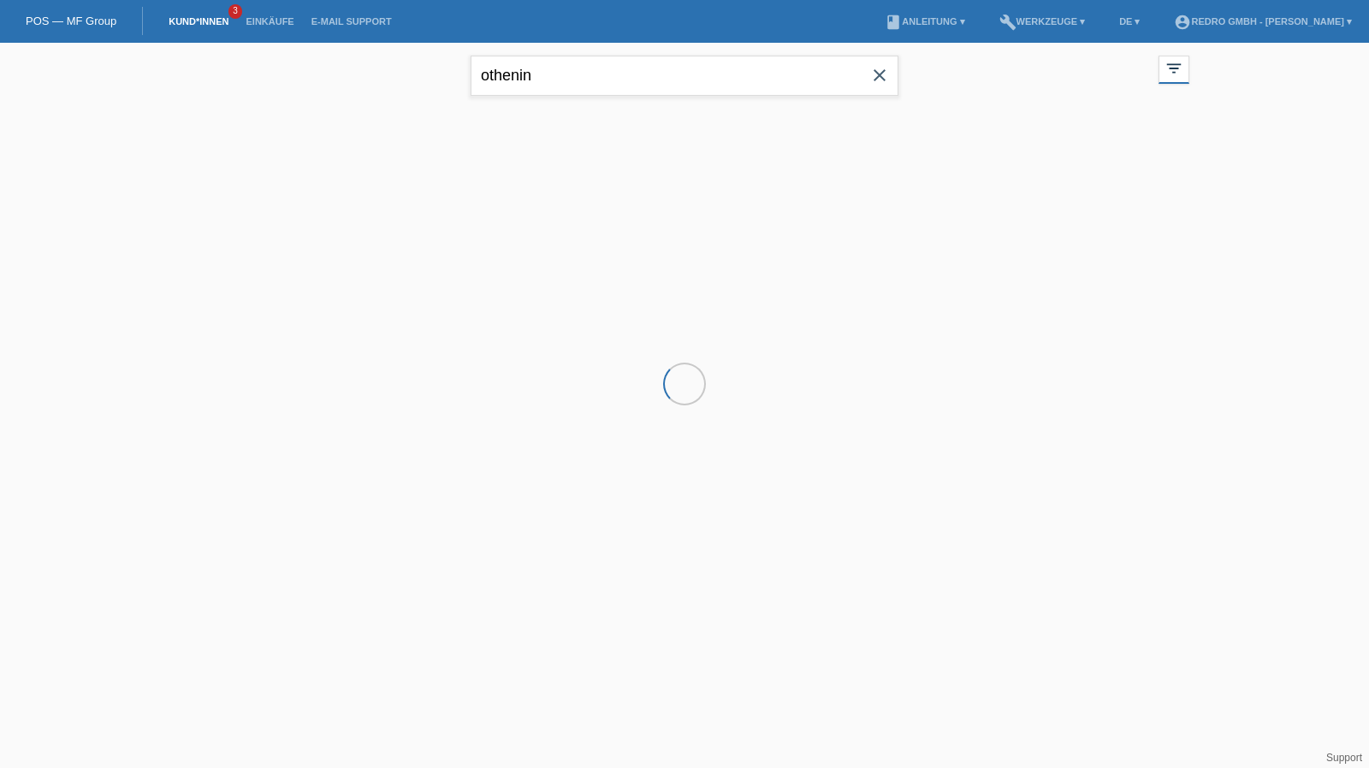
click at [581, 78] on input "othenin" at bounding box center [685, 76] width 428 height 40
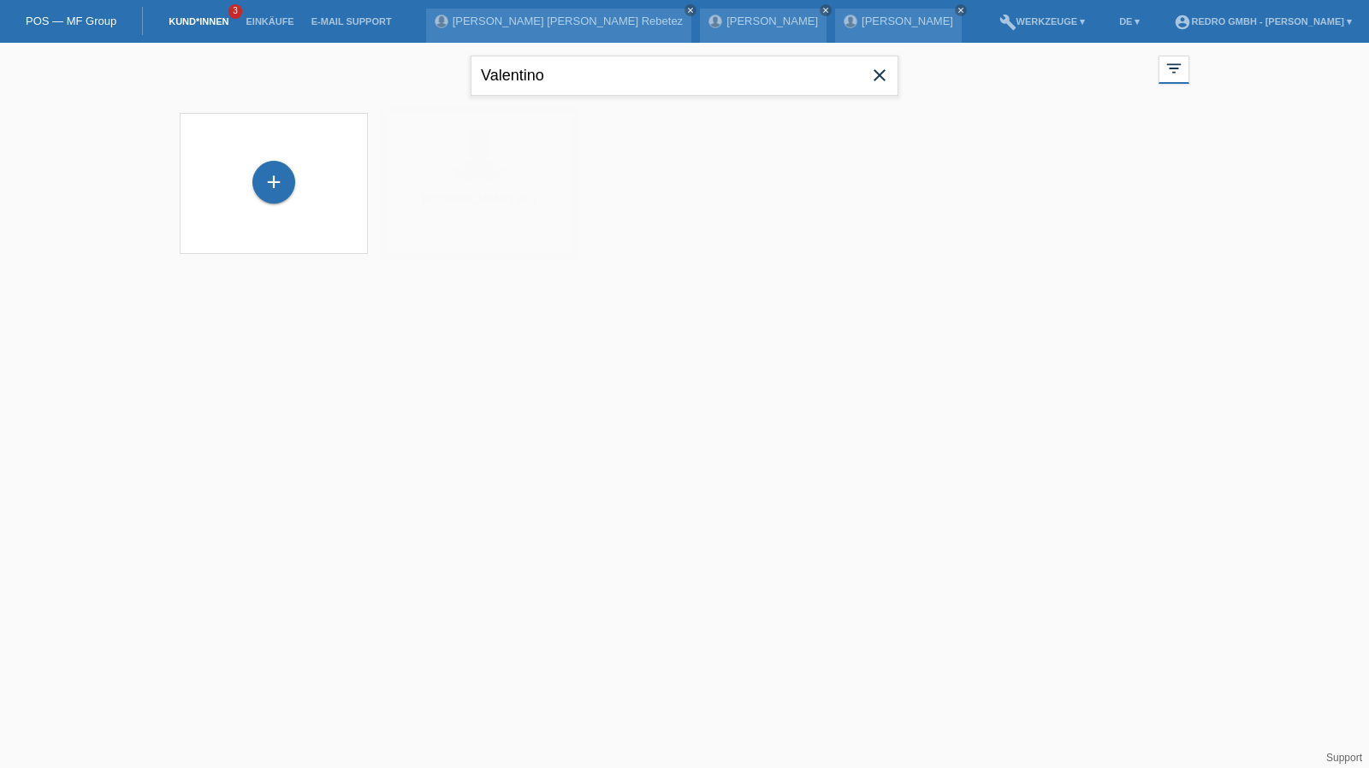
type input "Valentino"
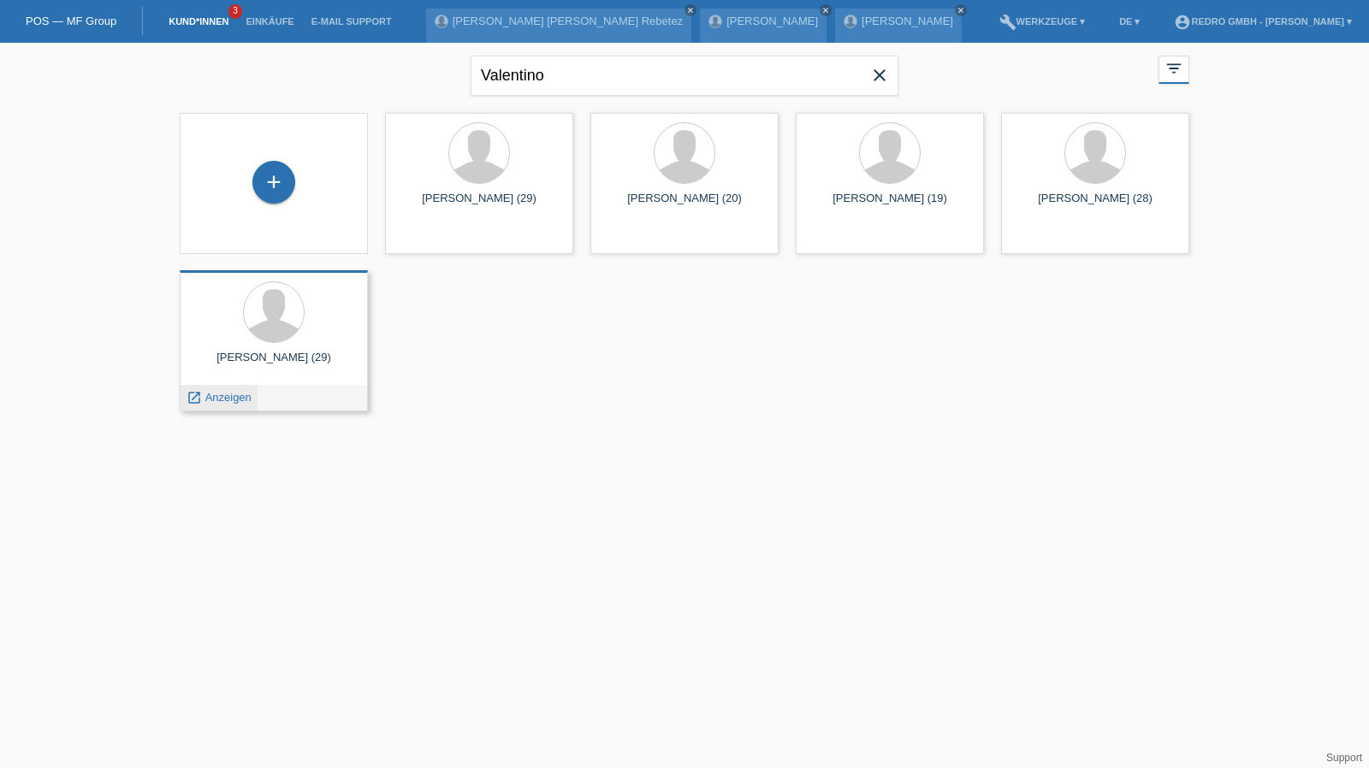
click at [229, 394] on span "Anzeigen" at bounding box center [228, 397] width 46 height 13
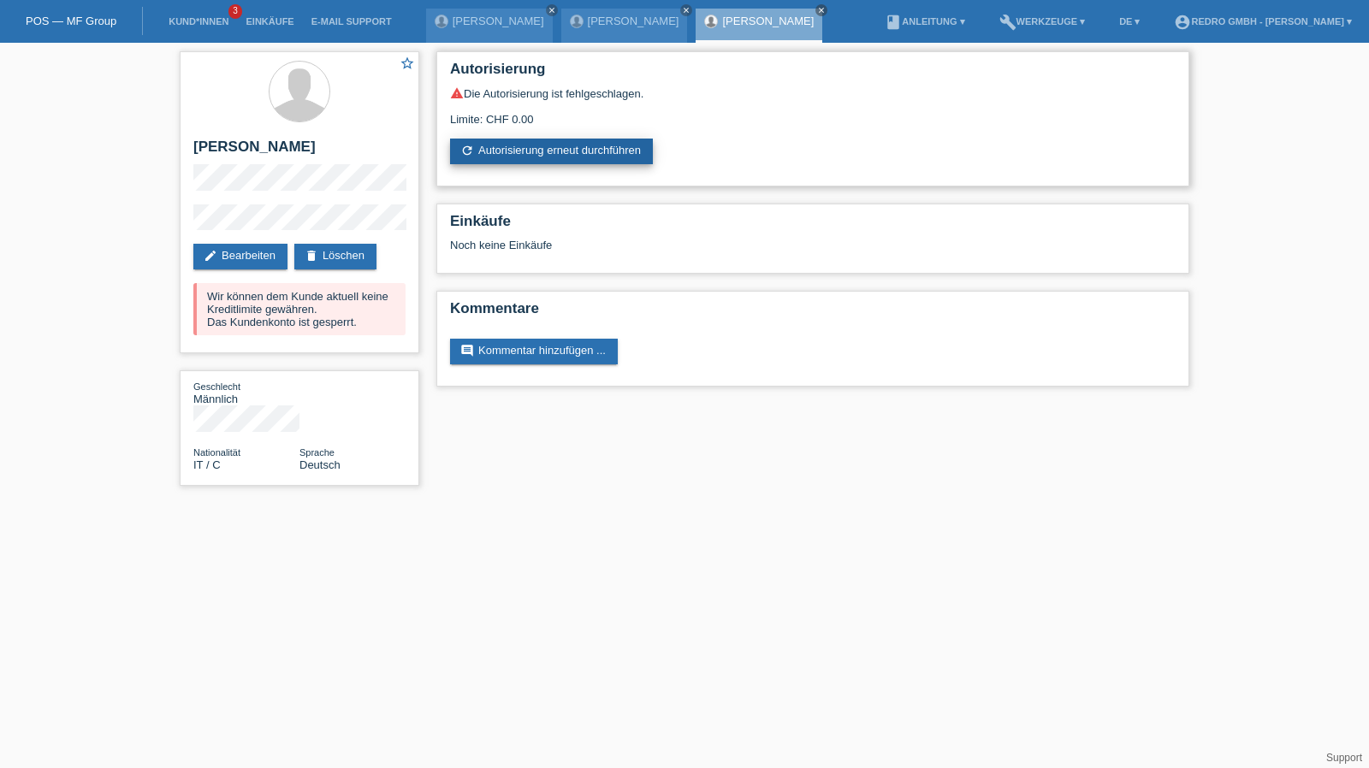
click at [530, 151] on link "refresh Autorisierung erneut durchführen" at bounding box center [551, 152] width 203 height 26
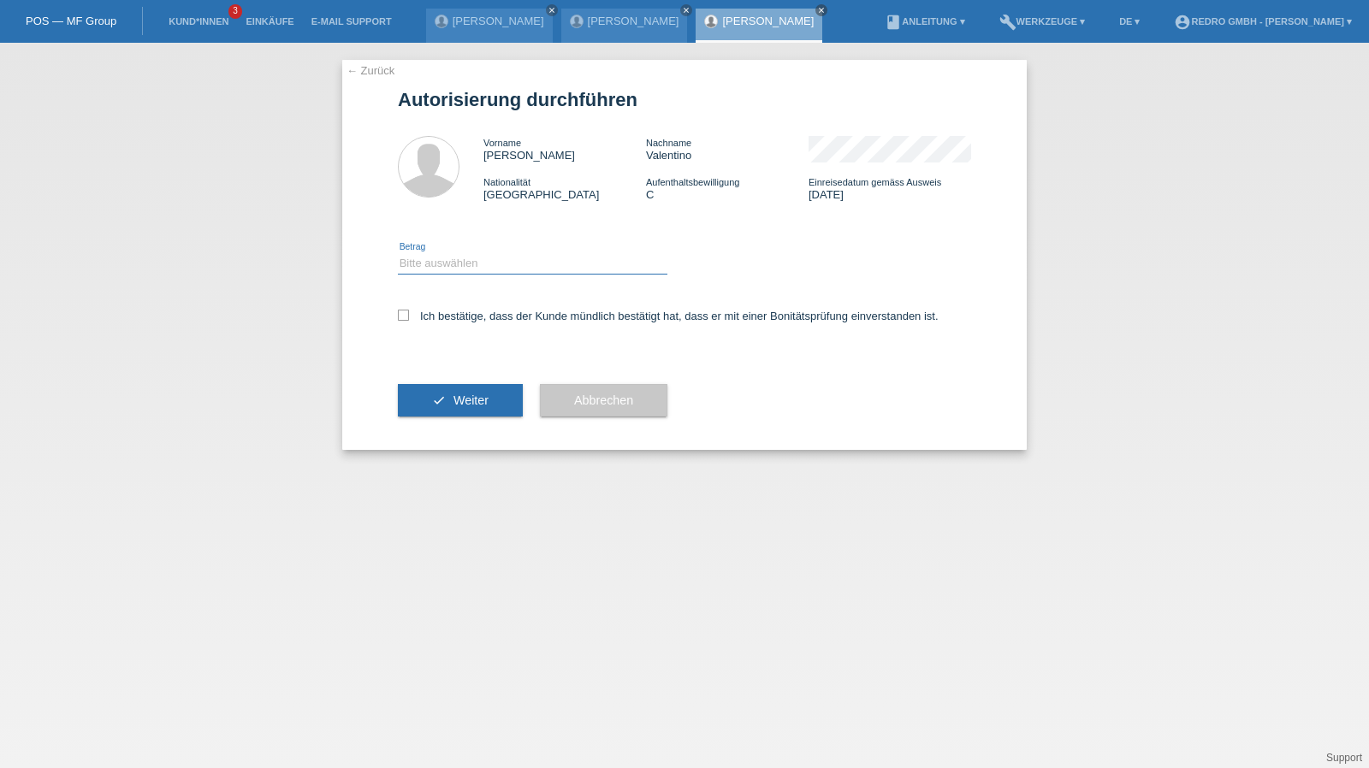
click at [463, 267] on select "Bitte auswählen CHF 1.00 - CHF 499.00 CHF 500.00 - CHF 1'999.00 CHF 2'000.00 - …" at bounding box center [532, 263] width 269 height 21
select select "1"
click at [398, 253] on select "Bitte auswählen CHF 1.00 - CHF 499.00 CHF 500.00 - CHF 1'999.00 CHF 2'000.00 - …" at bounding box center [532, 263] width 269 height 21
click at [444, 316] on label "Ich bestätige, dass der Kunde mündlich bestätigt hat, dass er mit einer Bonität…" at bounding box center [668, 316] width 541 height 13
click at [409, 316] on input "Ich bestätige, dass der Kunde mündlich bestätigt hat, dass er mit einer Bonität…" at bounding box center [403, 315] width 11 height 11
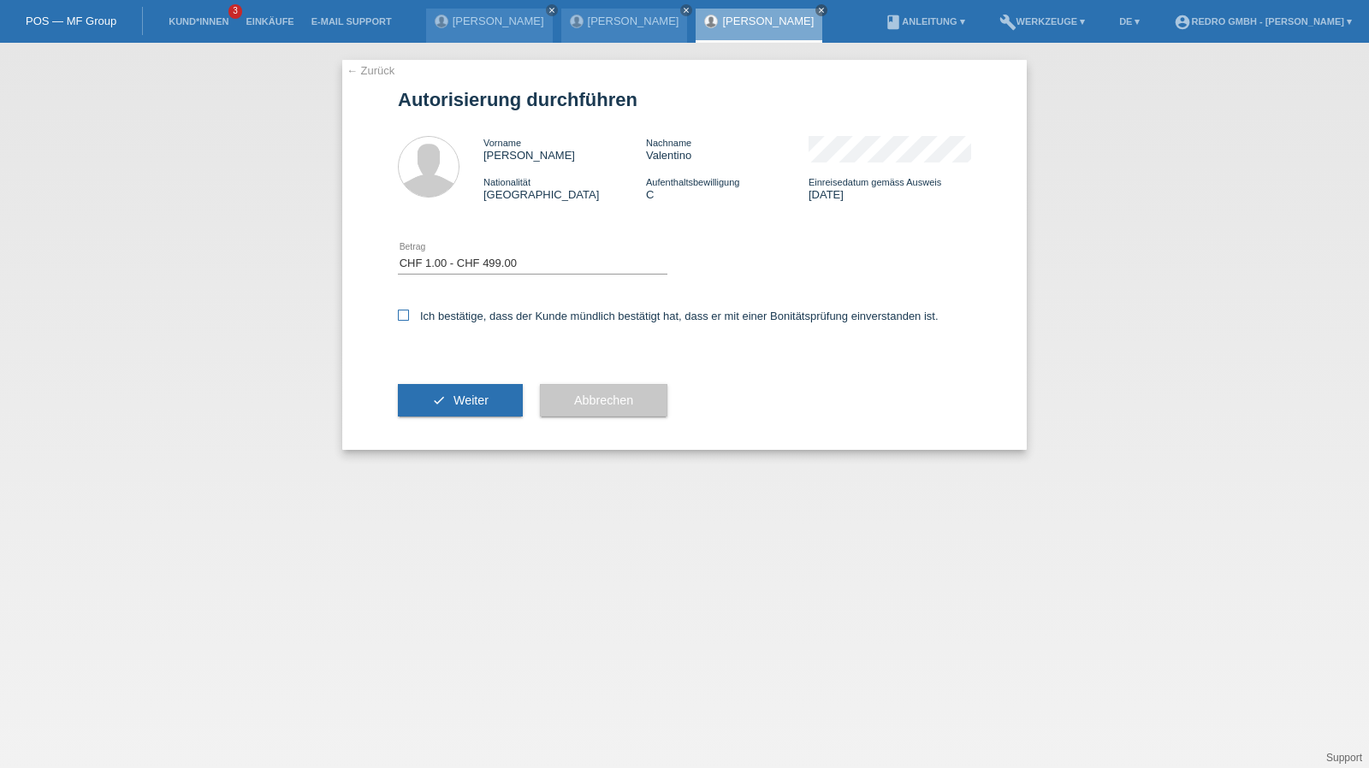
checkbox input "true"
click at [436, 385] on button "check Weiter" at bounding box center [460, 400] width 125 height 33
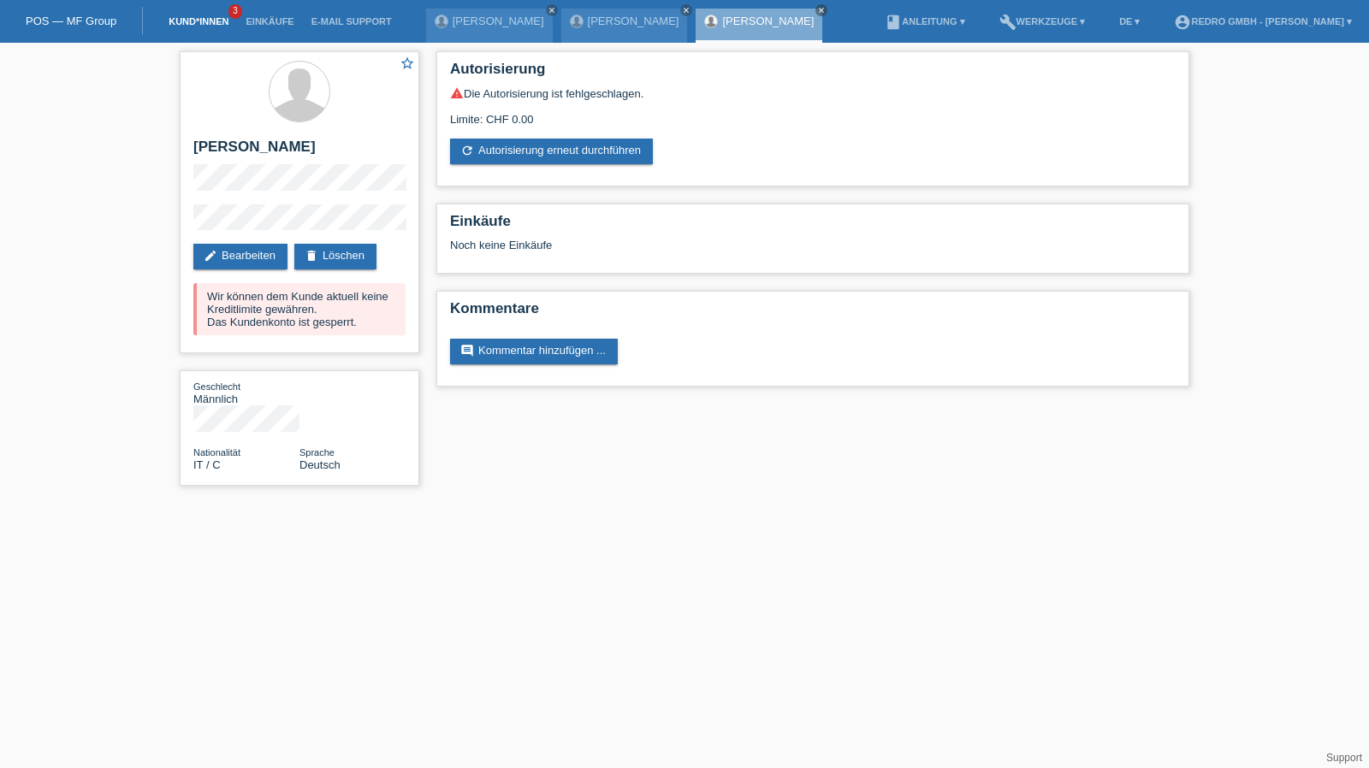
click at [213, 21] on link "Kund*innen" at bounding box center [198, 21] width 77 height 10
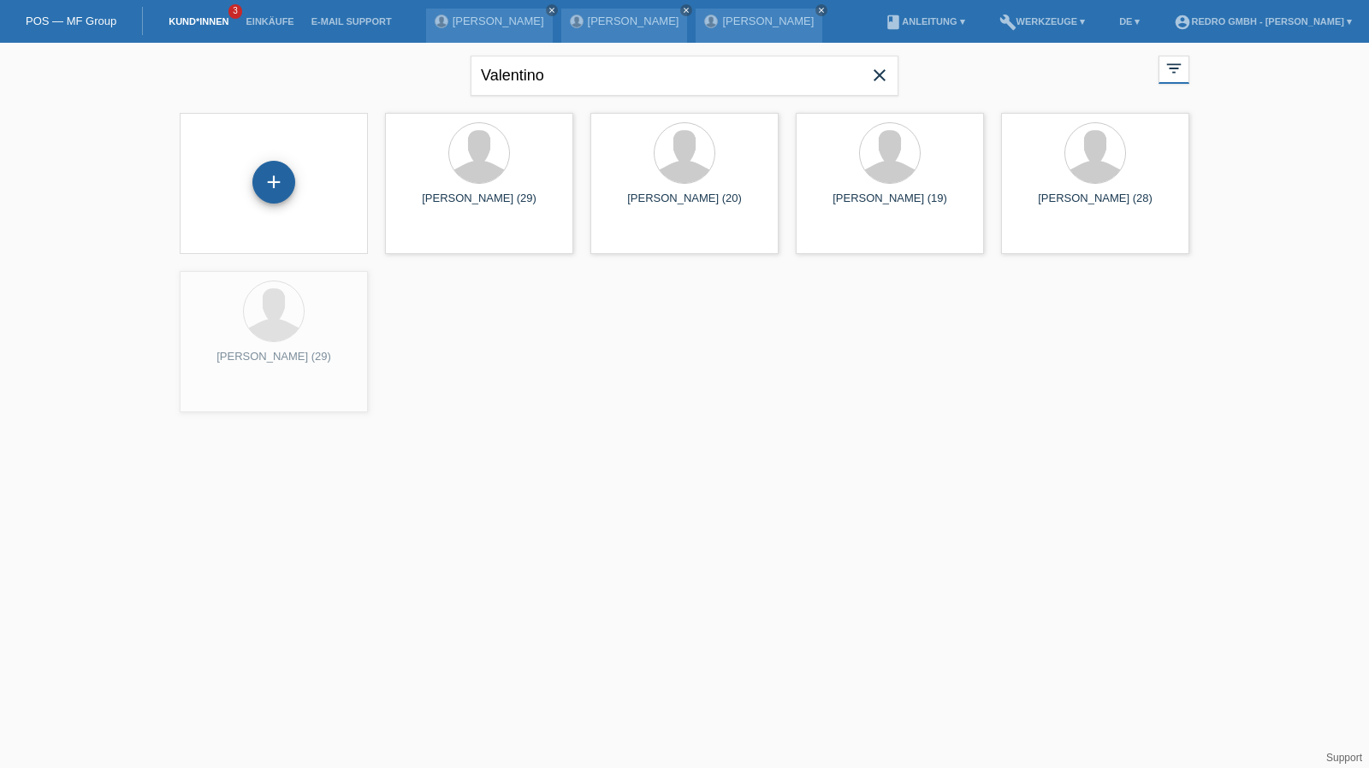
click at [269, 178] on div "+" at bounding box center [273, 182] width 43 height 43
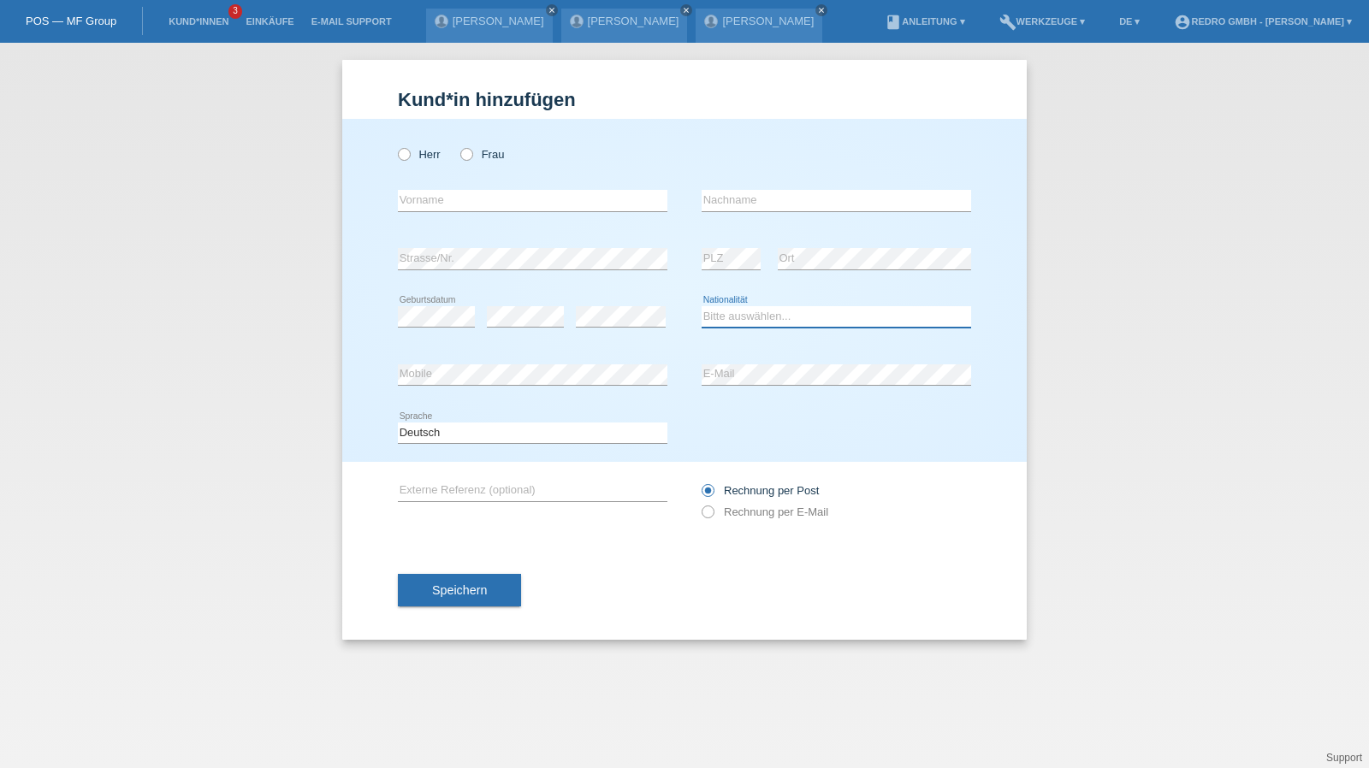
click at [775, 314] on select "Bitte auswählen... Schweiz Deutschland Liechtenstein Österreich ------------ Af…" at bounding box center [836, 316] width 269 height 21
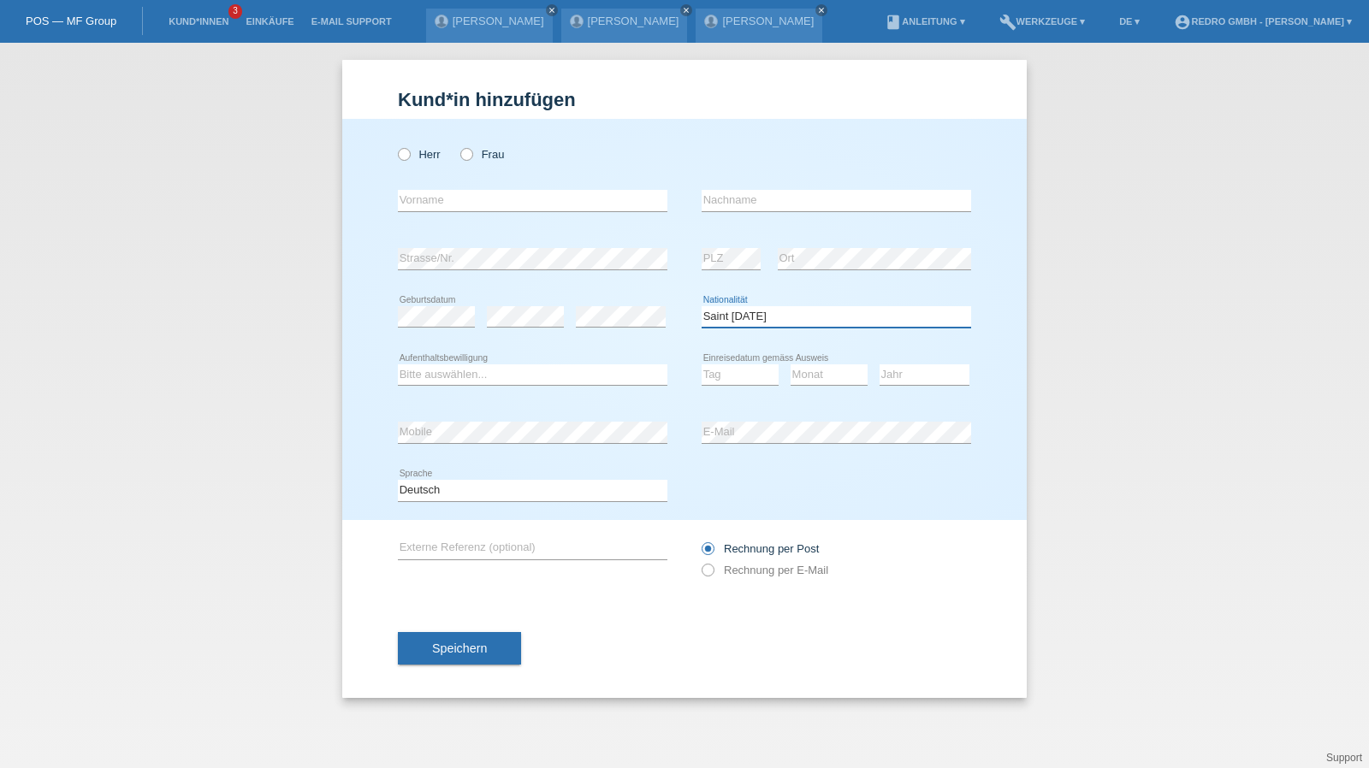
select select "SE"
select select "B"
select select "14"
select select "12"
select select "2021"
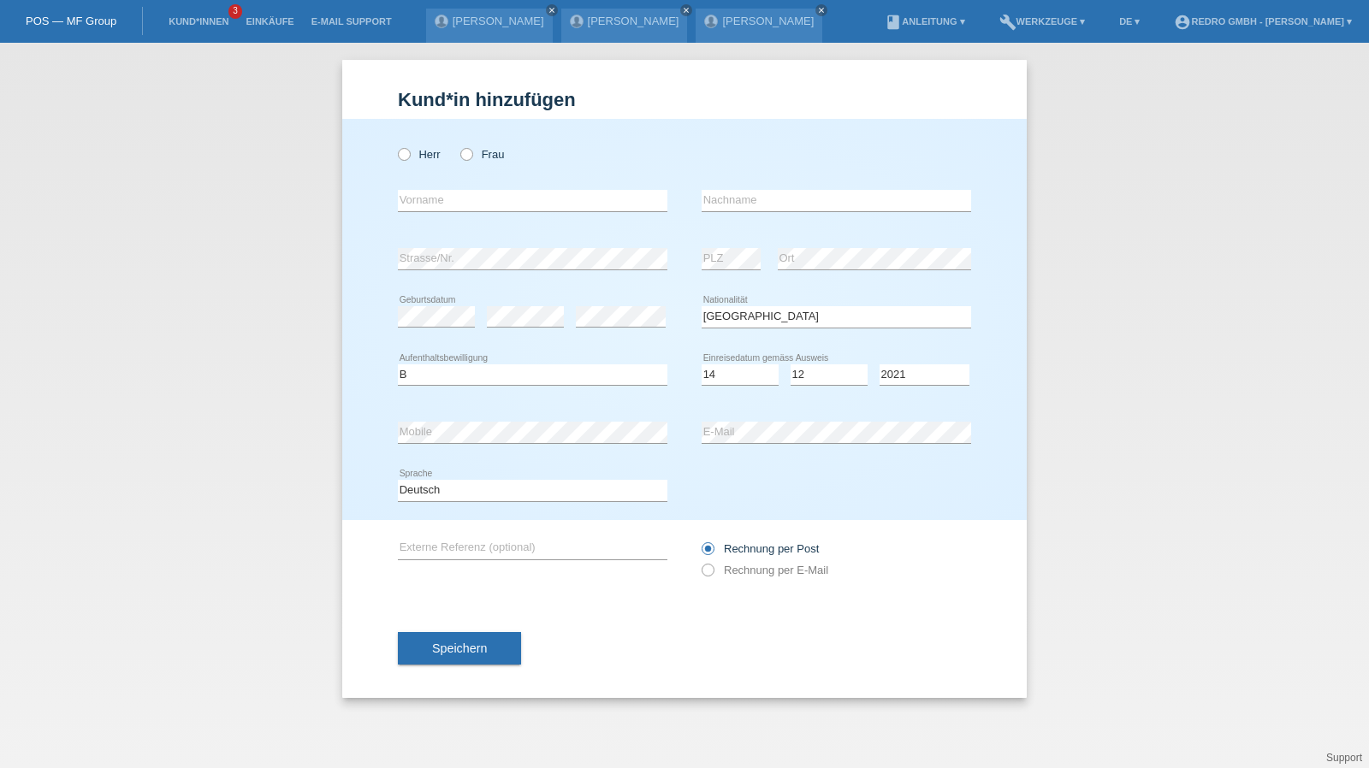
drag, startPoint x: 478, startPoint y: 153, endPoint x: 469, endPoint y: 174, distance: 22.6
click at [478, 153] on label "Frau" at bounding box center [482, 154] width 44 height 13
click at [471, 153] on input "Frau" at bounding box center [465, 153] width 11 height 11
radio input "true"
click at [452, 199] on input "text" at bounding box center [532, 200] width 269 height 21
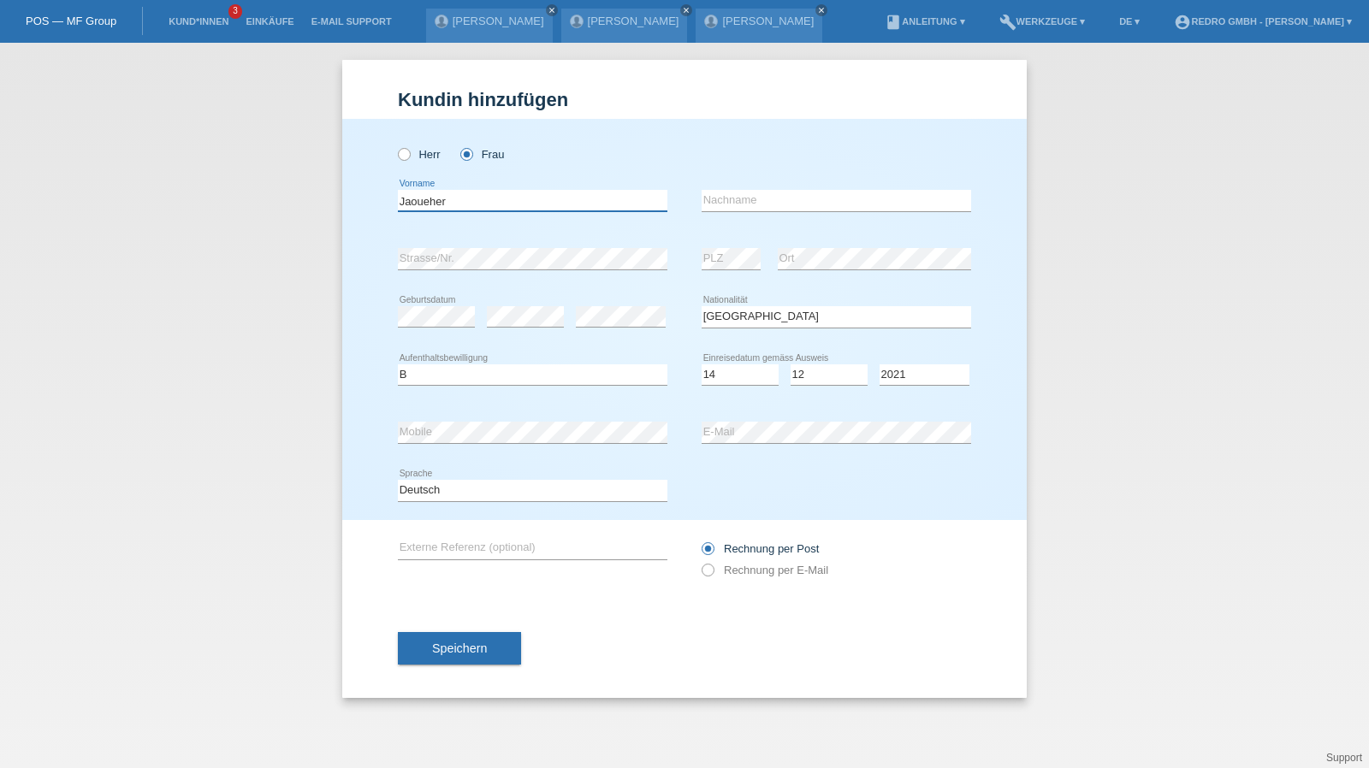
type input "Jaoueher"
type input "Saidi"
click at [749, 445] on div "error E-Mail" at bounding box center [836, 433] width 269 height 58
click at [514, 495] on select "Deutsch Français Italiano English" at bounding box center [532, 490] width 269 height 21
select select "fr"
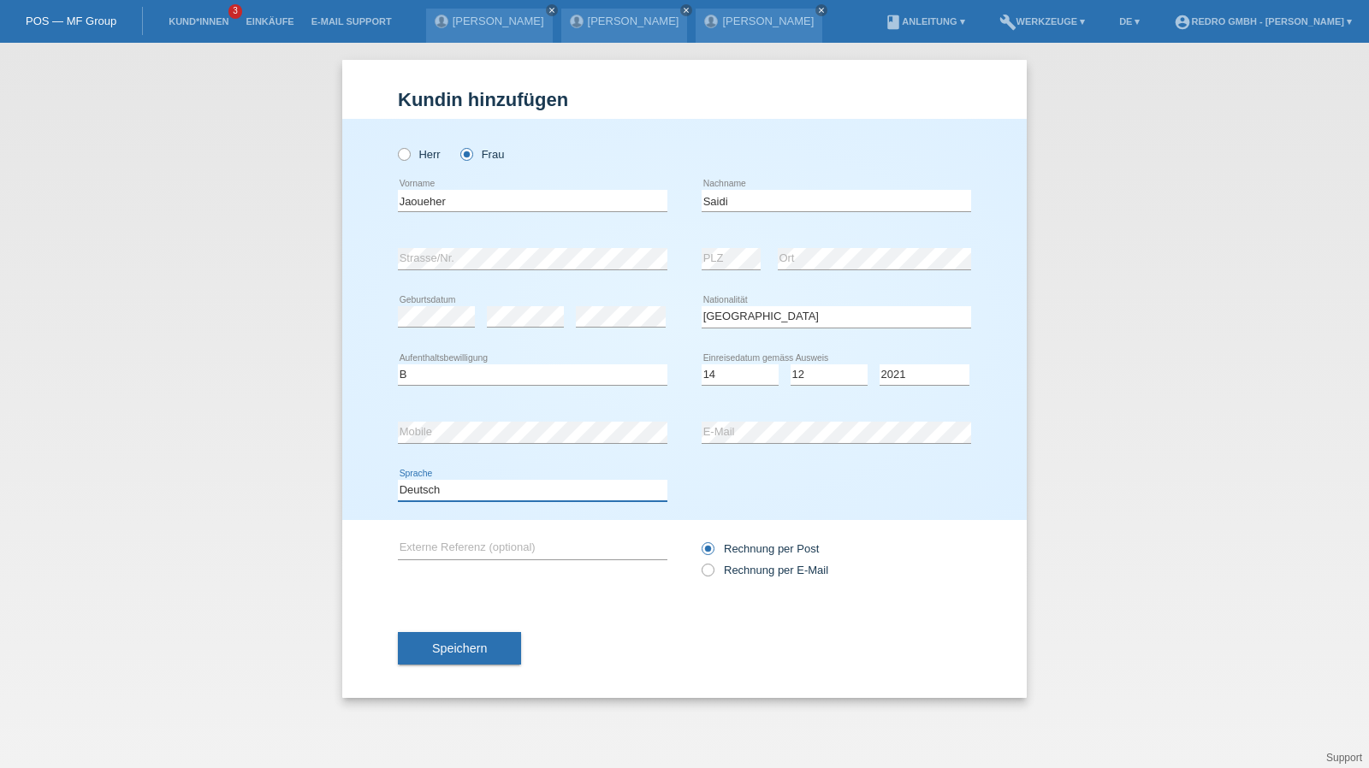
click at [398, 480] on select "Deutsch Français Italiano English" at bounding box center [532, 490] width 269 height 21
click at [414, 632] on button "Speichern" at bounding box center [459, 648] width 123 height 33
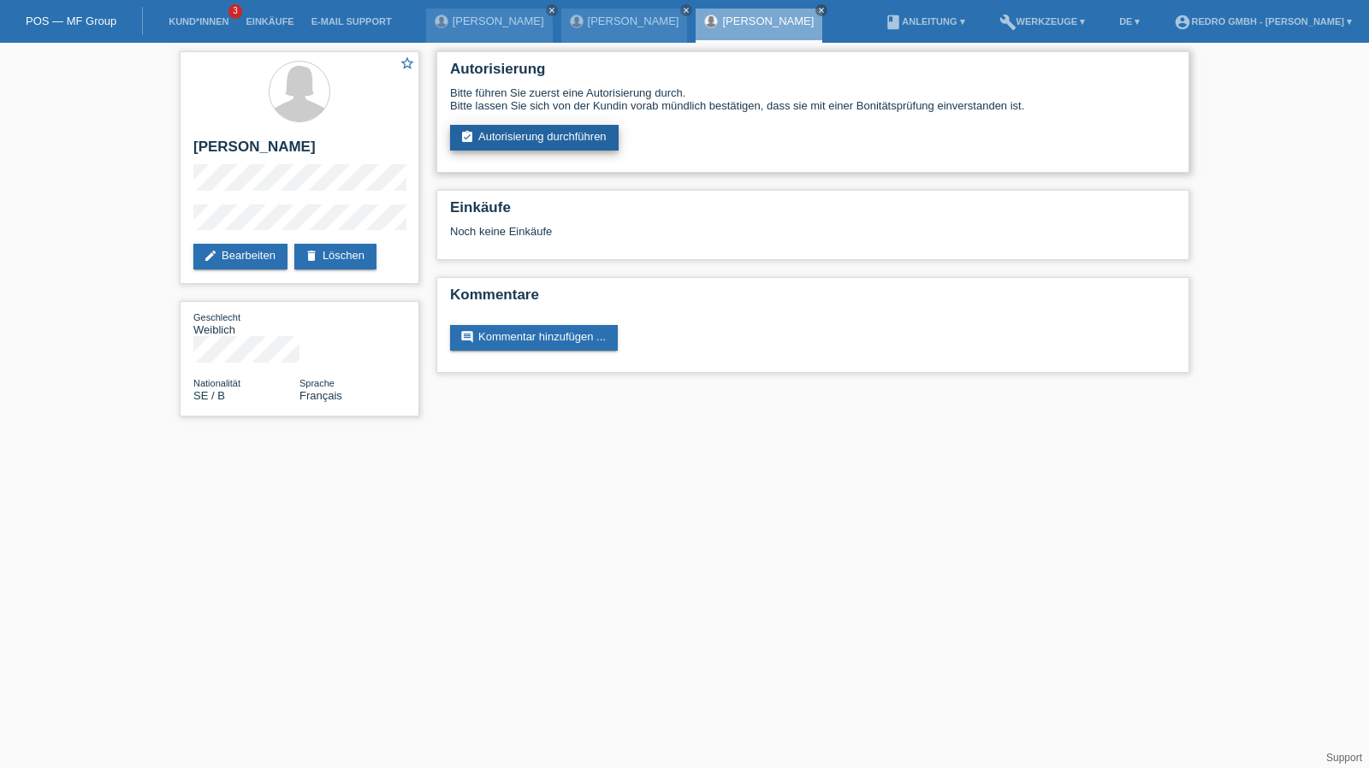
click at [542, 139] on link "assignment_turned_in Autorisierung durchführen" at bounding box center [534, 138] width 169 height 26
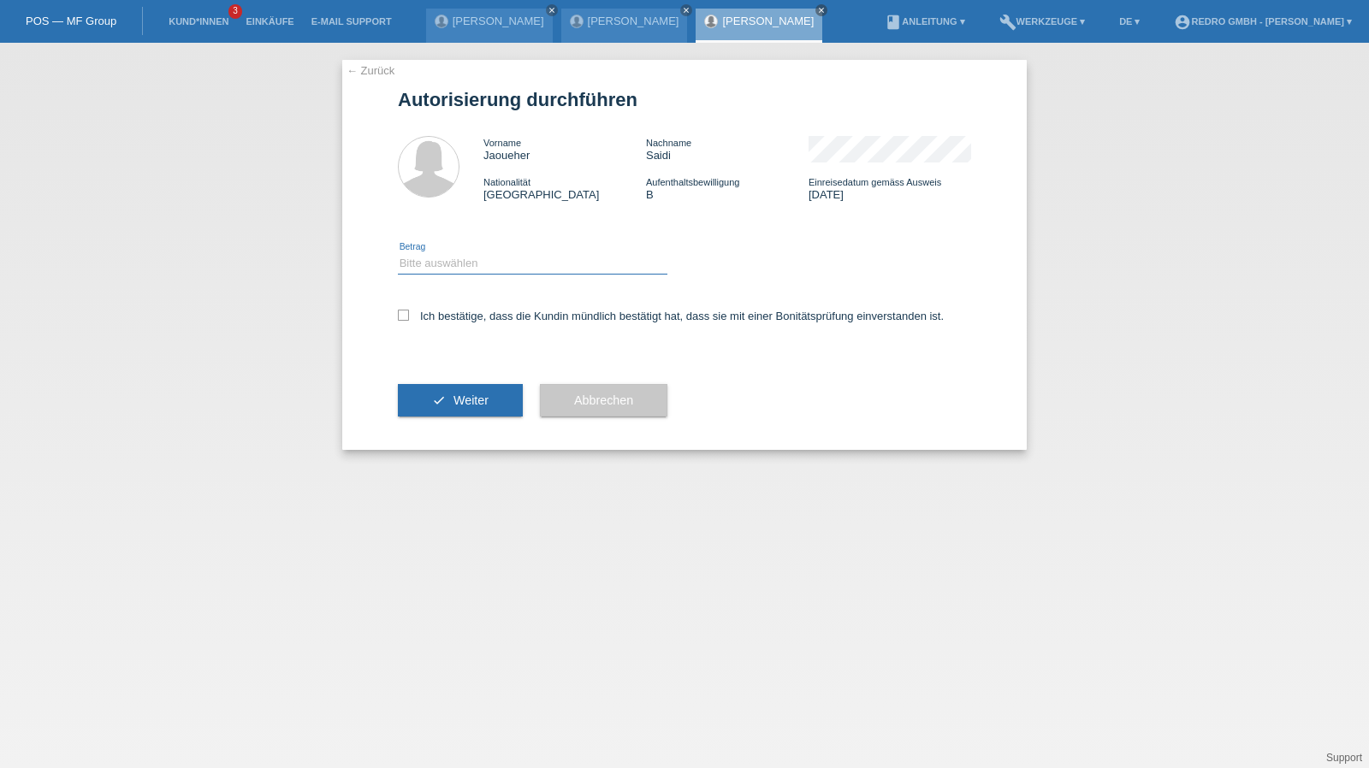
drag, startPoint x: 453, startPoint y: 261, endPoint x: 452, endPoint y: 273, distance: 12.1
click at [453, 261] on select "Bitte auswählen CHF 1.00 - CHF 499.00 CHF 500.00 - CHF 1'999.00 CHF 2'000.00 - …" at bounding box center [532, 263] width 269 height 21
select select "1"
click at [398, 253] on select "Bitte auswählen CHF 1.00 - CHF 499.00 CHF 500.00 - CHF 1'999.00 CHF 2'000.00 - …" at bounding box center [532, 263] width 269 height 21
click at [441, 314] on label "Ich bestätige, dass die Kundin mündlich bestätigt hat, dass sie mit einer Bonit…" at bounding box center [671, 316] width 546 height 13
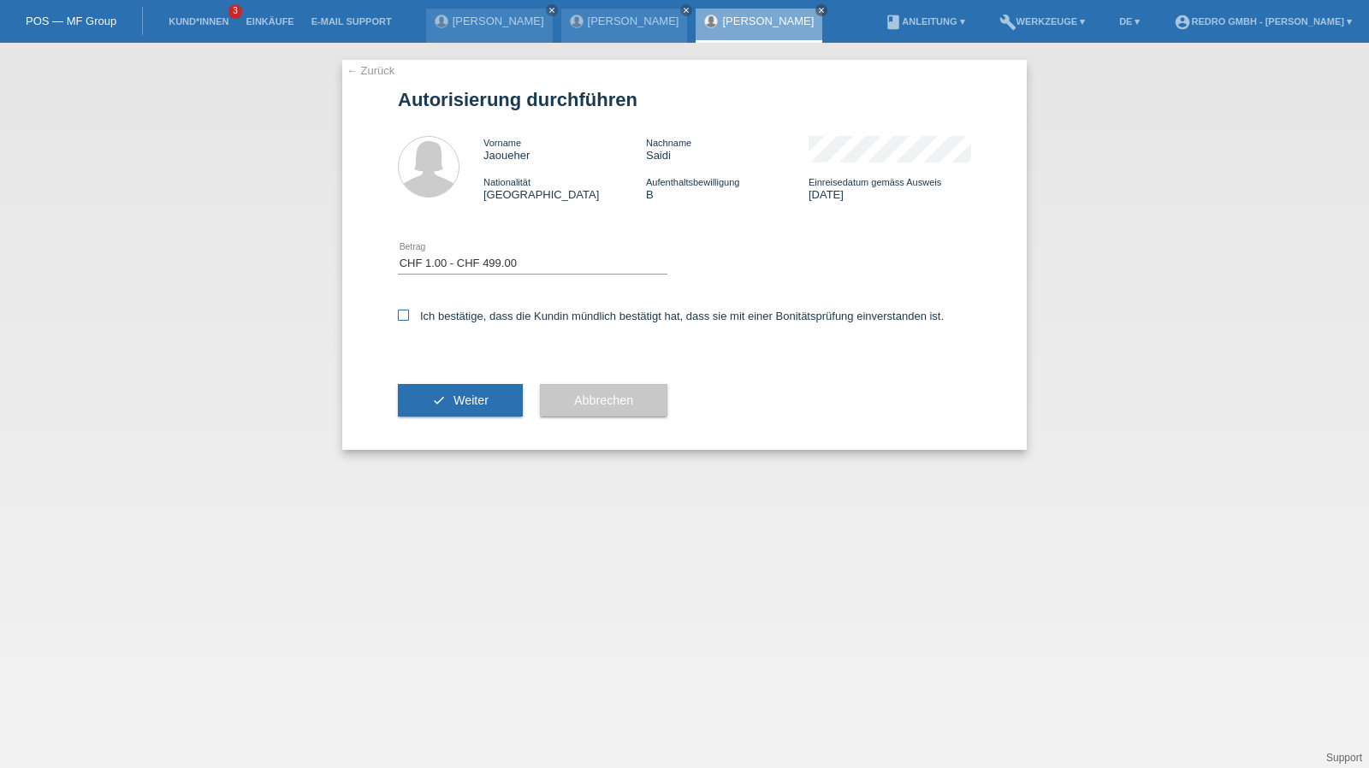
click at [409, 314] on input "Ich bestätige, dass die Kundin mündlich bestätigt hat, dass sie mit einer Bonit…" at bounding box center [403, 315] width 11 height 11
checkbox input "true"
click at [450, 403] on button "check Weiter" at bounding box center [460, 400] width 125 height 33
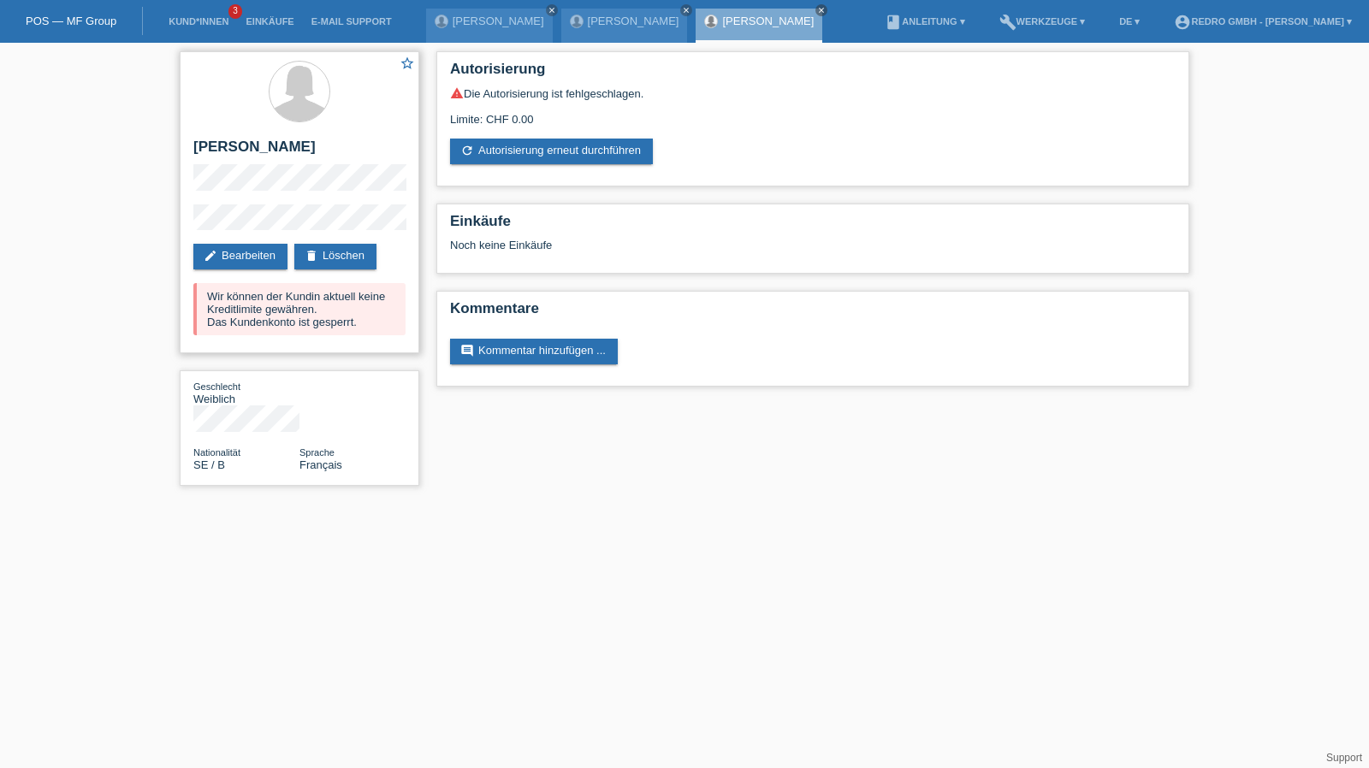
click at [204, 148] on h2 "[PERSON_NAME]" at bounding box center [299, 152] width 212 height 26
copy h2 "Jaoueher"
click at [211, 19] on link "Kund*innen" at bounding box center [198, 21] width 77 height 10
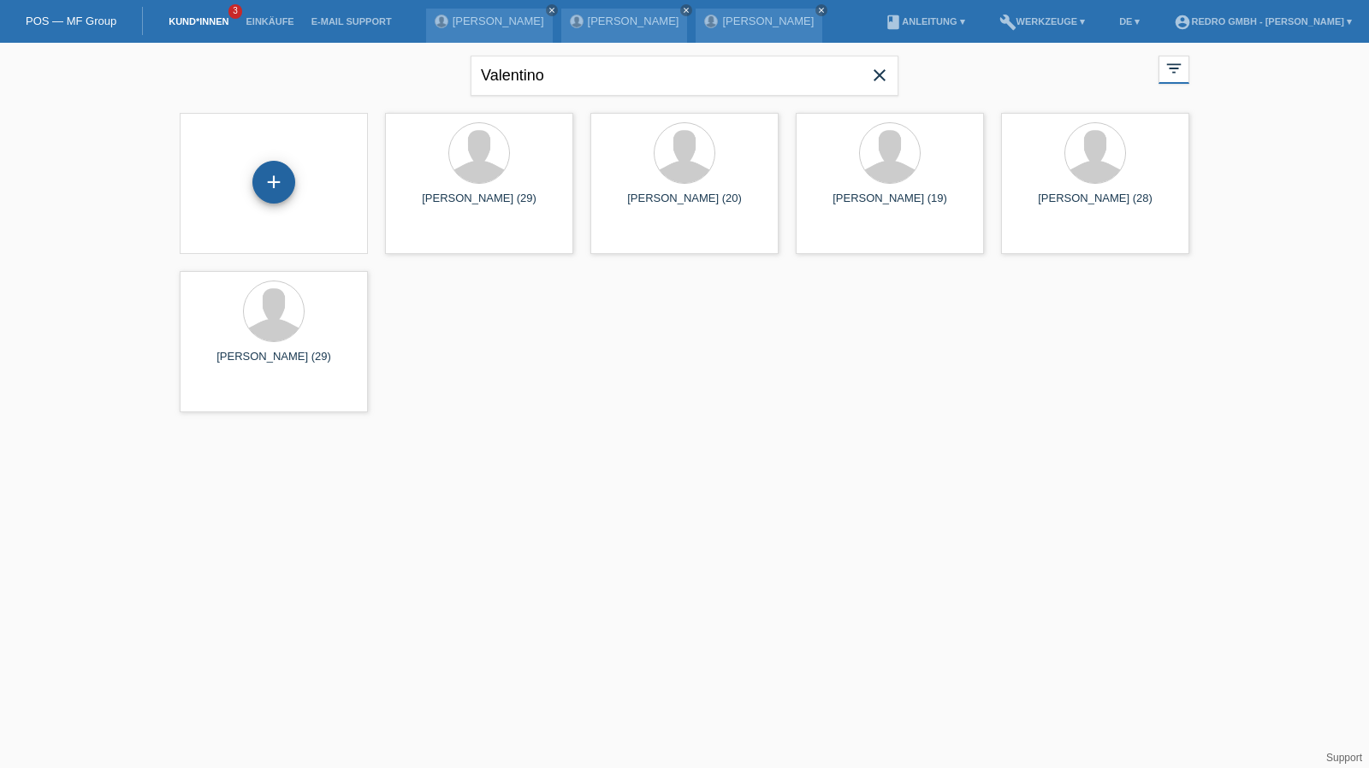
drag, startPoint x: 277, startPoint y: 187, endPoint x: 393, endPoint y: 177, distance: 116.0
click at [277, 187] on div "+" at bounding box center [273, 182] width 41 height 29
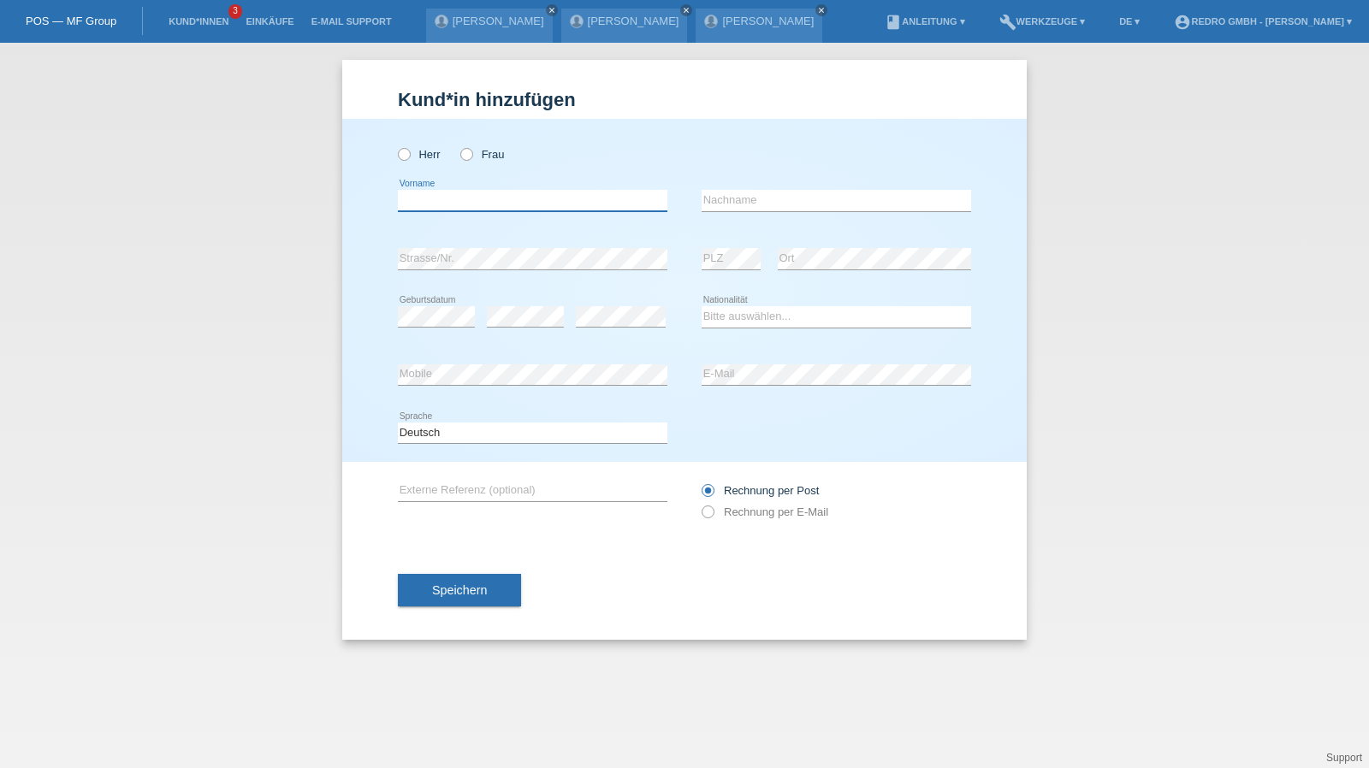
click at [472, 199] on input "text" at bounding box center [532, 200] width 269 height 21
paste input "ilir"
type input "ilir"
click at [422, 158] on label "Herr" at bounding box center [419, 154] width 43 height 13
click at [409, 158] on input "Herr" at bounding box center [403, 153] width 11 height 11
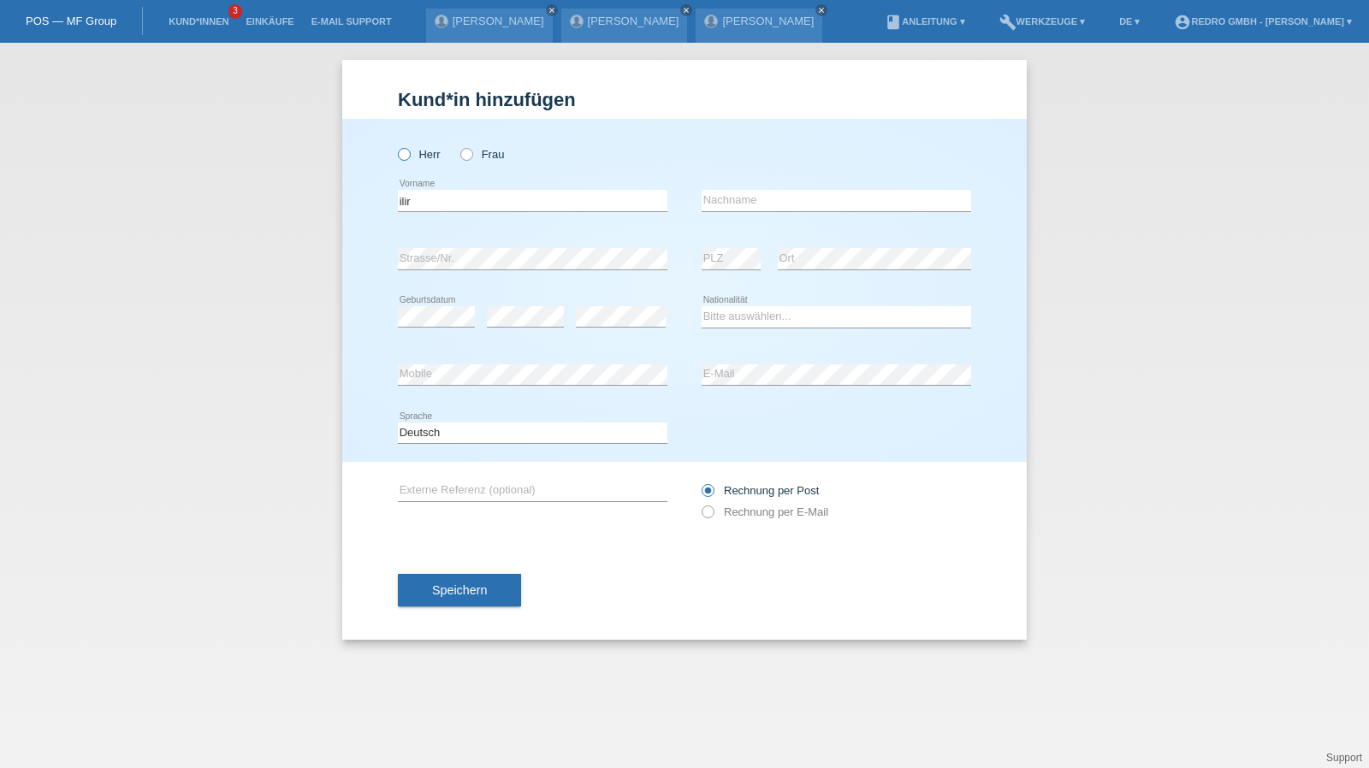
radio input "true"
click at [799, 204] on input "text" at bounding box center [836, 200] width 269 height 21
paste input "Bajrami"
type input "Bajrami"
click at [747, 360] on div "error E-Mail" at bounding box center [836, 375] width 269 height 58
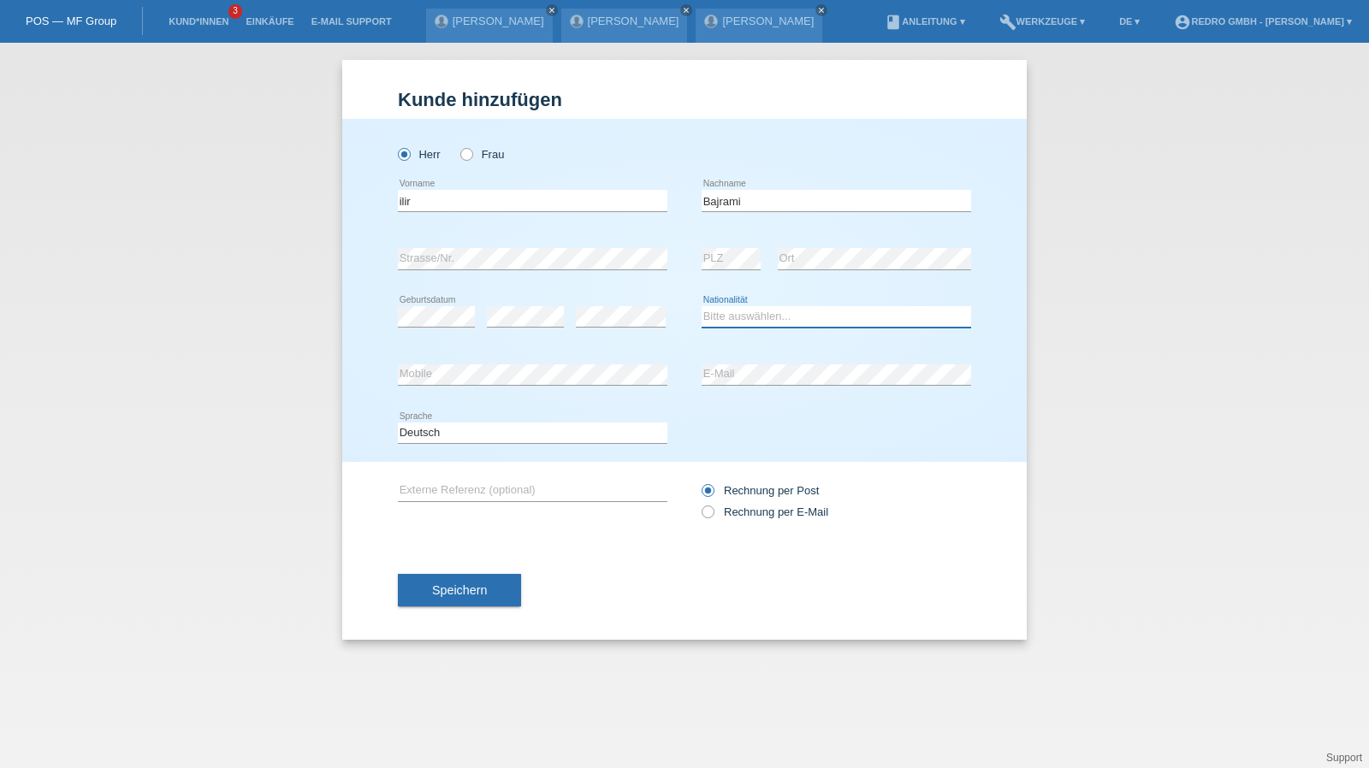
select select "CH"
drag, startPoint x: 442, startPoint y: 426, endPoint x: 441, endPoint y: 436, distance: 10.3
click at [442, 426] on select "Deutsch Français Italiano English" at bounding box center [532, 433] width 269 height 21
click at [398, 423] on select "Deutsch Français Italiano English" at bounding box center [532, 433] width 269 height 21
click at [445, 437] on select "Deutsch Français Italiano English" at bounding box center [532, 433] width 269 height 21
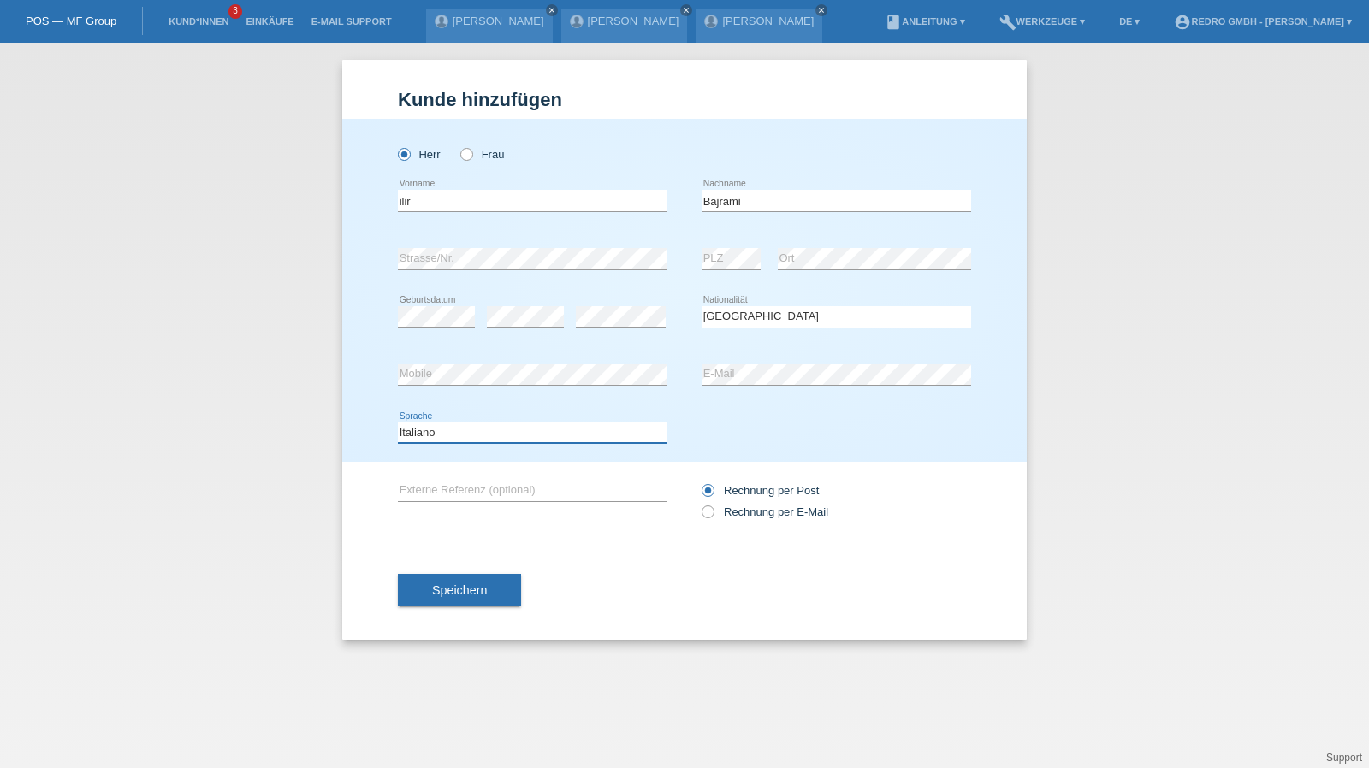
select select "fr"
click at [398, 423] on select "Deutsch Français Italiano English" at bounding box center [532, 433] width 269 height 21
click at [432, 591] on span "Speichern" at bounding box center [459, 590] width 55 height 14
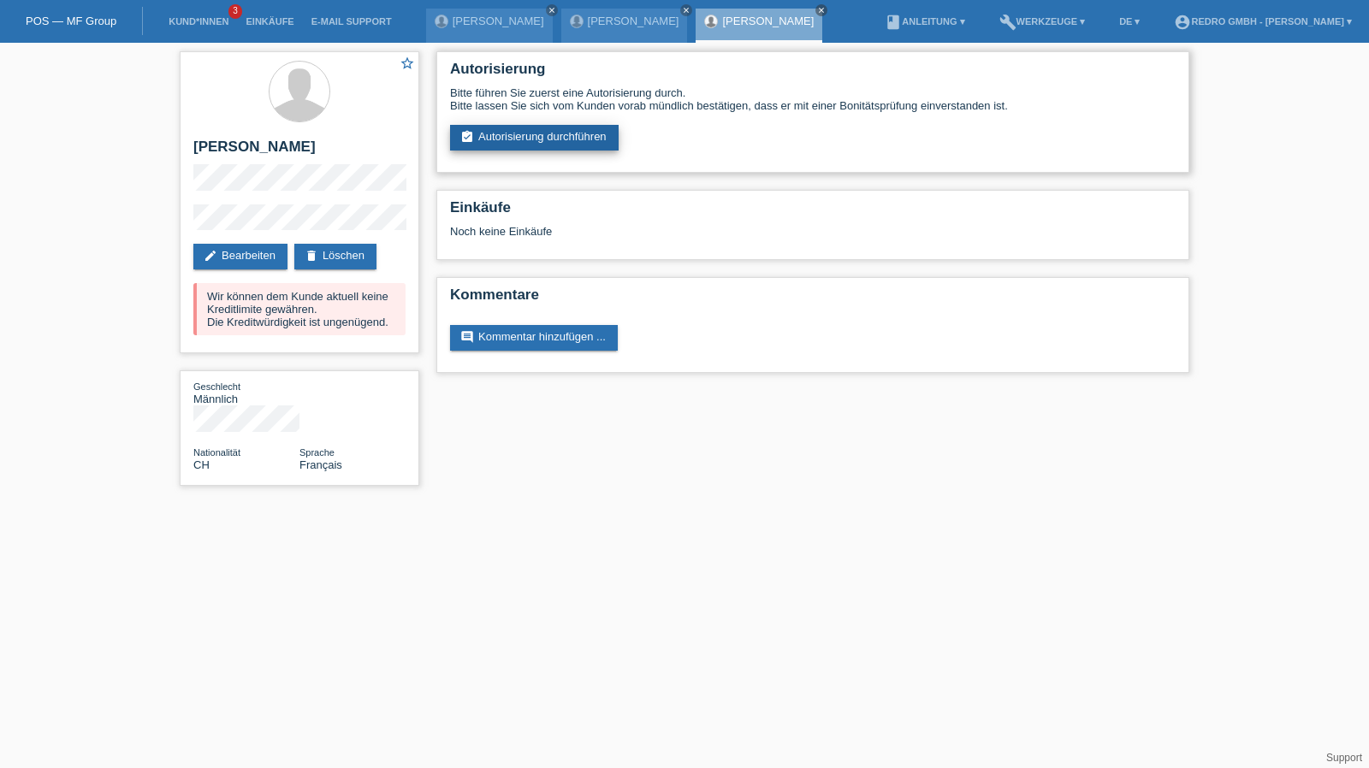
click at [506, 136] on link "assignment_turned_in Autorisierung durchführen" at bounding box center [534, 138] width 169 height 26
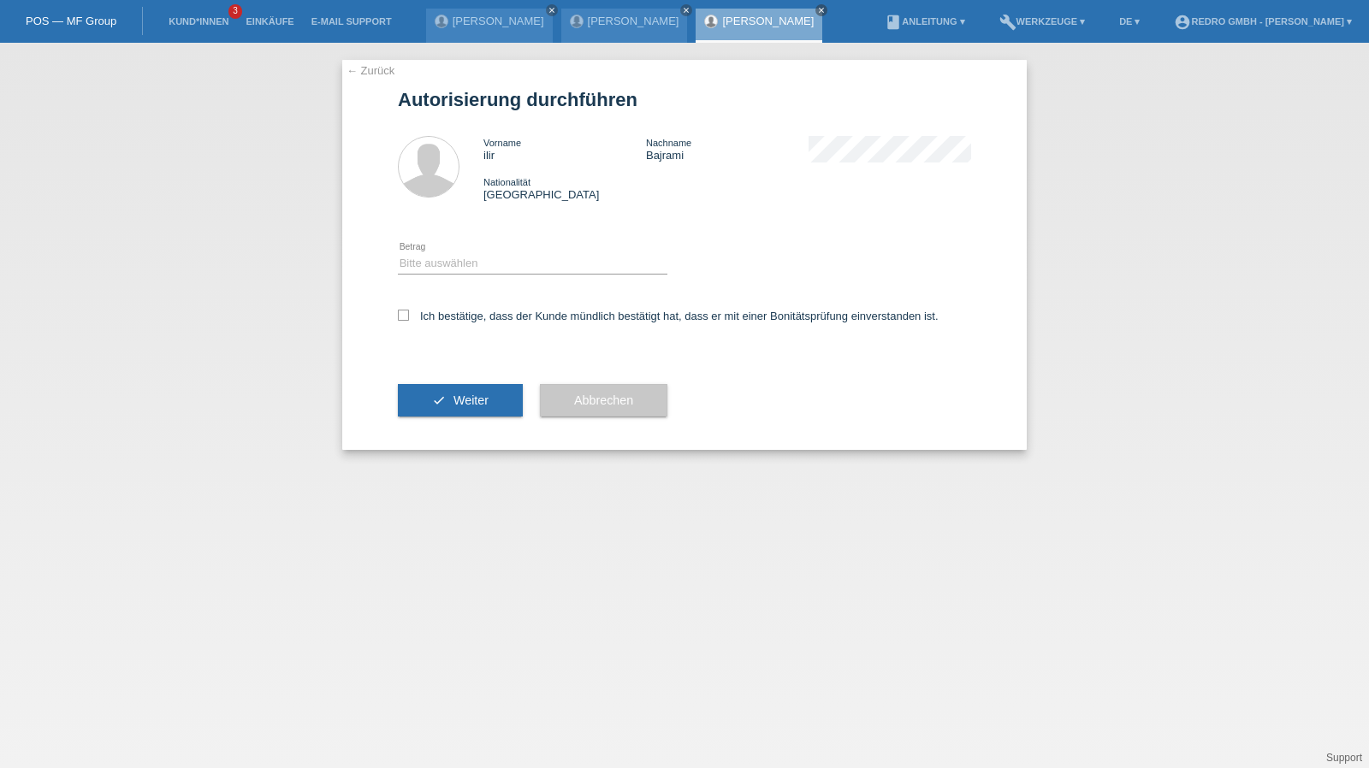
drag, startPoint x: 480, startPoint y: 247, endPoint x: 471, endPoint y: 263, distance: 17.6
click at [480, 247] on div "Bitte auswählen CHF 1.00 - CHF 499.00 CHF 500.00 - CHF 1'999.00 CHF 2'000.00 - …" at bounding box center [532, 264] width 269 height 58
click at [470, 264] on select "Bitte auswählen CHF 1.00 - CHF 499.00 CHF 500.00 - CHF 1'999.00 CHF 2'000.00 - …" at bounding box center [532, 263] width 269 height 21
select select "1"
click at [398, 253] on select "Bitte auswählen CHF 1.00 - CHF 499.00 CHF 500.00 - CHF 1'999.00 CHF 2'000.00 - …" at bounding box center [532, 263] width 269 height 21
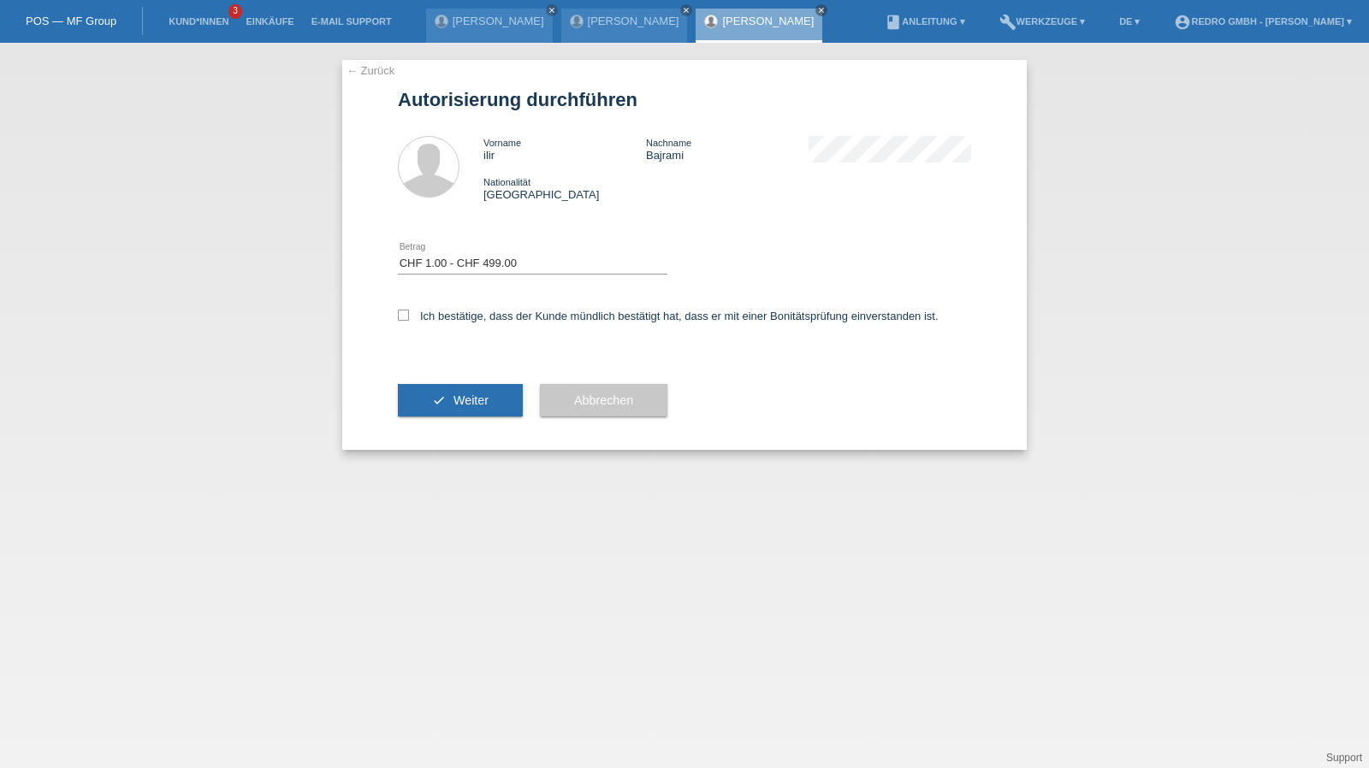
click at [447, 324] on div "Ich bestätige, dass der Kunde mündlich bestätigt hat, dass er mit einer Bonität…" at bounding box center [684, 322] width 573 height 58
click at [450, 317] on label "Ich bestätige, dass der Kunde mündlich bestätigt hat, dass er mit einer Bonität…" at bounding box center [668, 316] width 541 height 13
click at [409, 317] on input "Ich bestätige, dass der Kunde mündlich bestätigt hat, dass er mit einer Bonität…" at bounding box center [403, 315] width 11 height 11
checkbox input "true"
click at [433, 412] on button "check Weiter" at bounding box center [460, 400] width 125 height 33
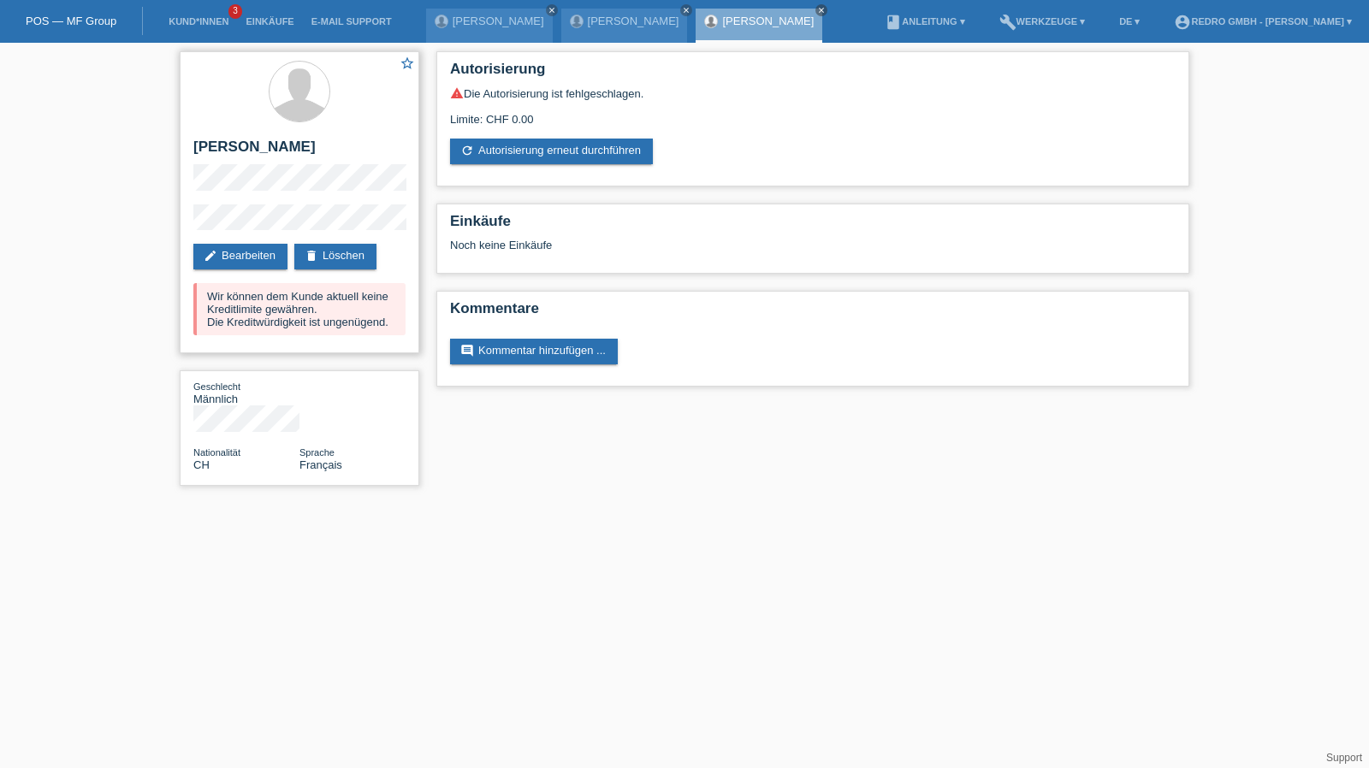
click at [258, 146] on h2 "[PERSON_NAME]" at bounding box center [299, 152] width 212 height 26
drag, startPoint x: 258, startPoint y: 146, endPoint x: 260, endPoint y: 123, distance: 23.2
click at [258, 146] on h2 "[PERSON_NAME]" at bounding box center [299, 152] width 212 height 26
copy div "[PERSON_NAME]"
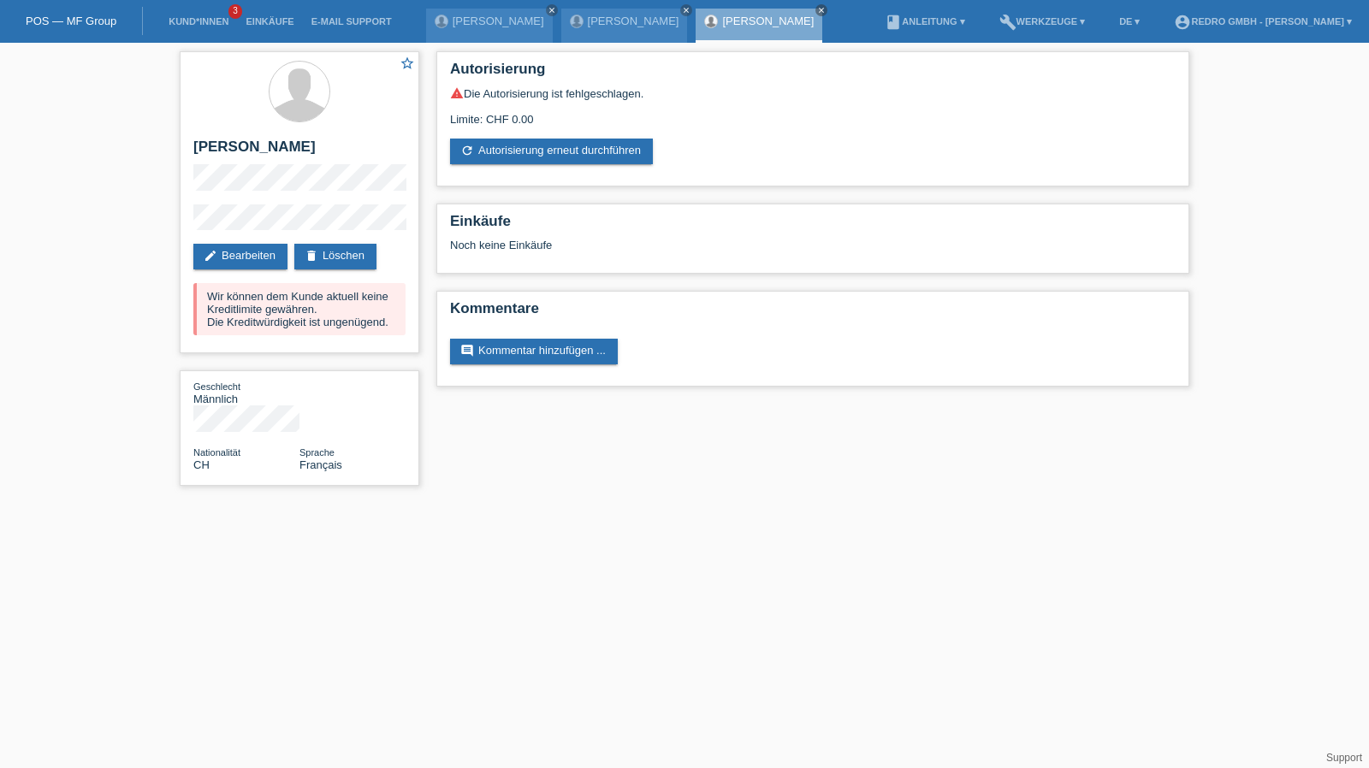
click at [173, 228] on div "star_border ilir Bajrami edit Bearbeiten delete Löschen Wir können dem Kunde ak…" at bounding box center [299, 273] width 257 height 460
click at [231, 203] on div "star_border ilir Bajrami edit Bearbeiten delete Löschen Wir können dem Kunde ak…" at bounding box center [300, 202] width 240 height 302
click at [216, 205] on div "star_border ilir Bajrami edit Bearbeiten delete Löschen Wir können dem Kunde ak…" at bounding box center [300, 202] width 240 height 302
click at [187, 19] on link "Kund*innen" at bounding box center [198, 21] width 77 height 10
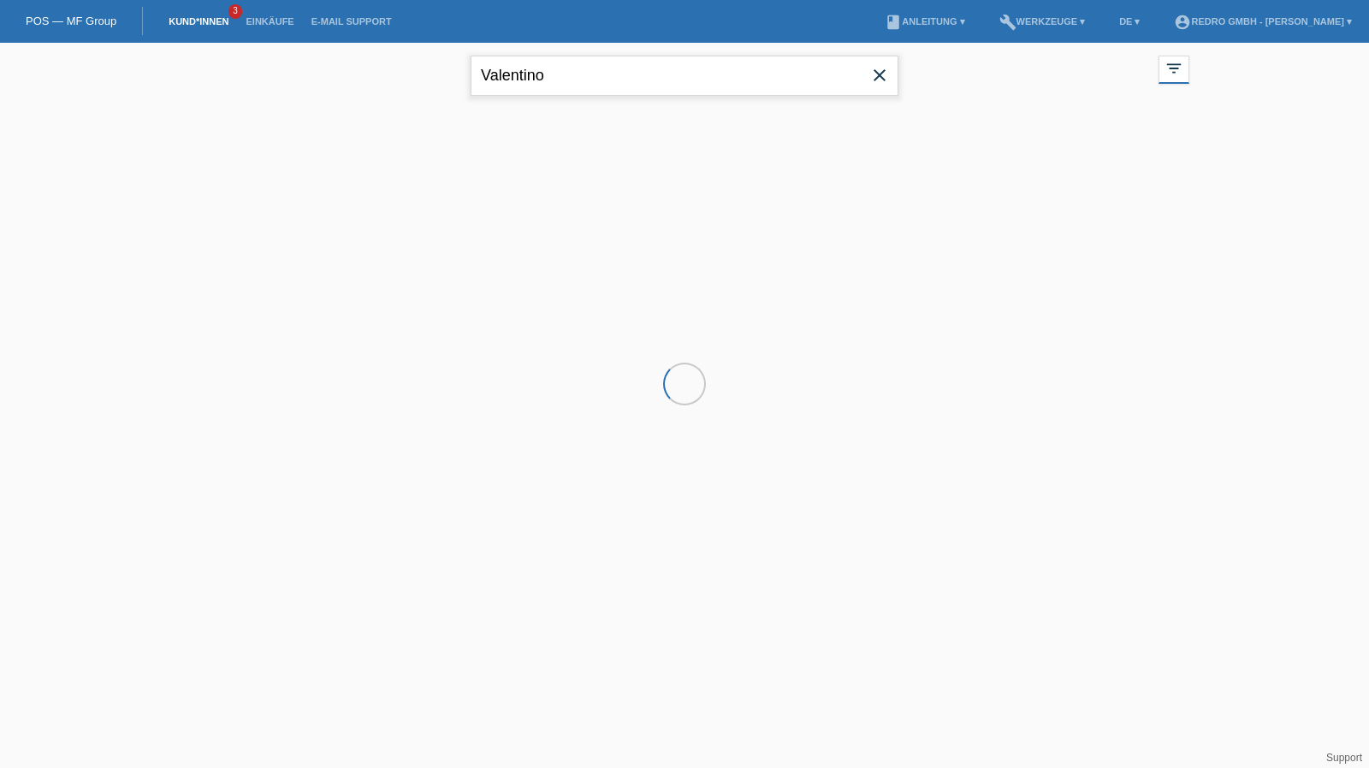
click at [616, 74] on input "Valentino" at bounding box center [685, 76] width 428 height 40
paste input "Zohre"
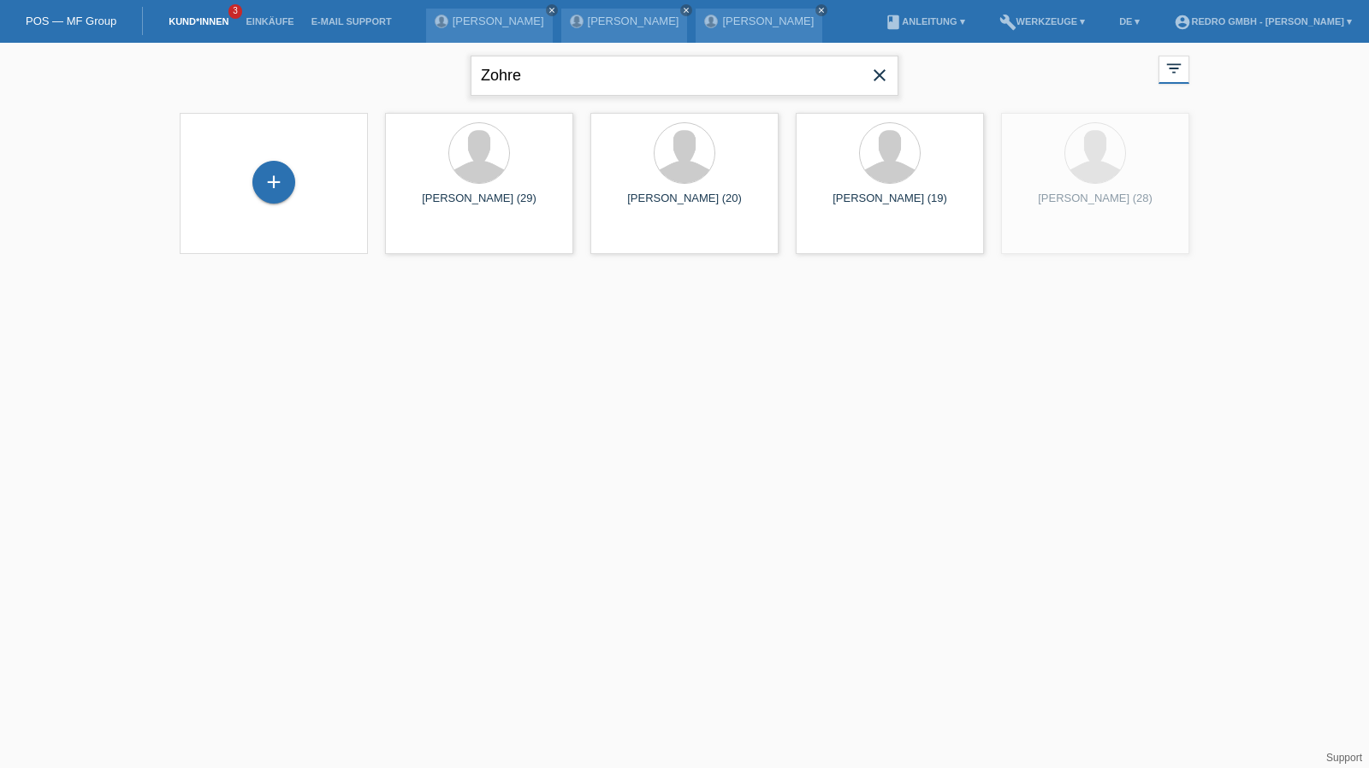
type input "Zohre"
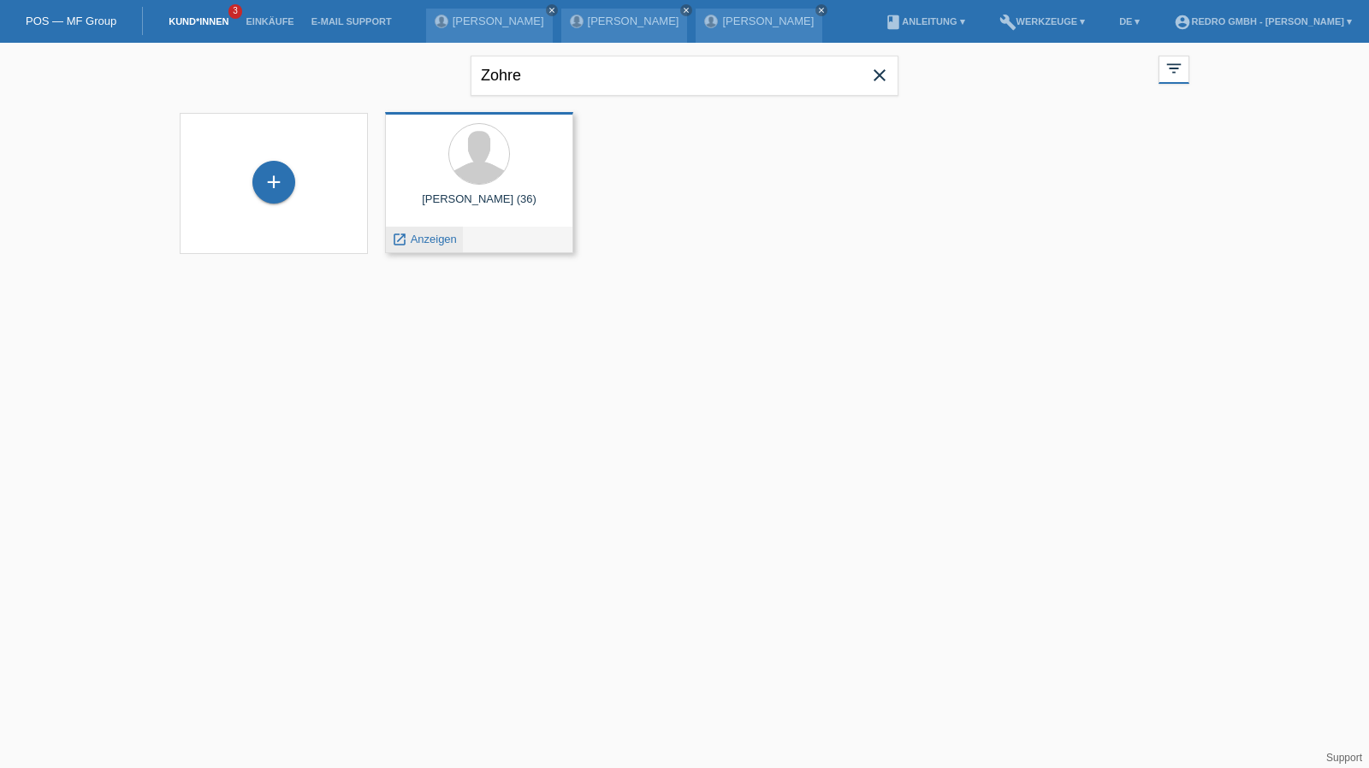
click at [431, 239] on span "Anzeigen" at bounding box center [434, 239] width 46 height 13
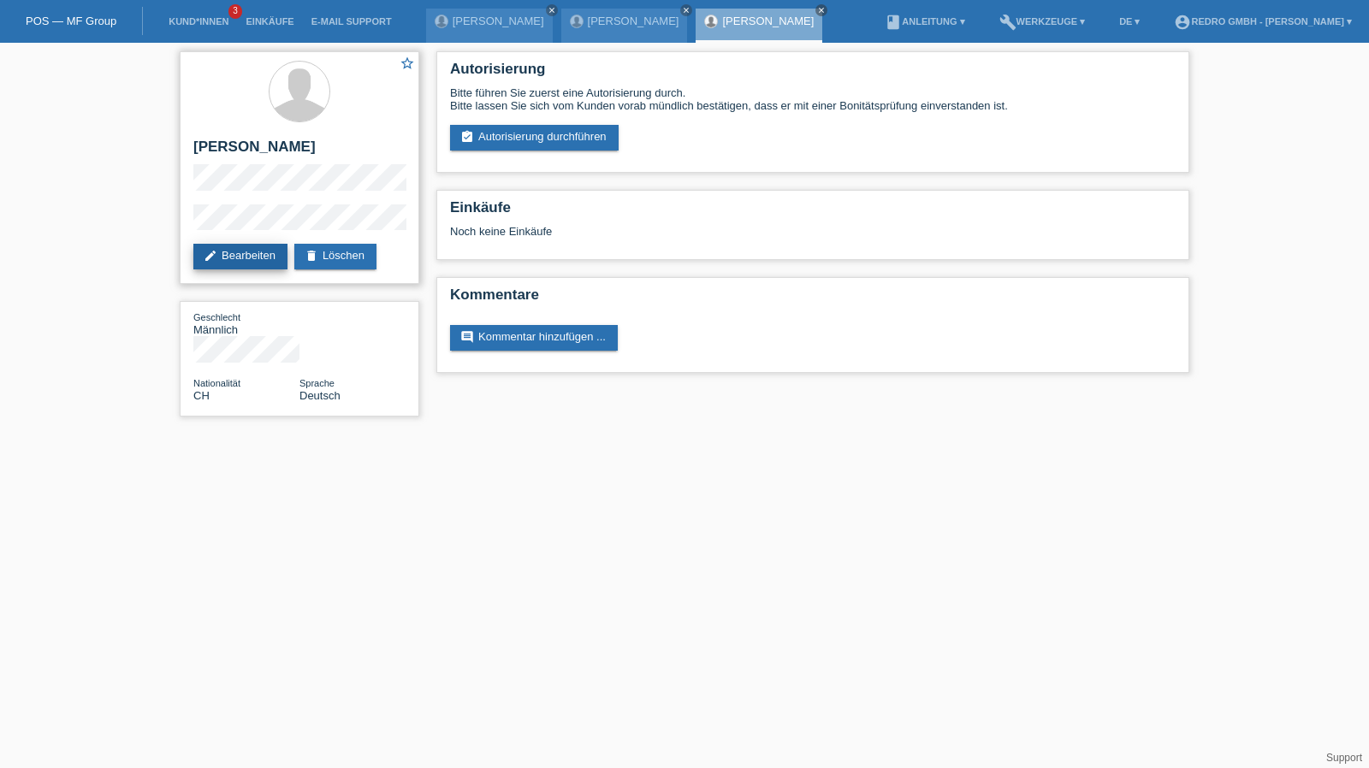
click at [219, 248] on link "edit Bearbeiten" at bounding box center [240, 257] width 94 height 26
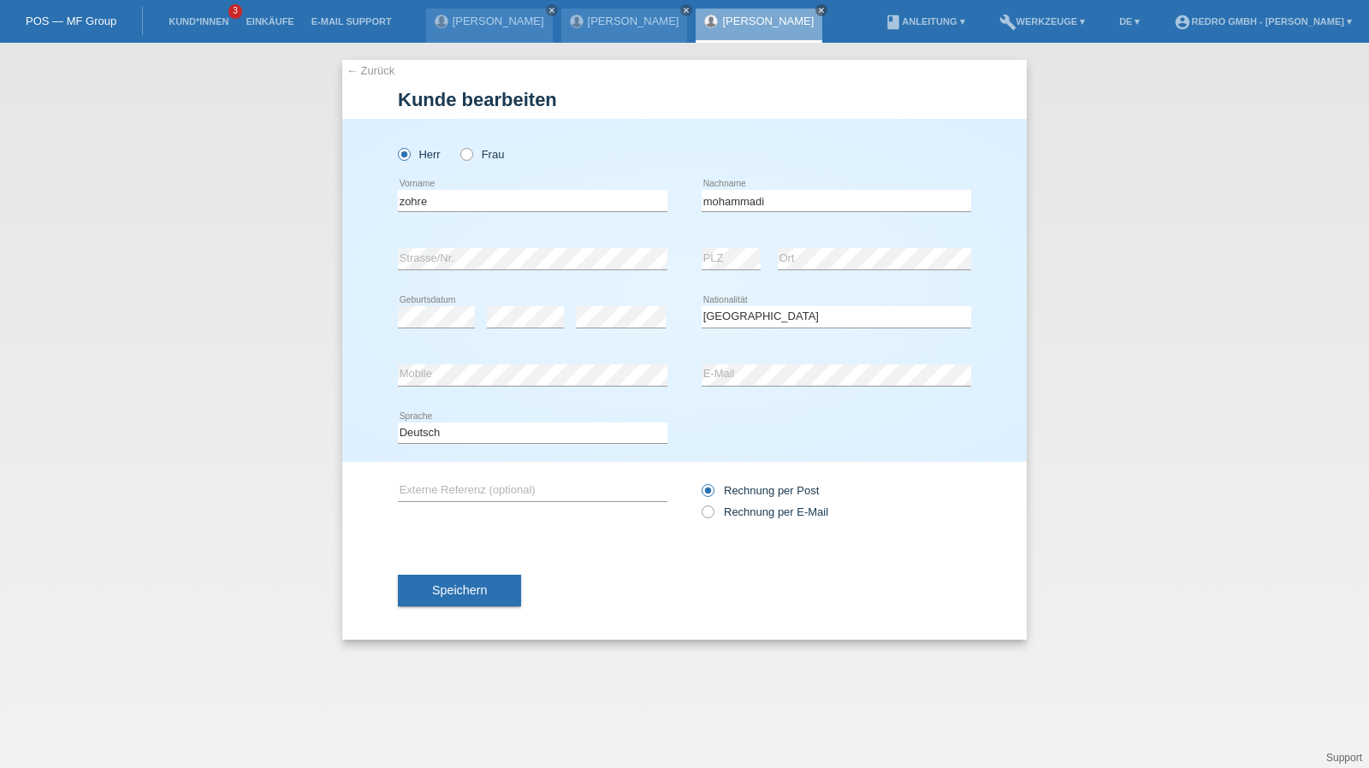
select select "CH"
click at [414, 192] on input "zohre" at bounding box center [532, 200] width 269 height 21
type input "Zohre"
type input "Mohammadi"
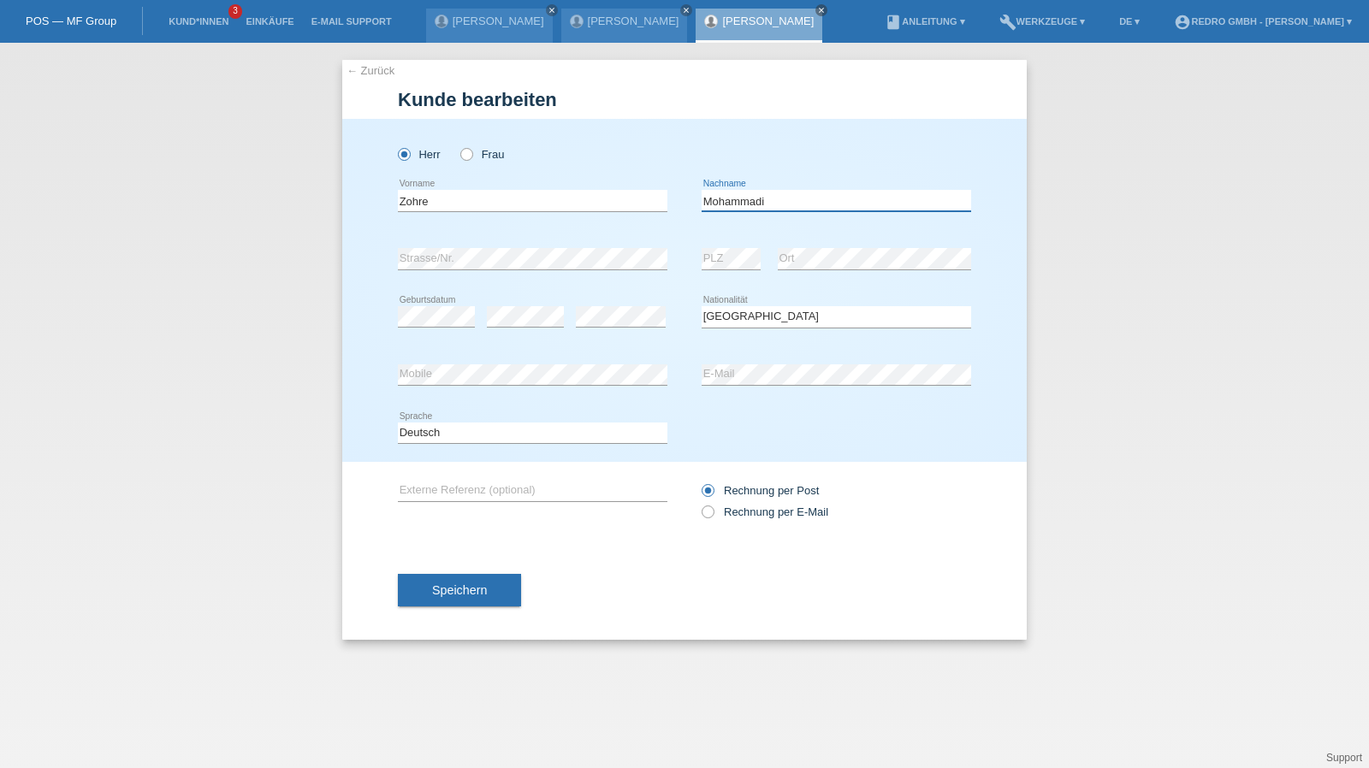
click at [773, 196] on input "Mohammadi" at bounding box center [836, 200] width 269 height 21
click at [468, 597] on button "Speichern" at bounding box center [459, 590] width 123 height 33
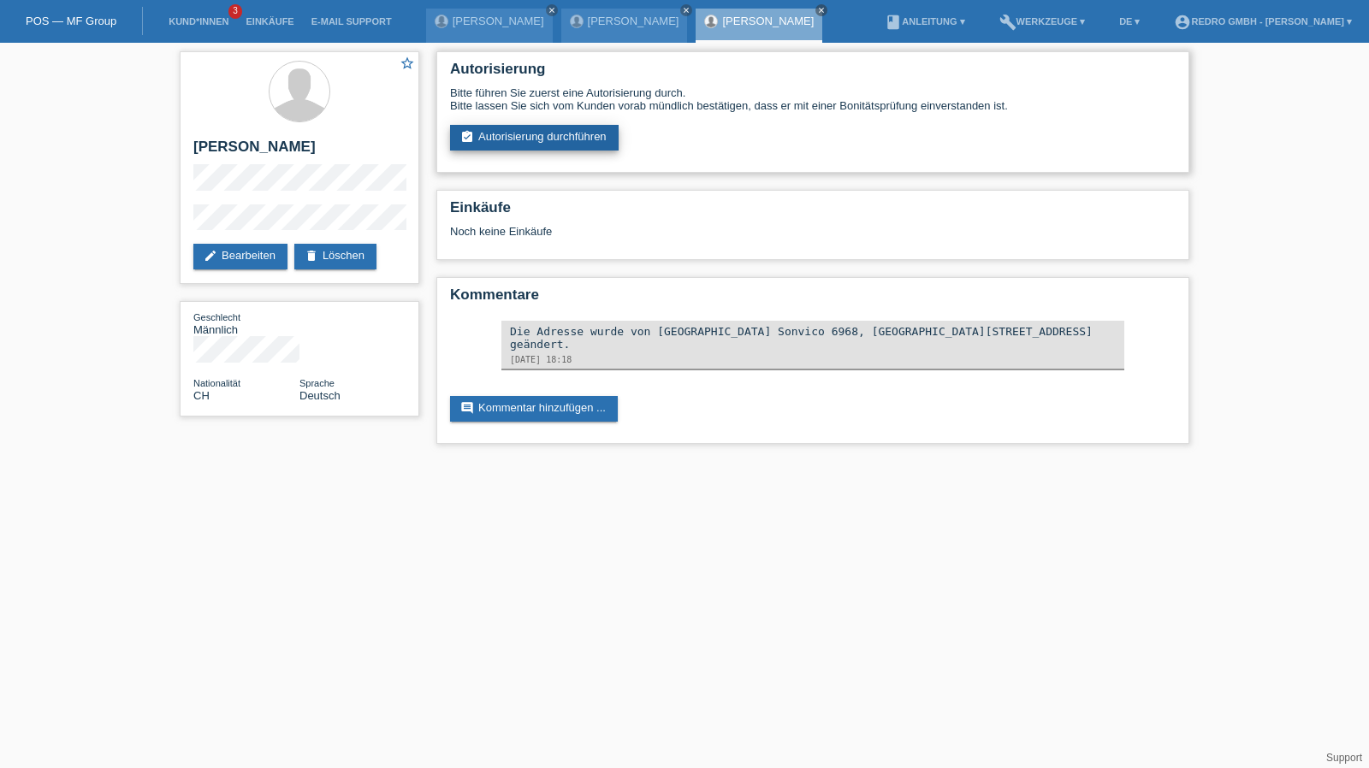
click at [546, 141] on link "assignment_turned_in Autorisierung durchführen" at bounding box center [534, 138] width 169 height 26
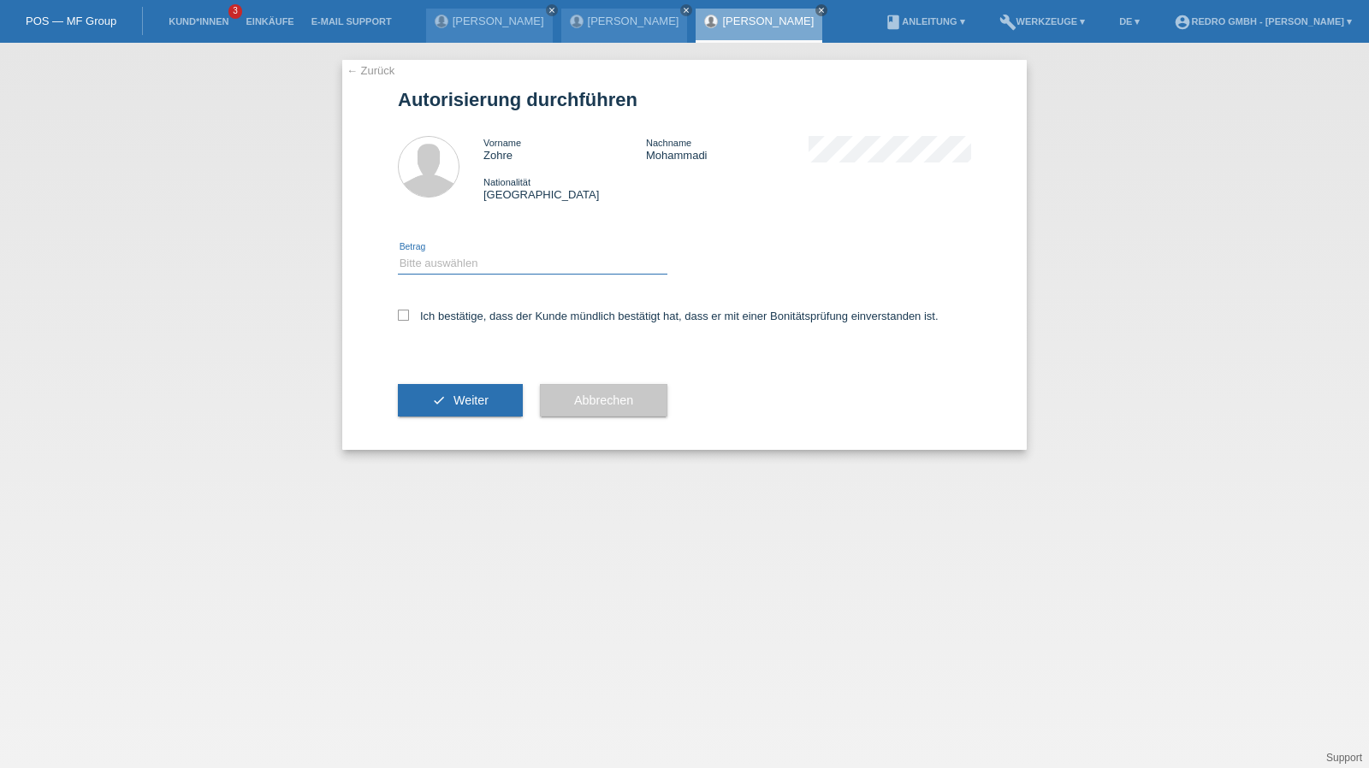
drag, startPoint x: 454, startPoint y: 258, endPoint x: 453, endPoint y: 269, distance: 11.2
click at [454, 258] on select "Bitte auswählen CHF 1.00 - CHF 499.00 CHF 500.00 - CHF 1'999.00 CHF 2'000.00 - …" at bounding box center [532, 263] width 269 height 21
select select "1"
click at [398, 253] on select "Bitte auswählen CHF 1.00 - CHF 499.00 CHF 500.00 - CHF 1'999.00 CHF 2'000.00 - …" at bounding box center [532, 263] width 269 height 21
click at [444, 321] on label "Ich bestätige, dass der Kunde mündlich bestätigt hat, dass er mit einer Bonität…" at bounding box center [668, 316] width 541 height 13
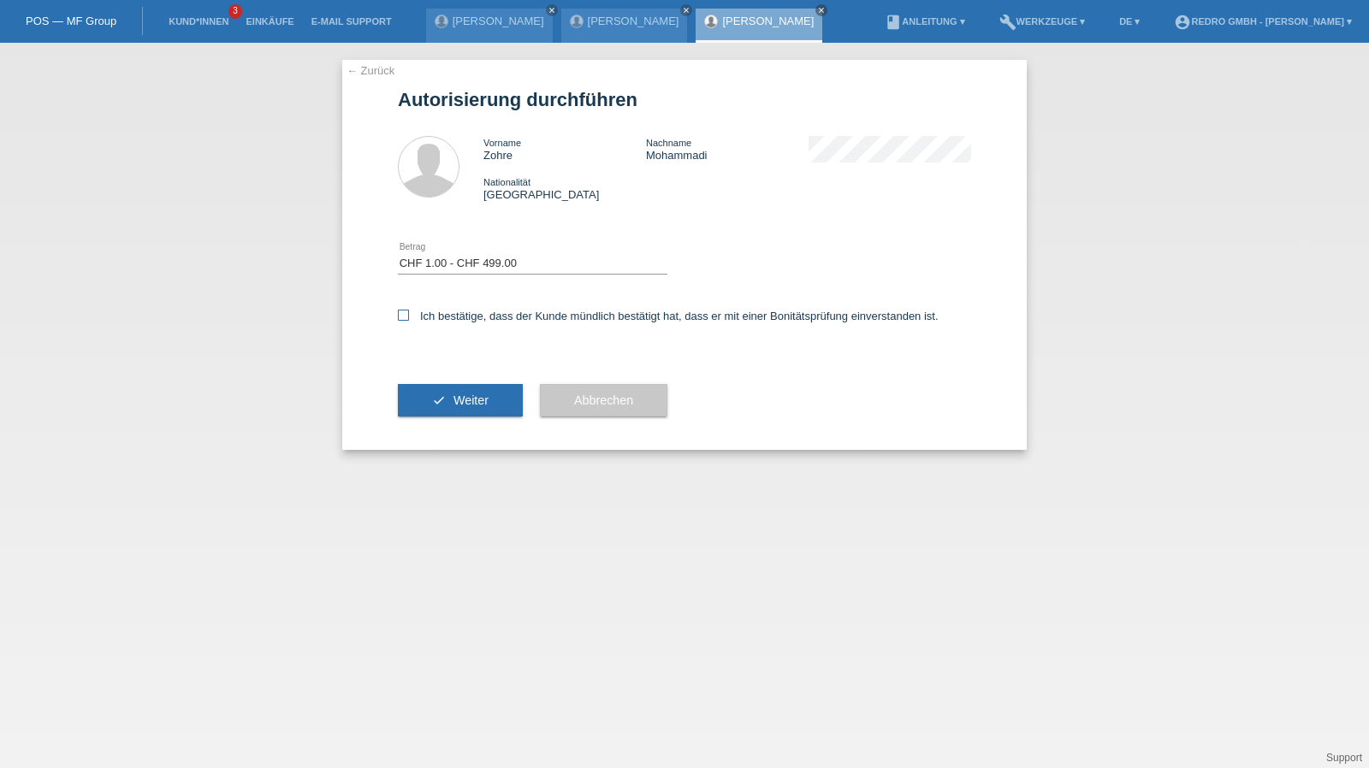
click at [409, 321] on input "Ich bestätige, dass der Kunde mündlich bestätigt hat, dass er mit einer Bonität…" at bounding box center [403, 315] width 11 height 11
checkbox input "true"
click at [441, 403] on button "check Weiter" at bounding box center [460, 400] width 125 height 33
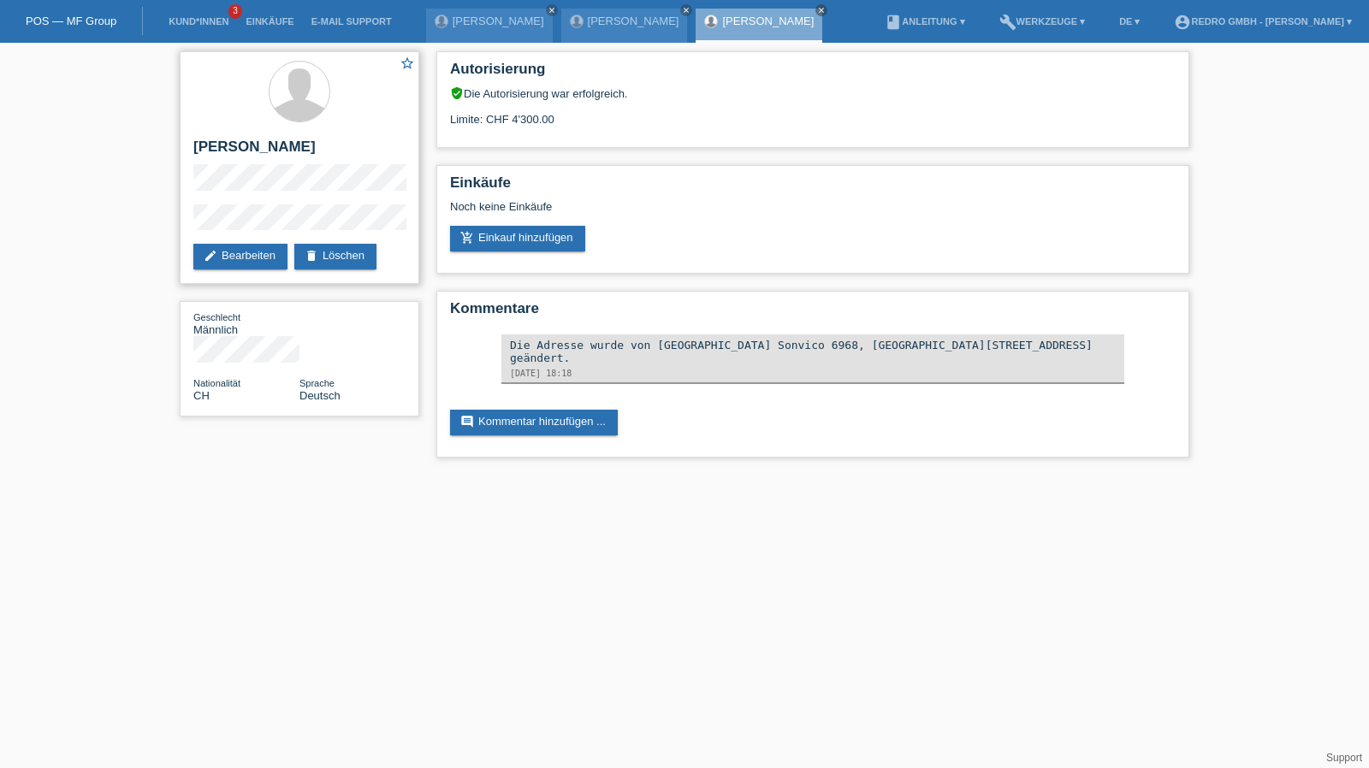
click at [250, 145] on h2 "[PERSON_NAME]" at bounding box center [299, 152] width 212 height 26
copy div "[PERSON_NAME]"
click at [142, 223] on div "star_border [PERSON_NAME] edit Bearbeiten delete Löschen Geschlecht Männlich Na…" at bounding box center [684, 259] width 1369 height 432
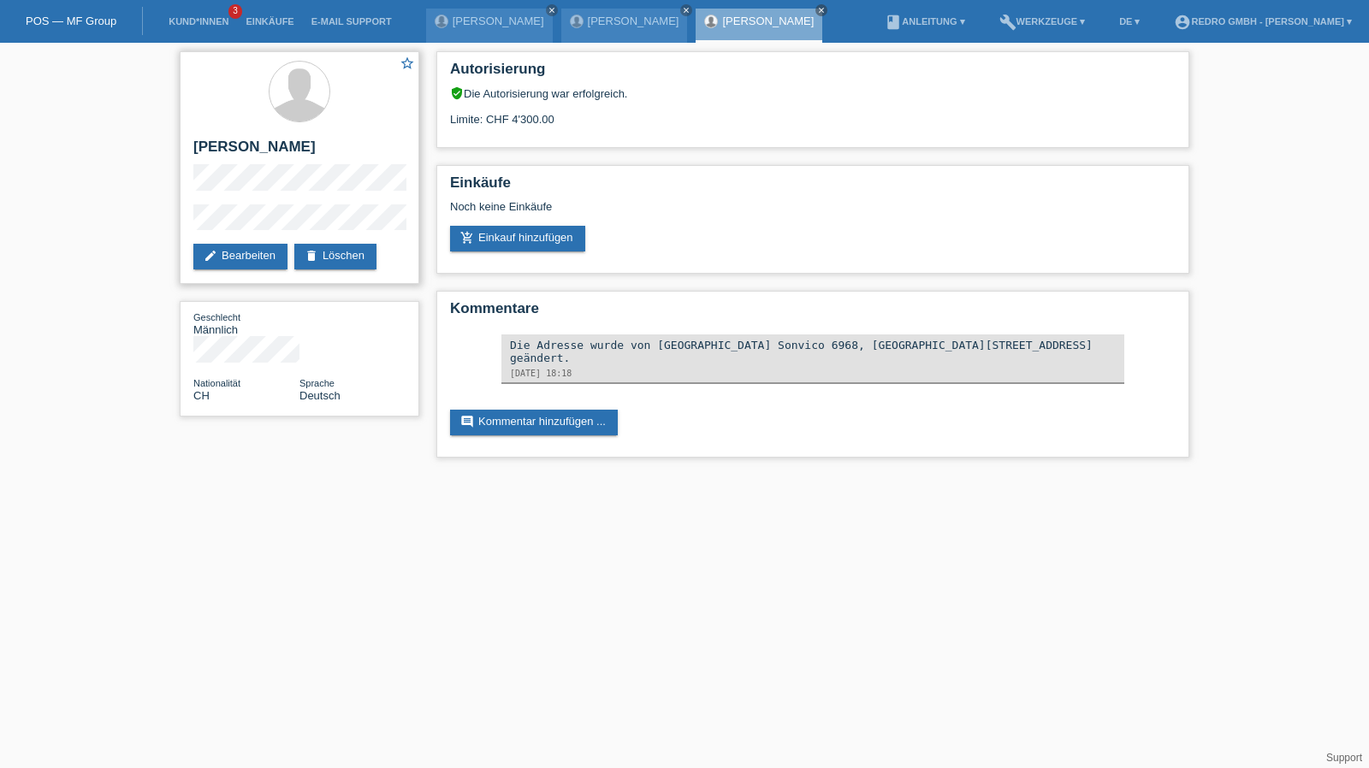
click at [253, 149] on h2 "[PERSON_NAME]" at bounding box center [299, 152] width 212 height 26
drag, startPoint x: 253, startPoint y: 149, endPoint x: 253, endPoint y: 127, distance: 21.4
click at [253, 149] on h2 "[PERSON_NAME]" at bounding box center [299, 152] width 212 height 26
copy div "[PERSON_NAME]"
